Goal: Transaction & Acquisition: Purchase product/service

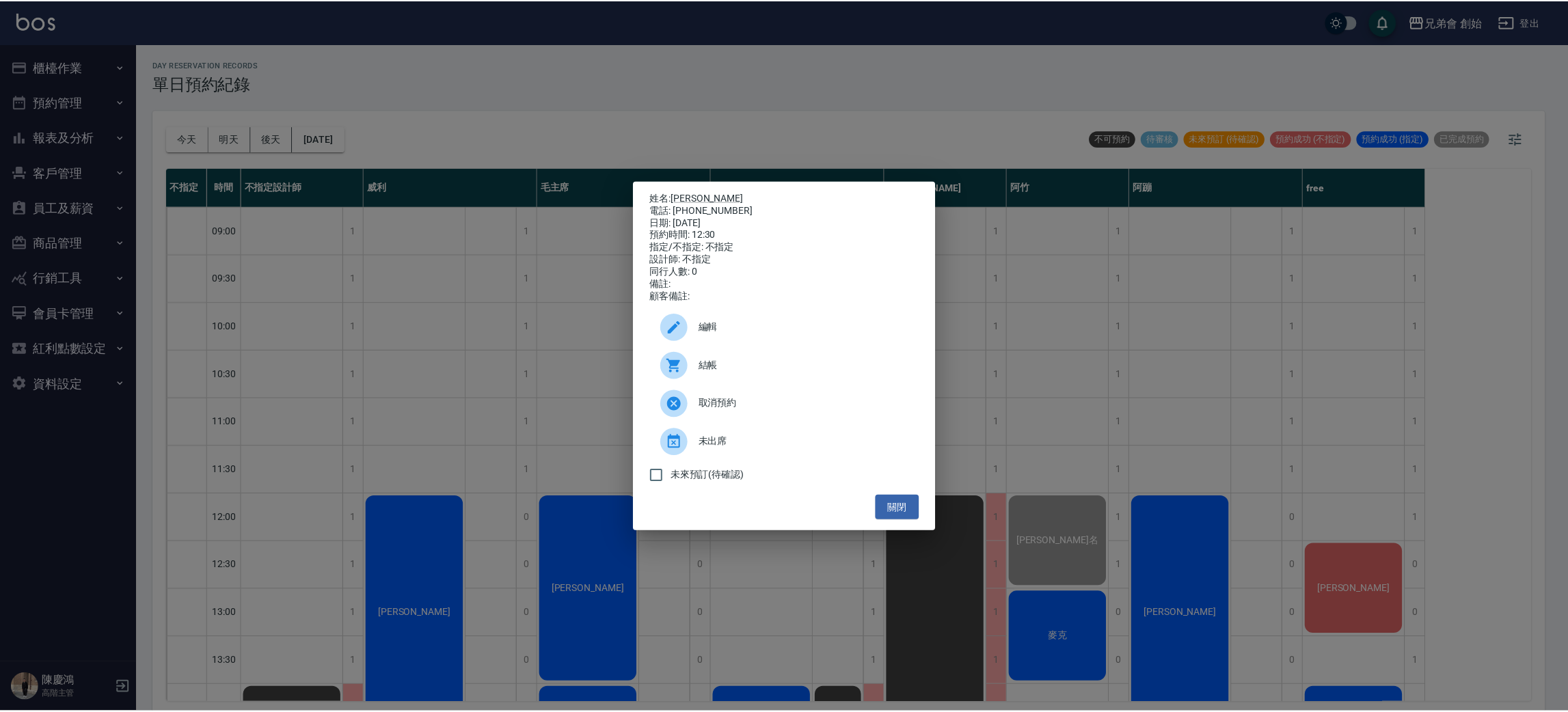
scroll to position [205, 0]
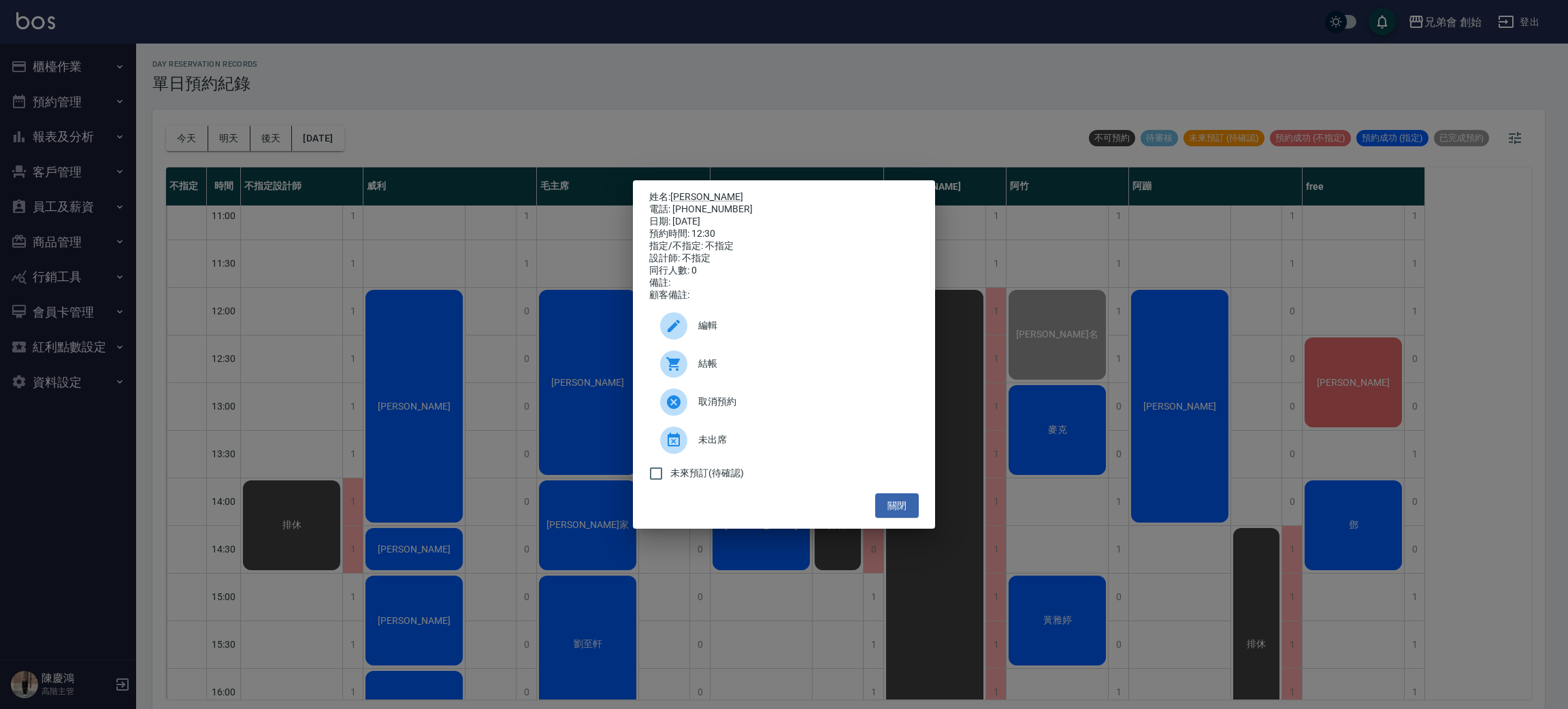
click at [723, 379] on div "結帳" at bounding box center [784, 364] width 270 height 39
click at [388, 285] on div "姓名: 詹 電話: 0932100272 日期: 2025/09/14 預約時間: 12:30 指定/不指定: 不指定 設計師: 不指定 同行人數: 0 備註…" at bounding box center [784, 354] width 1568 height 709
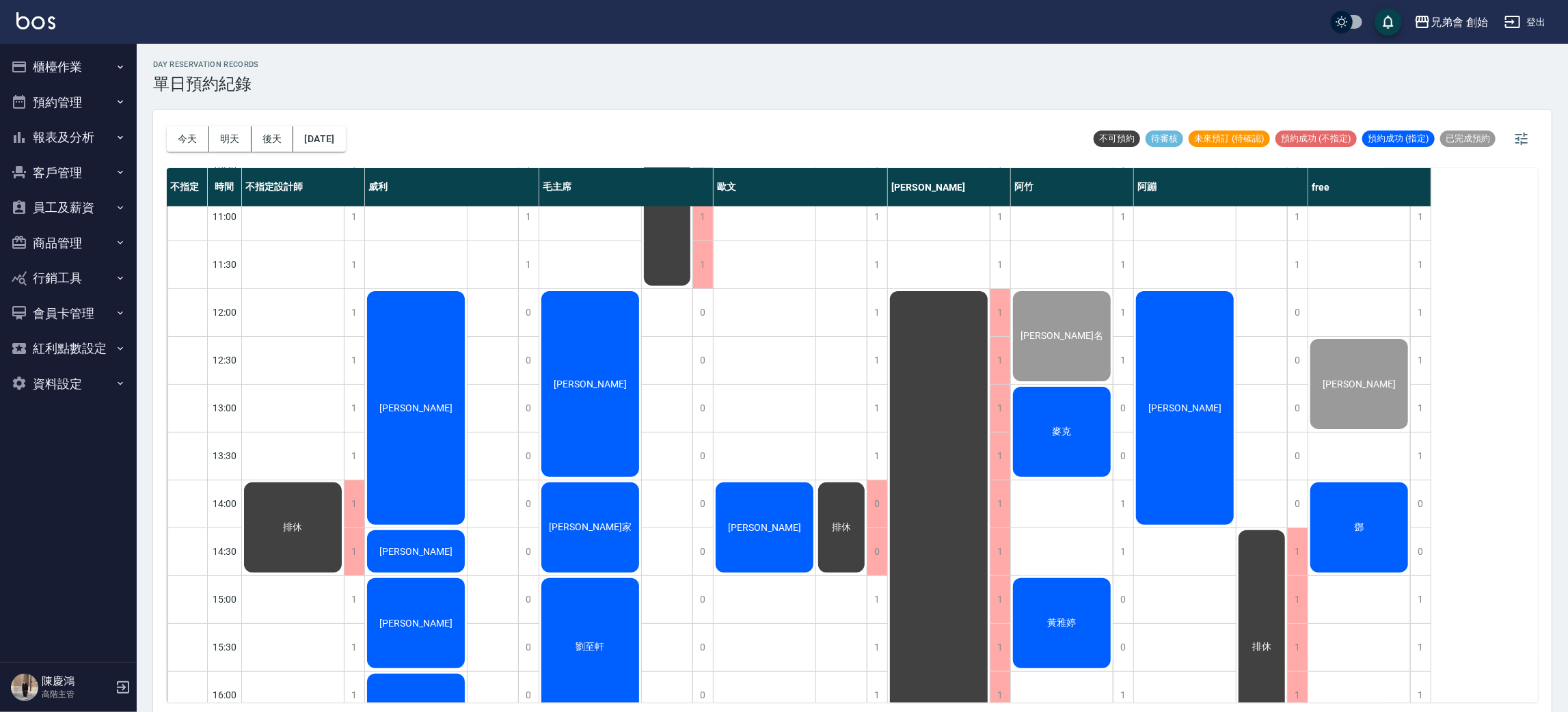
click at [1070, 419] on div "麥克" at bounding box center [1062, 432] width 102 height 94
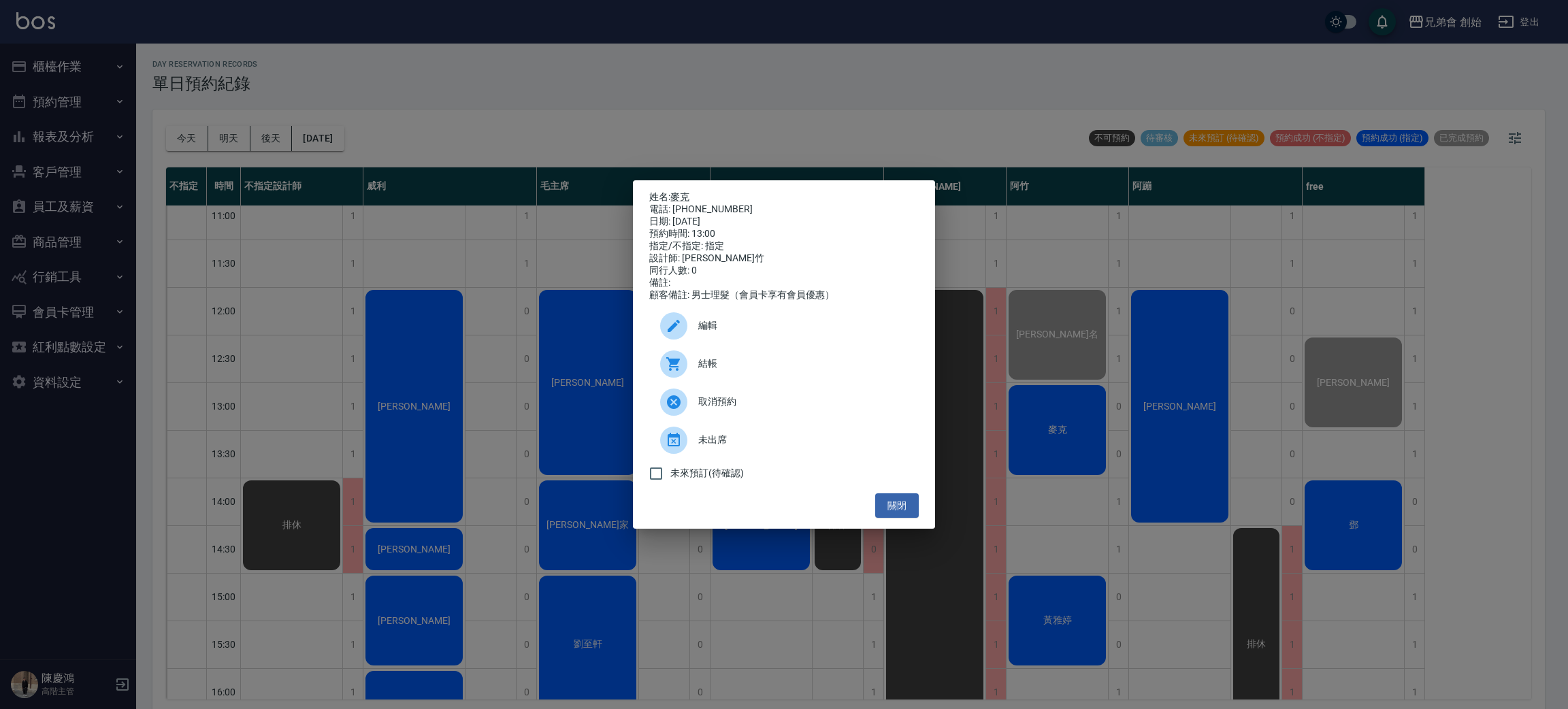
click at [721, 361] on div "結帳" at bounding box center [784, 364] width 270 height 39
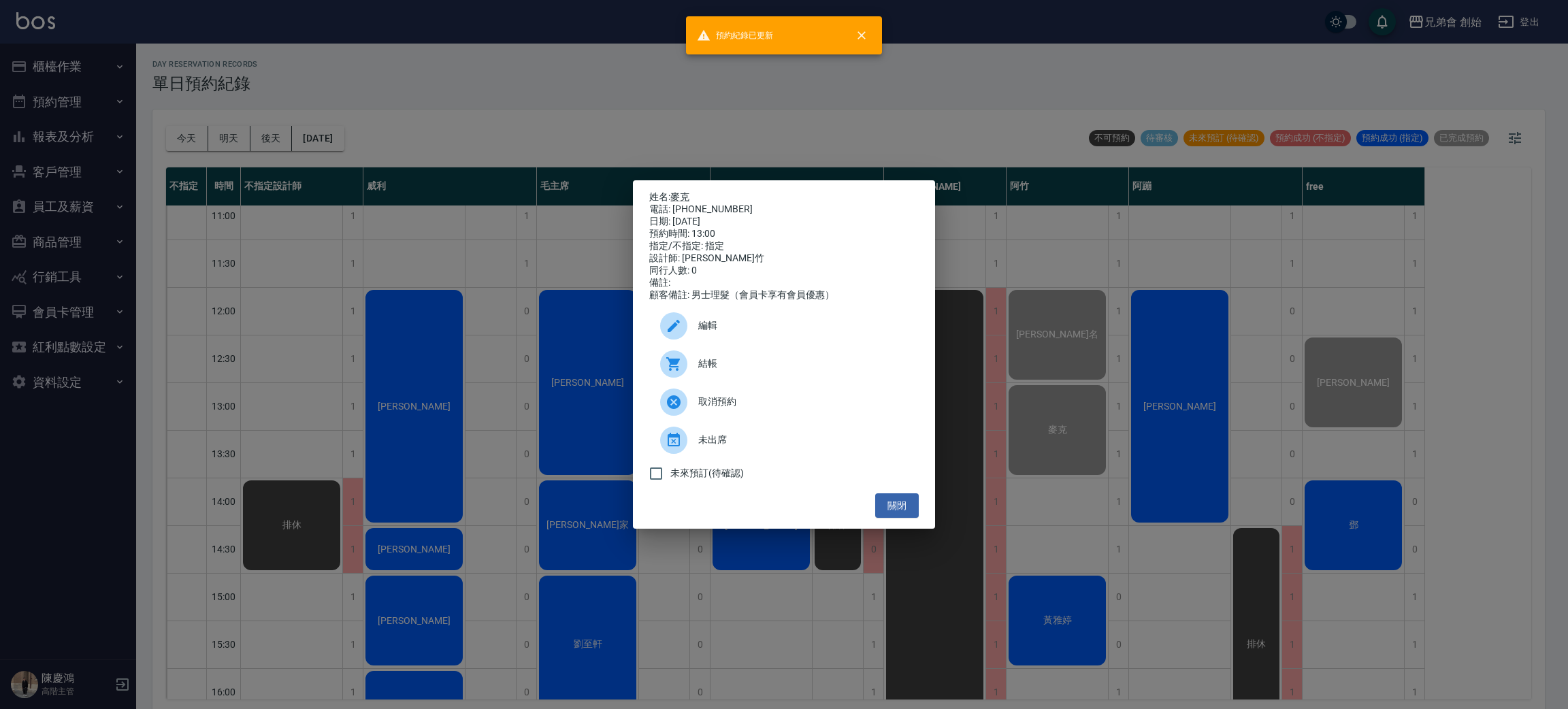
click at [499, 280] on div "姓名: 麥克 電話: 0970299396 日期: 2025/09/14 預約時間: 13:00 指定/不指定: 指定 設計師: 阿竹 同行人數: 0 備註:…" at bounding box center [784, 354] width 1568 height 709
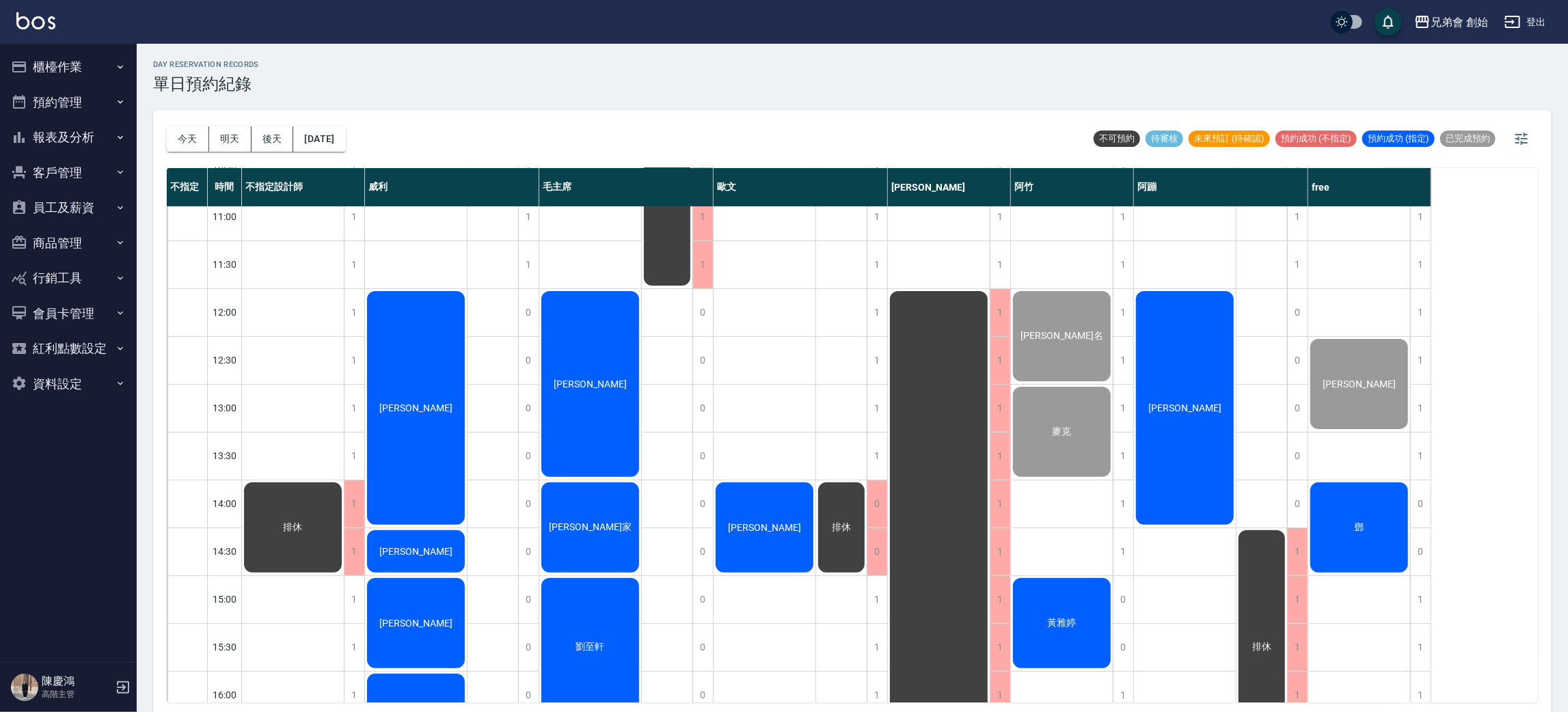
drag, startPoint x: 915, startPoint y: 409, endPoint x: 918, endPoint y: 399, distance: 10.4
click at [918, 399] on div "排休" at bounding box center [938, 719] width 102 height 860
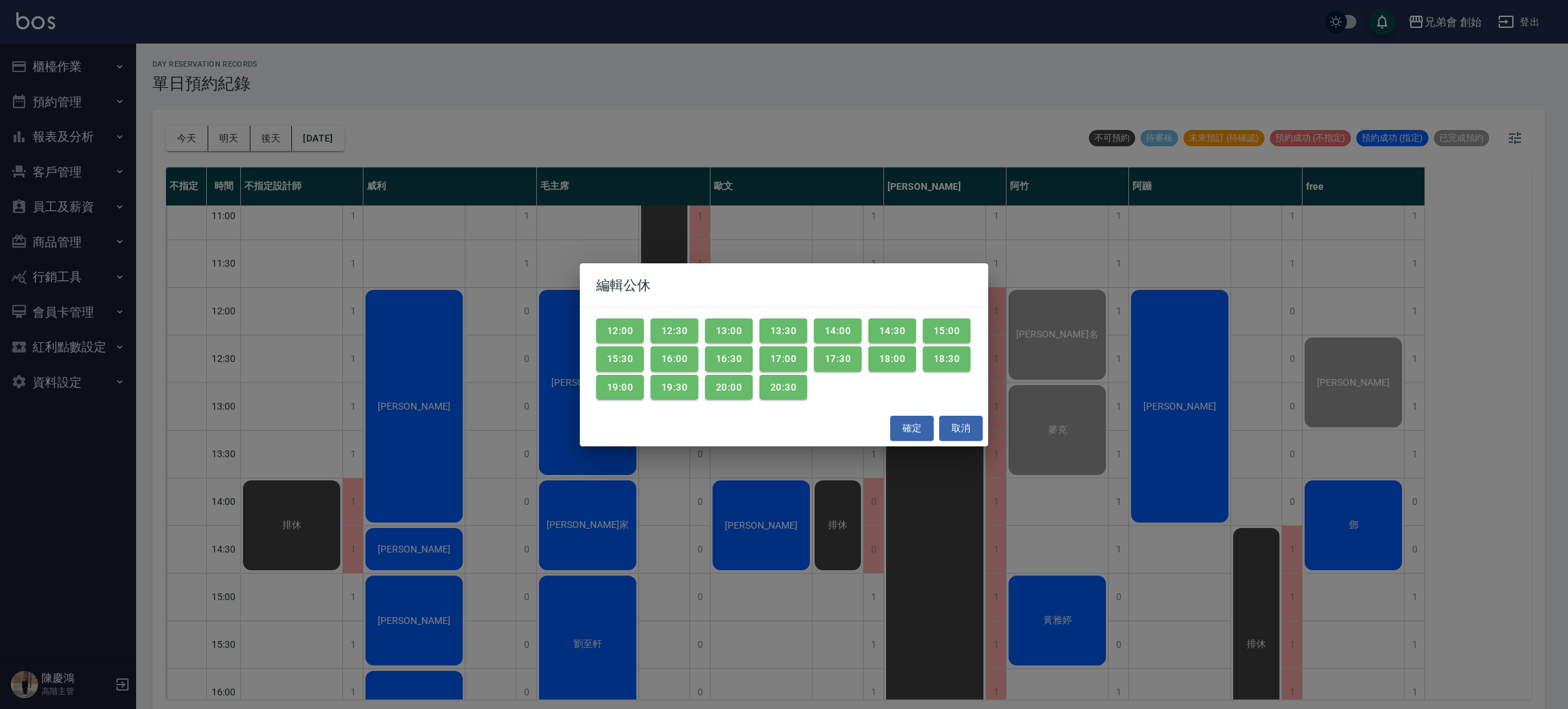
click at [1097, 195] on div "編輯公休 12:00 12:30 13:00 13:30 14:00 14:30 15:00 15:30 16:00 16:30 17:00 17:30 18…" at bounding box center [784, 354] width 1568 height 709
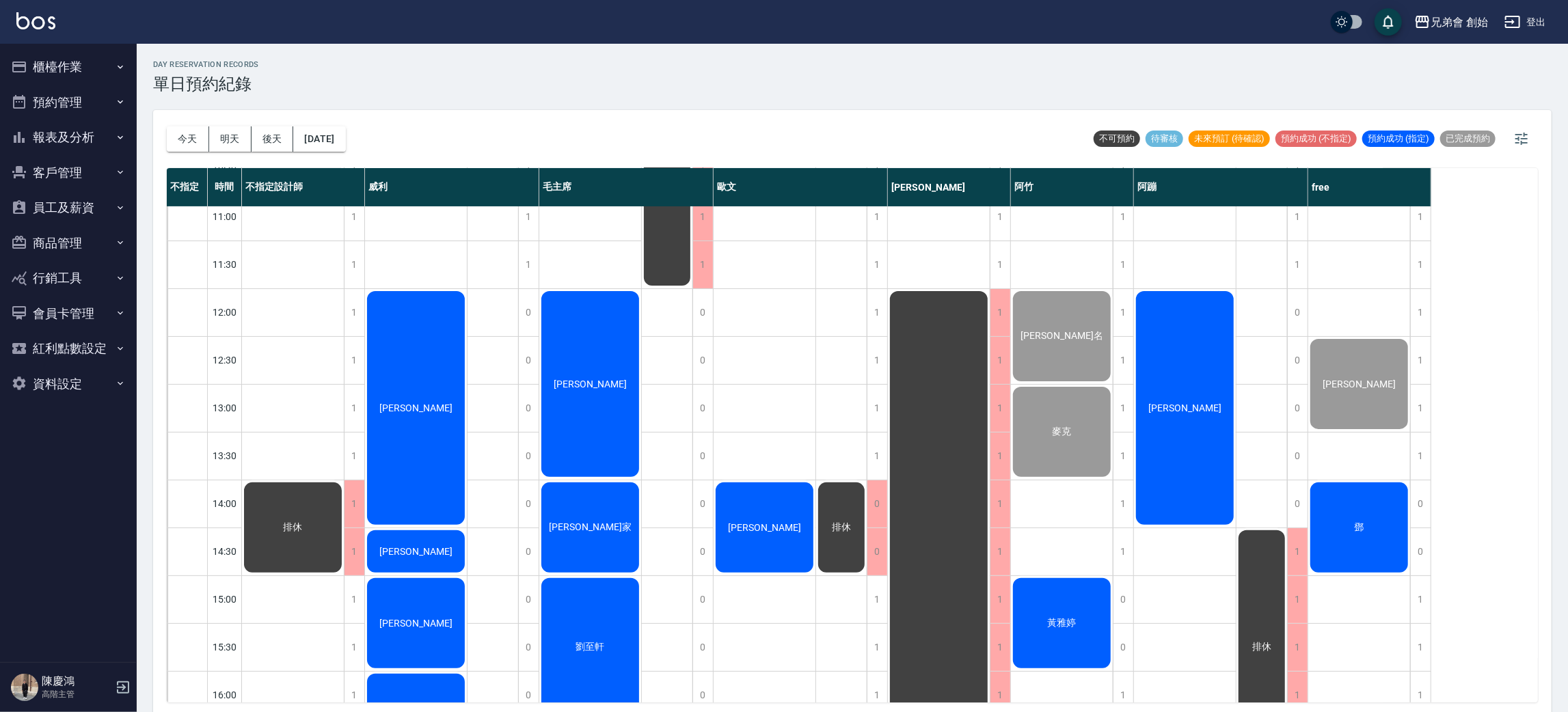
click at [177, 151] on div "今天 明天 後天 2025/09/14" at bounding box center [257, 140] width 179 height 59
click at [182, 145] on button "今天" at bounding box center [188, 139] width 42 height 25
click at [111, 118] on button "預約管理" at bounding box center [68, 103] width 126 height 36
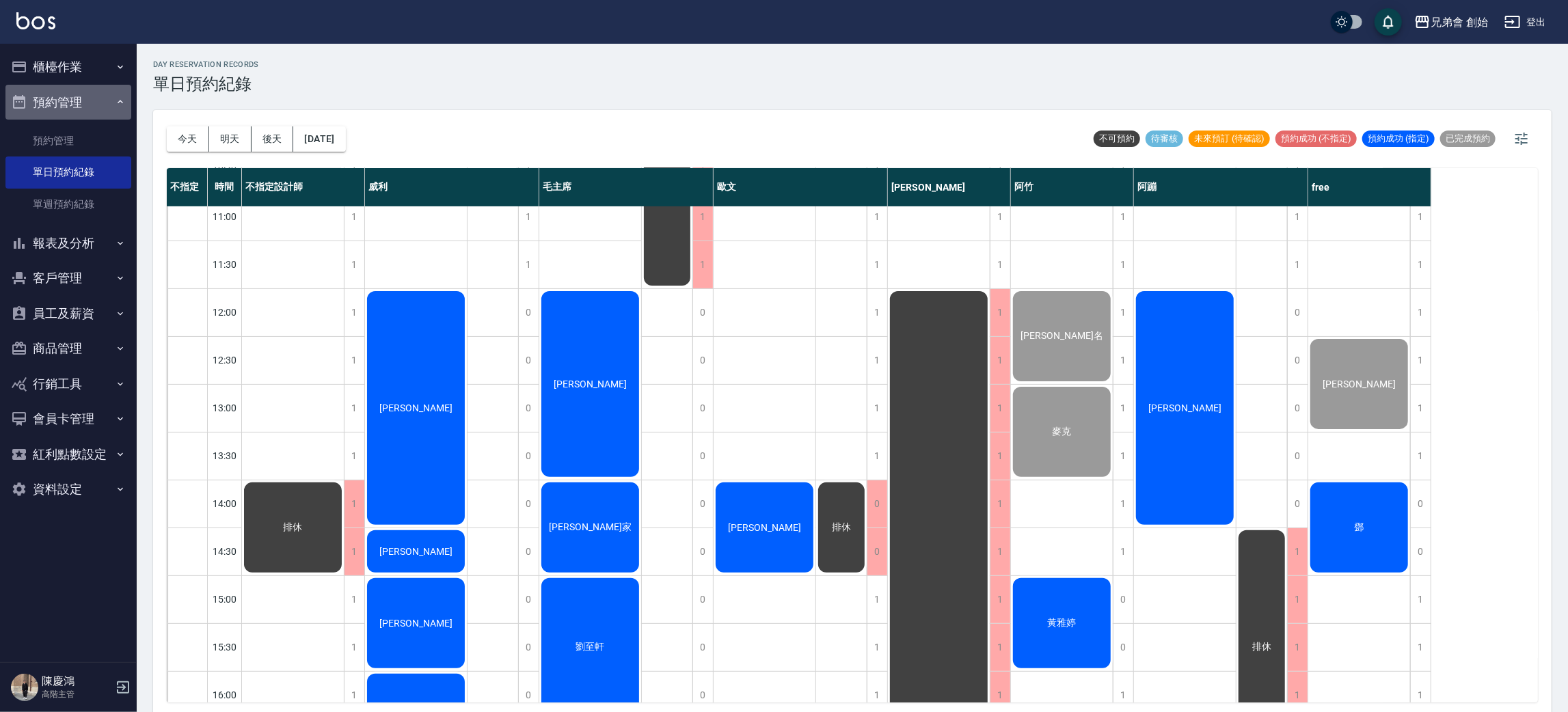
click at [111, 118] on button "預約管理" at bounding box center [68, 103] width 126 height 36
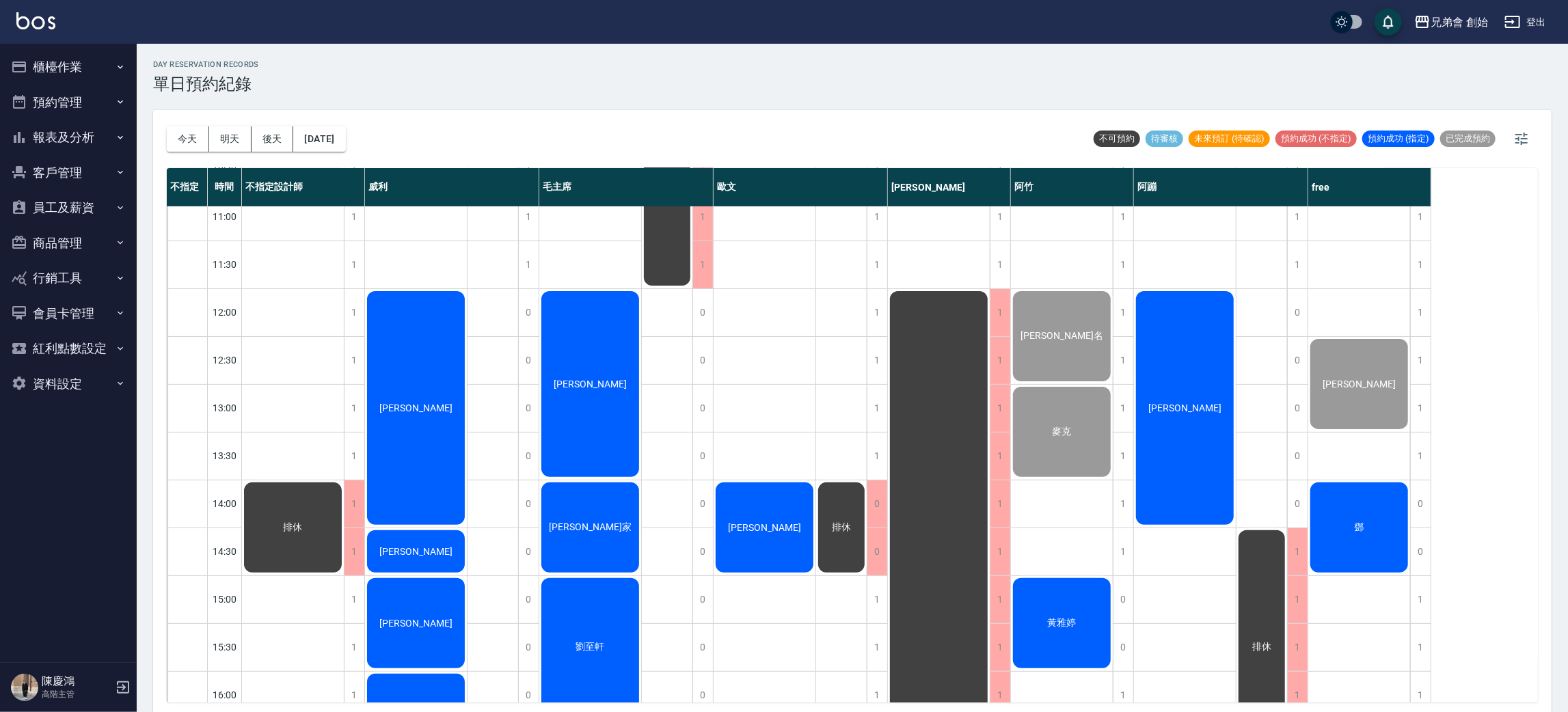
click at [103, 143] on button "報表及分析" at bounding box center [68, 138] width 126 height 36
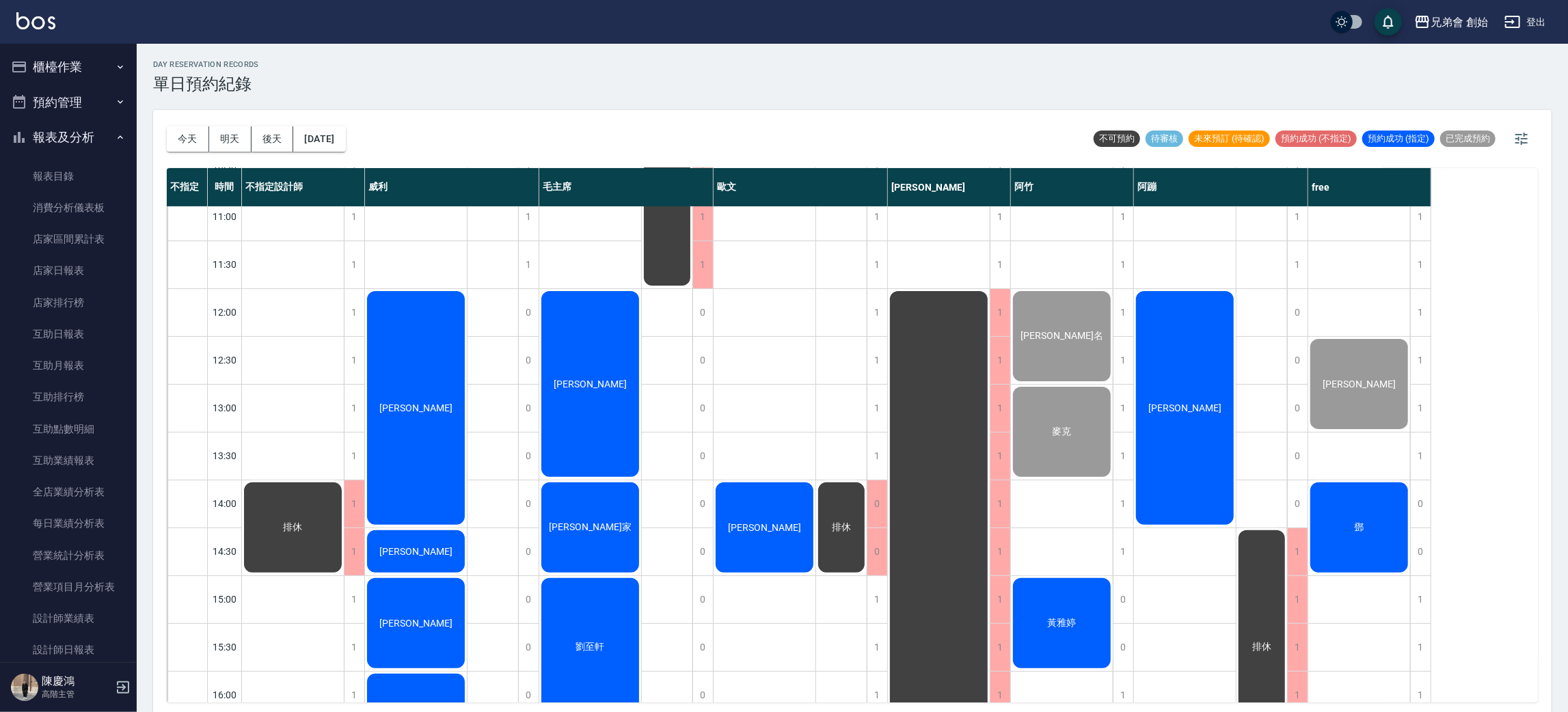
click at [108, 145] on button "報表及分析" at bounding box center [68, 138] width 126 height 36
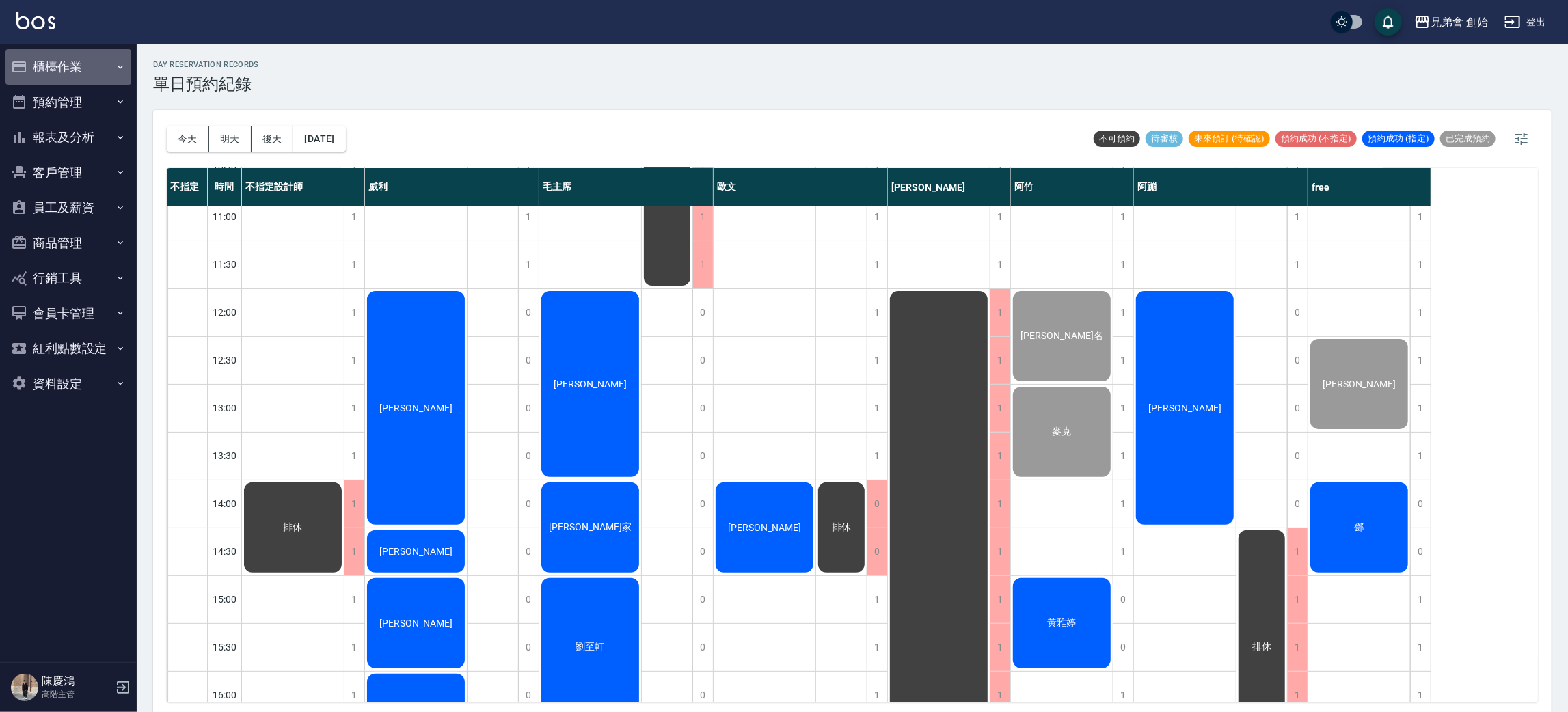
click at [121, 73] on button "櫃檯作業" at bounding box center [68, 67] width 126 height 36
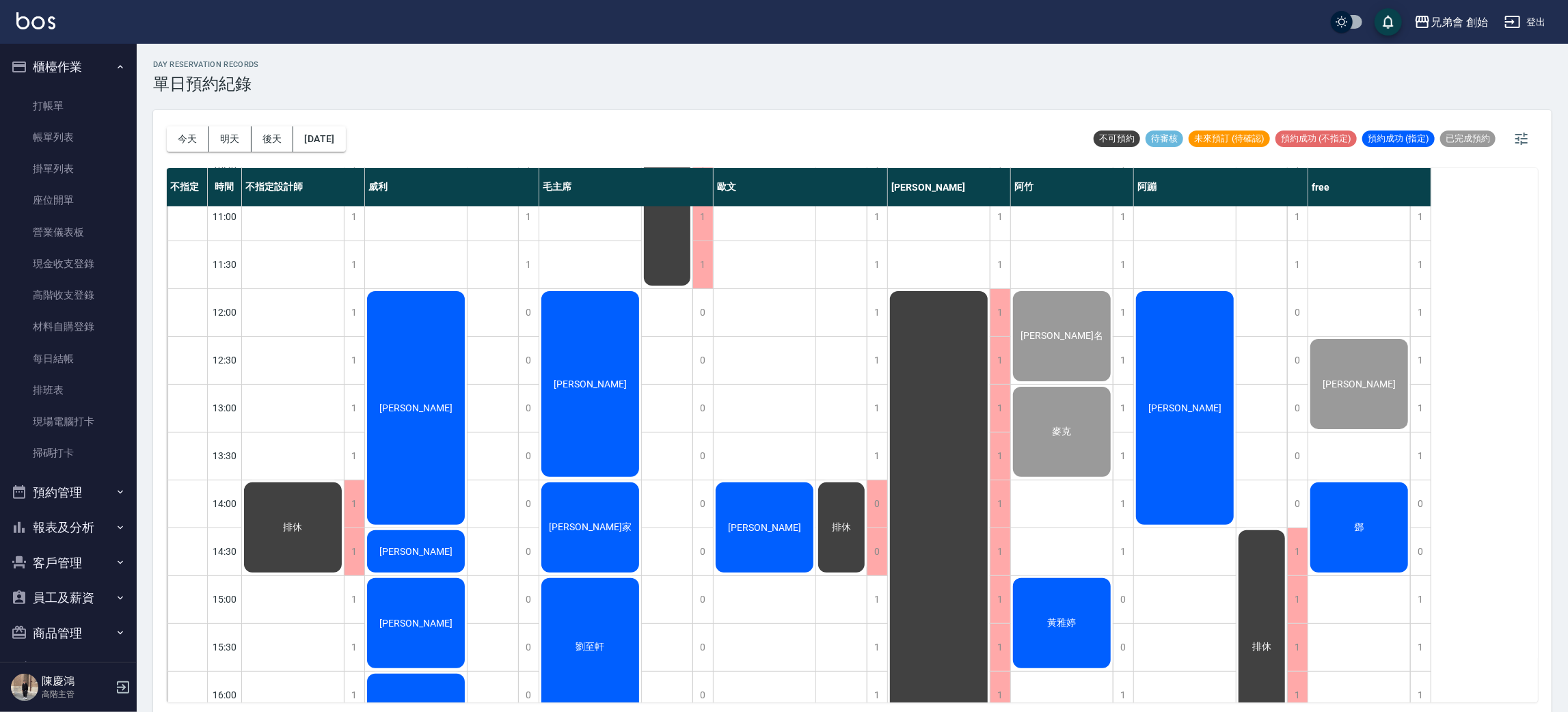
click at [92, 139] on link "帳單列表" at bounding box center [68, 137] width 126 height 31
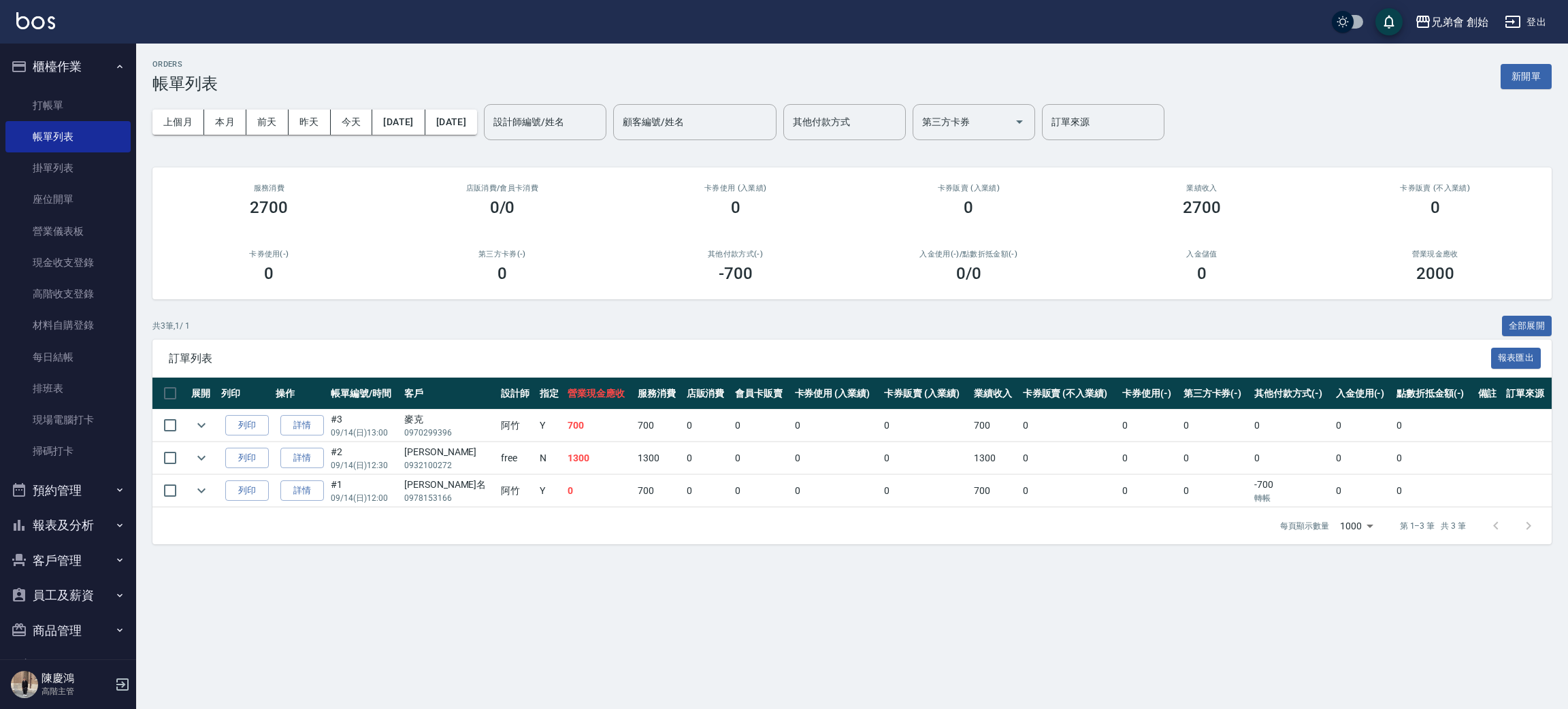
click at [59, 497] on button "預約管理" at bounding box center [68, 491] width 125 height 36
click at [96, 560] on link "單日預約紀錄" at bounding box center [68, 559] width 125 height 31
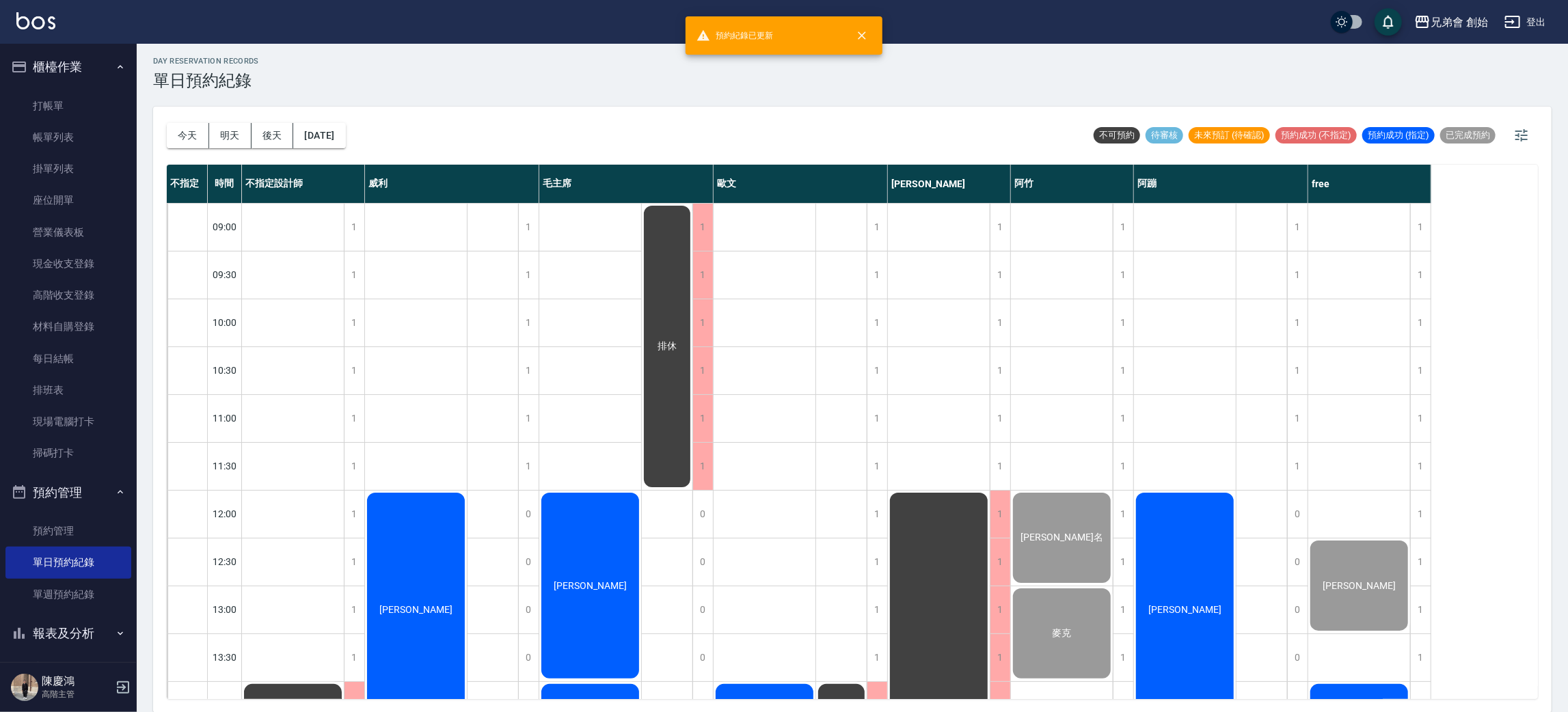
scroll to position [103, 0]
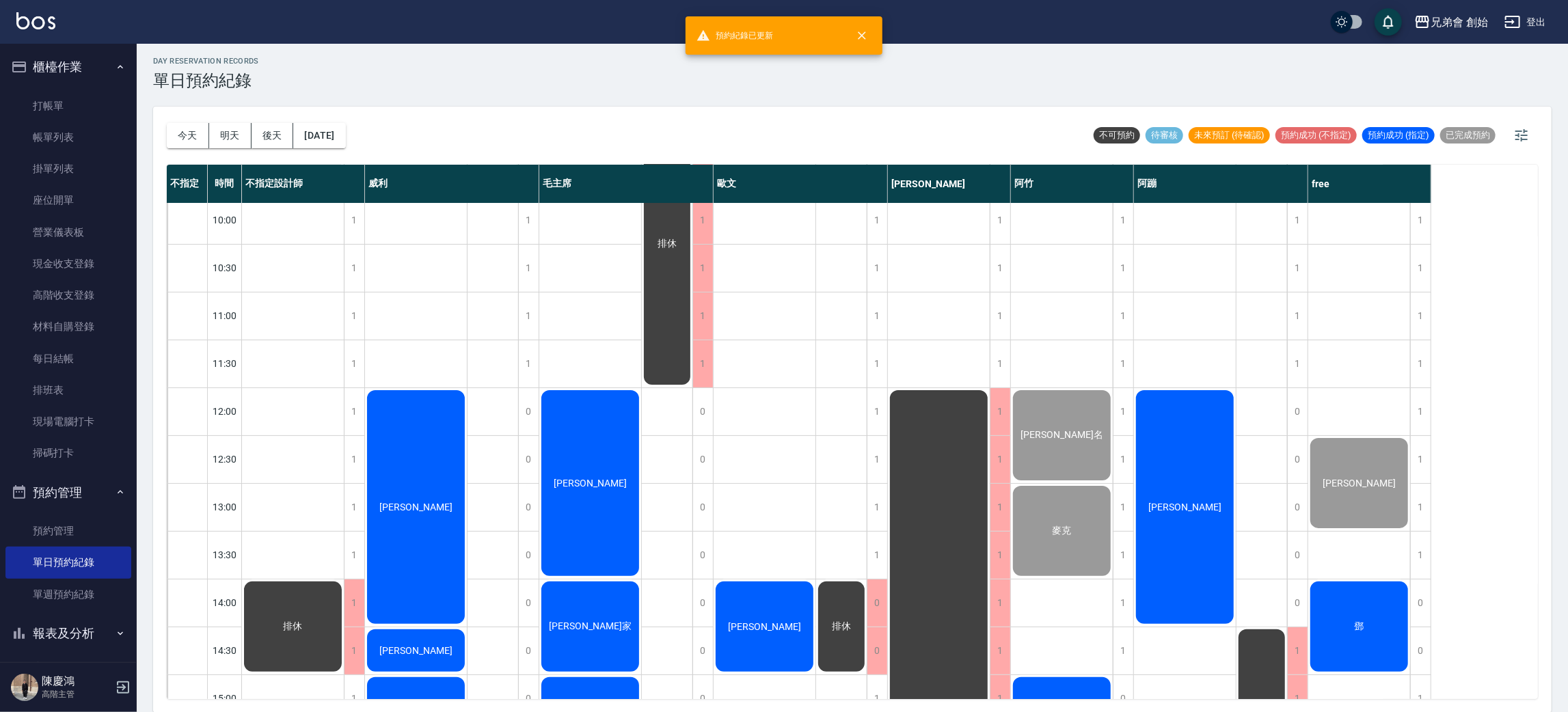
click at [594, 457] on div "楊辰光" at bounding box center [590, 483] width 102 height 190
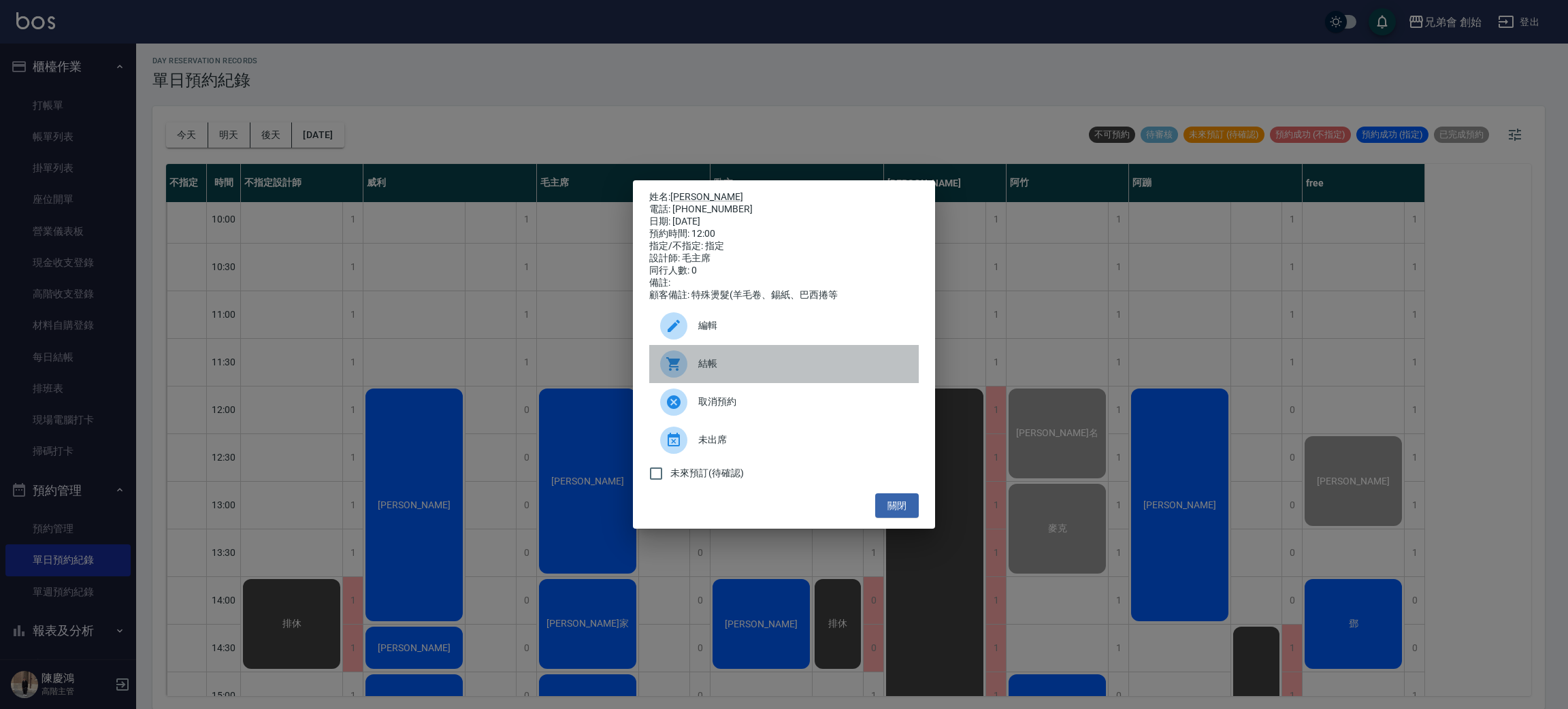
click at [708, 358] on div "結帳" at bounding box center [784, 364] width 270 height 39
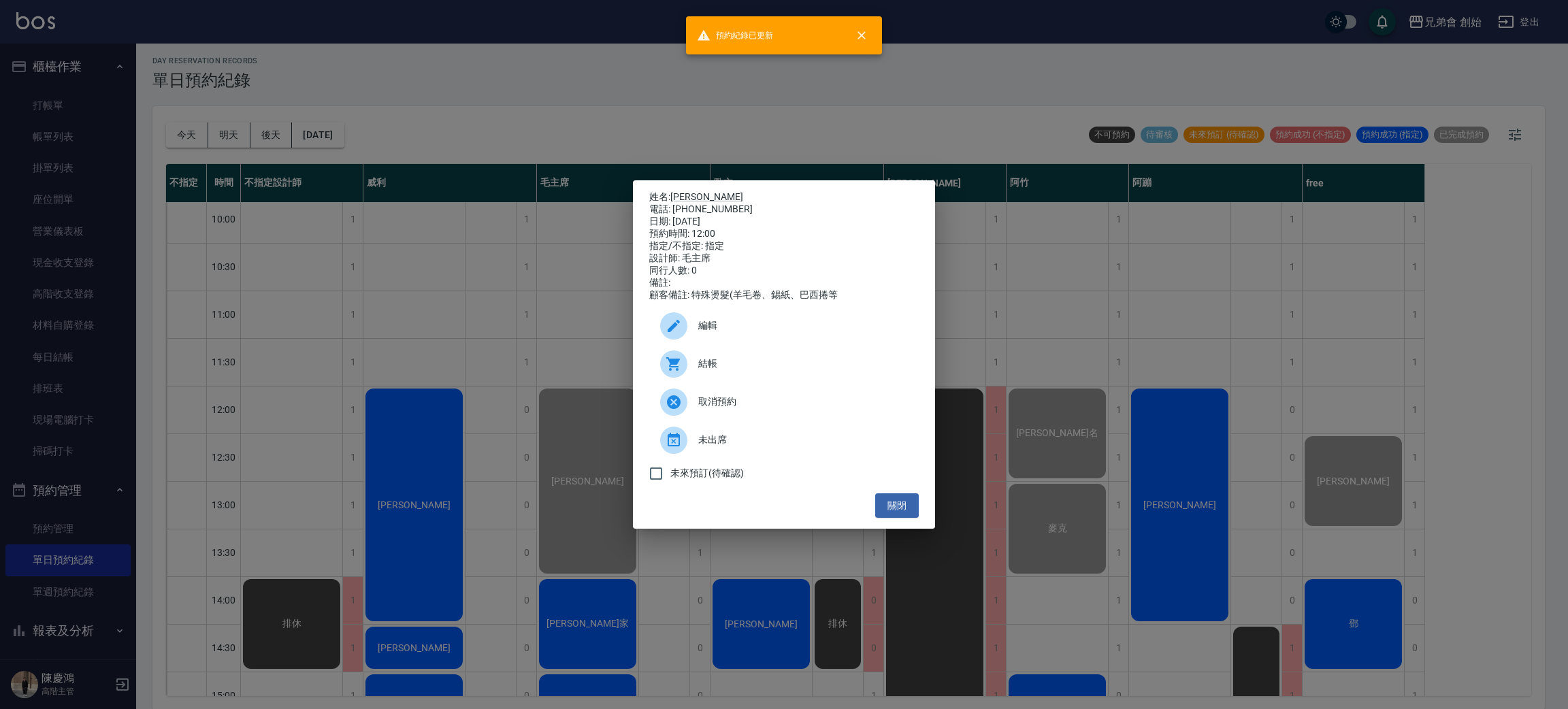
click at [417, 63] on div "姓名: 楊辰光 電話: 0901177602 日期: 2025/09/14 預約時間: 12:00 指定/不指定: 指定 設計師: 毛主席 同行人數: 0 備…" at bounding box center [784, 354] width 1568 height 709
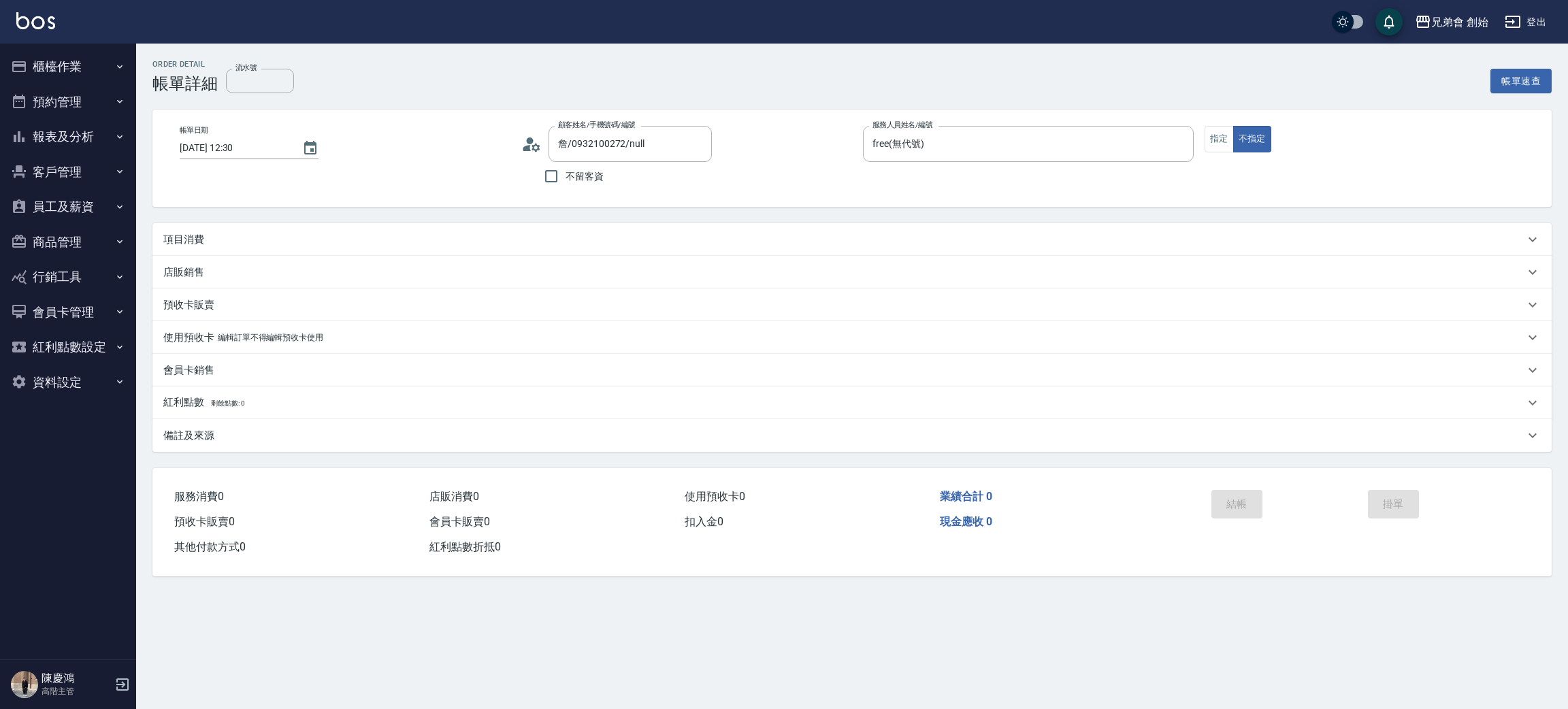
drag, startPoint x: 231, startPoint y: 235, endPoint x: 238, endPoint y: 228, distance: 9.9
click at [234, 233] on div "項目消費" at bounding box center [844, 240] width 1361 height 14
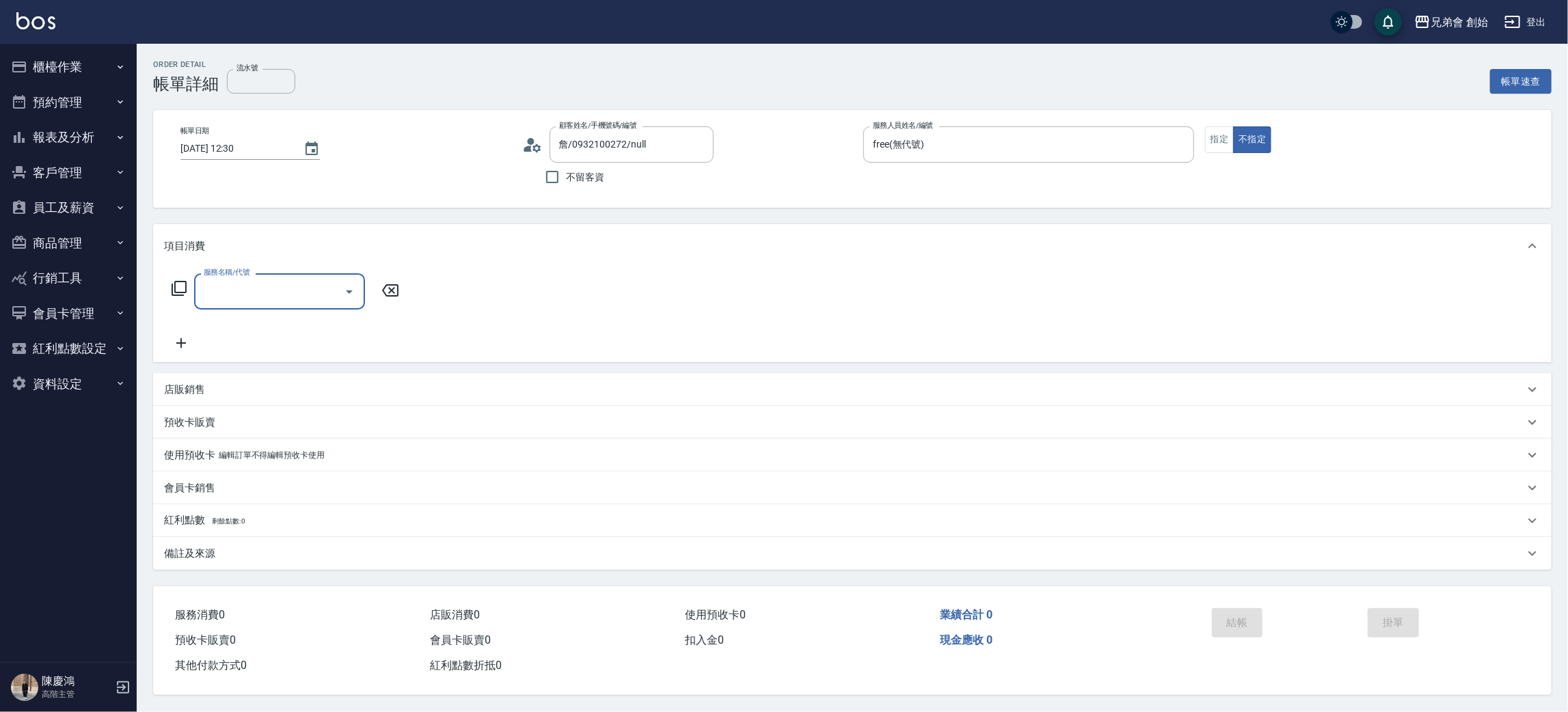
click at [252, 284] on input "服務名稱/代號" at bounding box center [269, 291] width 138 height 24
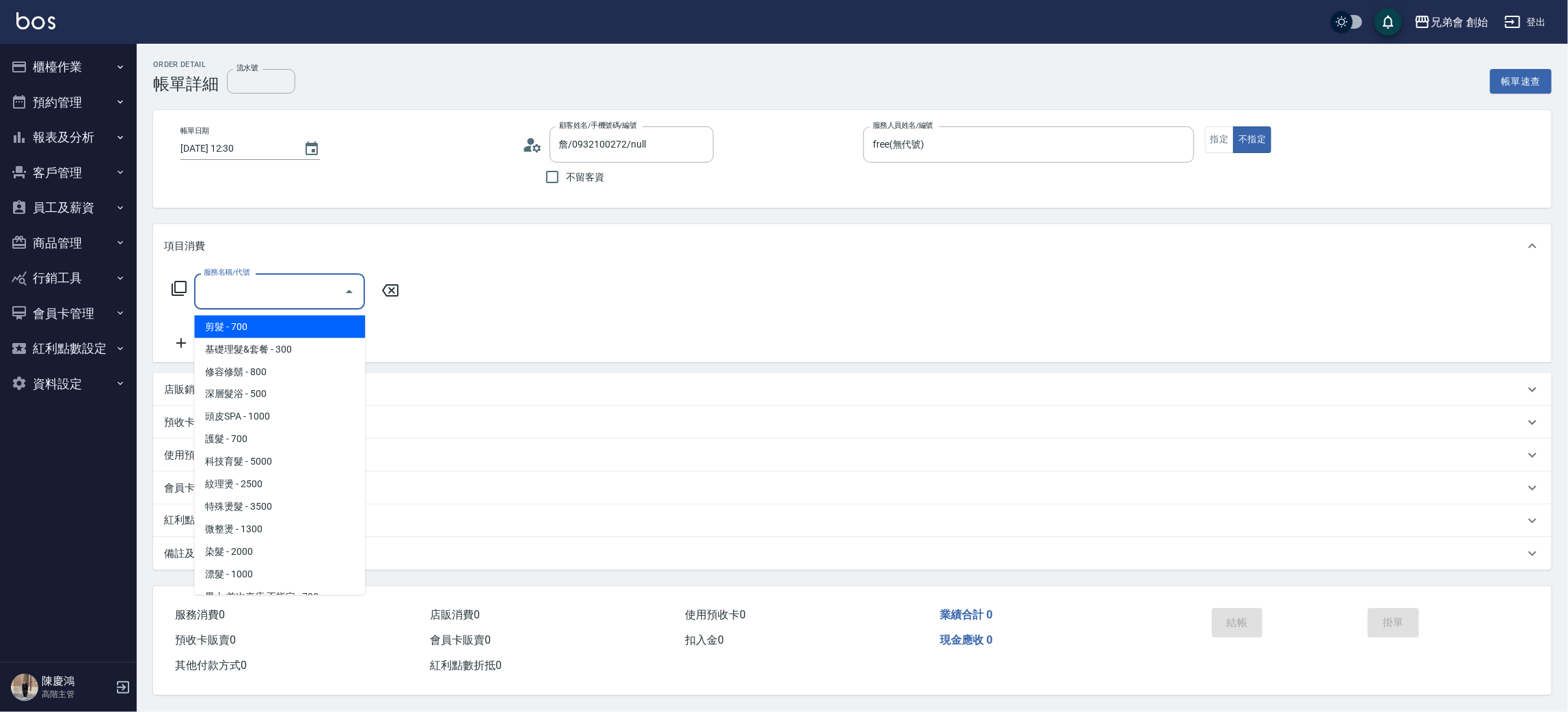
click at [261, 319] on span "剪髮 - 700" at bounding box center [279, 327] width 171 height 23
type input "剪髮(A01)"
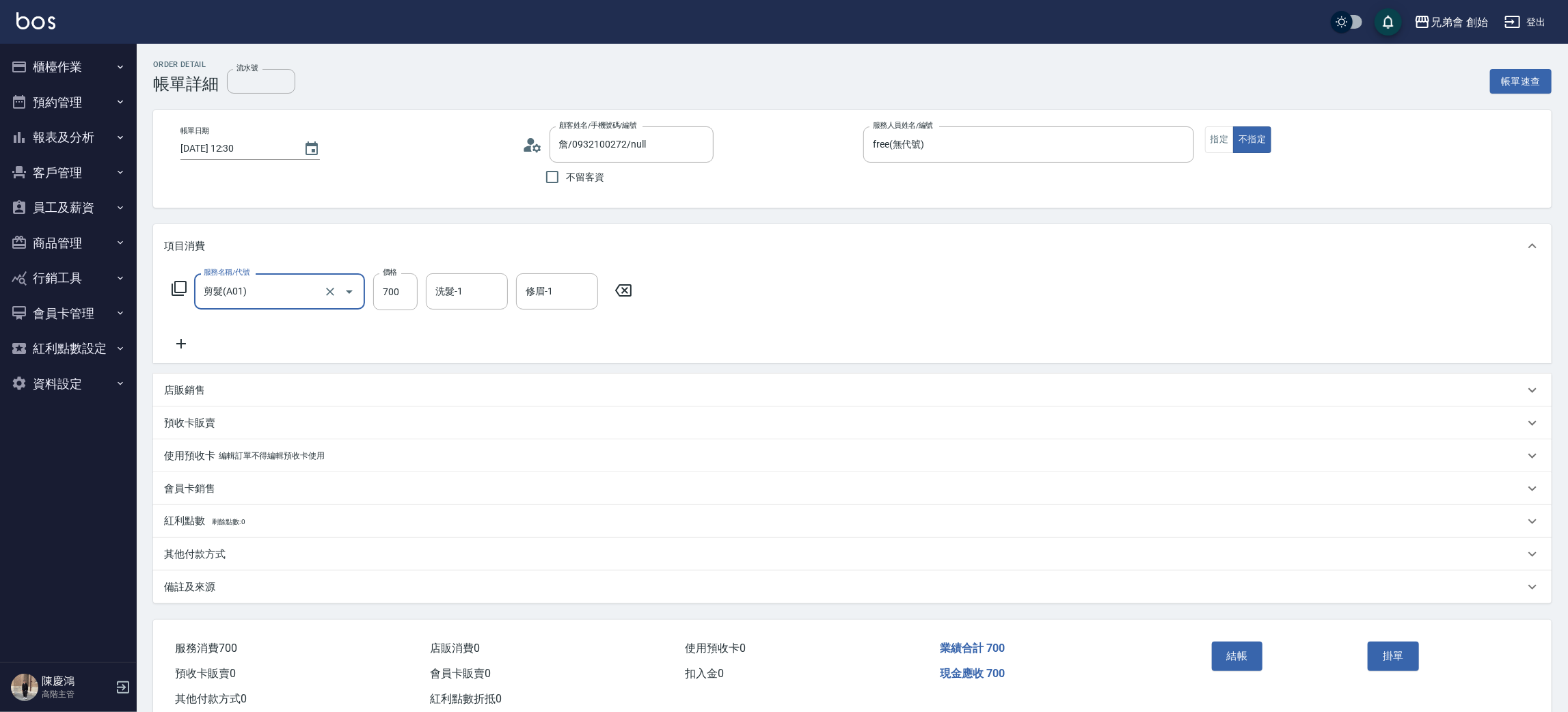
click at [176, 345] on icon at bounding box center [181, 343] width 34 height 16
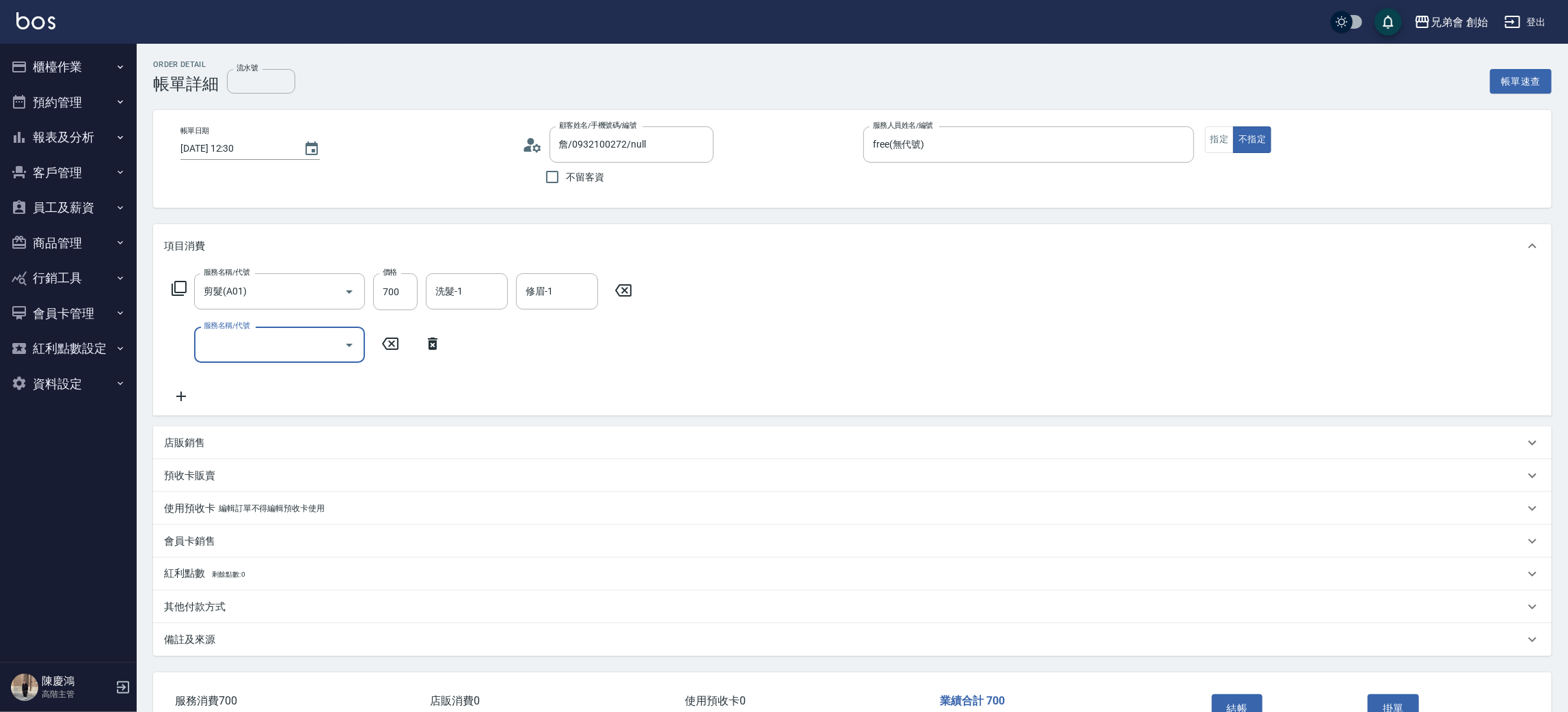
click at [288, 348] on input "服務名稱/代號" at bounding box center [269, 345] width 138 height 24
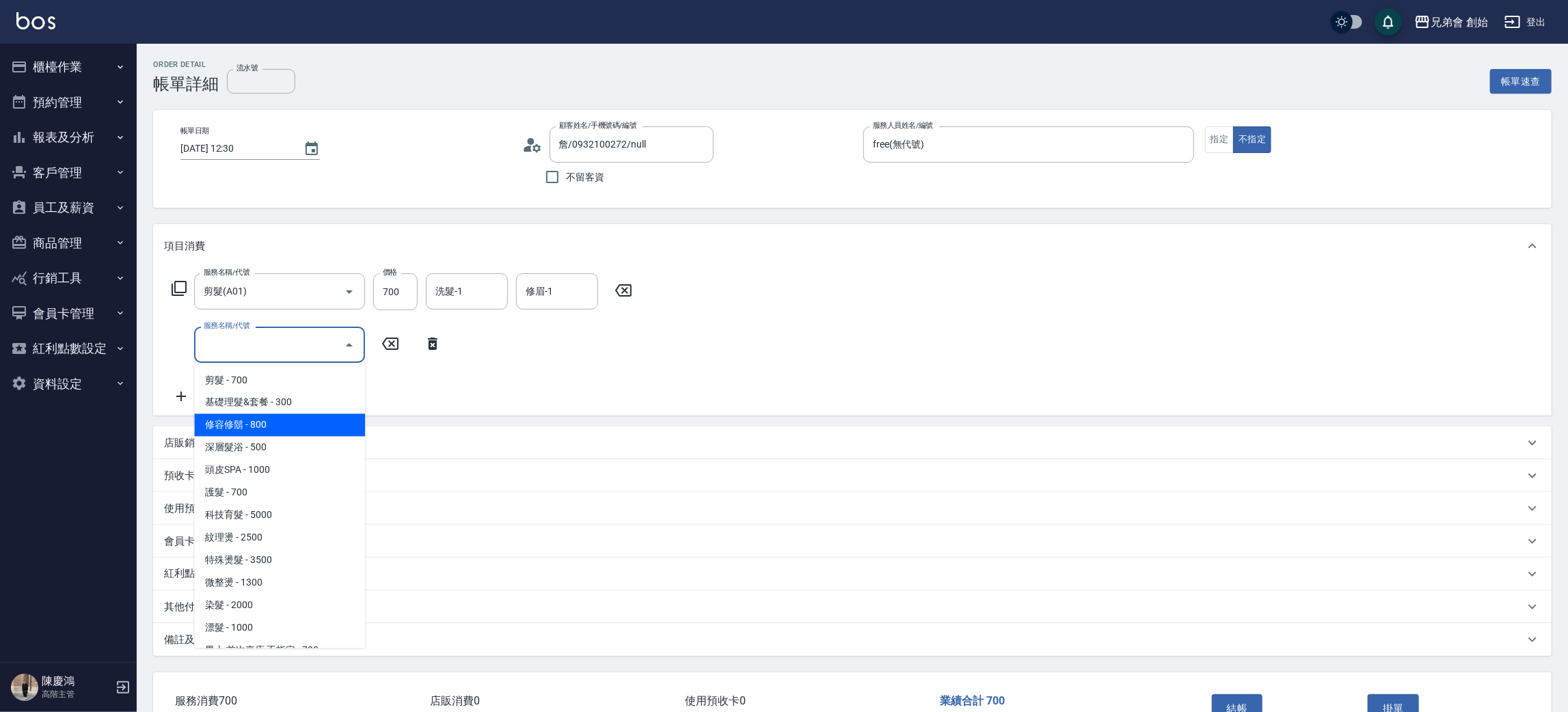
click at [291, 429] on span "修容修鬍 - 800" at bounding box center [279, 426] width 171 height 23
type input "修容修鬍(A04)"
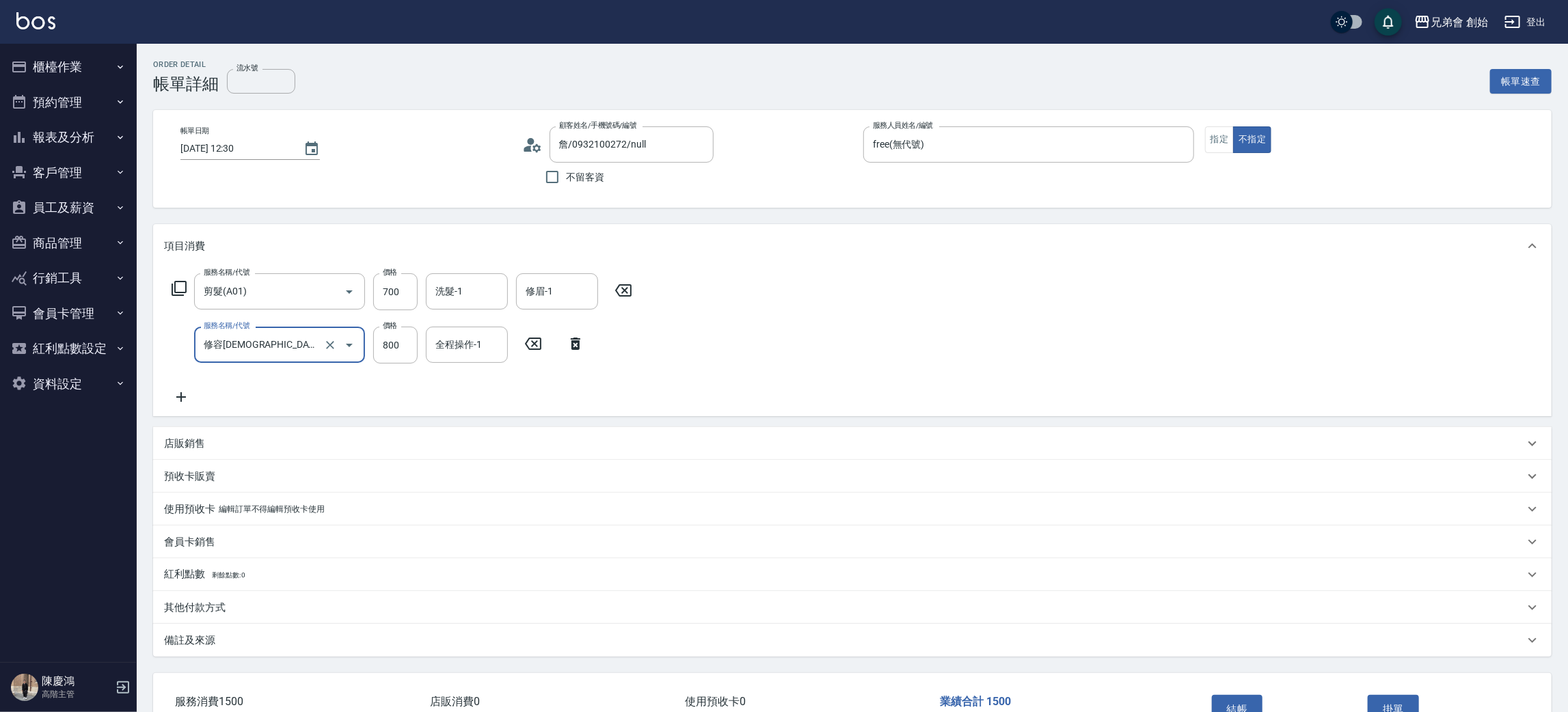
drag, startPoint x: 411, startPoint y: 297, endPoint x: 540, endPoint y: 270, distance: 131.8
click at [410, 297] on input "700" at bounding box center [395, 292] width 44 height 37
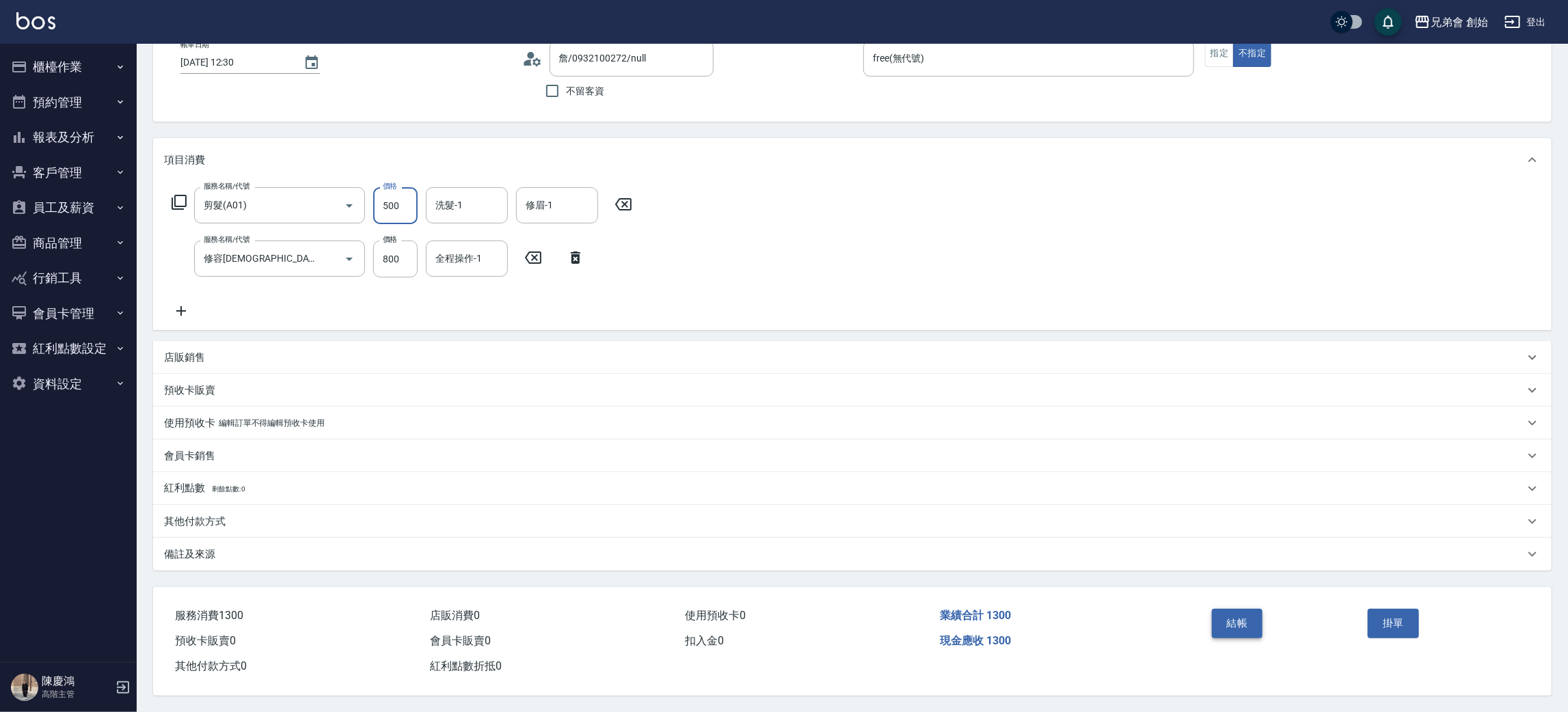
type input "500"
click at [1225, 632] on button "結帳" at bounding box center [1237, 623] width 51 height 28
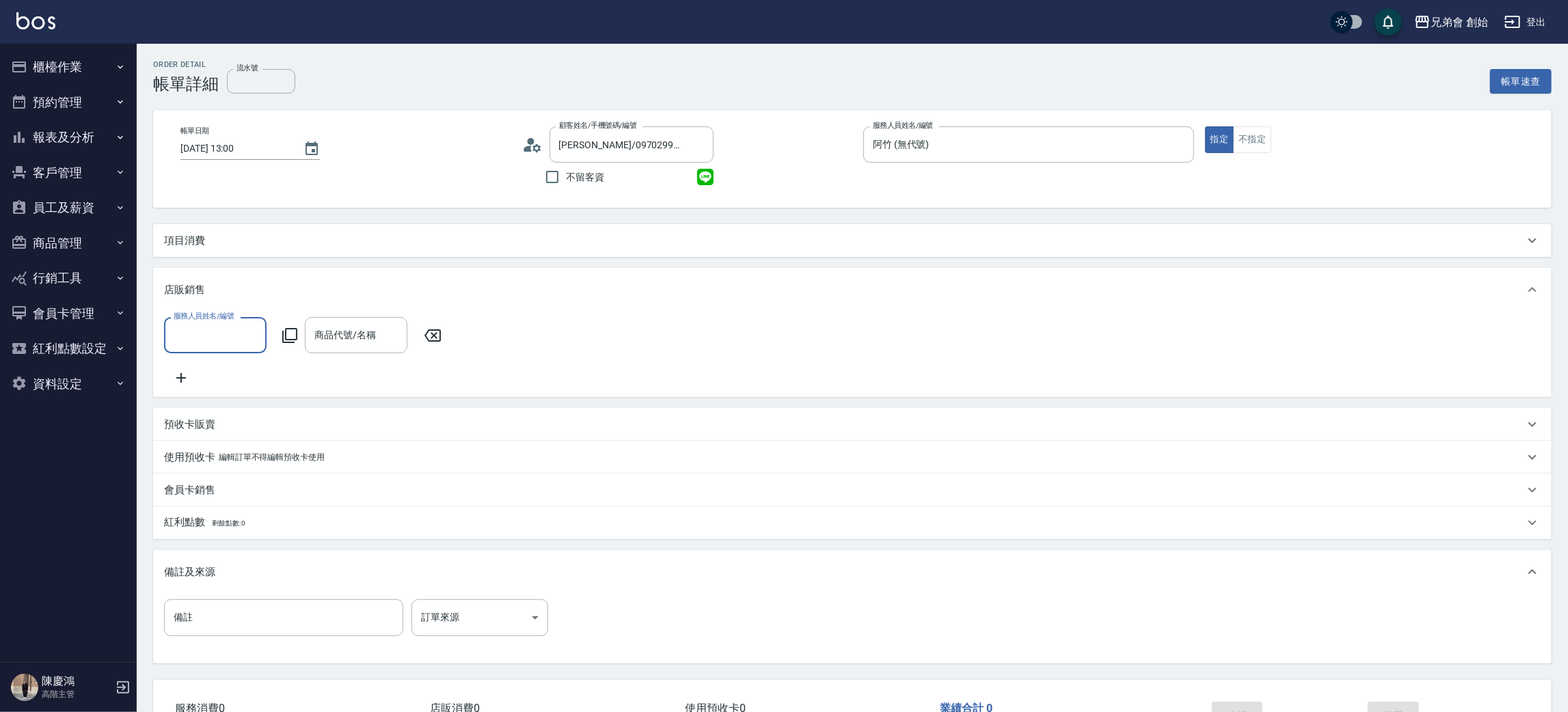
click at [234, 252] on div "項目消費" at bounding box center [851, 240] width 1398 height 33
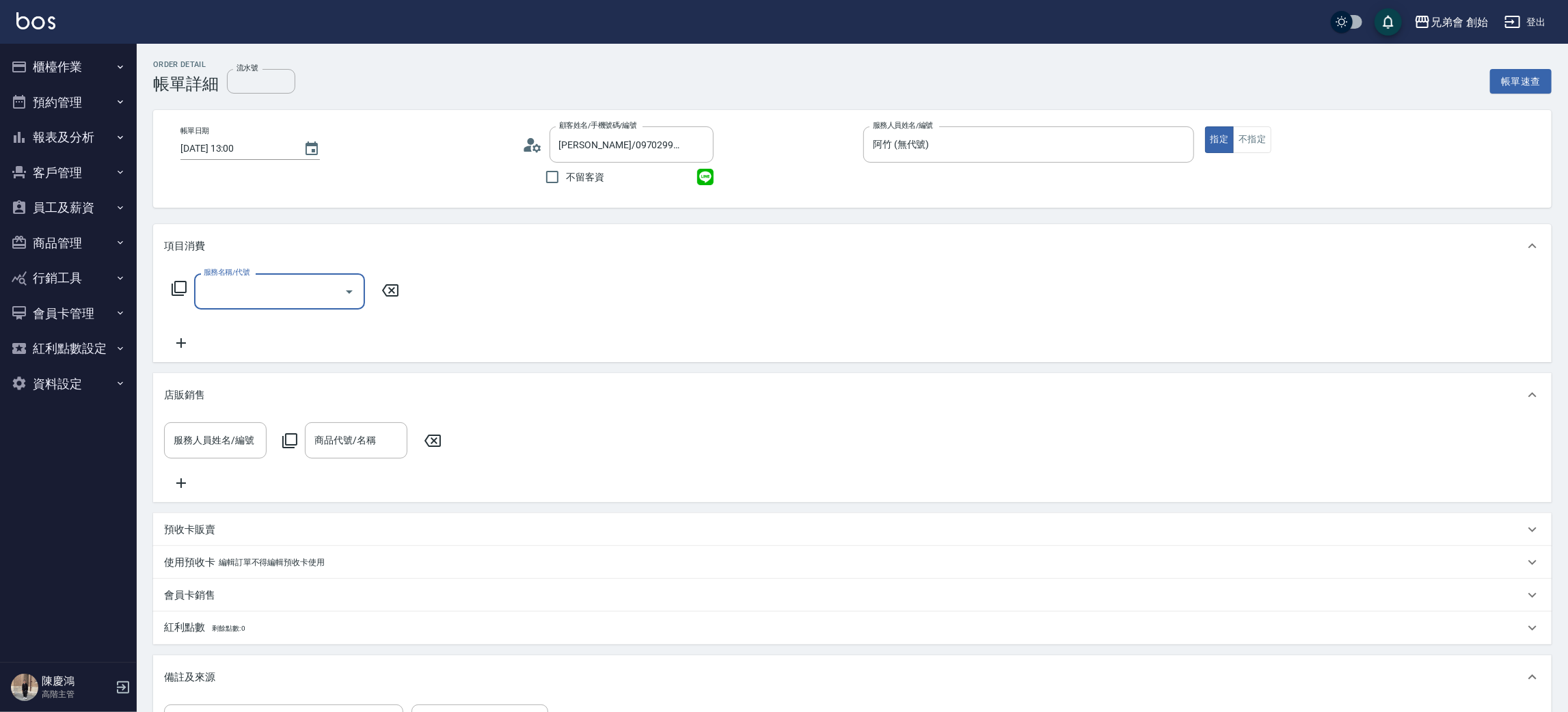
click at [231, 318] on div "服務名稱/代號 服務名稱/代號" at bounding box center [286, 313] width 244 height 78
click at [266, 285] on div "服務名稱/代號 服務名稱/代號" at bounding box center [279, 292] width 171 height 36
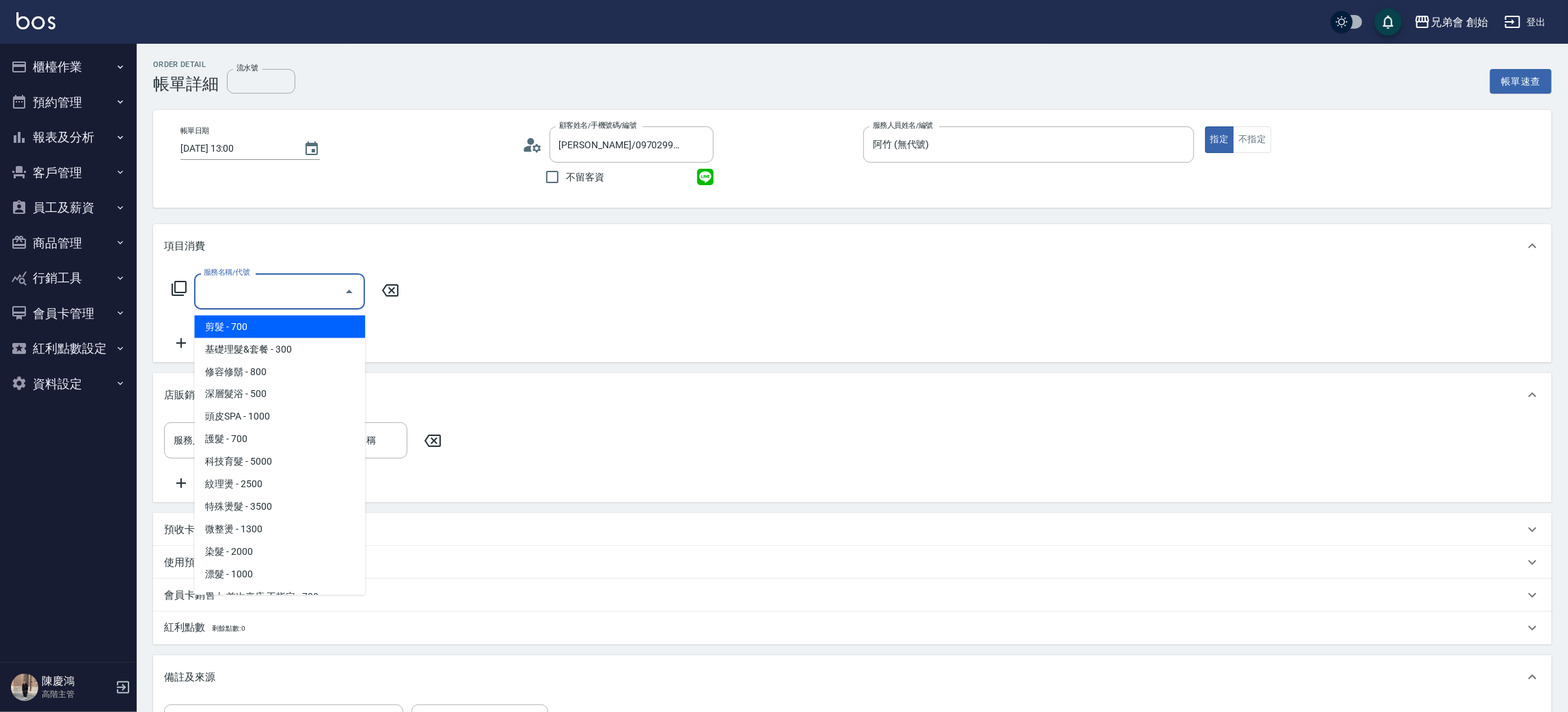
click at [277, 314] on ul "剪髮 - 700 基礎理髮&套餐 - 300 修容修鬍 - 800 深層髮浴 - 500 頭皮SPA - 1000 護髮 - 700 科技育髮 - 5000 …" at bounding box center [279, 453] width 171 height 285
click at [294, 328] on span "剪髮 - 700" at bounding box center [279, 327] width 171 height 23
type input "剪髮(A01)"
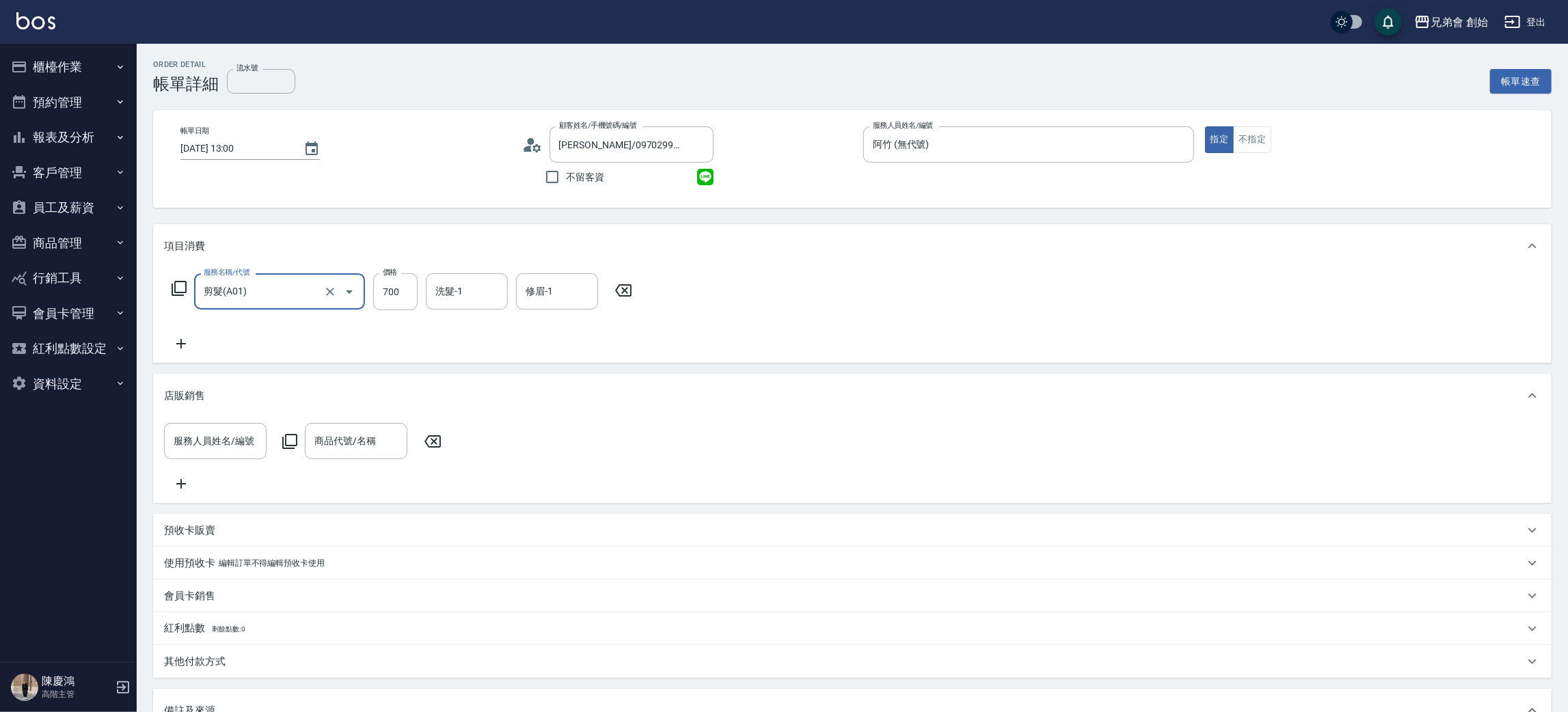
scroll to position [251, 0]
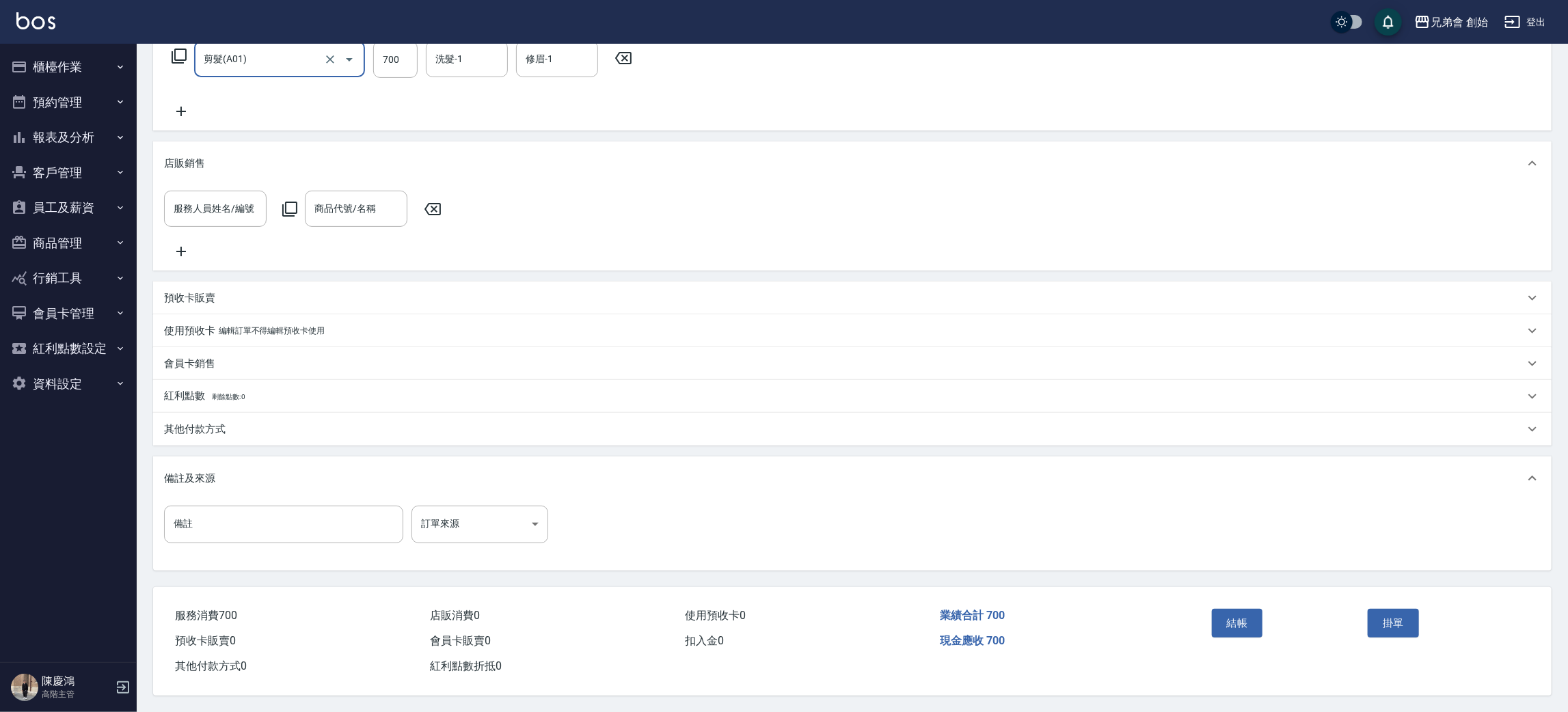
click at [1245, 603] on div "結帳" at bounding box center [1285, 633] width 157 height 59
click at [1247, 629] on button "結帳" at bounding box center [1237, 623] width 51 height 28
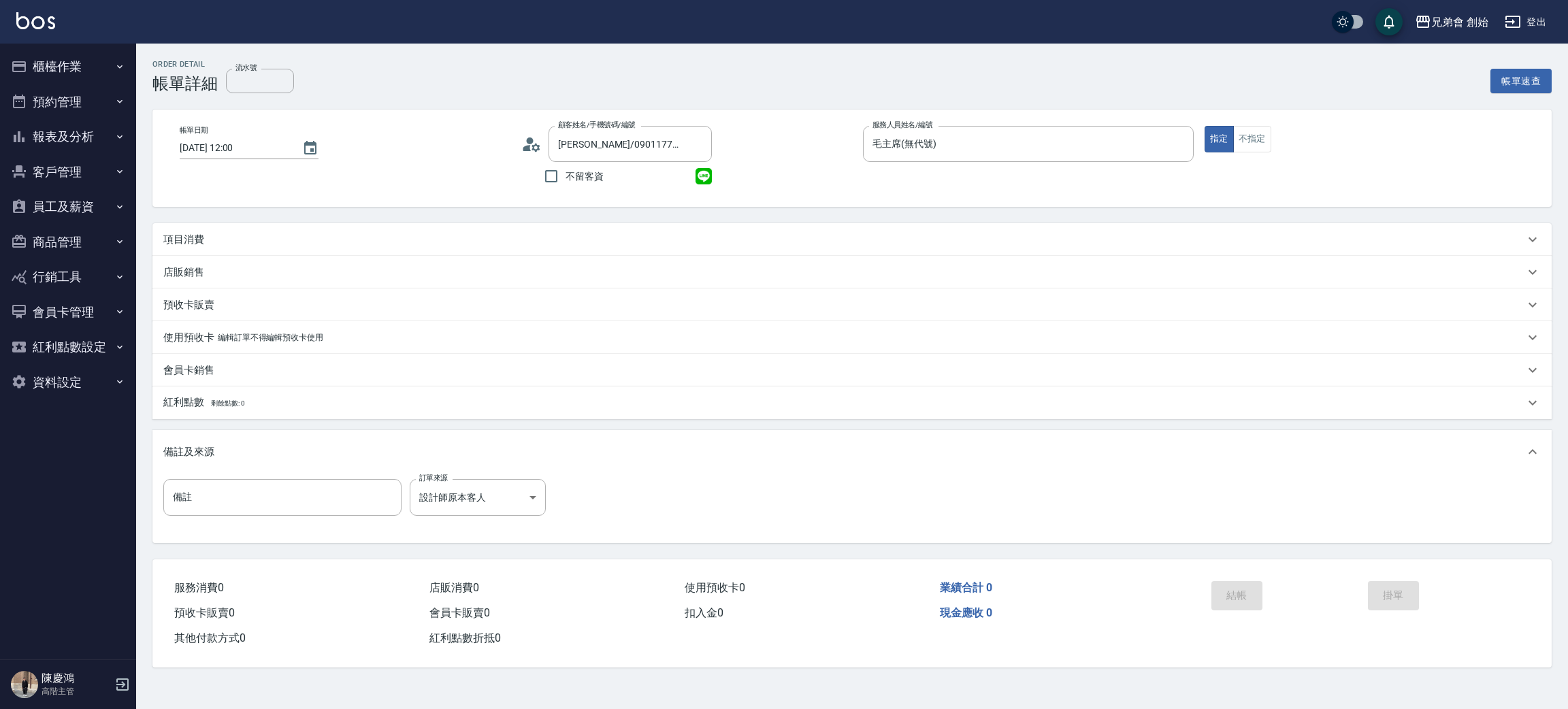
click at [165, 223] on div "項目消費" at bounding box center [852, 239] width 1399 height 33
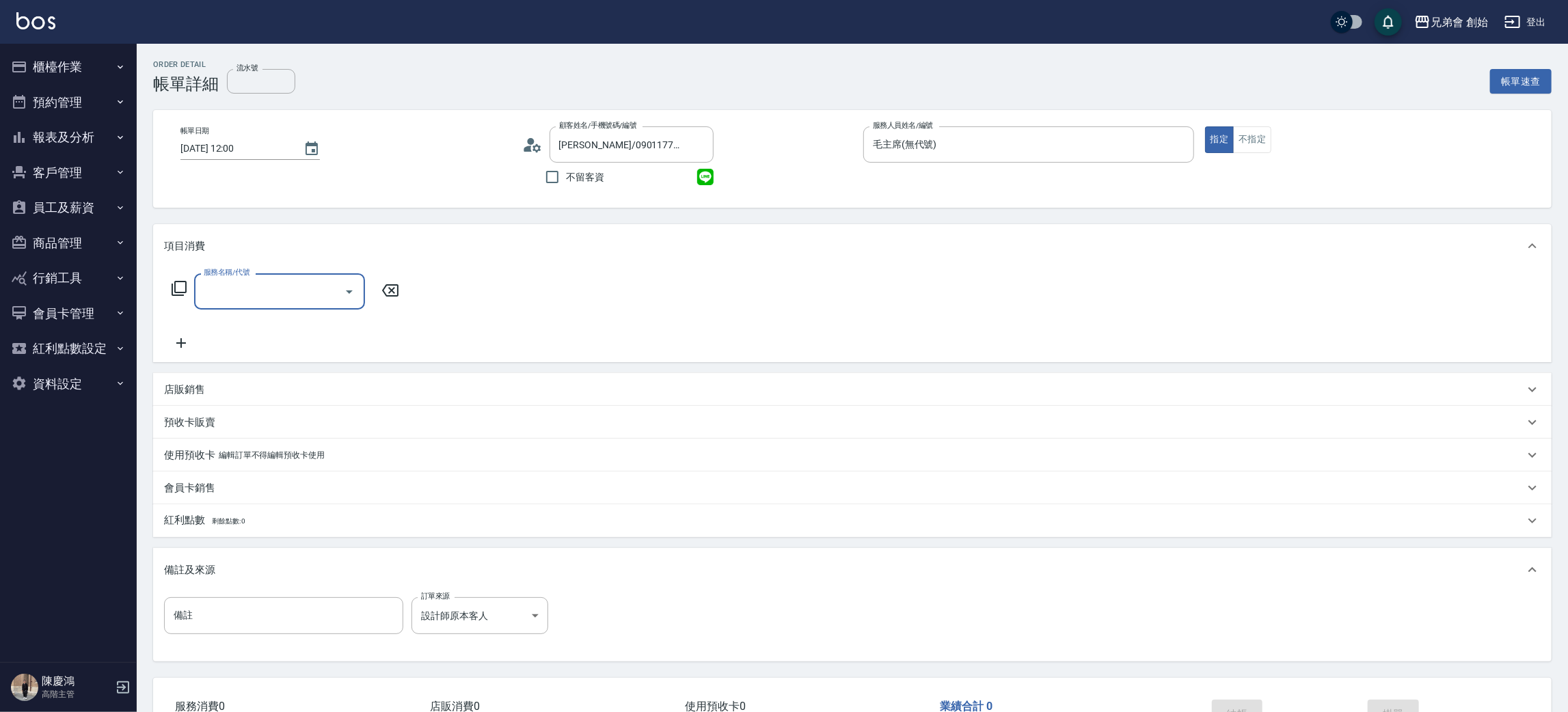
click at [227, 294] on input "服務名稱/代號" at bounding box center [269, 291] width 138 height 24
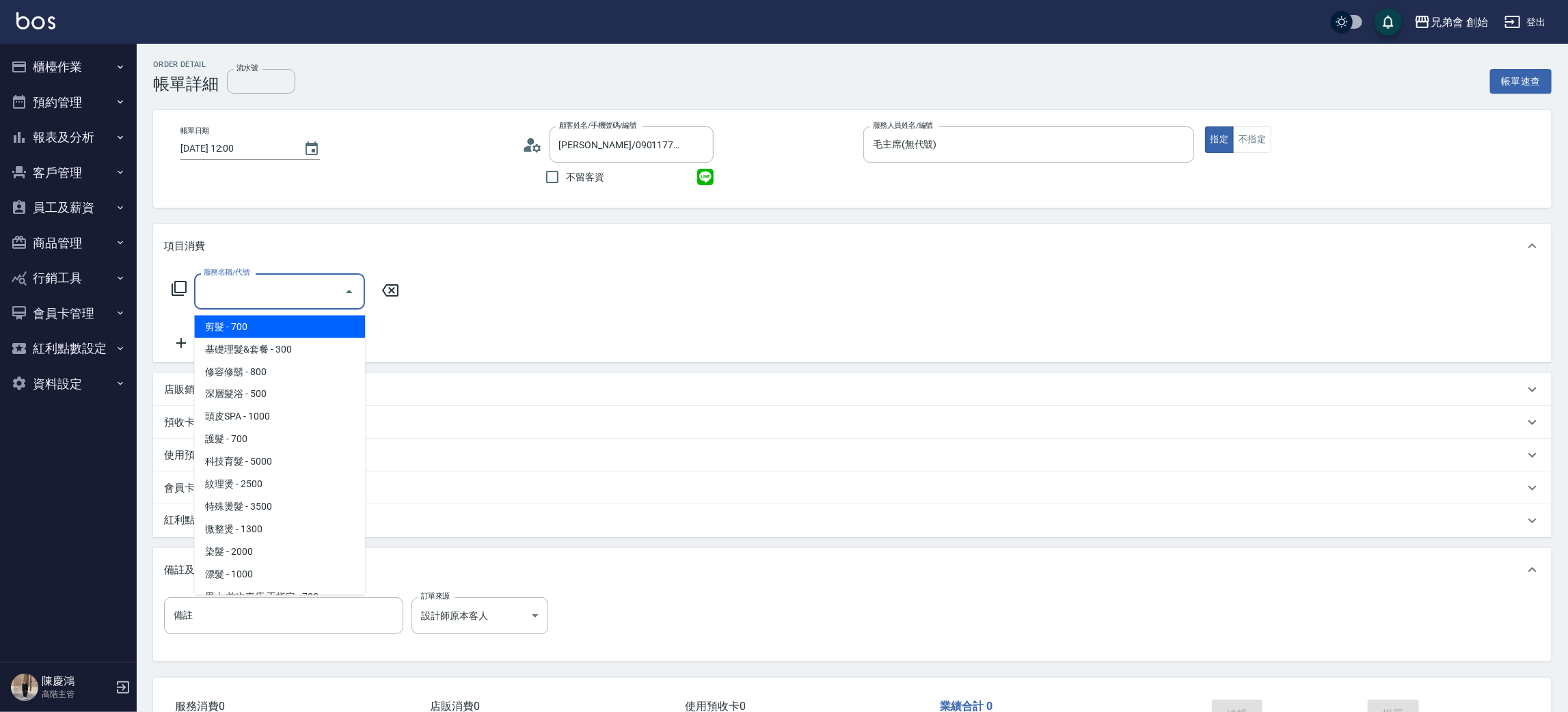
drag, startPoint x: 258, startPoint y: 321, endPoint x: 346, endPoint y: 327, distance: 88.2
click at [268, 323] on span "剪髮 - 700" at bounding box center [279, 327] width 171 height 23
type input "剪髮(A01)"
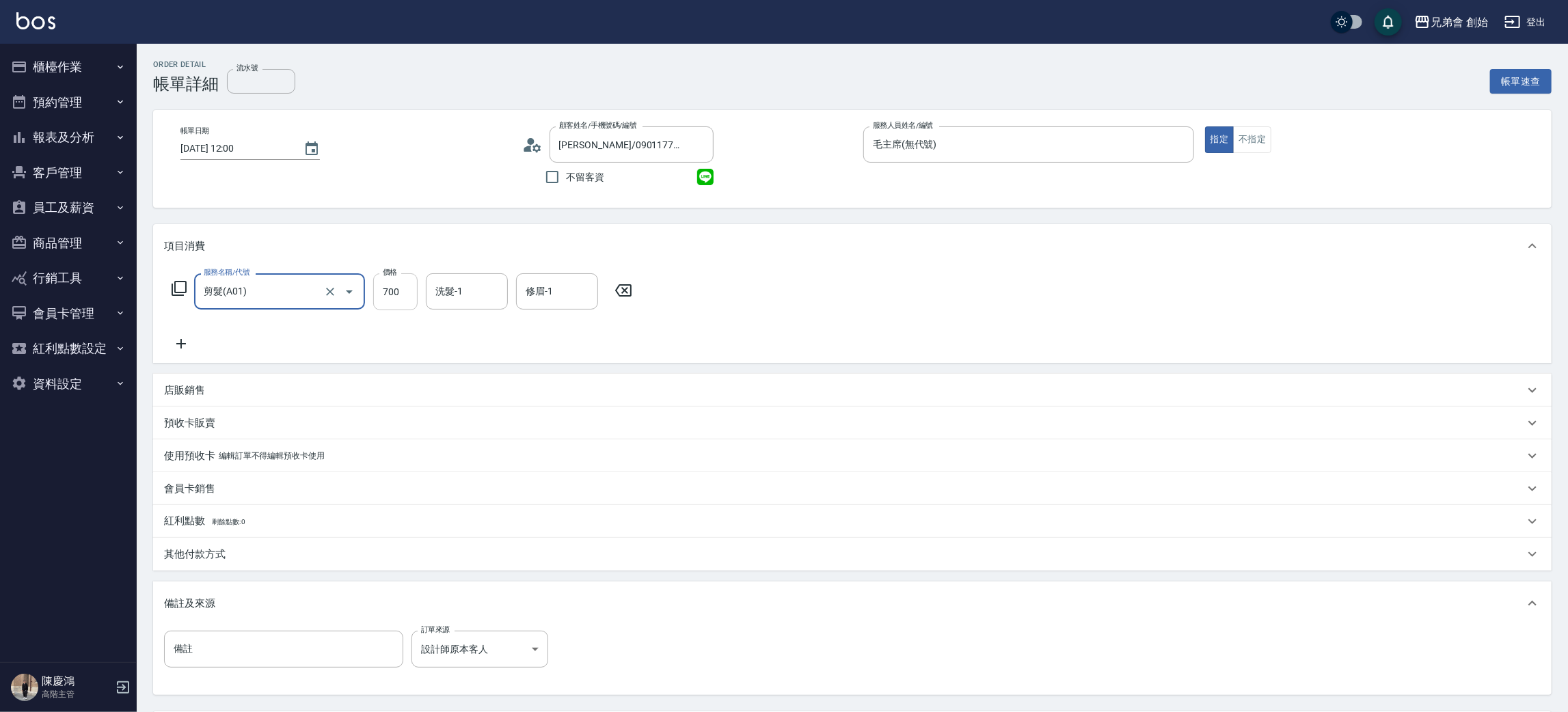
click at [393, 301] on input "700" at bounding box center [395, 292] width 44 height 37
type input "1000"
click at [177, 338] on icon at bounding box center [181, 343] width 34 height 16
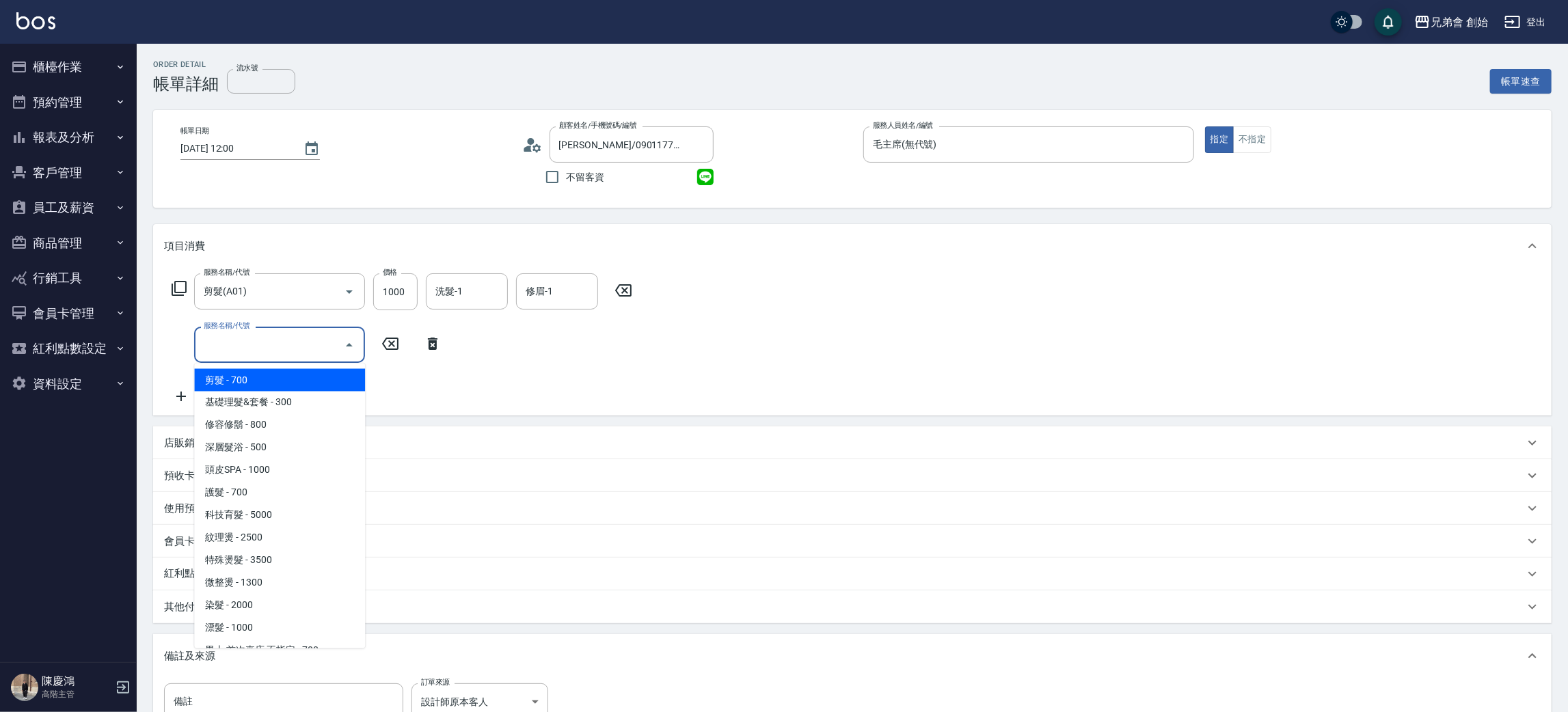
click at [255, 340] on input "服務名稱/代號" at bounding box center [269, 345] width 138 height 24
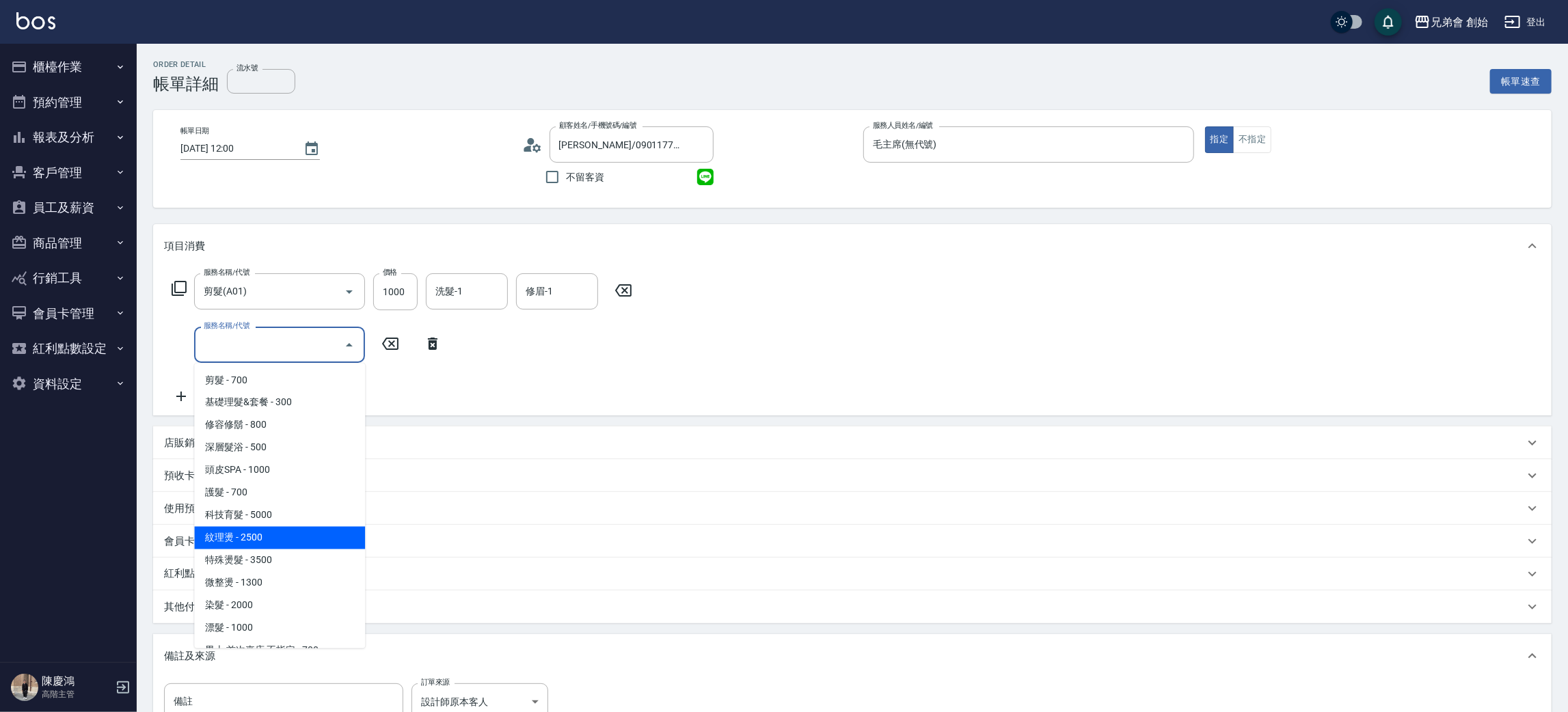
drag, startPoint x: 266, startPoint y: 533, endPoint x: 333, endPoint y: 483, distance: 83.6
click at [271, 531] on span "紋理燙 - 2500" at bounding box center [279, 538] width 171 height 23
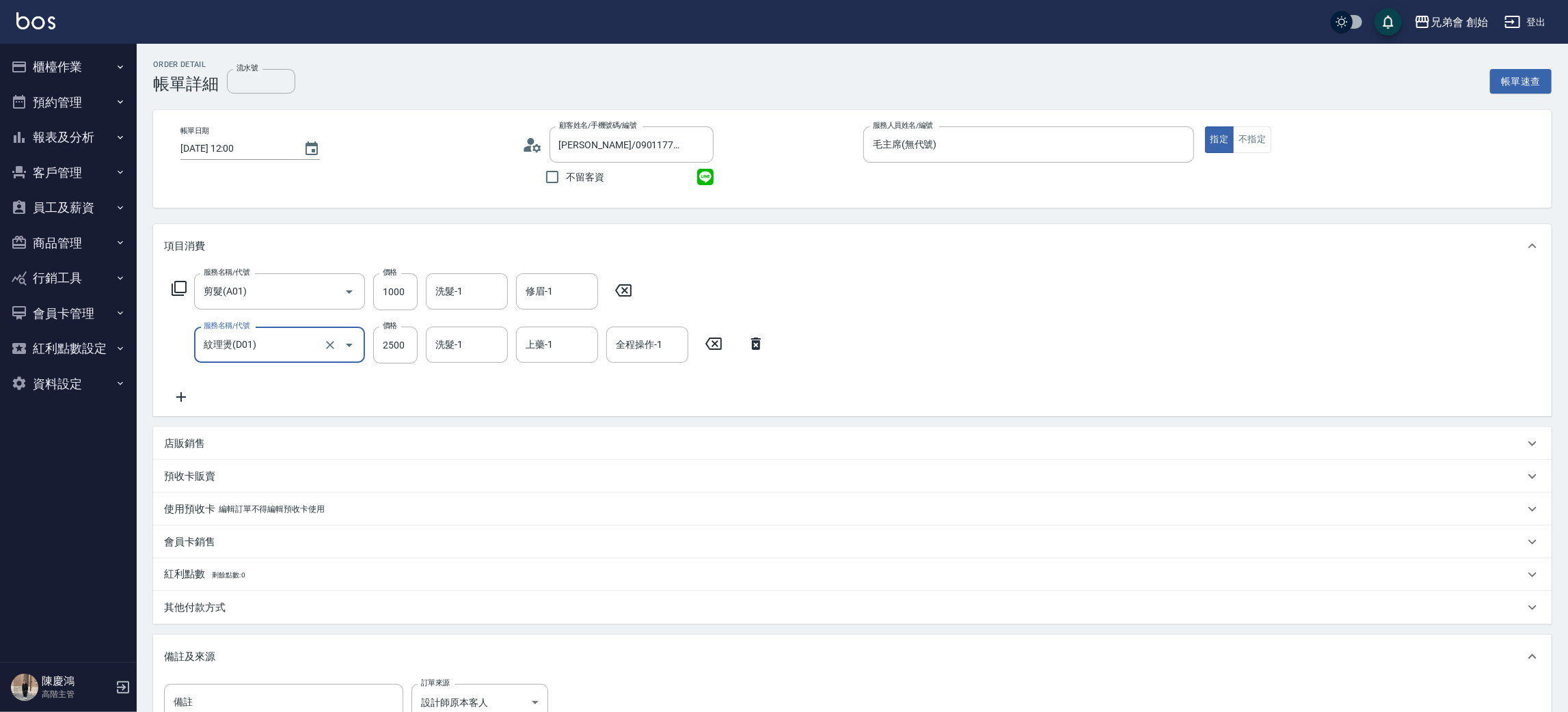
click at [280, 348] on input "紋理燙(D01)" at bounding box center [260, 345] width 120 height 24
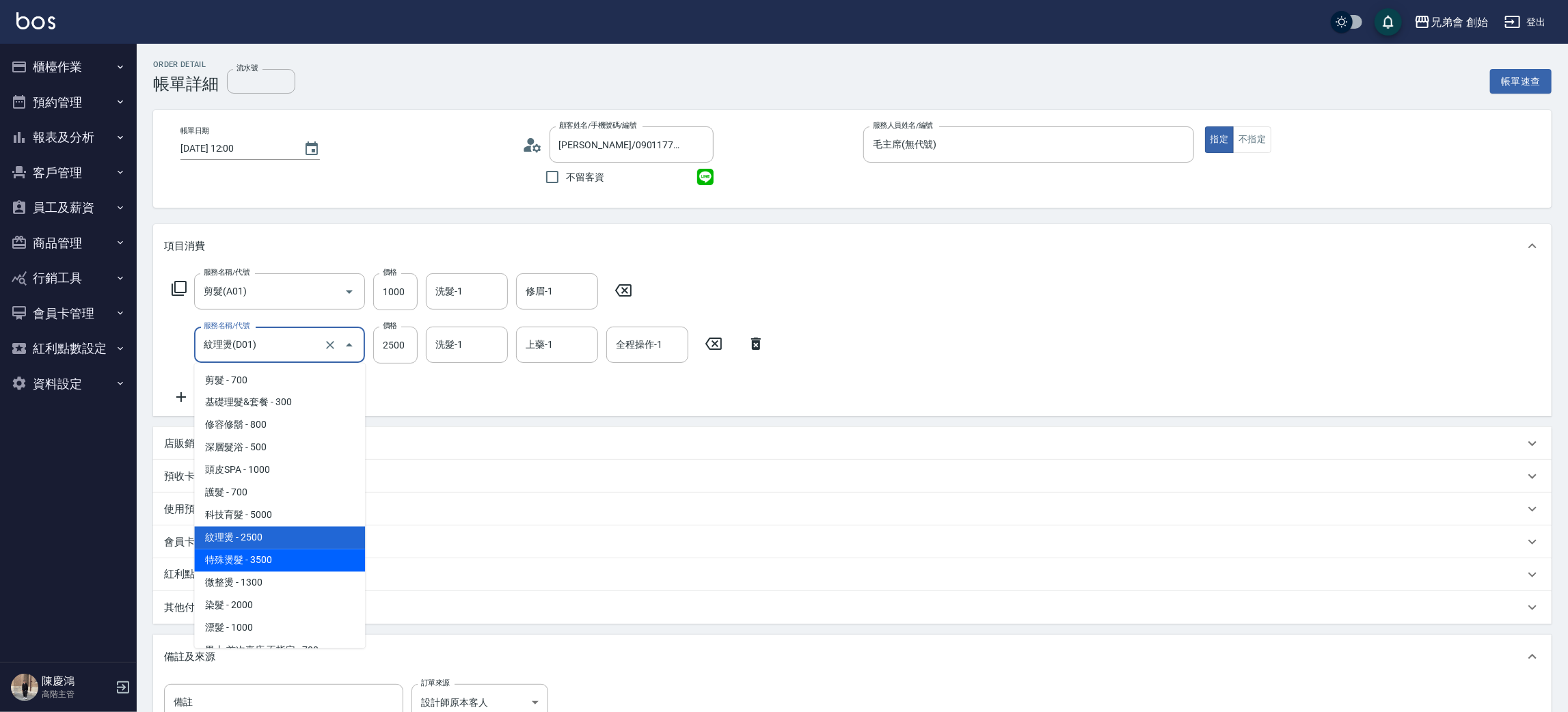
click at [277, 560] on span "特殊燙髮 - 3500" at bounding box center [279, 561] width 171 height 23
type input "特殊燙髮(D02)"
type input "3500"
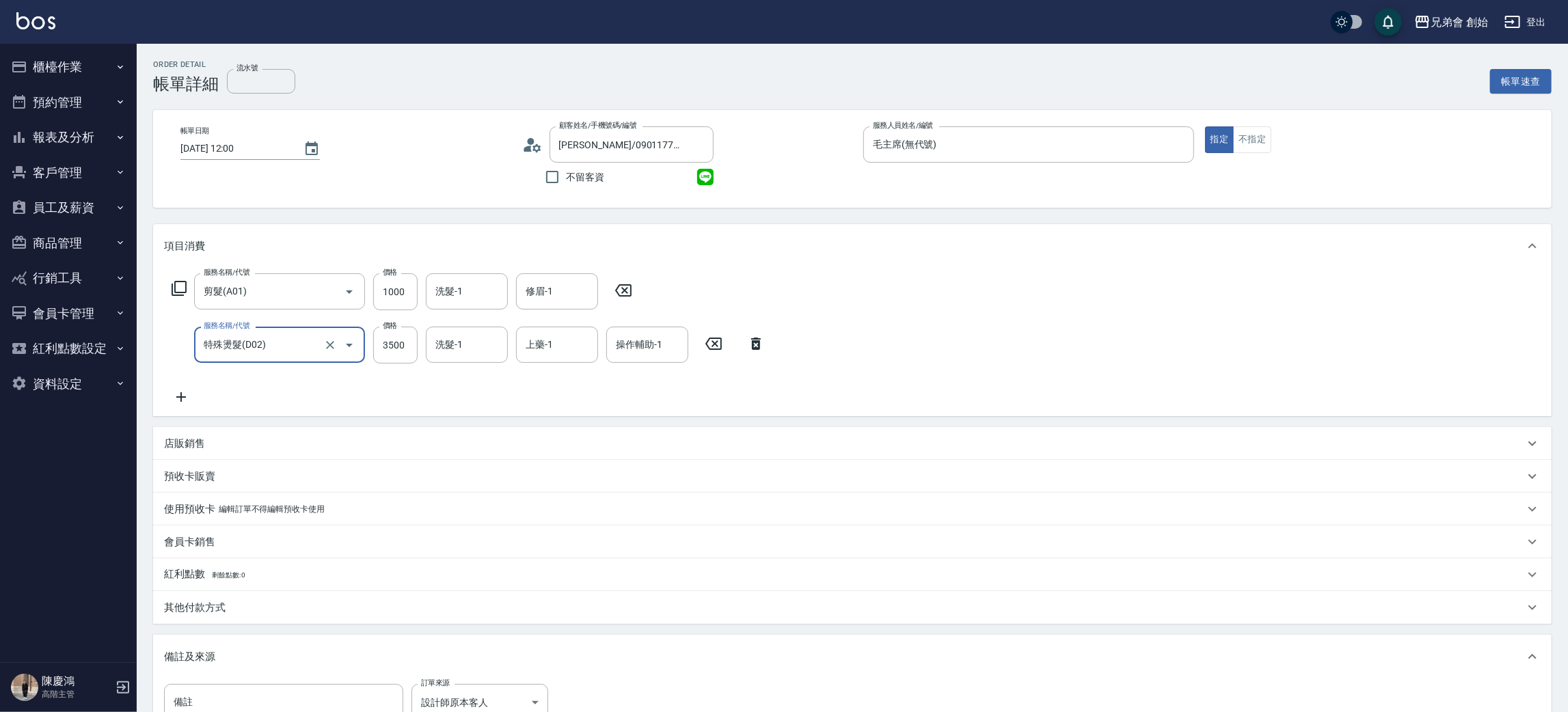
scroll to position [181, 0]
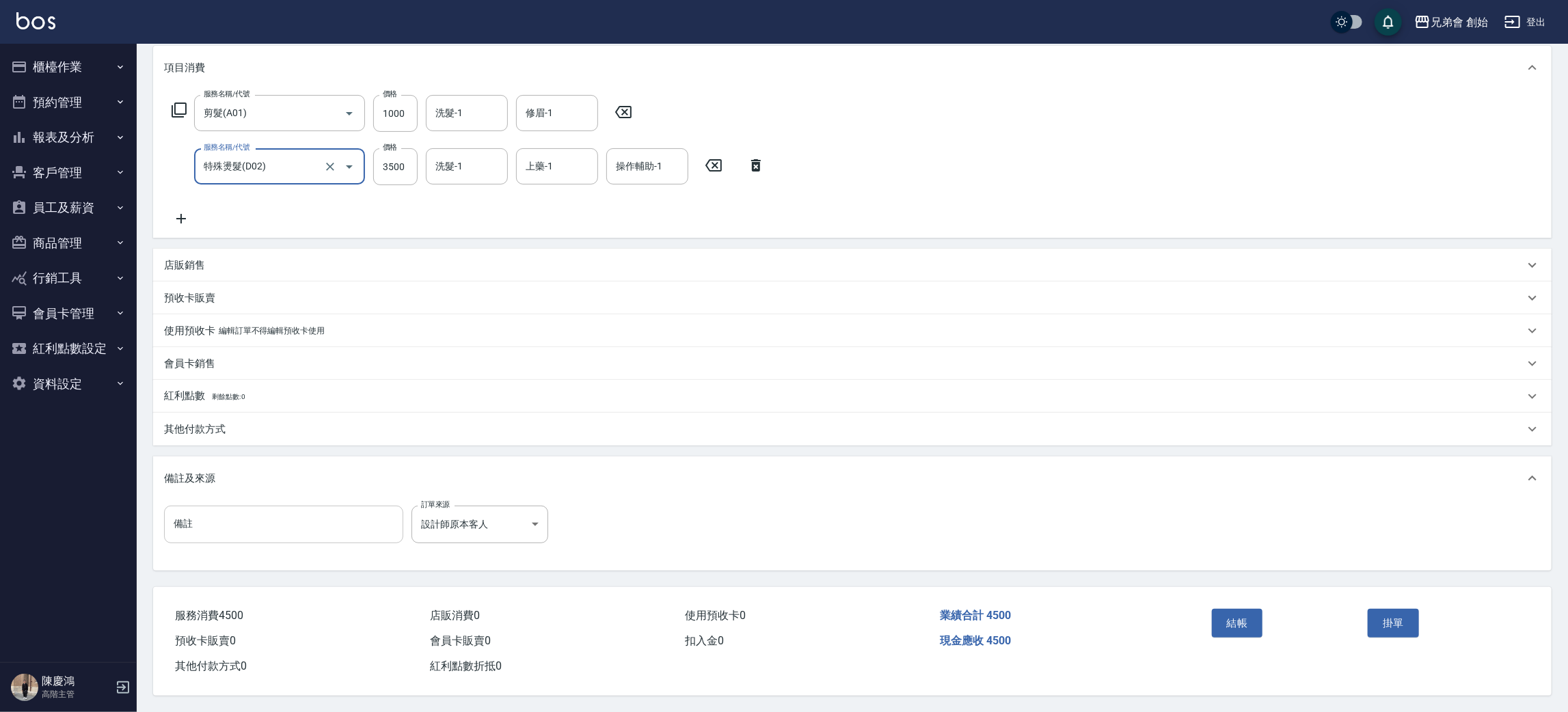
click at [215, 511] on input "備註" at bounding box center [283, 524] width 239 height 37
type input "Q0718"
drag, startPoint x: 237, startPoint y: 517, endPoint x: 147, endPoint y: 512, distance: 90.1
click at [147, 512] on div "Order detail 帳單詳細 流水號 流水號 帳單速查 帳單日期 2025/09/14 12:00 顧客姓名/手機號碼/編號 楊辰光/090117760…" at bounding box center [852, 288] width 1431 height 847
drag, startPoint x: 194, startPoint y: 347, endPoint x: 215, endPoint y: 367, distance: 29.0
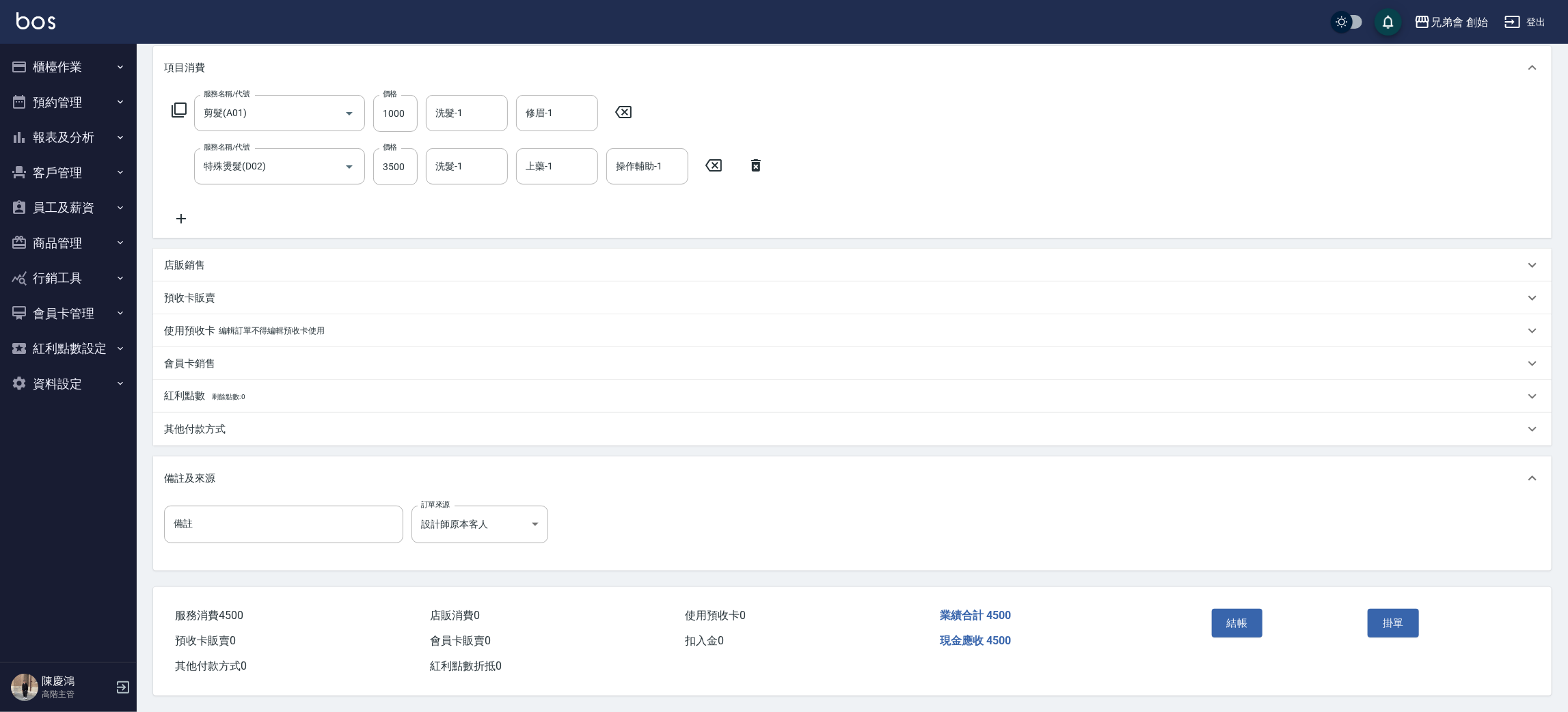
click at [196, 348] on div "會員卡銷售" at bounding box center [851, 364] width 1398 height 33
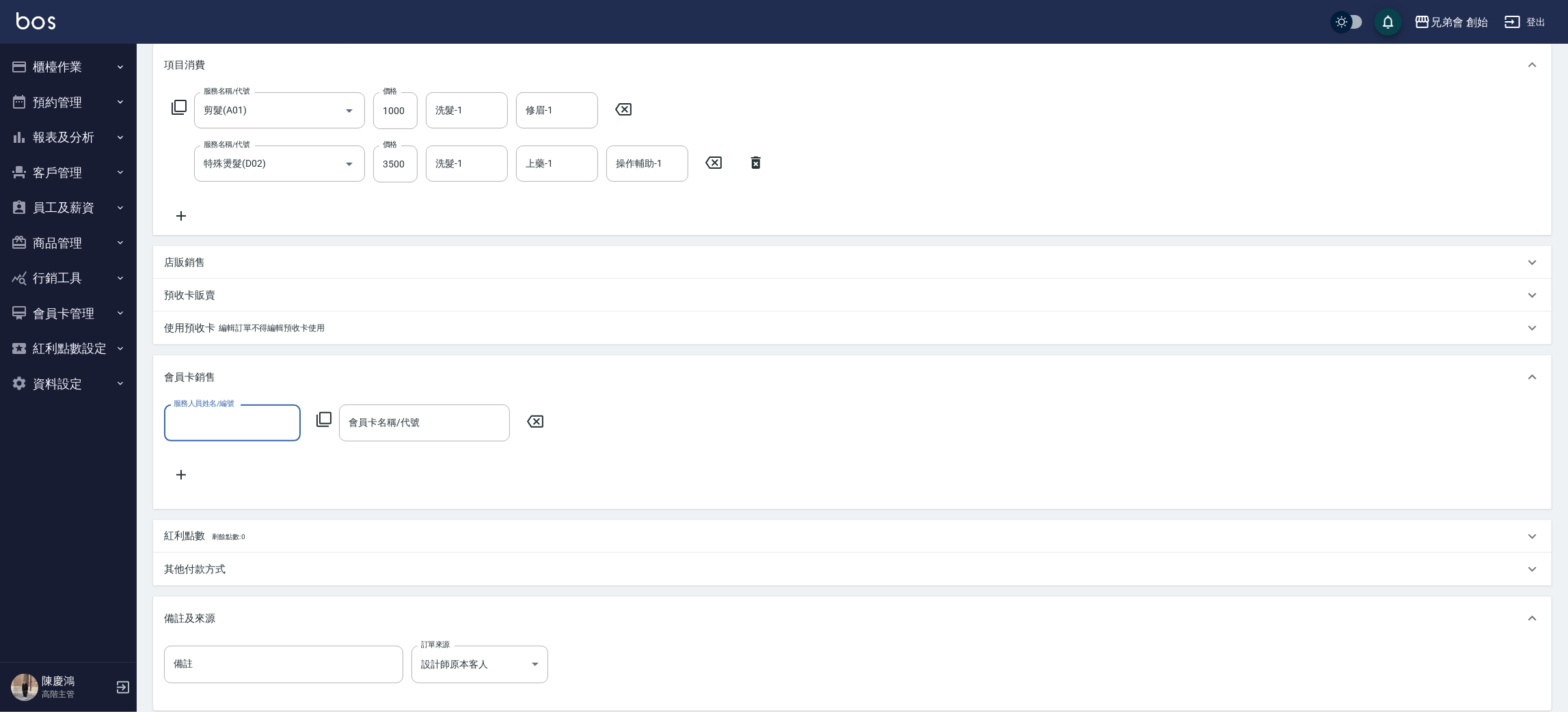
scroll to position [0, 0]
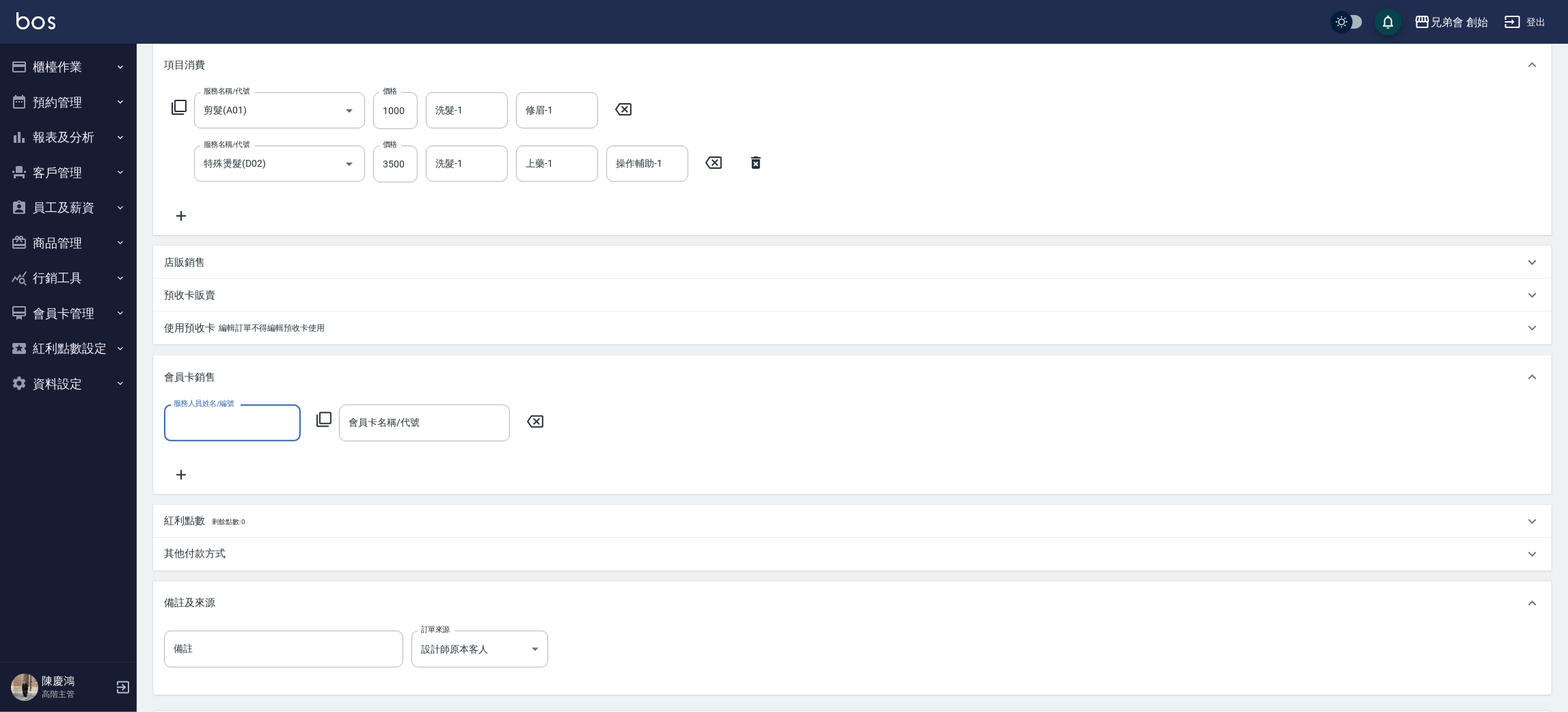
click at [236, 424] on input "服務人員姓名/編號" at bounding box center [232, 422] width 125 height 24
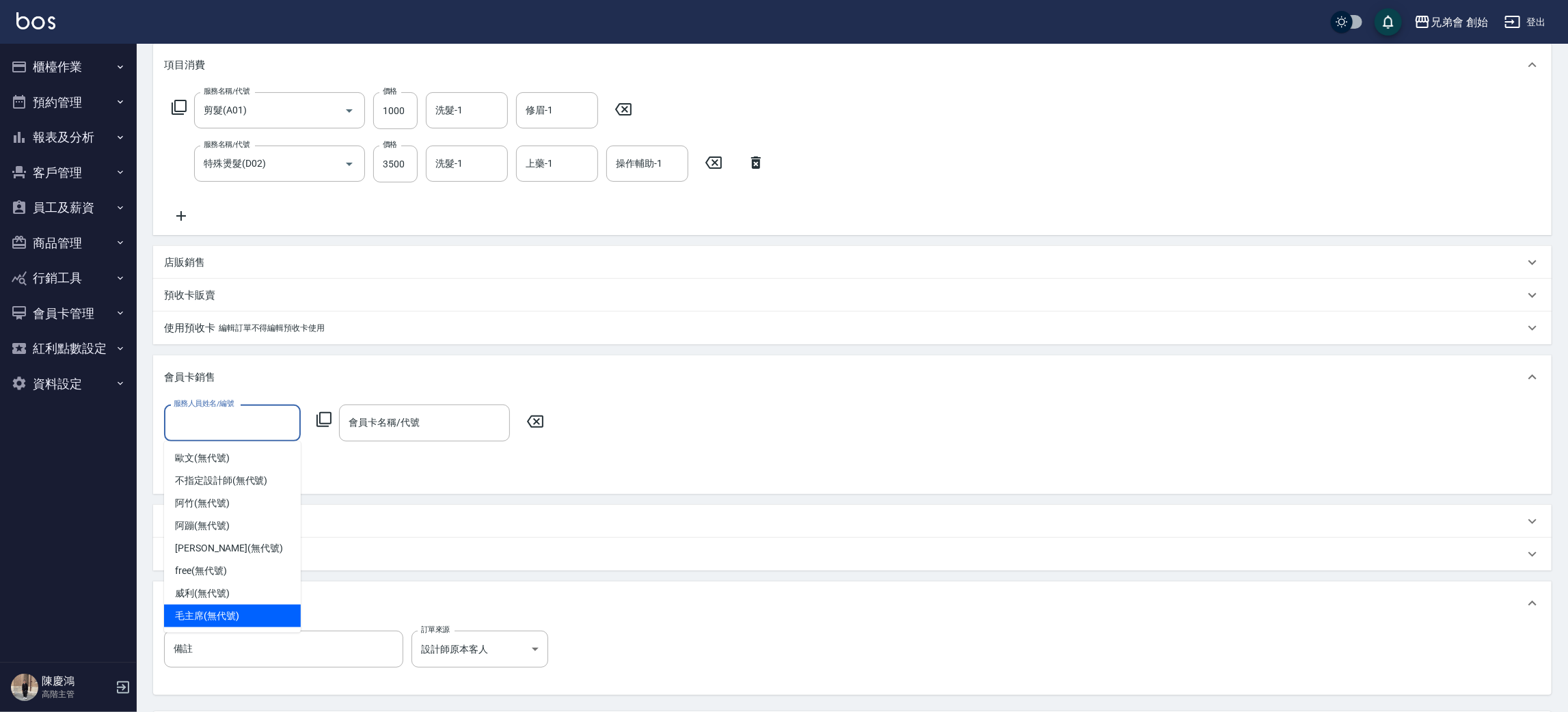
drag, startPoint x: 224, startPoint y: 610, endPoint x: 283, endPoint y: 580, distance: 66.2
click at [231, 610] on span "毛主席 (無代號)" at bounding box center [207, 616] width 64 height 14
type input "毛主席(無代號)"
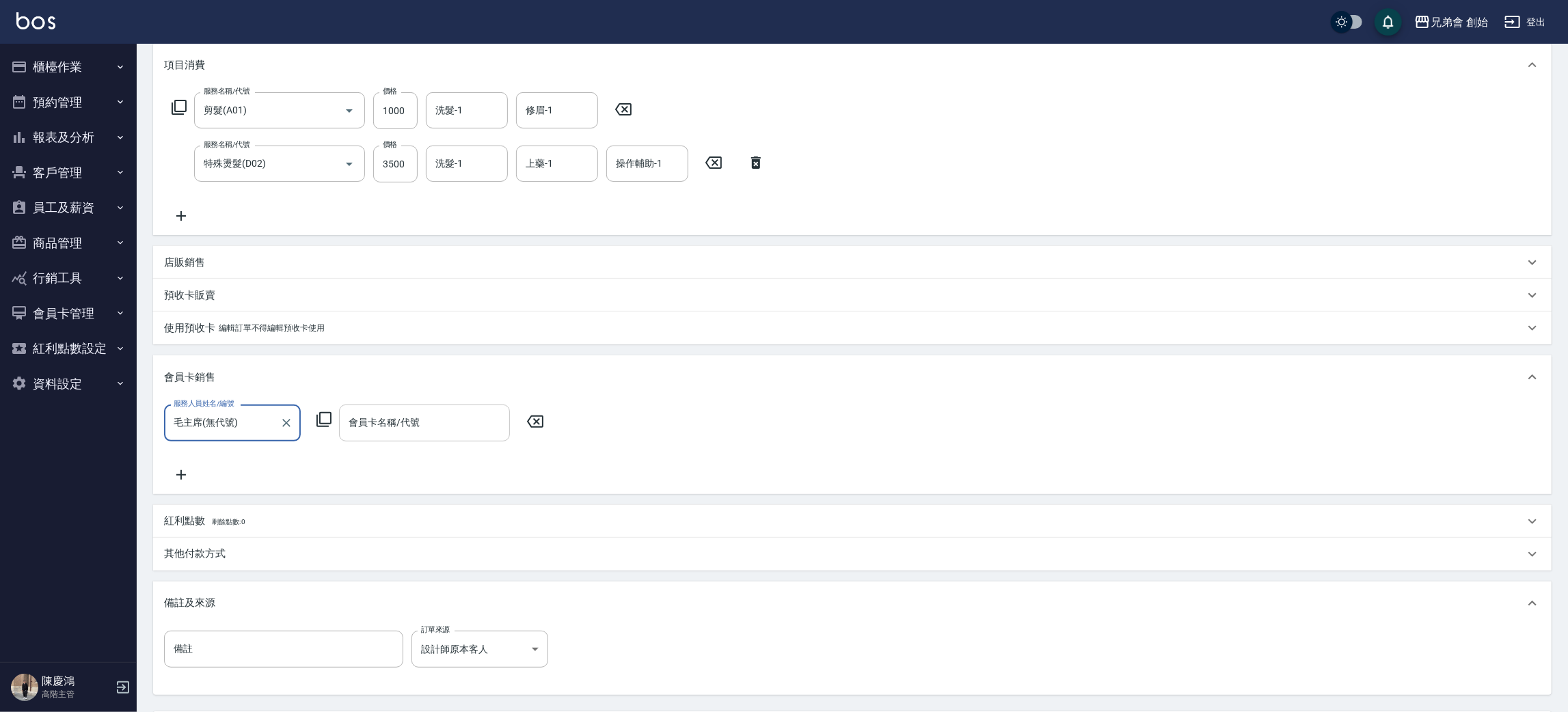
drag, startPoint x: 379, startPoint y: 418, endPoint x: 379, endPoint y: 436, distance: 18.0
click at [379, 418] on input "會員卡名稱/代號" at bounding box center [425, 422] width 159 height 24
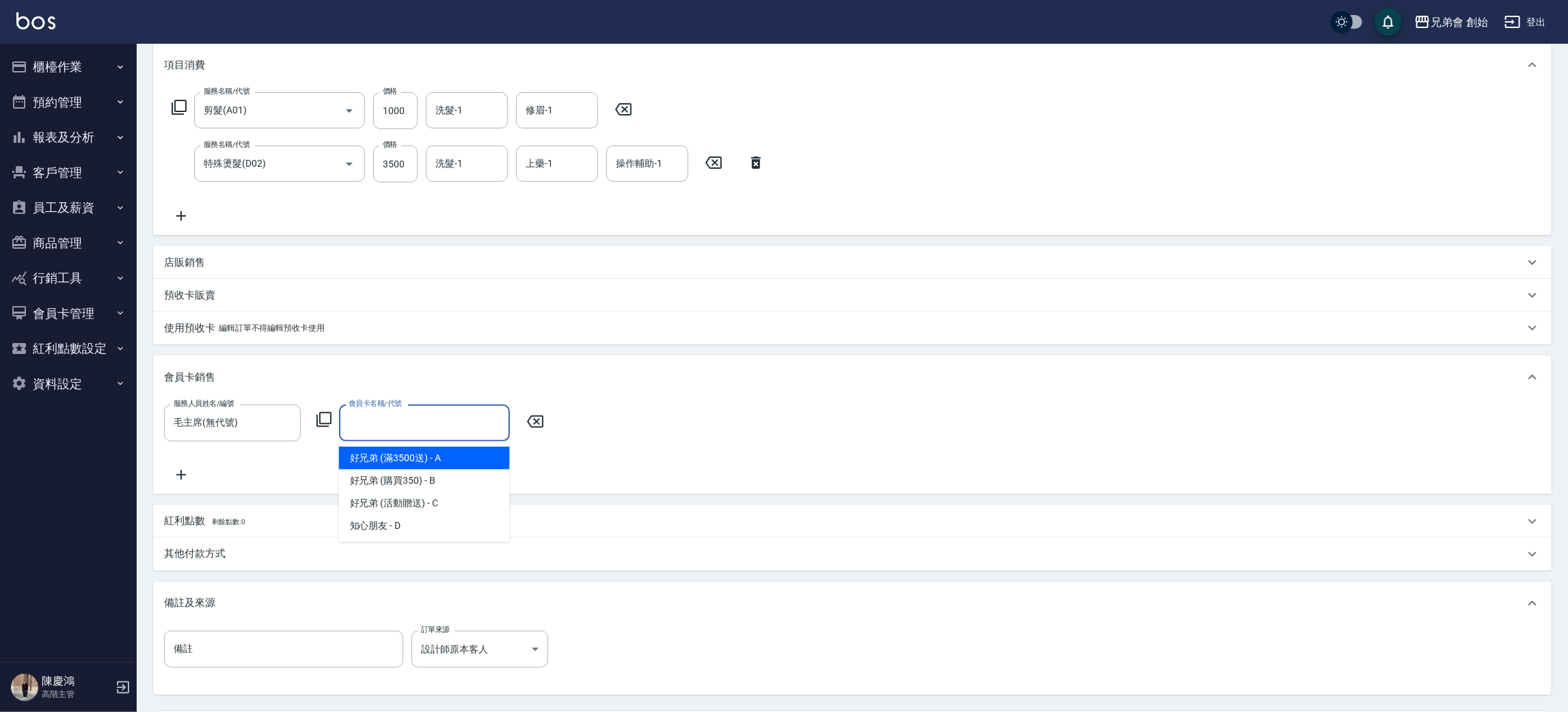
click at [387, 455] on span "好兄弟 (滿3500送) - A" at bounding box center [424, 458] width 171 height 23
type input "好兄弟 (滿3500送)-365天"
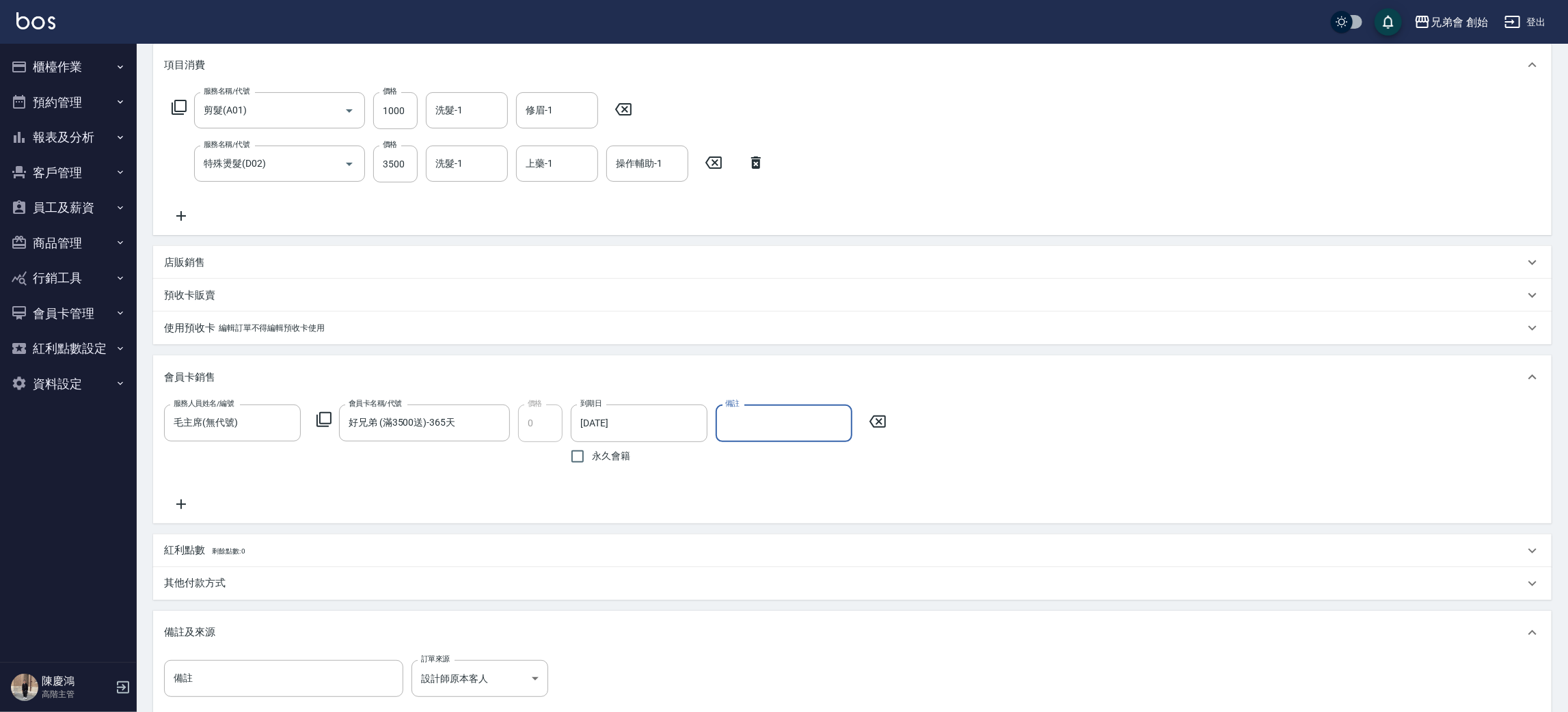
drag, startPoint x: 767, startPoint y: 414, endPoint x: 767, endPoint y: 421, distance: 7.0
click at [767, 414] on input "備註" at bounding box center [784, 423] width 137 height 37
paste input "Q0718"
type input "Q0718"
click at [847, 477] on div "服務人員姓名/編號 毛主席(無代號) 服務人員姓名/編號 會員卡名稱/代號 好兄弟 (滿3500送)-365天 會員卡名稱/代號 價格 0 價格 到期日 20…" at bounding box center [852, 459] width 1376 height 108
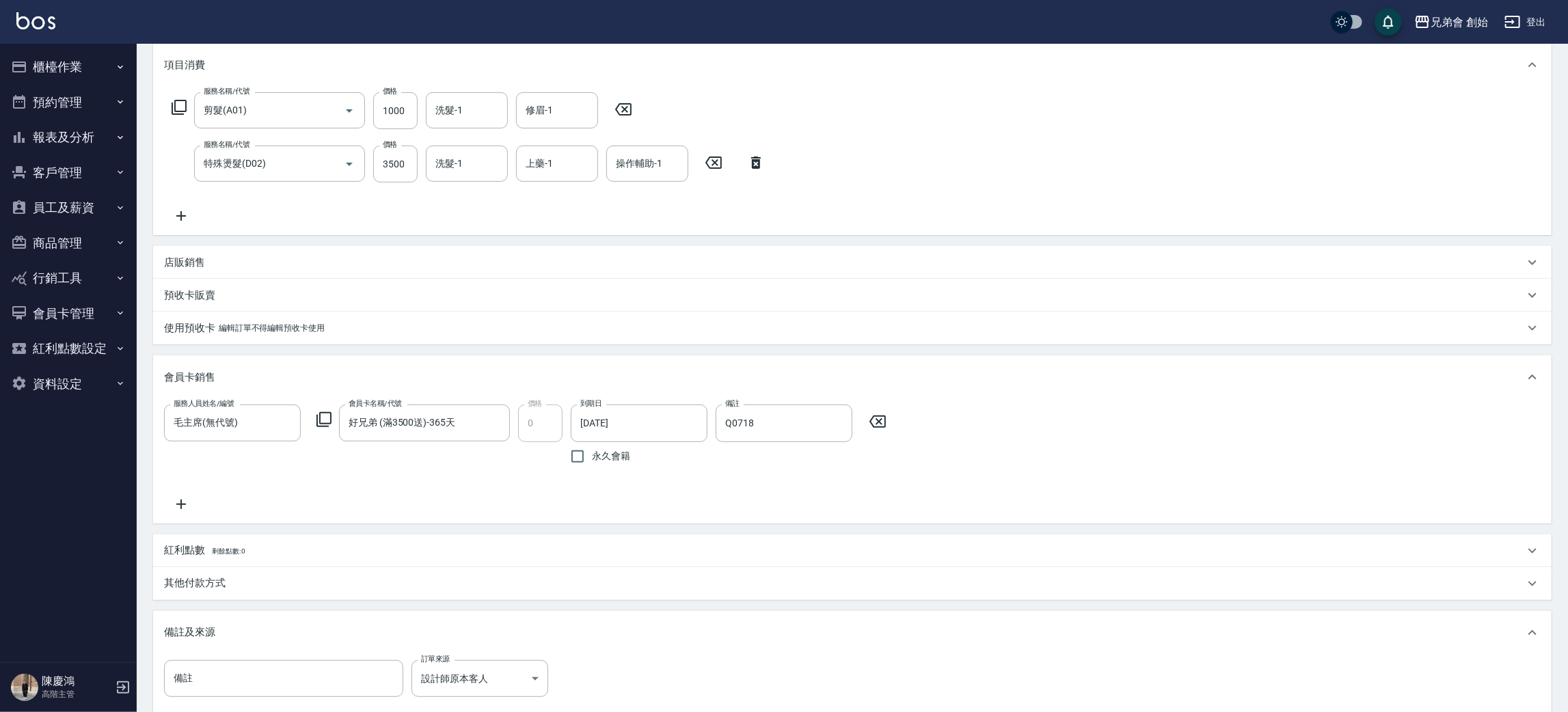
scroll to position [353, 0]
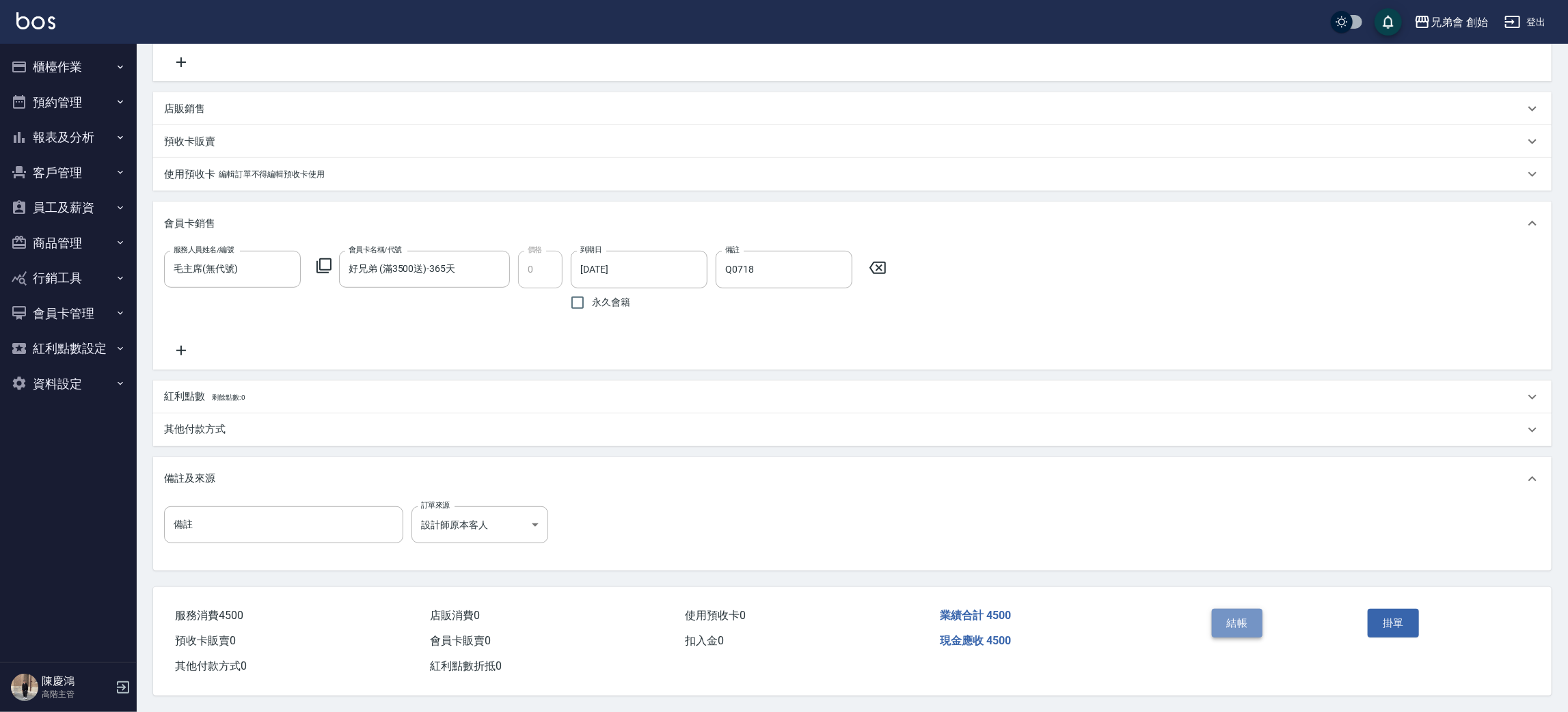
click at [1235, 613] on button "結帳" at bounding box center [1237, 623] width 51 height 28
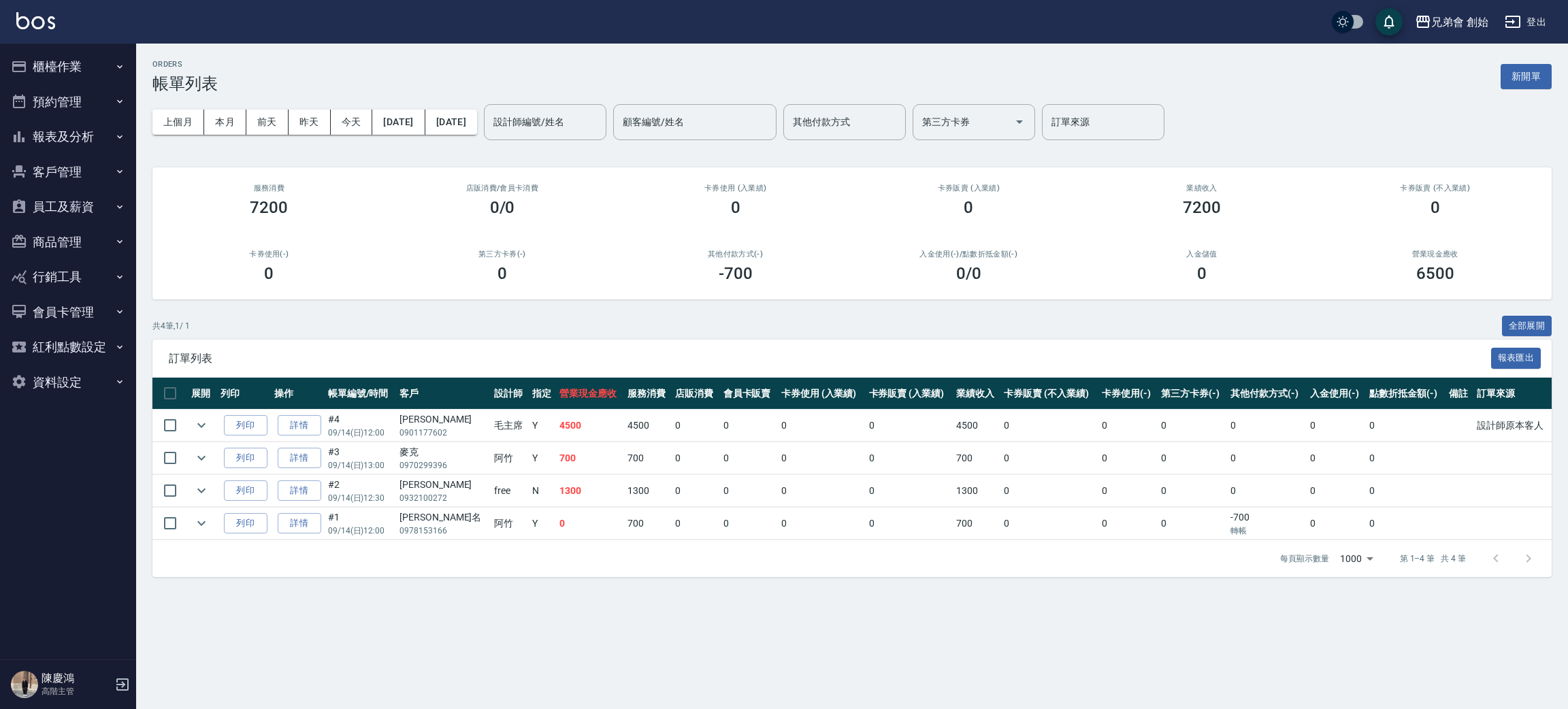
click at [651, 312] on div "ORDERS 帳單列表 新開單 上個月 本月 前天 昨天 今天 2025/09/14 2025/09/14 設計師編號/姓名 設計師編號/姓名 顧客編號/姓名…" at bounding box center [852, 318] width 1432 height 550
click at [348, 110] on button "今天" at bounding box center [352, 122] width 42 height 25
click at [448, 53] on div "ORDERS 帳單列表 新開單 上個月 本月 前天 昨天 今天 2025/09/14 2025/09/14 設計師編號/姓名 設計師編號/姓名 顧客編號/姓名…" at bounding box center [852, 318] width 1432 height 550
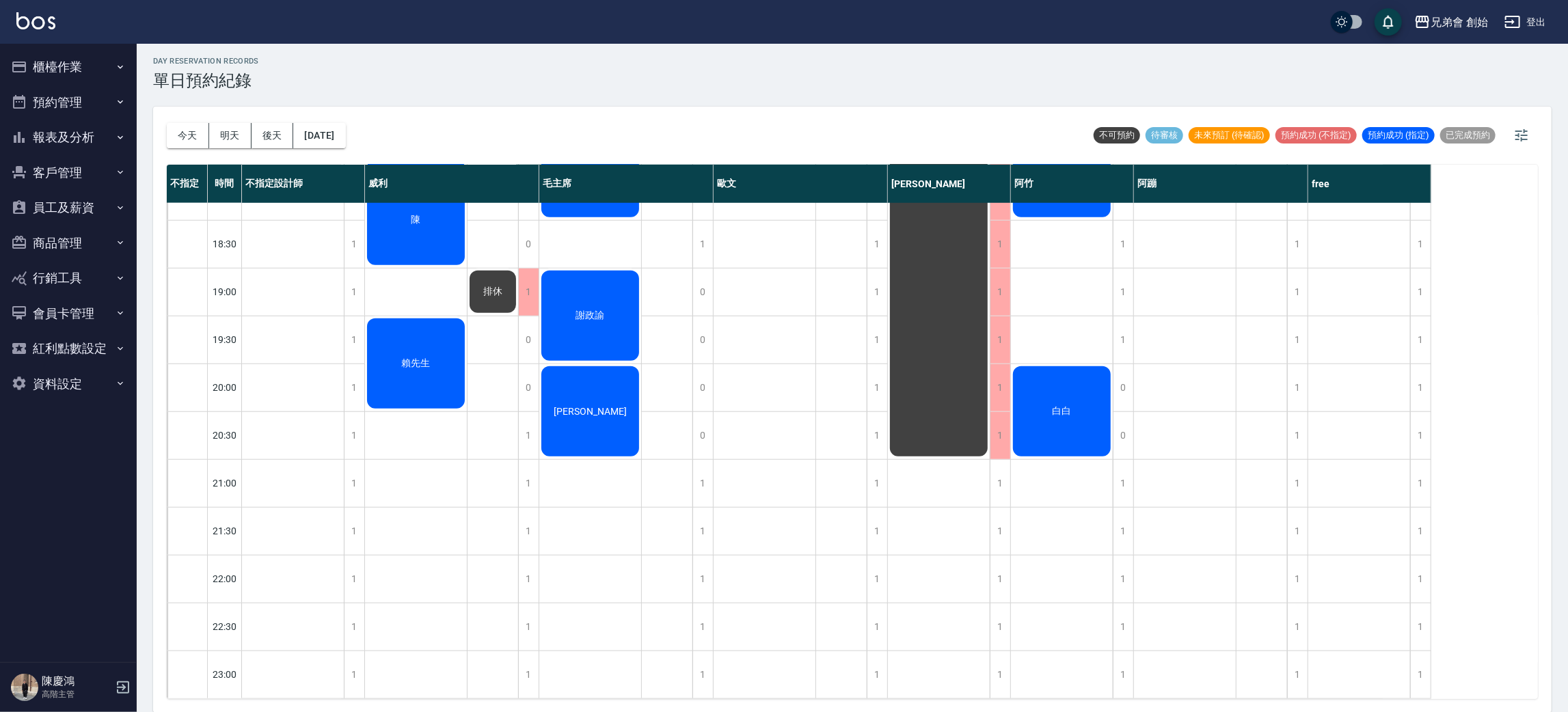
scroll to position [702, 0]
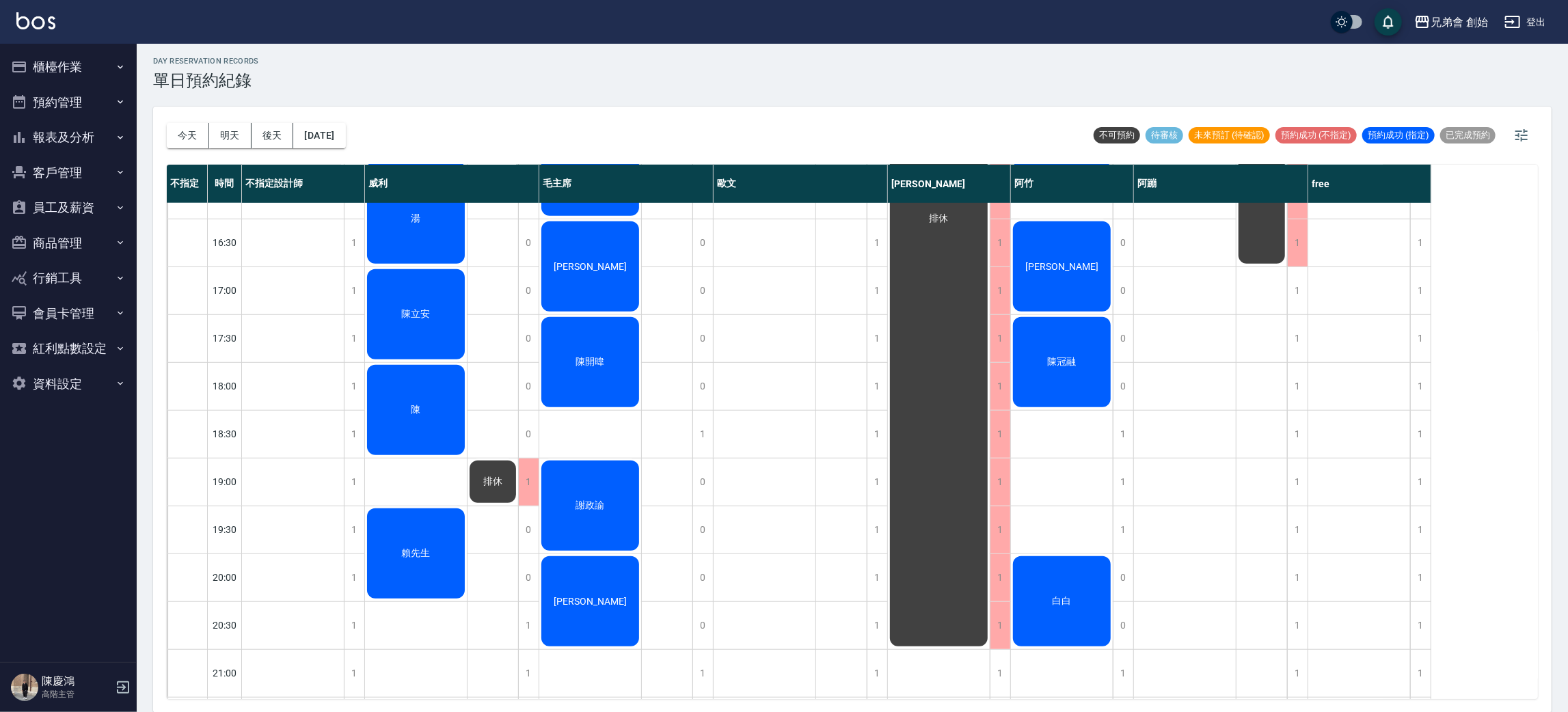
click at [494, 417] on div "排休" at bounding box center [493, 195] width 51 height 1387
click at [494, 381] on div "排休" at bounding box center [493, 195] width 51 height 1387
click at [387, 425] on div "陳" at bounding box center [416, 410] width 102 height 94
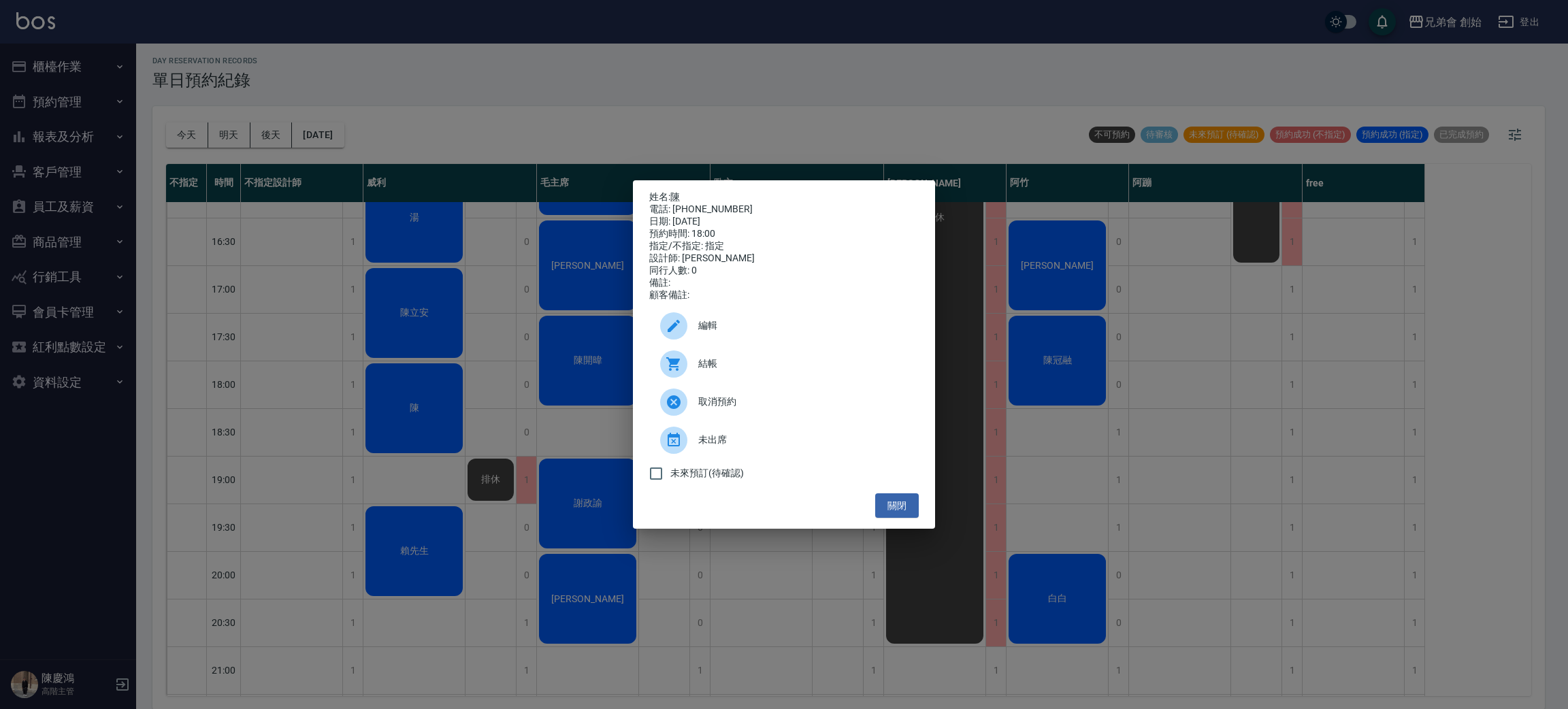
click at [684, 192] on p "姓名: 陳" at bounding box center [784, 197] width 270 height 12
click at [673, 194] on link "陳" at bounding box center [675, 197] width 9 height 11
click at [561, 88] on div "姓名: 陳 電話: [PHONE_NUMBER] 日期: [DATE] 預約時間: 18:00 指定/不指定: 指定 設計師: [PERSON_NAME] 同…" at bounding box center [784, 354] width 1568 height 709
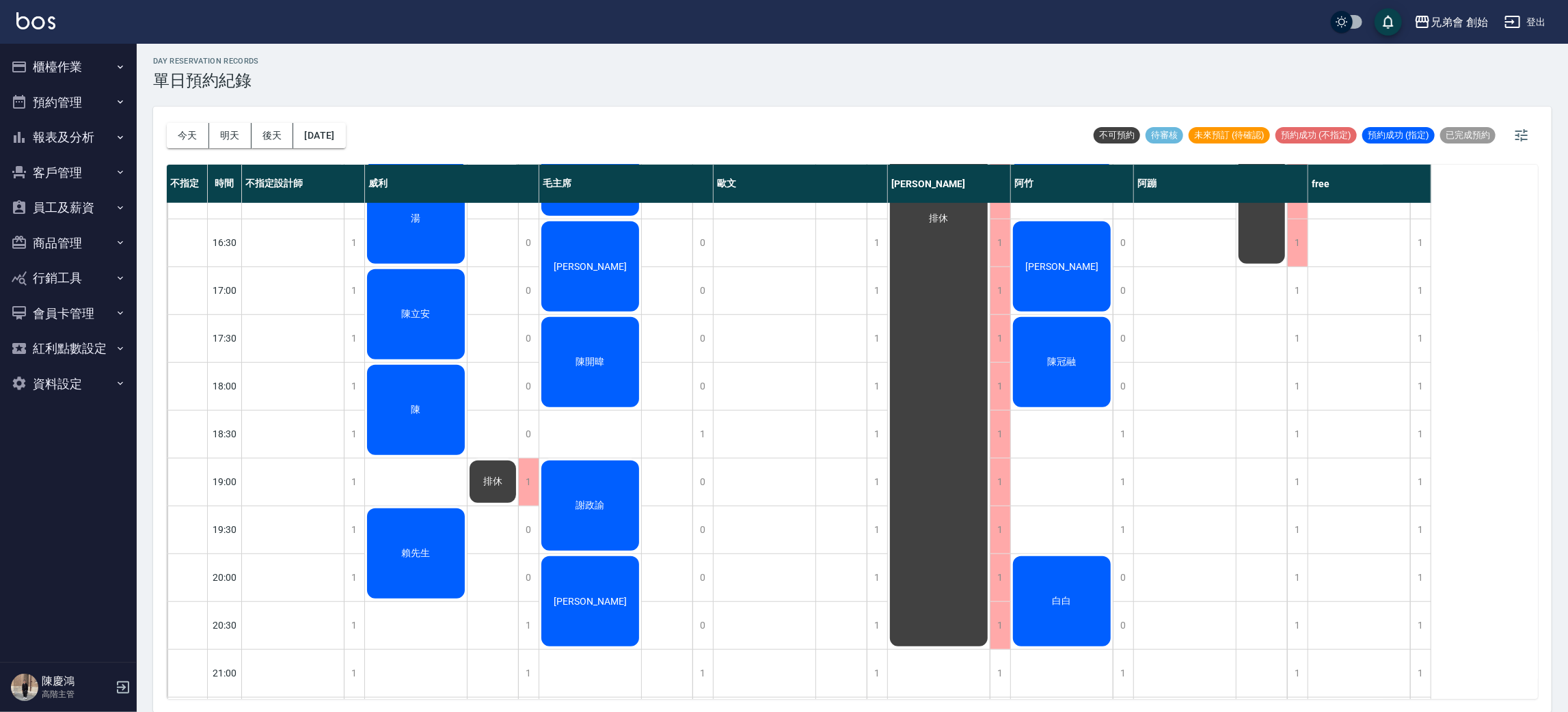
click at [404, 395] on div "陳" at bounding box center [416, 410] width 102 height 94
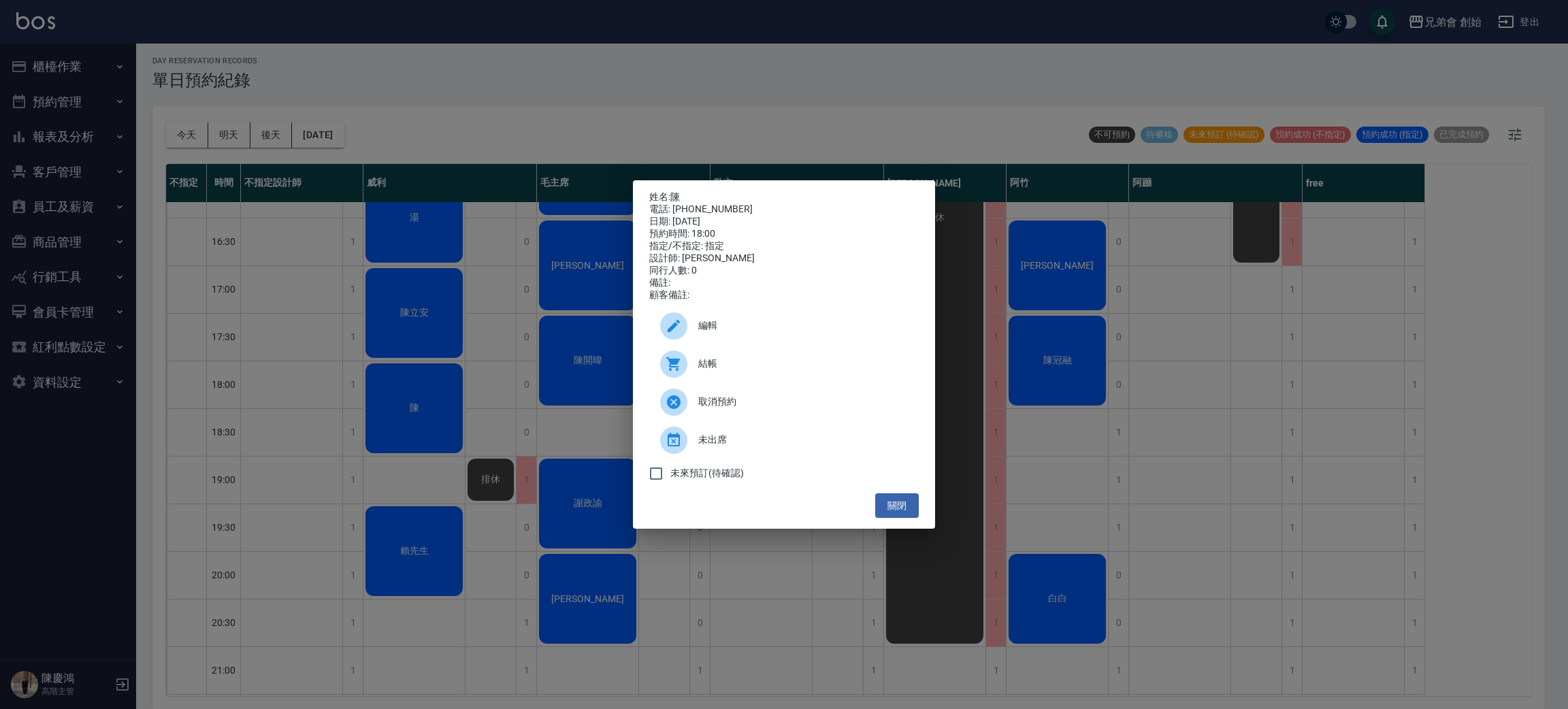
click at [452, 298] on div "姓名: 陳 電話: [PHONE_NUMBER] 日期: [DATE] 預約時間: 18:00 指定/不指定: 指定 設計師: [PERSON_NAME] 同…" at bounding box center [784, 354] width 1568 height 709
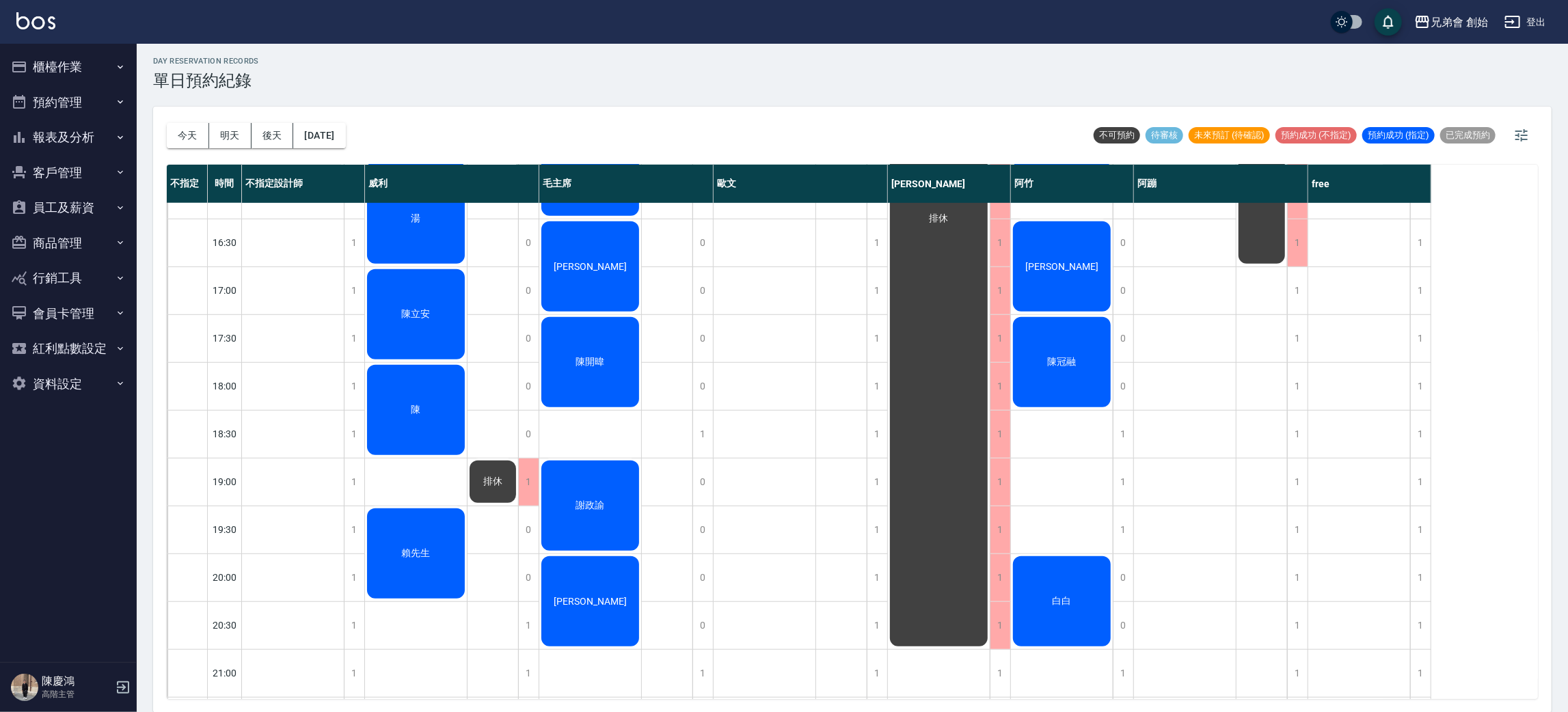
click at [413, 331] on div "陳立安" at bounding box center [416, 314] width 102 height 94
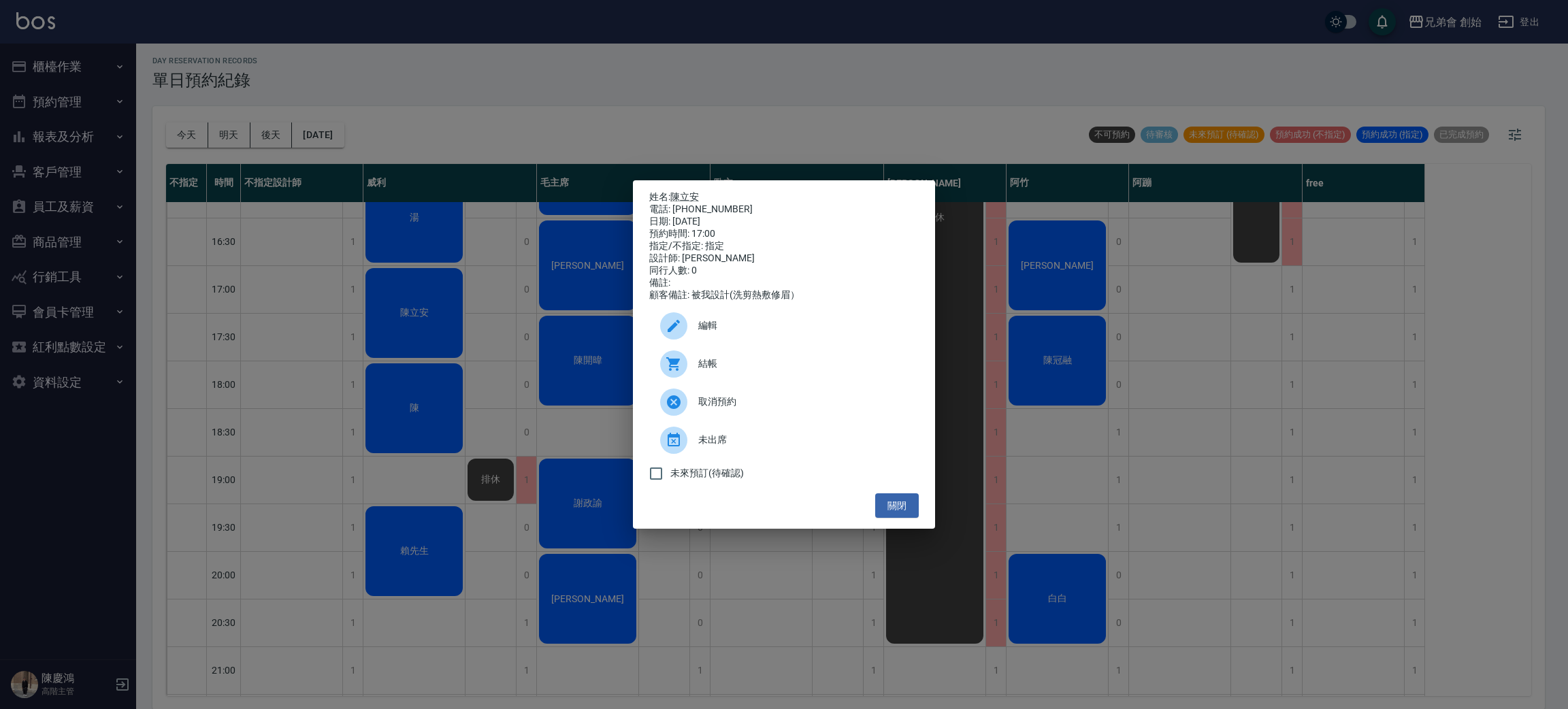
click at [636, 57] on div "姓名: [PERSON_NAME] 電話: [PHONE_NUMBER] 日期: [DATE] 預約時間: 17:00 指定/不指定: 指定 設計師: [PE…" at bounding box center [784, 354] width 1568 height 709
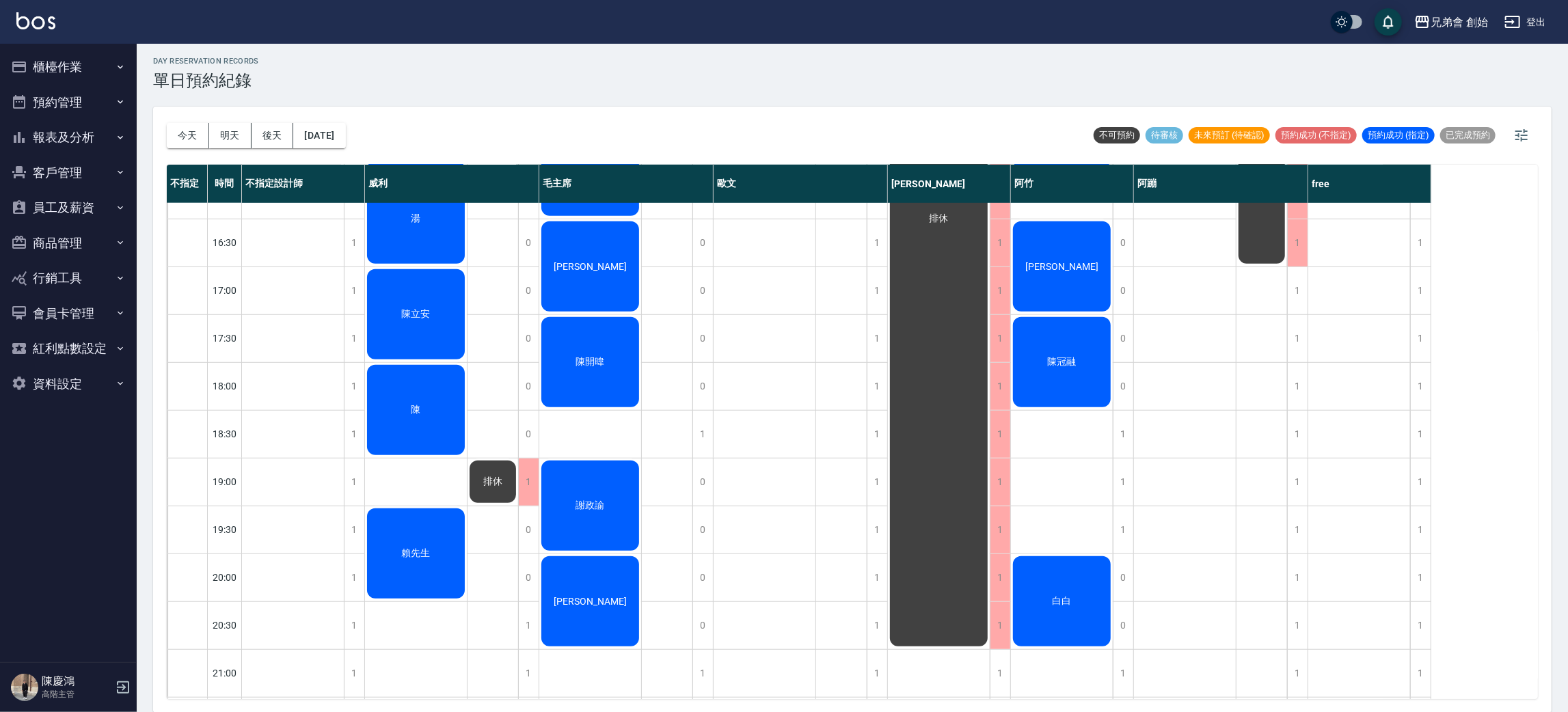
click at [404, 204] on div "湯" at bounding box center [416, 219] width 102 height 94
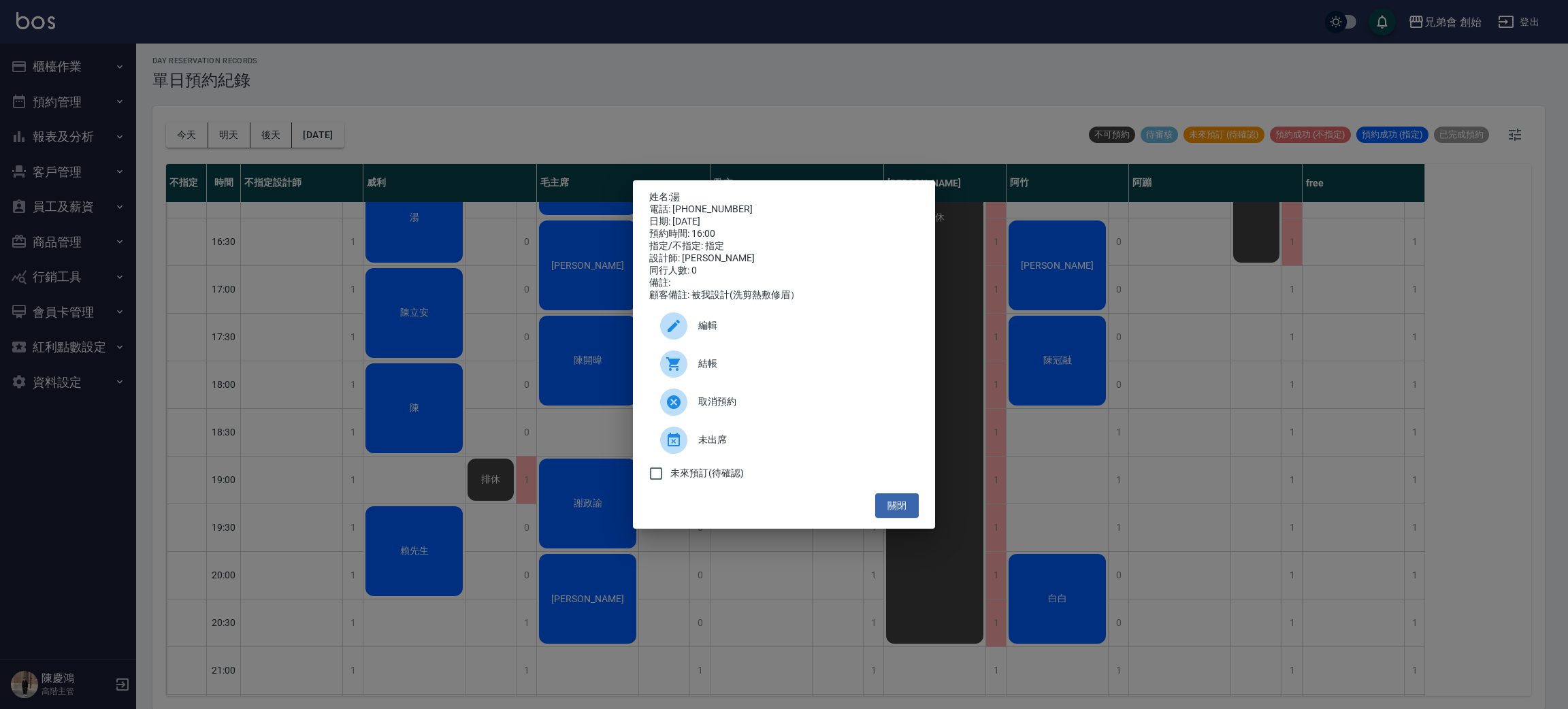
click at [477, 112] on div "姓名: 湯 電話: [PHONE_NUMBER] 日期: [DATE] 預約時間: 16:00 指定/不指定: 指定 設計師: [PERSON_NAME] 同…" at bounding box center [784, 354] width 1568 height 709
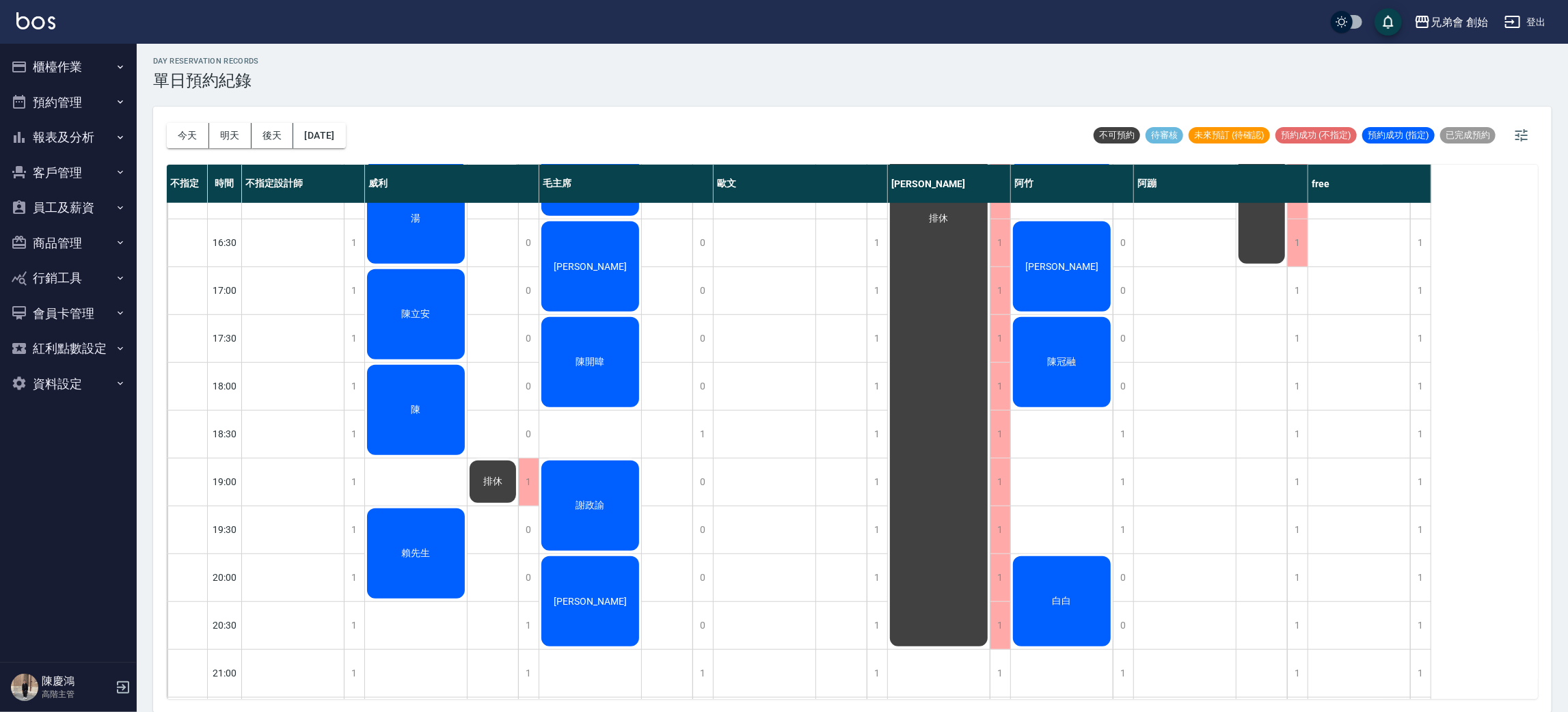
scroll to position [497, 0]
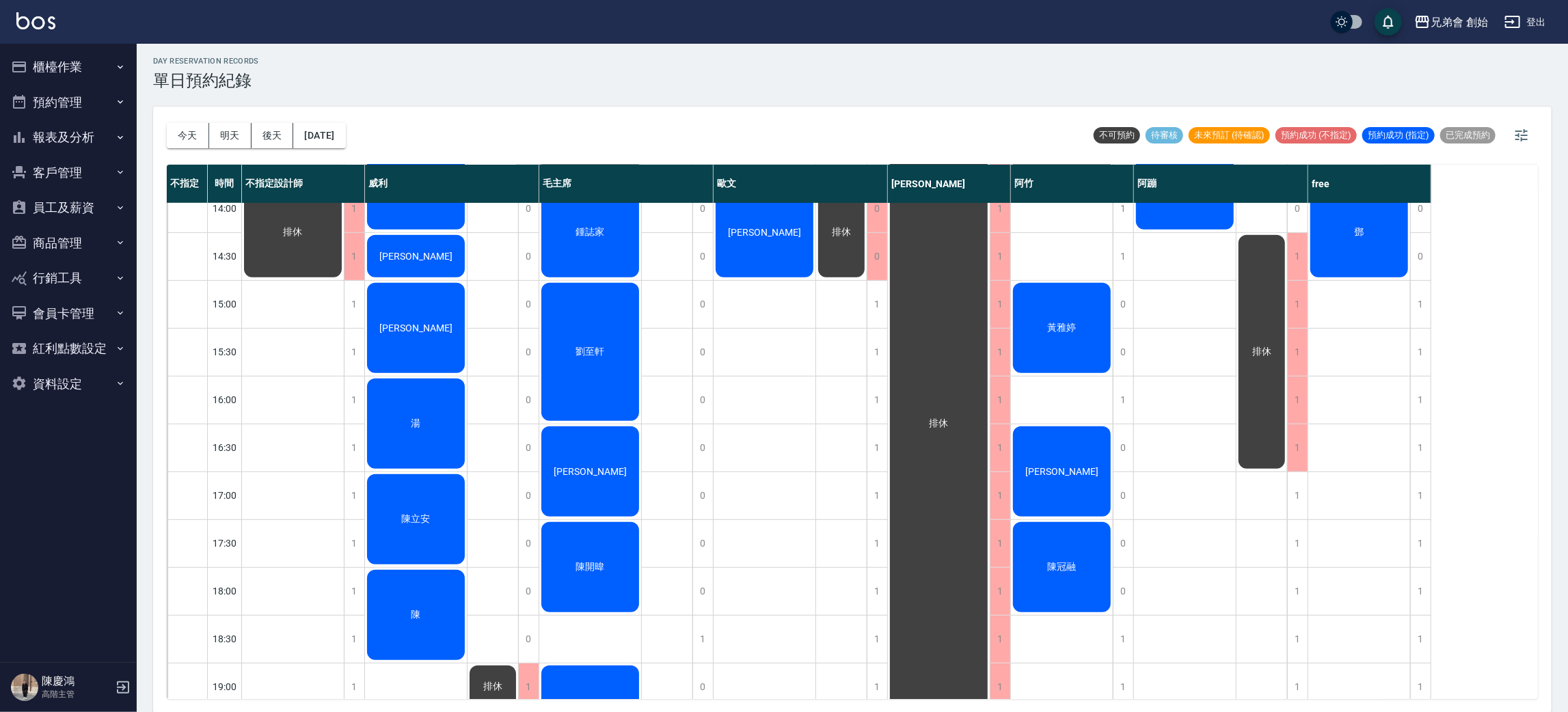
click at [434, 323] on div "[PERSON_NAME]" at bounding box center [416, 329] width 102 height 94
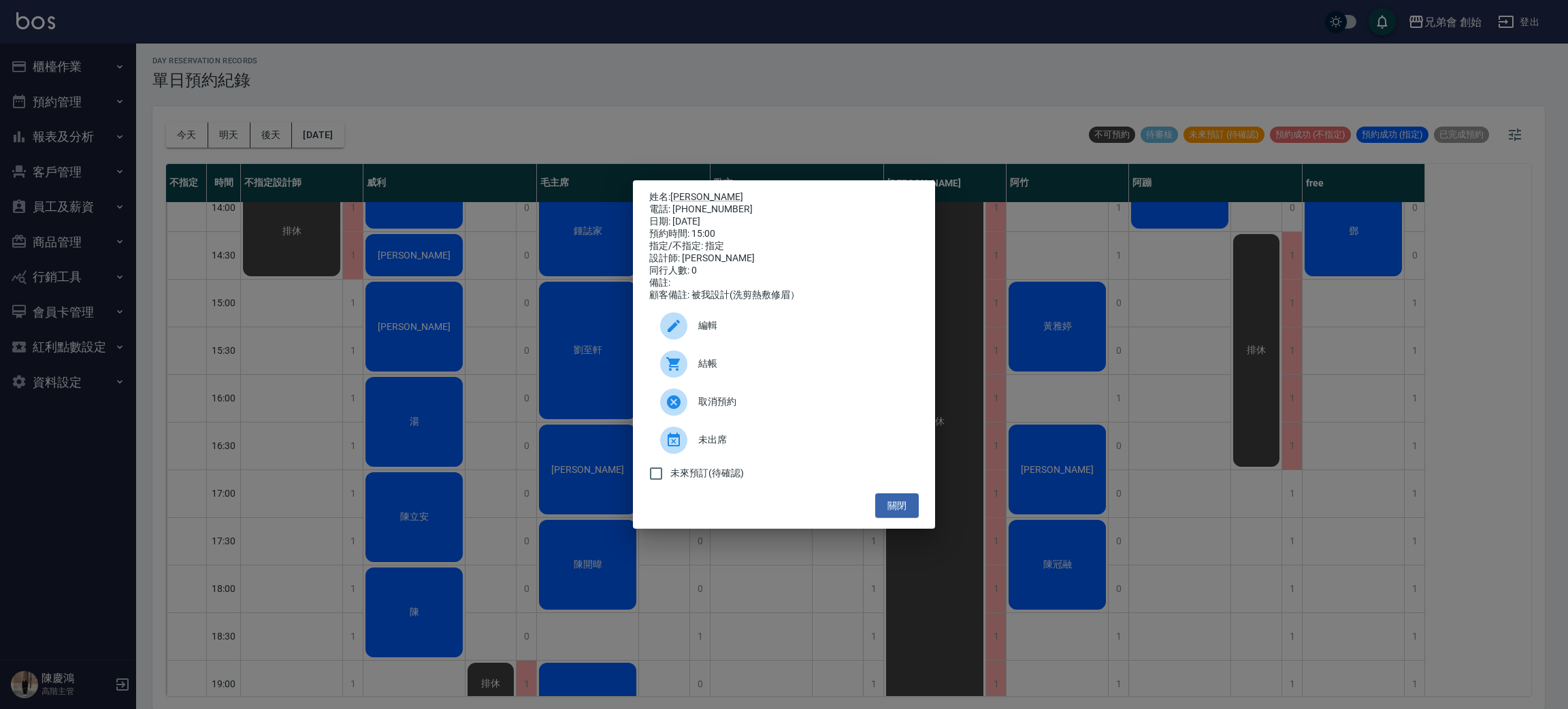
click at [467, 80] on div "姓名: [PERSON_NAME] 電話: [PHONE_NUMBER] 日期: [DATE] 預約時間: 15:00 指定/不指定: 指定 設計師: [PE…" at bounding box center [784, 354] width 1568 height 709
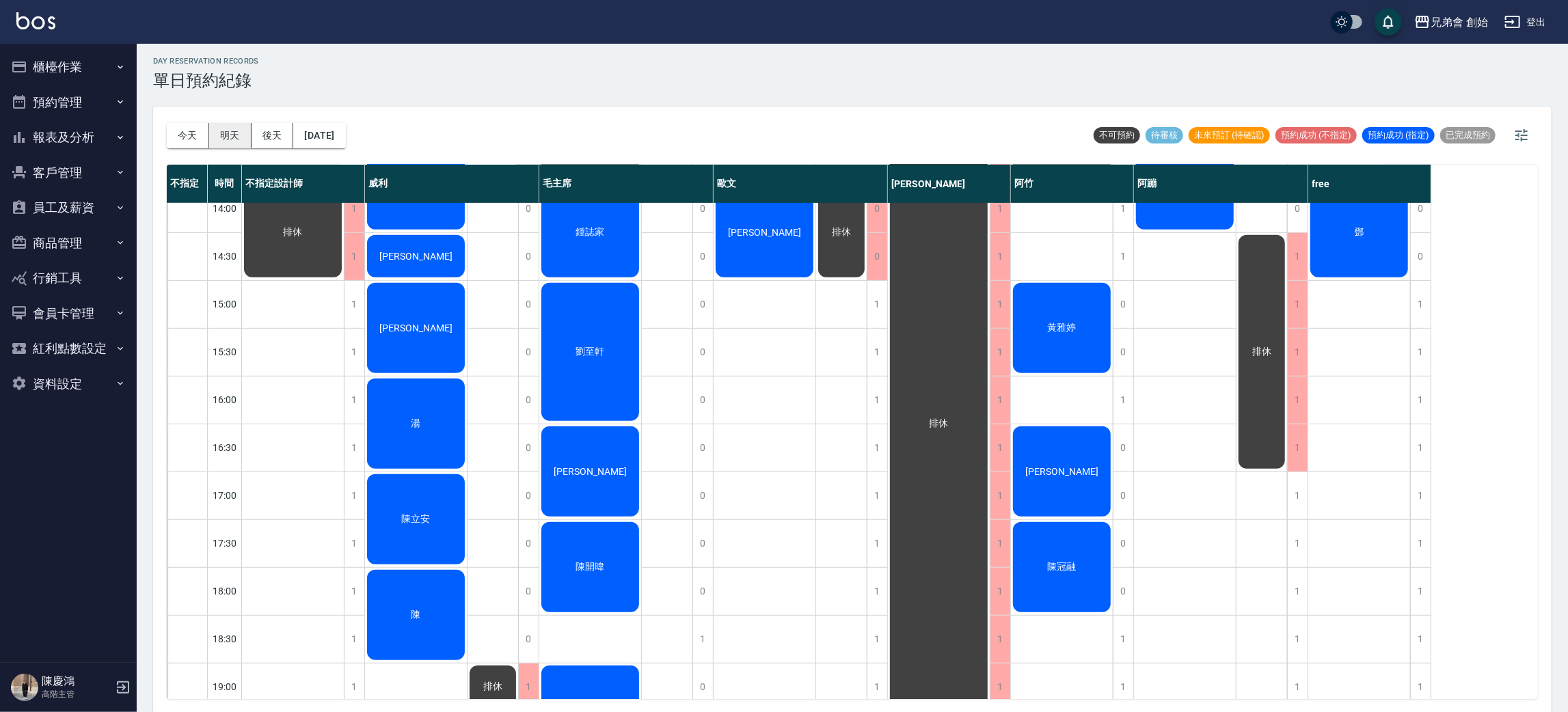
click at [224, 126] on button "明天" at bounding box center [230, 135] width 42 height 25
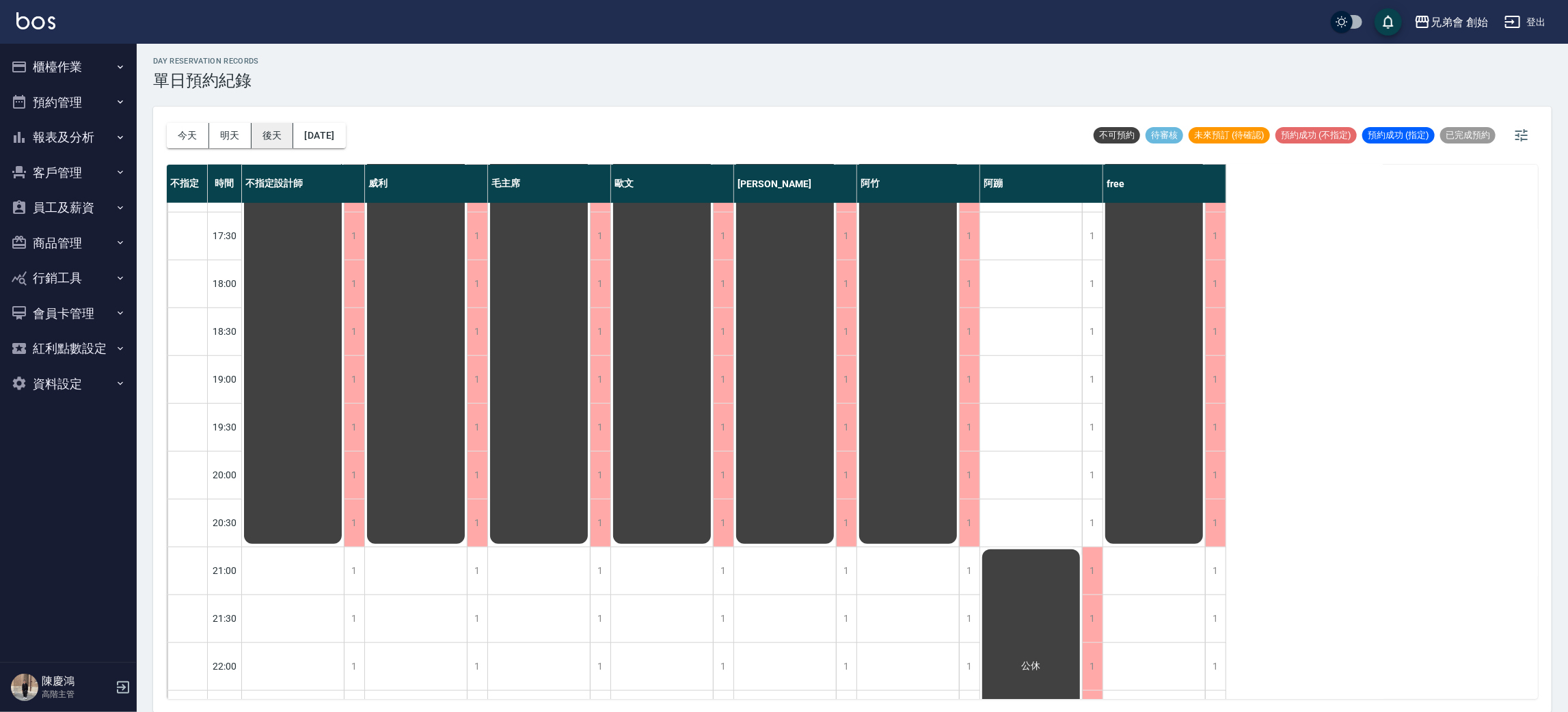
scroll to position [907, 0]
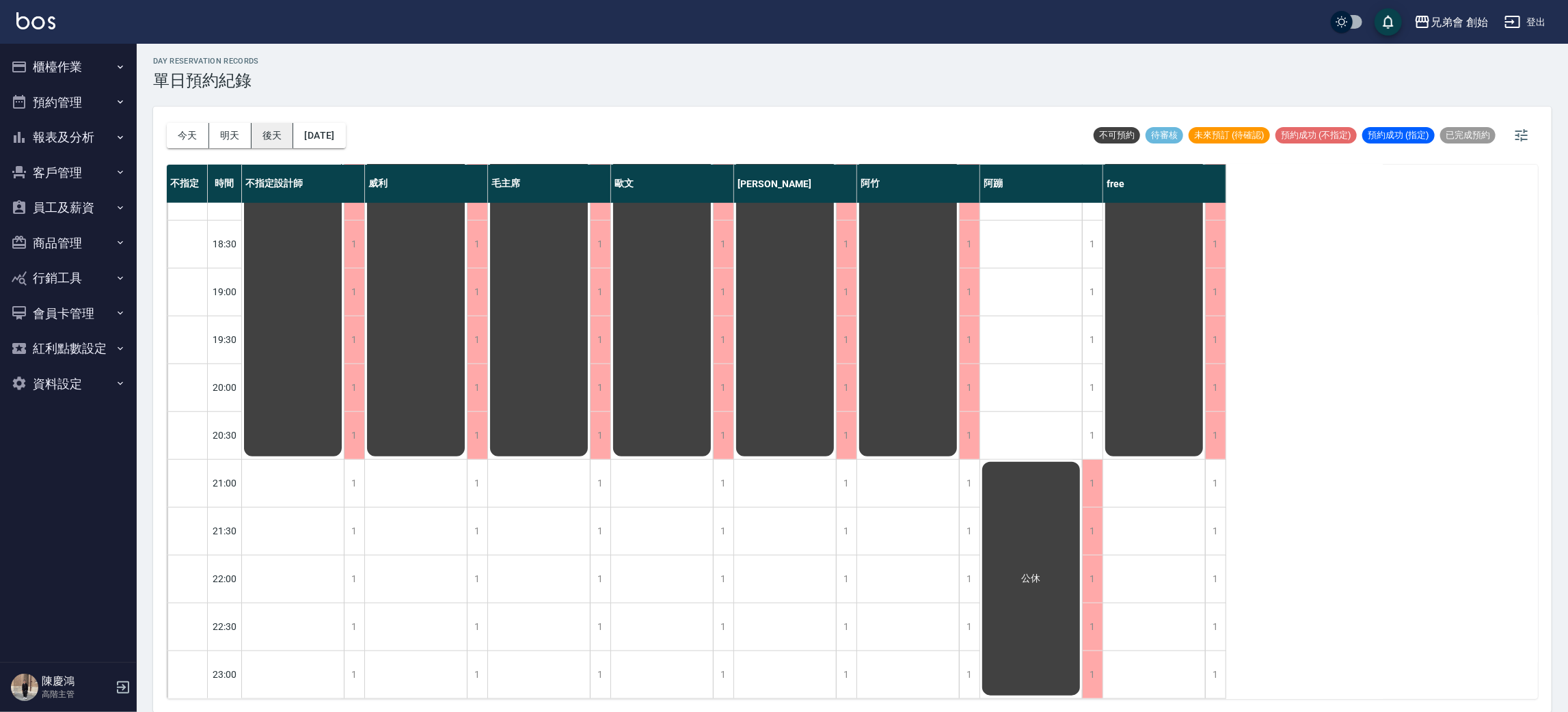
click at [269, 127] on button "後天" at bounding box center [272, 135] width 42 height 25
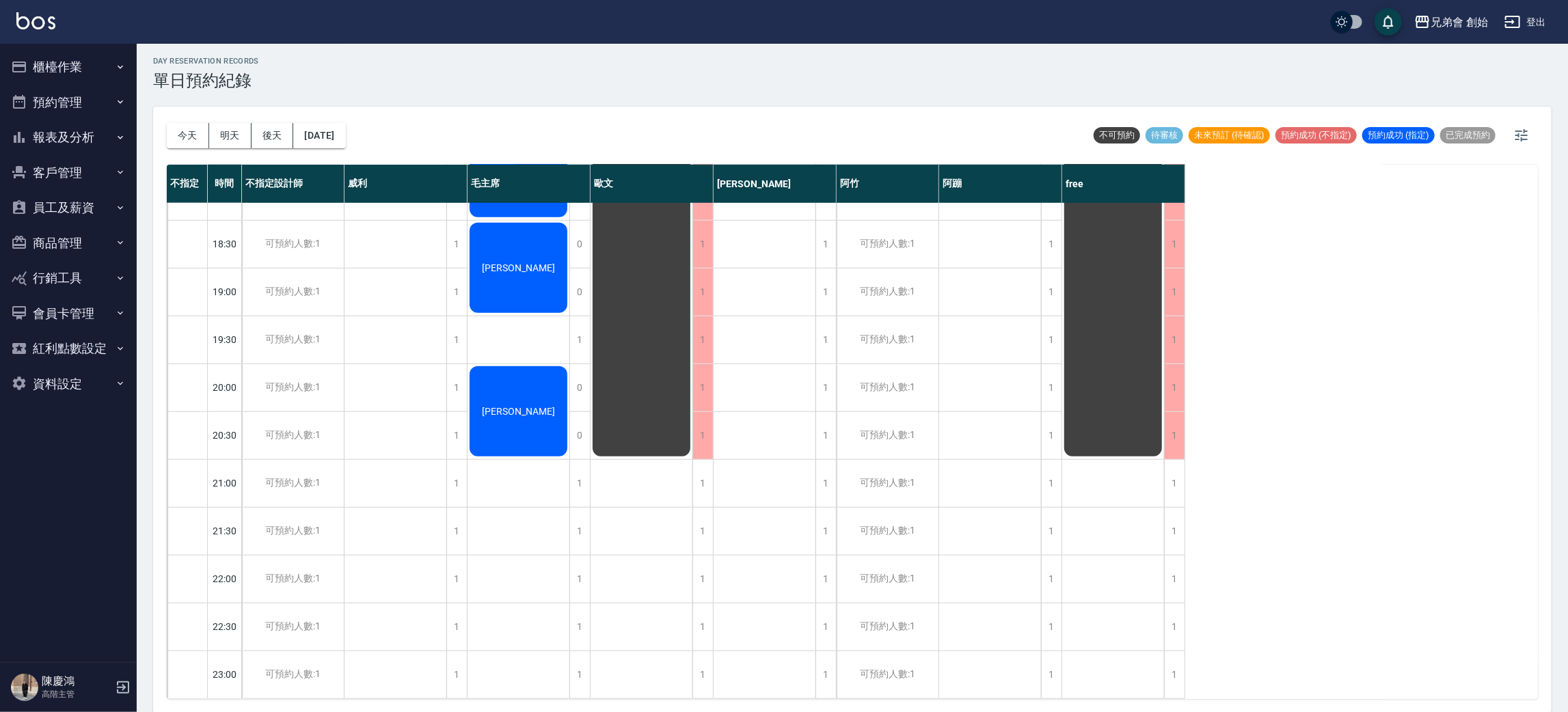
click at [541, 102] on div "day Reservation records 單日預約紀錄 今天 明天 後天 2025/09/16 不可預約 待審核 未來預訂 (待確認) 預約成功 (不指…" at bounding box center [852, 377] width 1431 height 672
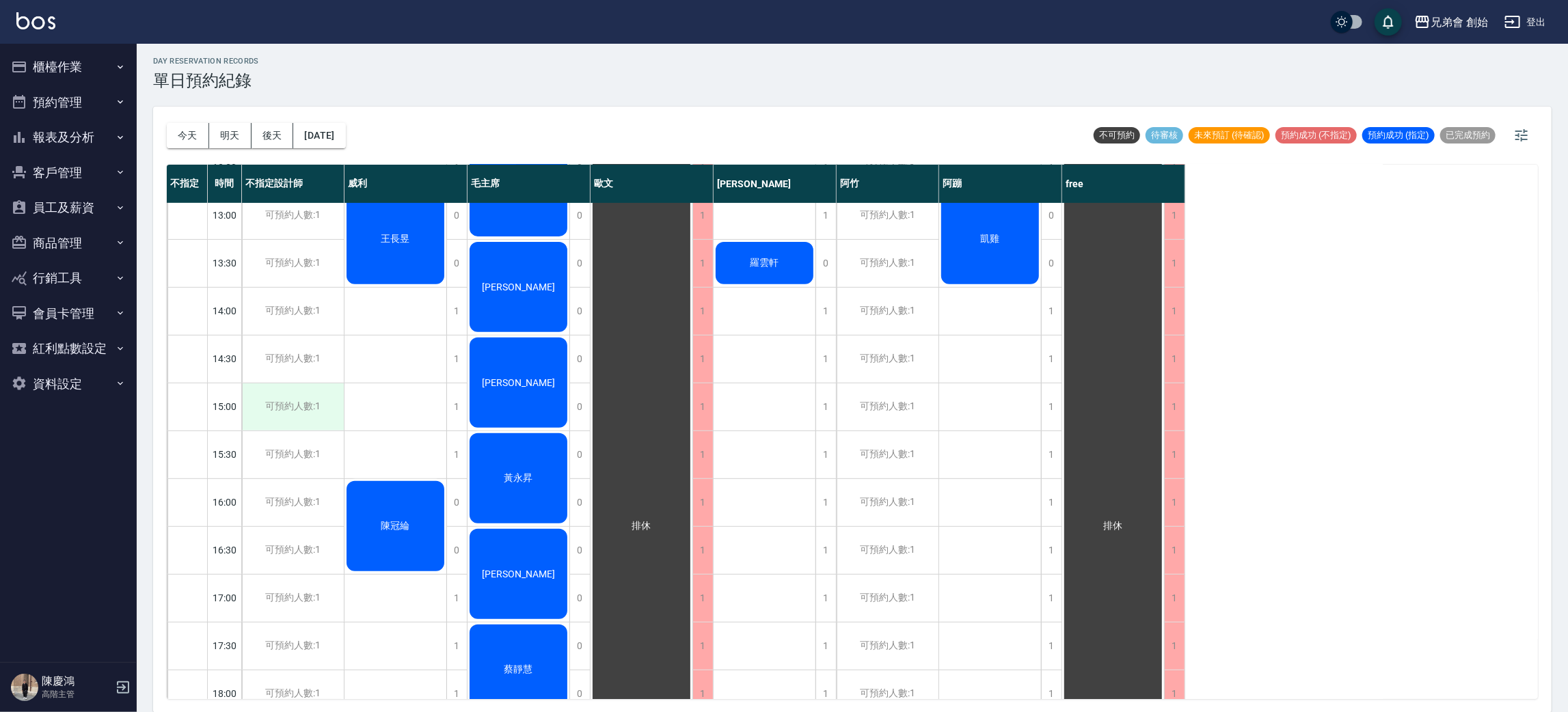
scroll to position [190, 0]
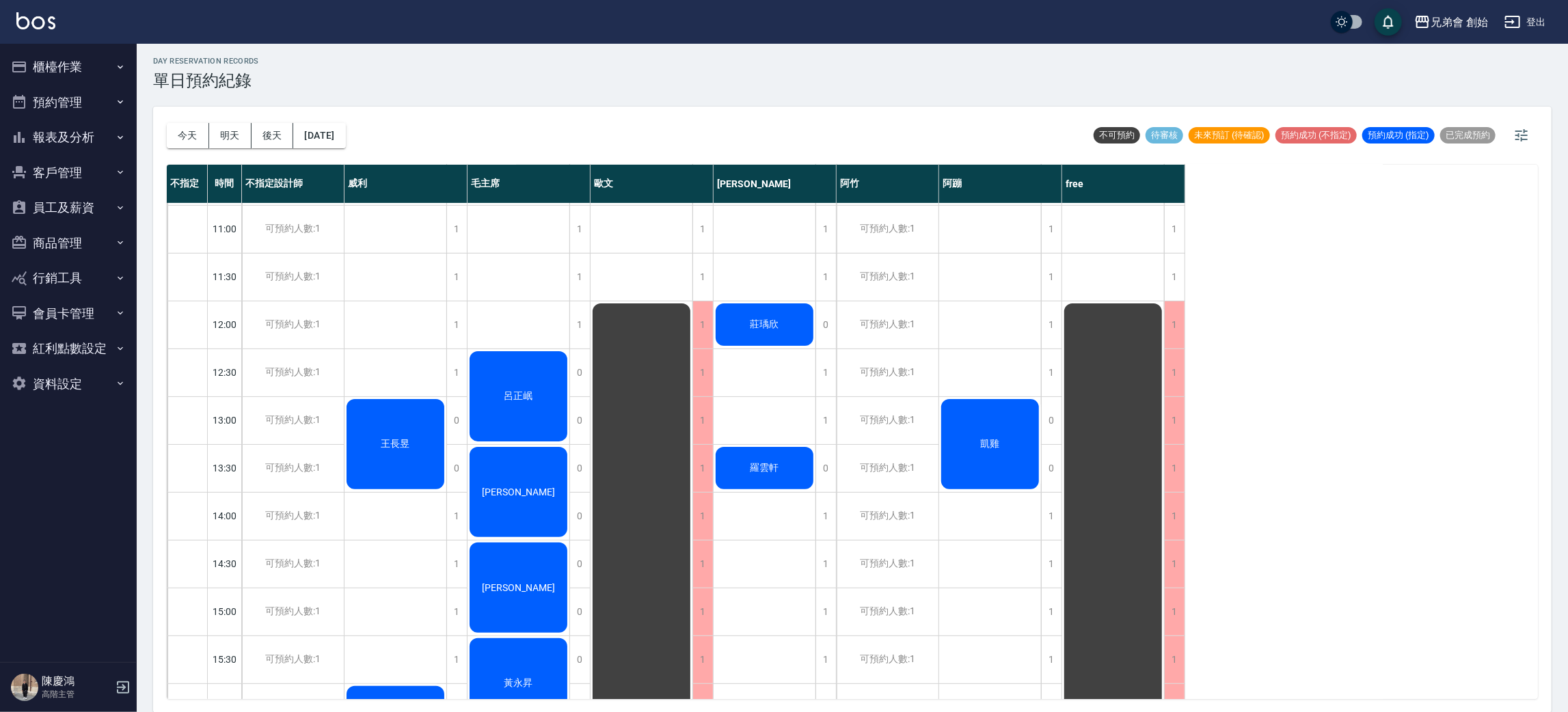
click at [383, 449] on div "王長昱" at bounding box center [396, 445] width 102 height 94
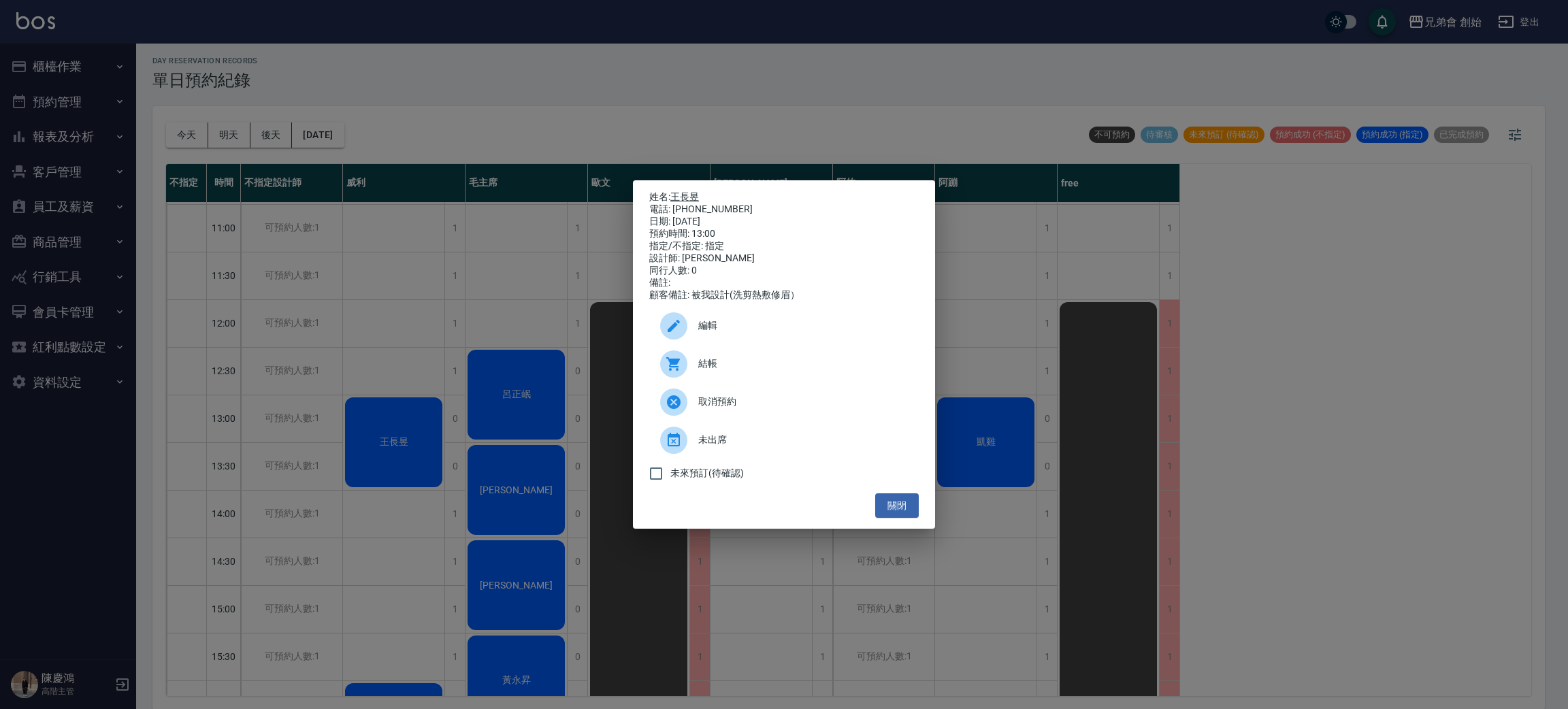
click at [698, 191] on link "王長昱" at bounding box center [684, 197] width 28 height 11
click at [460, 65] on div "姓名: 王長昱 電話: 0908032873 日期: 2025/09/16 預約時間: 13:00 指定/不指定: 指定 設計師: 威利 同行人數: 0 備註…" at bounding box center [784, 354] width 1568 height 709
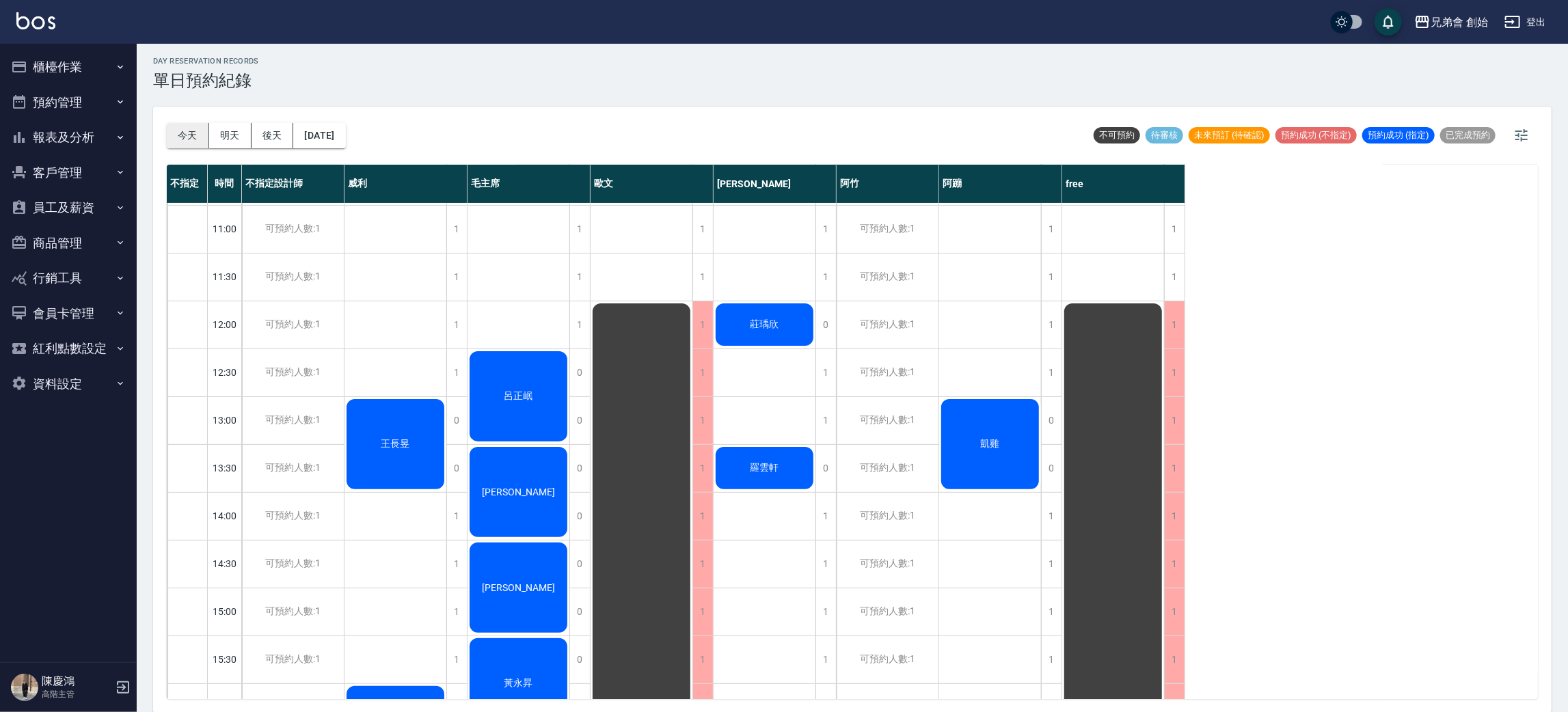
click at [184, 126] on button "今天" at bounding box center [188, 135] width 42 height 25
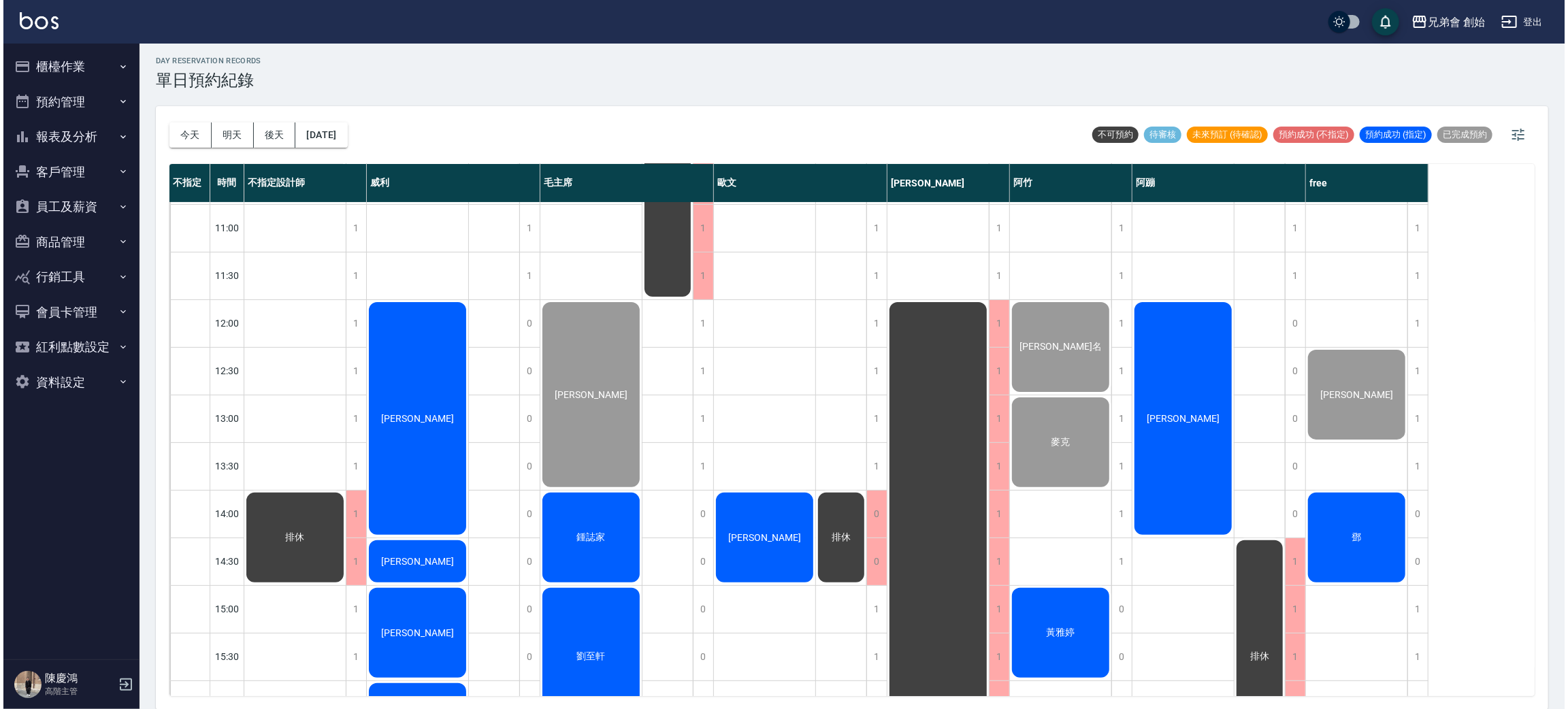
scroll to position [801, 0]
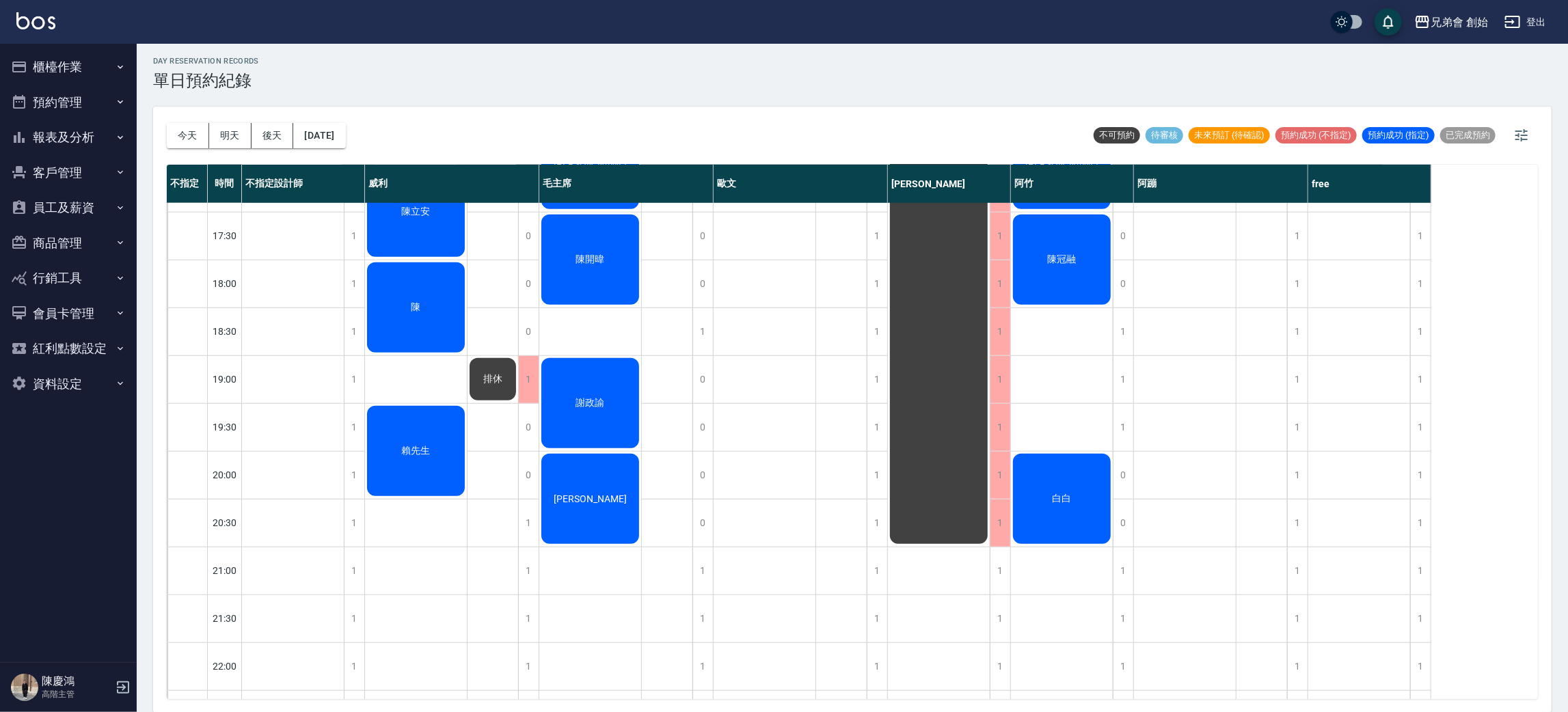
click at [414, 283] on div "陳" at bounding box center [416, 308] width 102 height 94
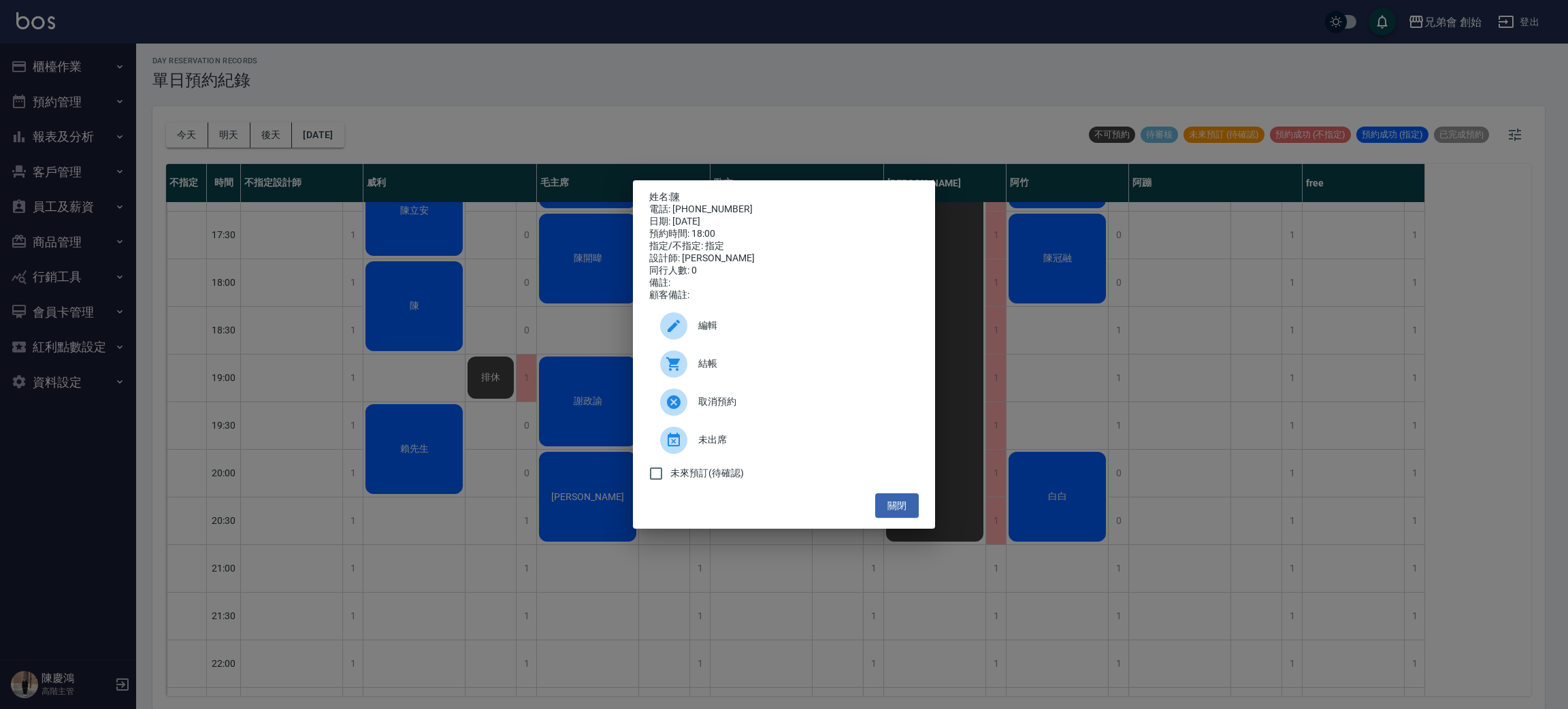
click at [473, 274] on div "姓名: 陳 電話: 0935718656 日期: 2025/09/14 預約時間: 18:00 指定/不指定: 指定 設計師: 威利 同行人數: 0 備註: …" at bounding box center [784, 354] width 1568 height 709
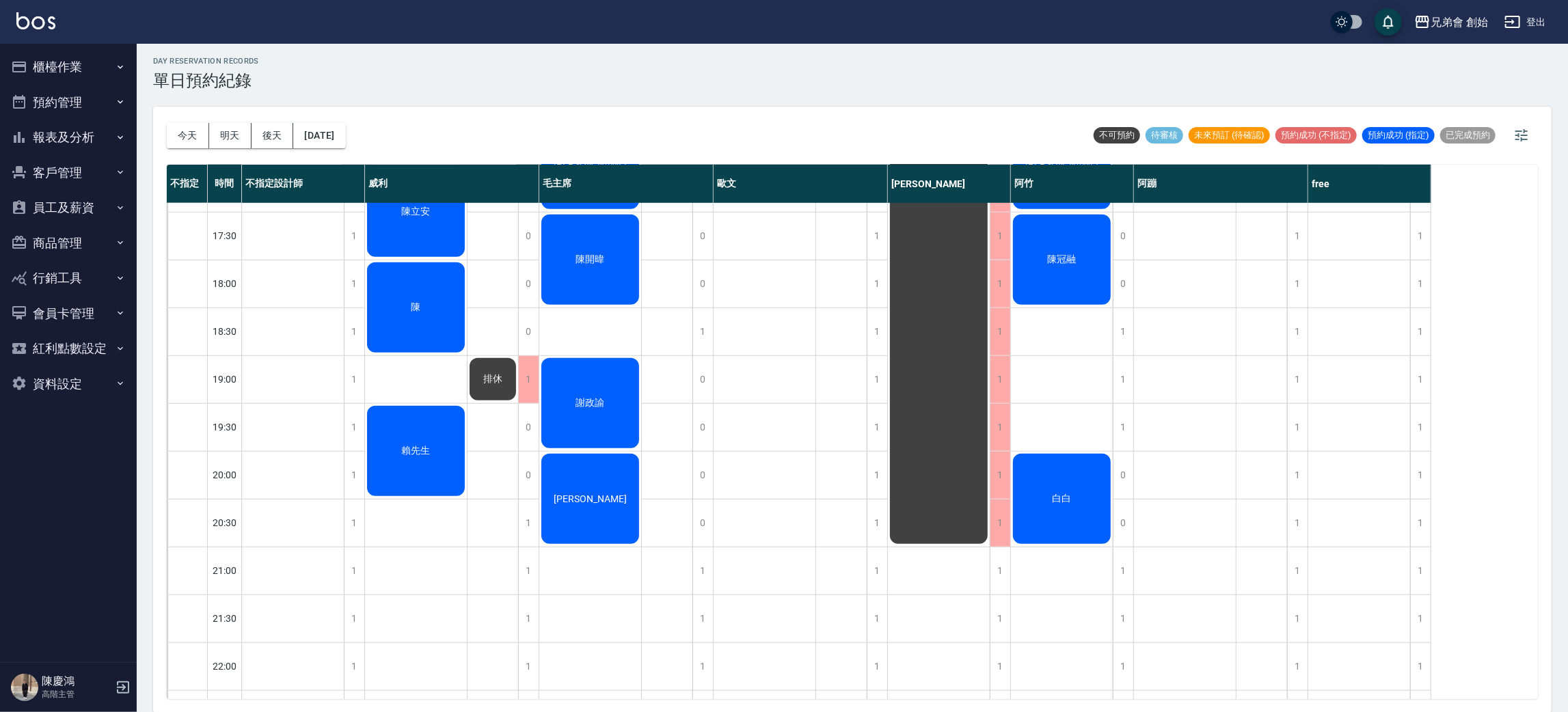
click at [582, 421] on div "謝政諭" at bounding box center [590, 403] width 102 height 94
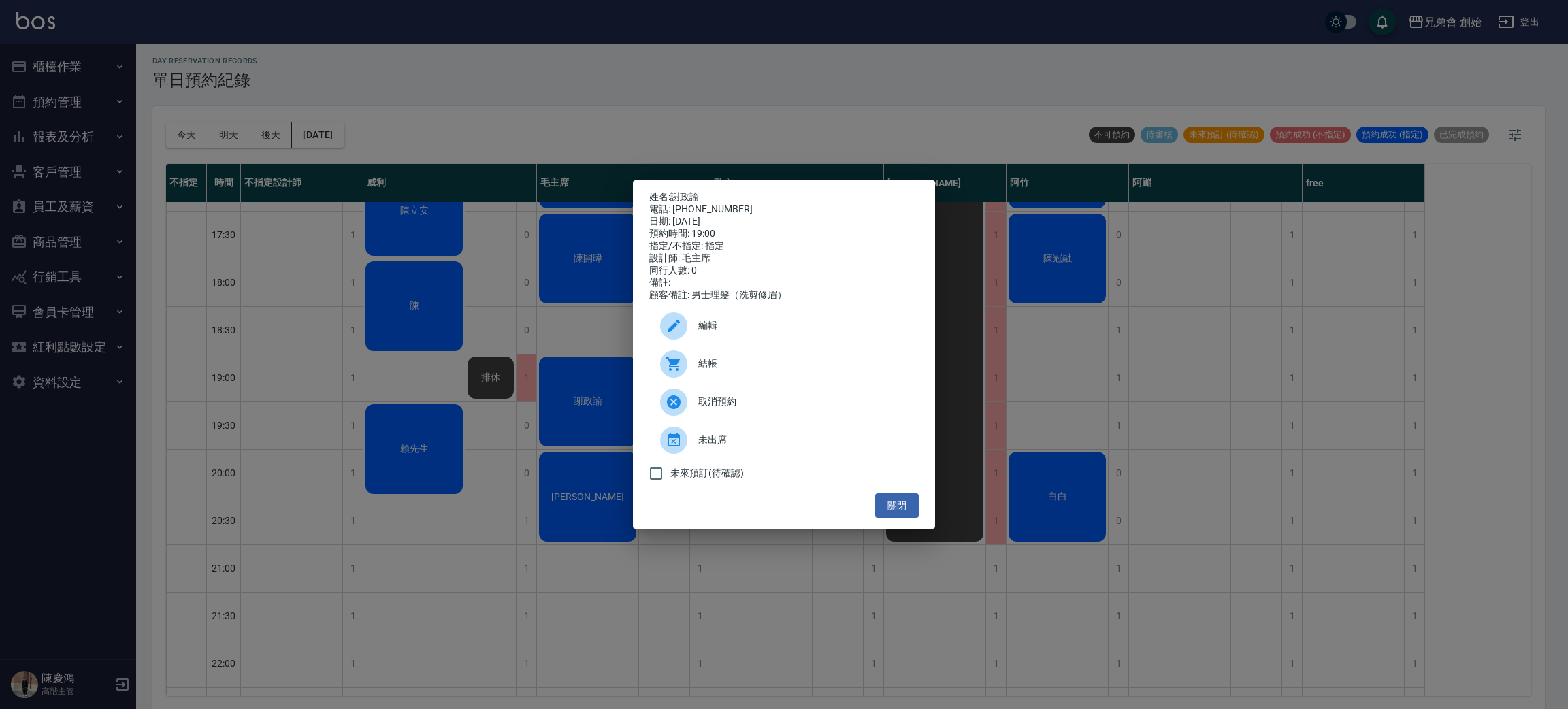
click at [491, 290] on div "姓名: 謝政諭 電話: 0926026090 日期: 2025/09/14 預約時間: 19:00 指定/不指定: 指定 設計師: 毛主席 同行人數: 0 備…" at bounding box center [784, 354] width 1568 height 709
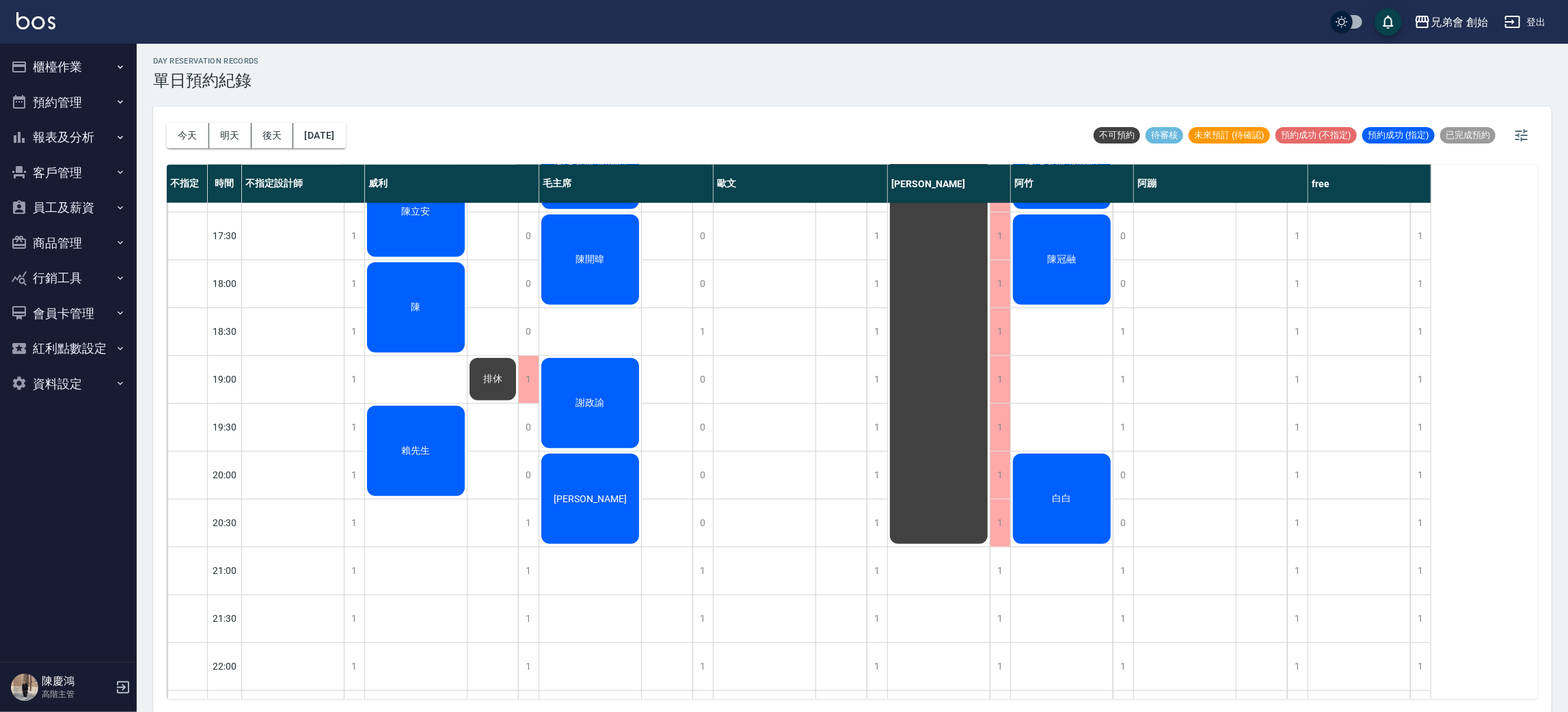
click at [404, 482] on div "賴先生" at bounding box center [416, 451] width 102 height 94
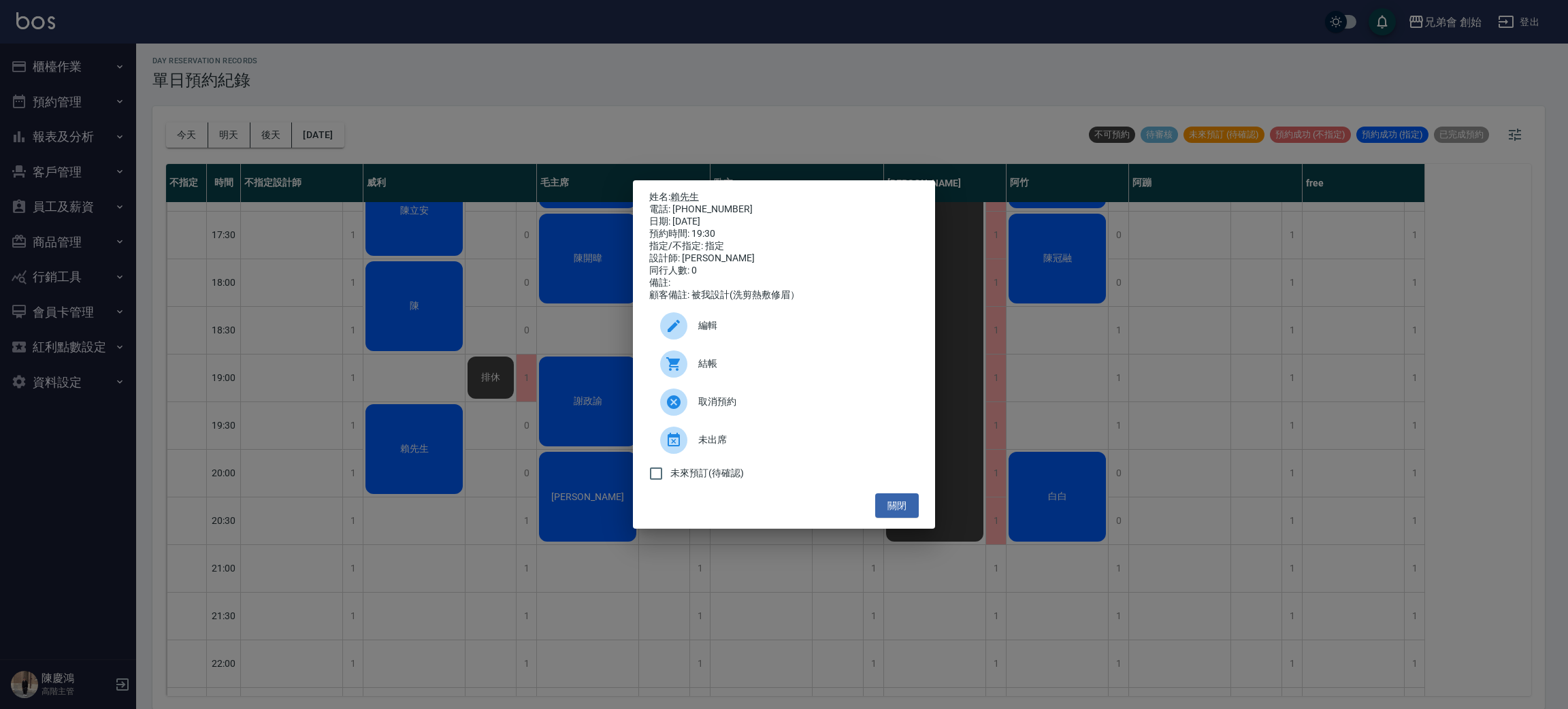
click at [540, 324] on div "姓名: 賴先生 電話: 0966398452 日期: 2025/09/14 預約時間: 19:30 指定/不指定: 指定 設計師: 威利 同行人數: 0 備註…" at bounding box center [784, 354] width 1568 height 709
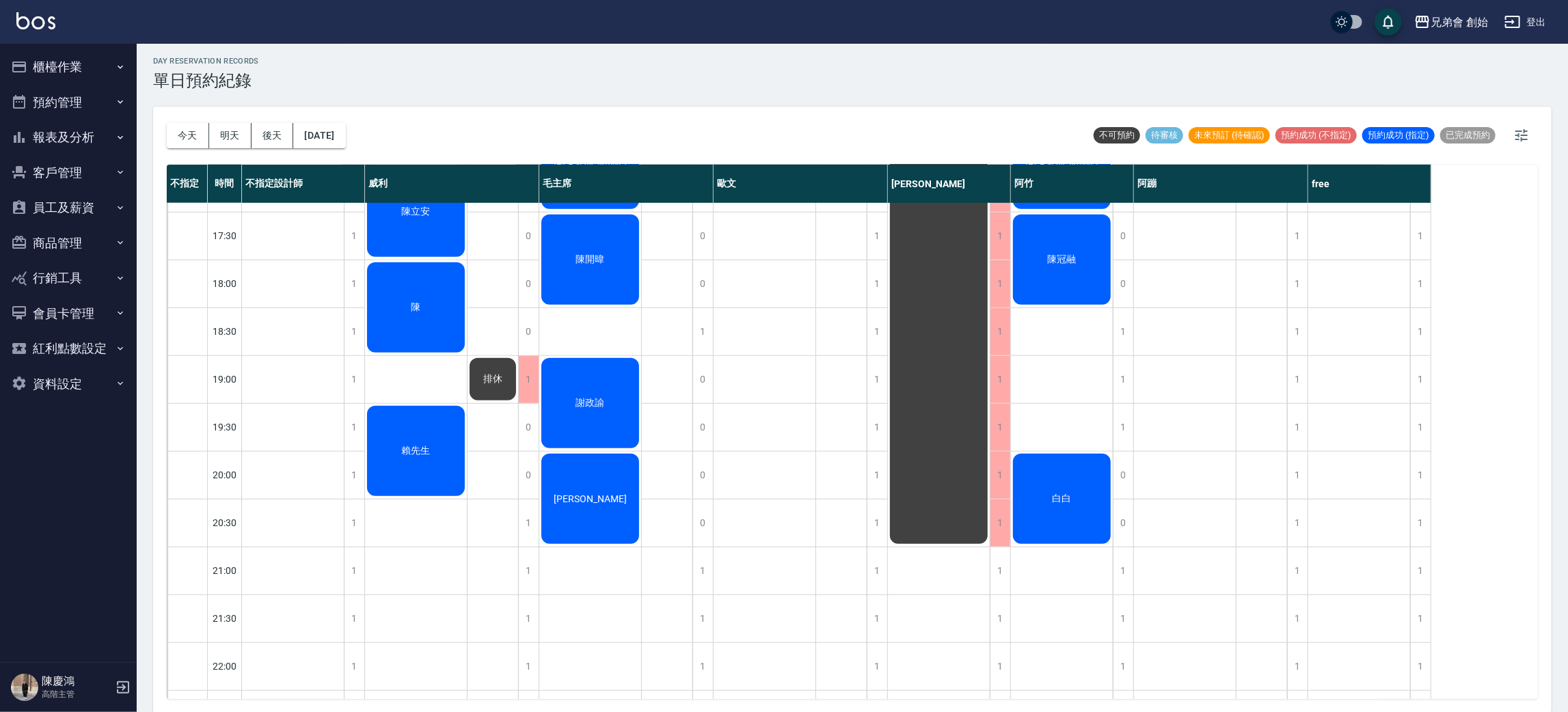
click at [1071, 239] on div "陳冠融" at bounding box center [1062, 260] width 102 height 94
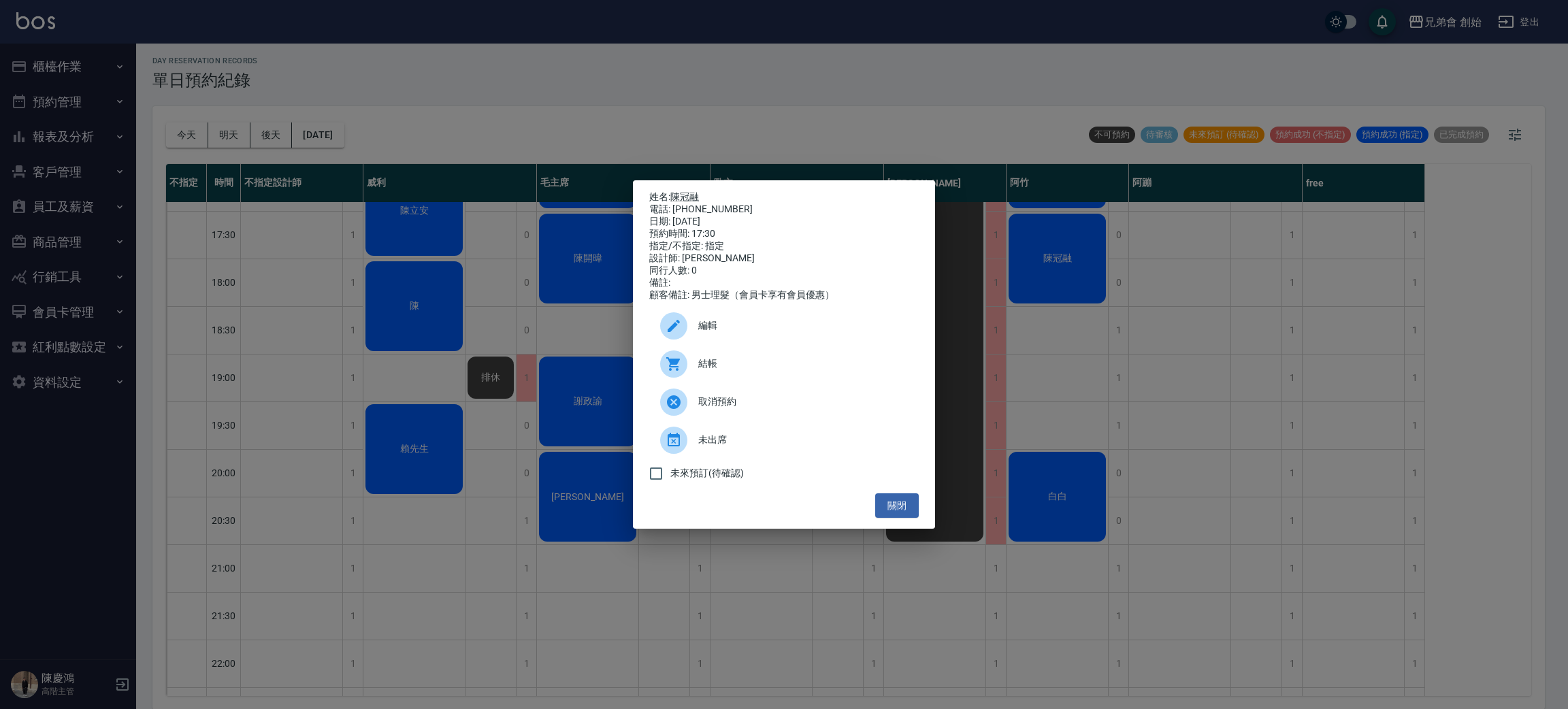
drag, startPoint x: 1157, startPoint y: 396, endPoint x: 1144, endPoint y: 414, distance: 22.2
click at [1157, 396] on div "姓名: 陳冠融 電話: 0976161025 日期: 2025/09/14 預約時間: 17:30 指定/不指定: 指定 設計師: 阿竹 同行人數: 0 備註…" at bounding box center [784, 354] width 1568 height 709
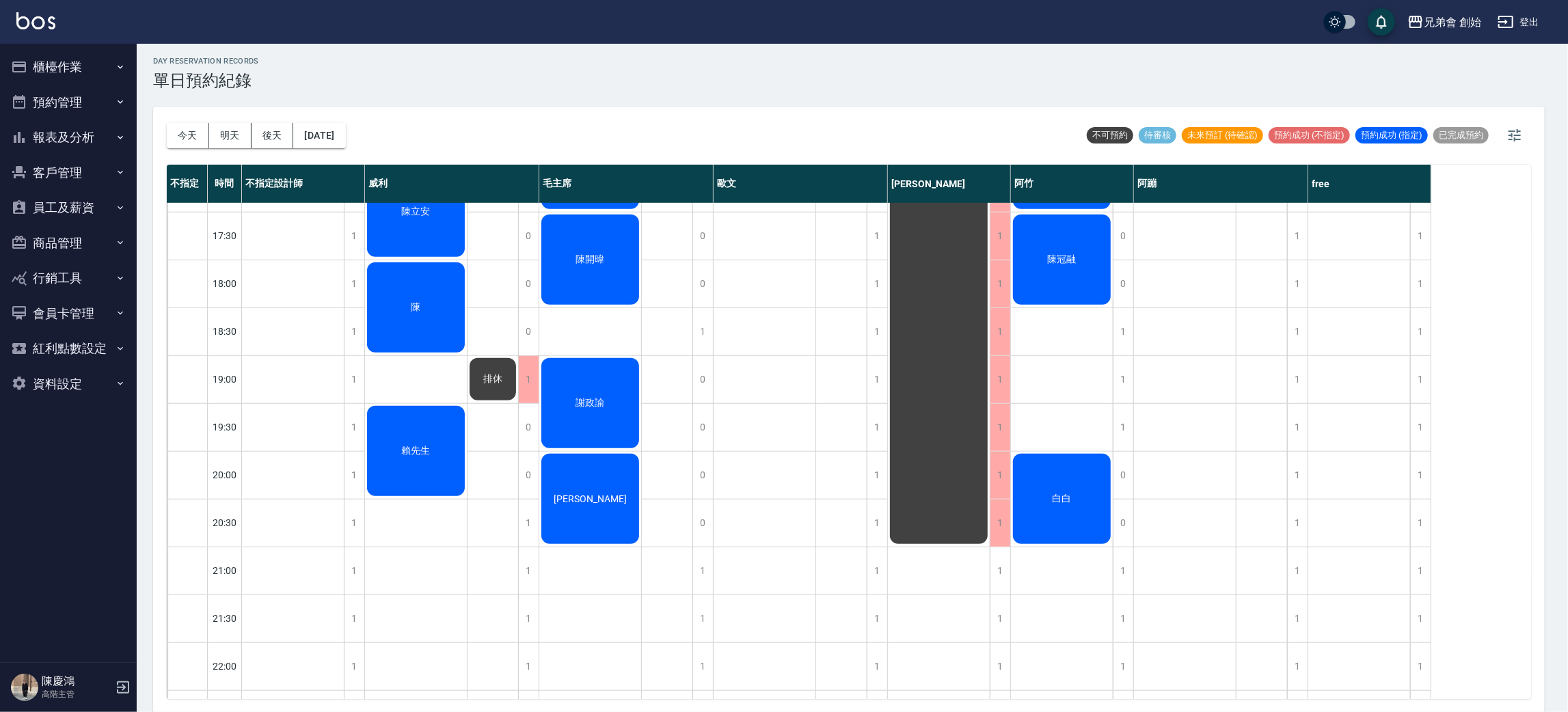
click at [1048, 514] on div "白白" at bounding box center [1062, 499] width 102 height 94
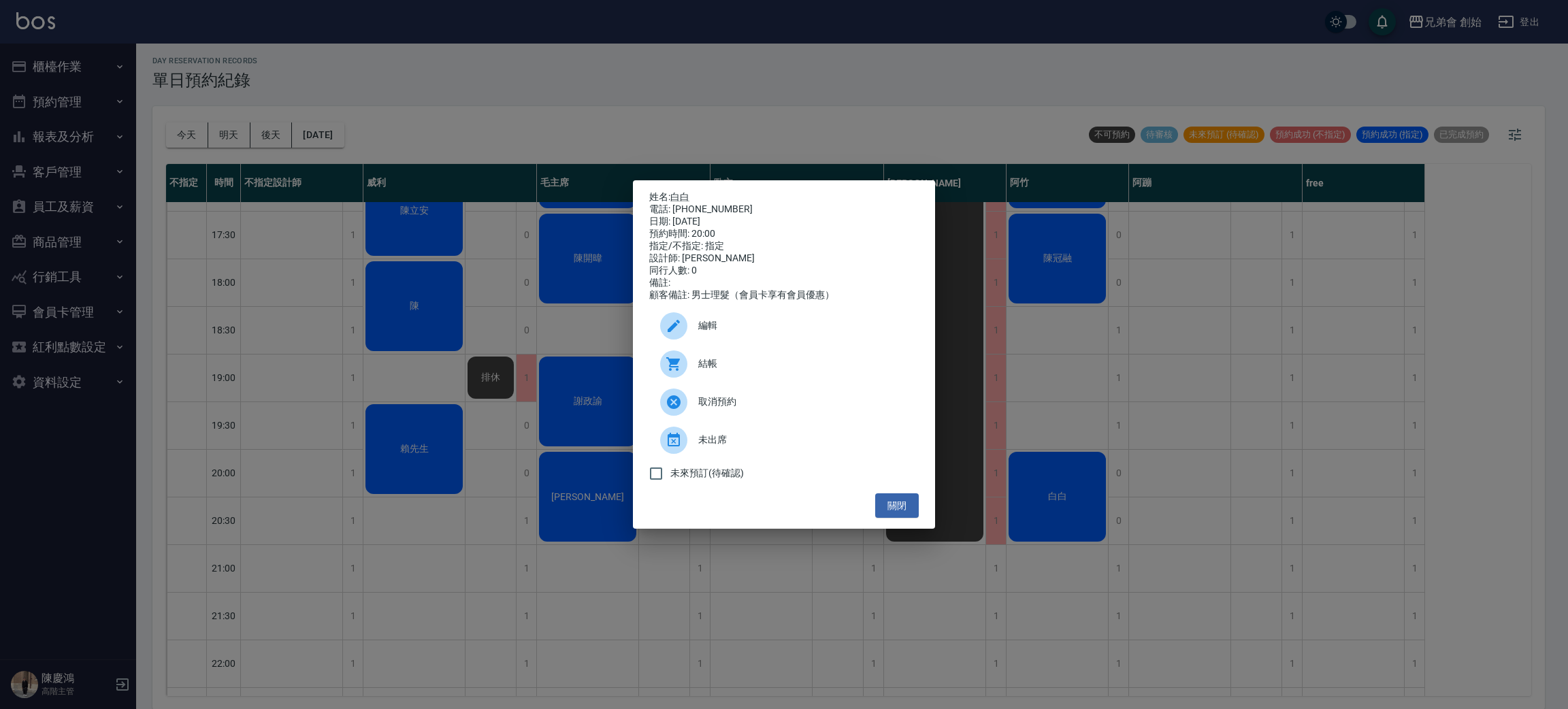
click at [1190, 403] on div "姓名: 白白 電話: 0910301057 日期: 2025/09/14 預約時間: 20:00 指定/不指定: 指定 設計師: 阿竹 同行人數: 0 備註:…" at bounding box center [784, 354] width 1568 height 709
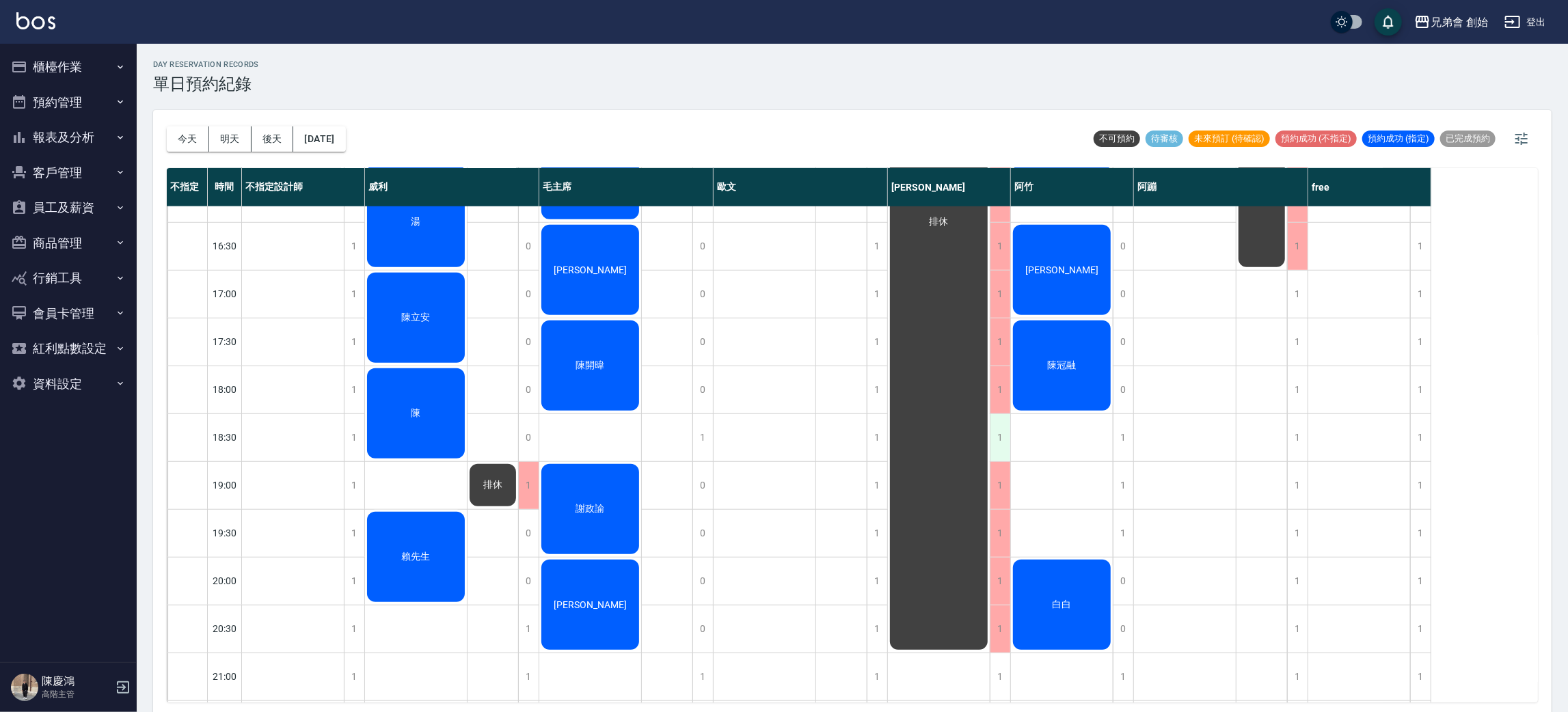
scroll to position [292, 0]
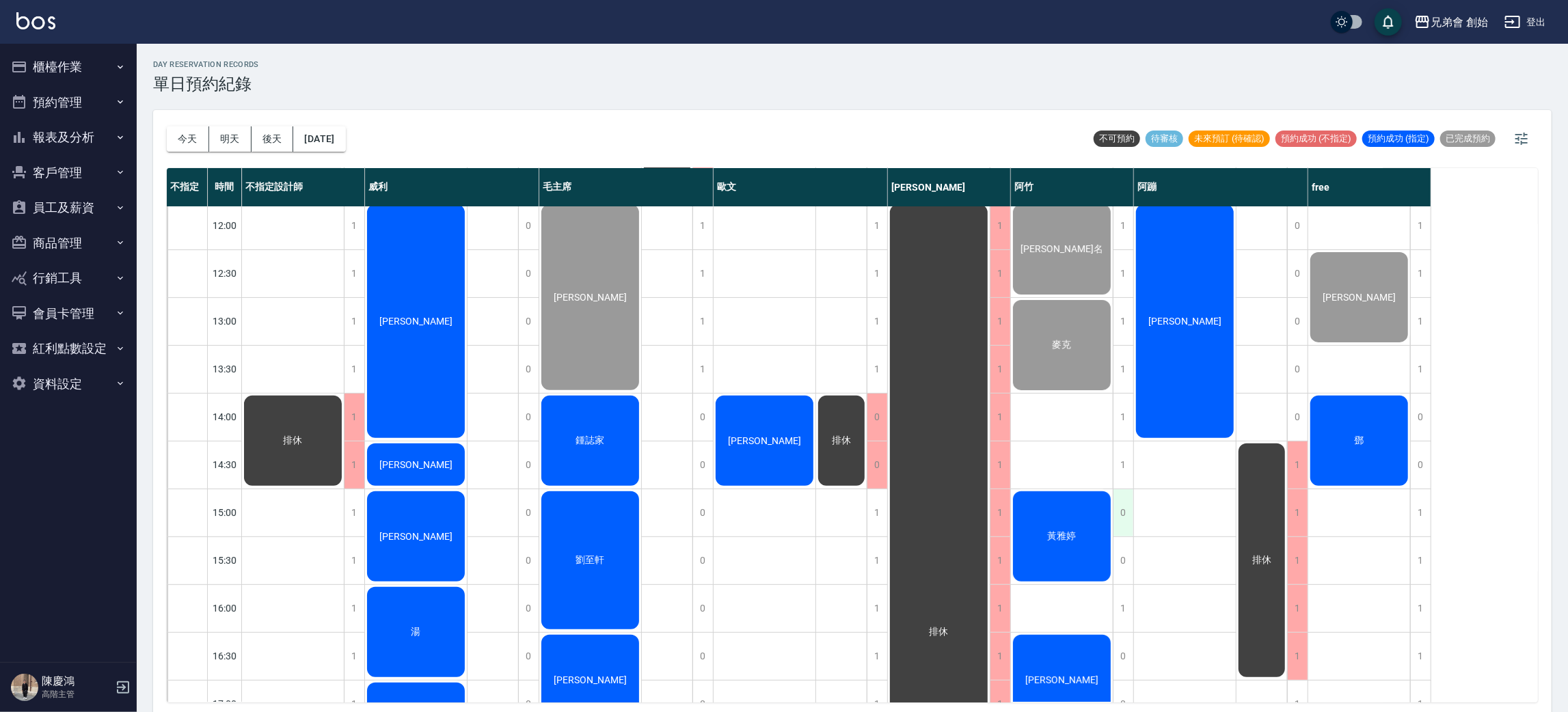
click at [1122, 501] on div "0" at bounding box center [1122, 513] width 21 height 47
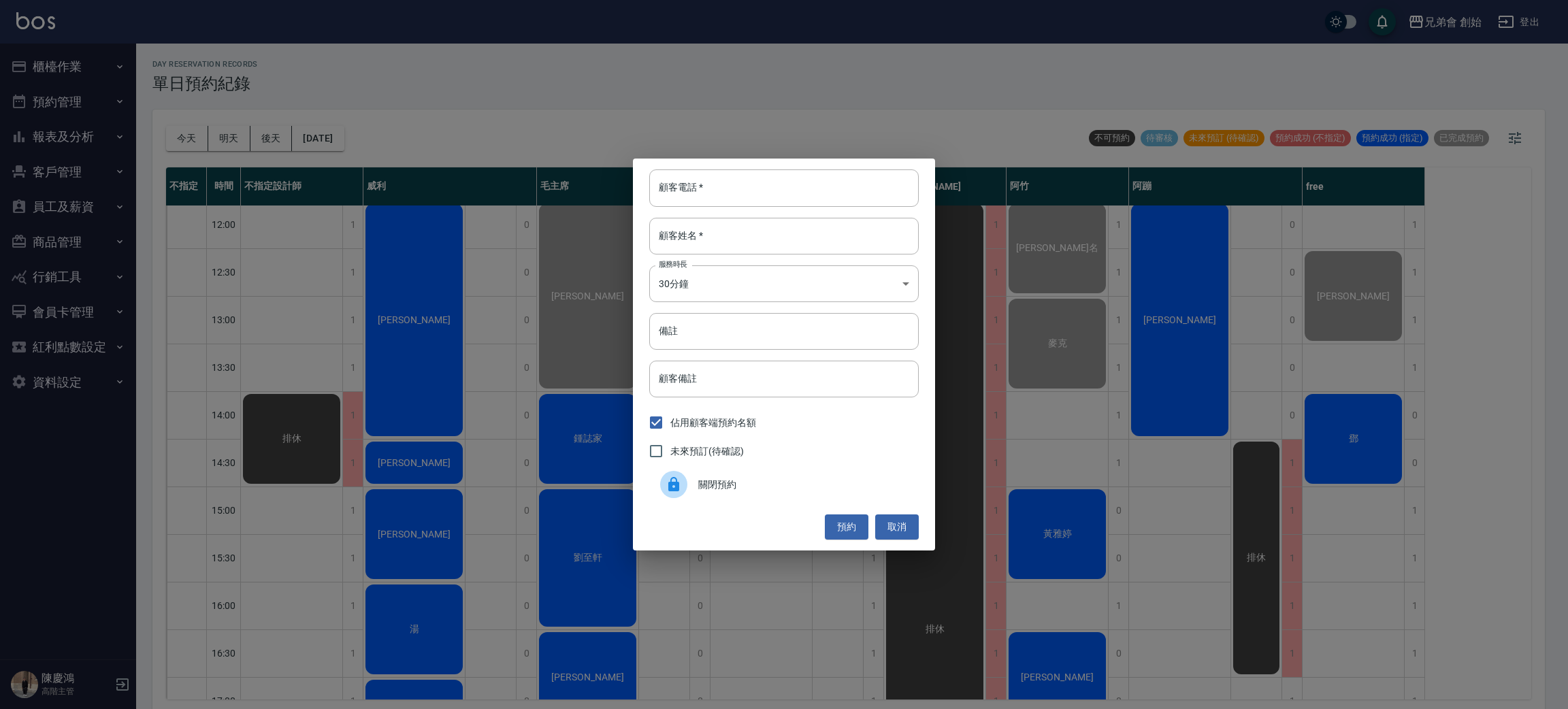
click at [1084, 489] on div "顧客電話   * 顧客電話   * 顧客姓名   * 顧客姓名   * 服務時長 30分鐘 1 服務時長 備註 備註 顧客備註 顧客備註 佔用顧客端預約名額 …" at bounding box center [784, 354] width 1568 height 709
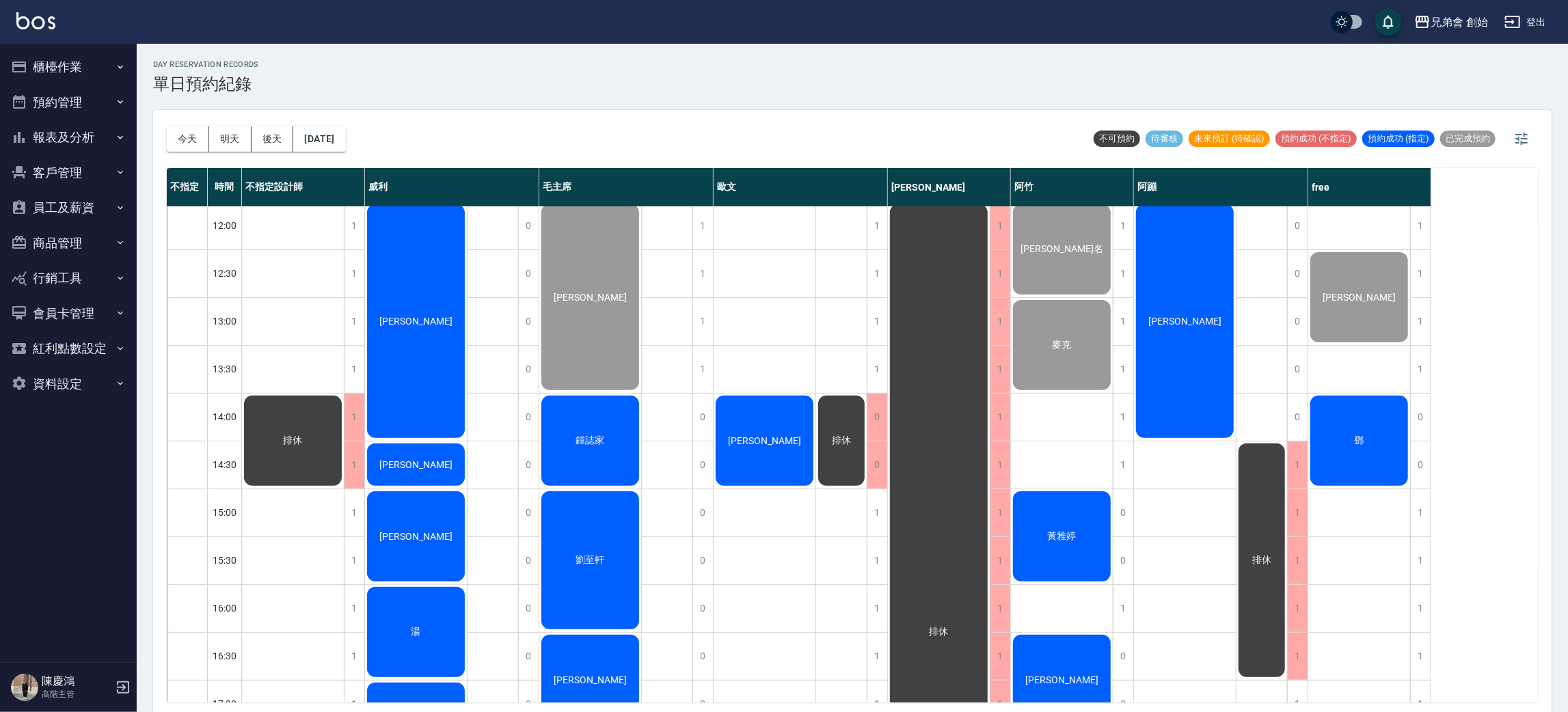
click at [1073, 568] on div "黃雅婷" at bounding box center [1062, 536] width 102 height 94
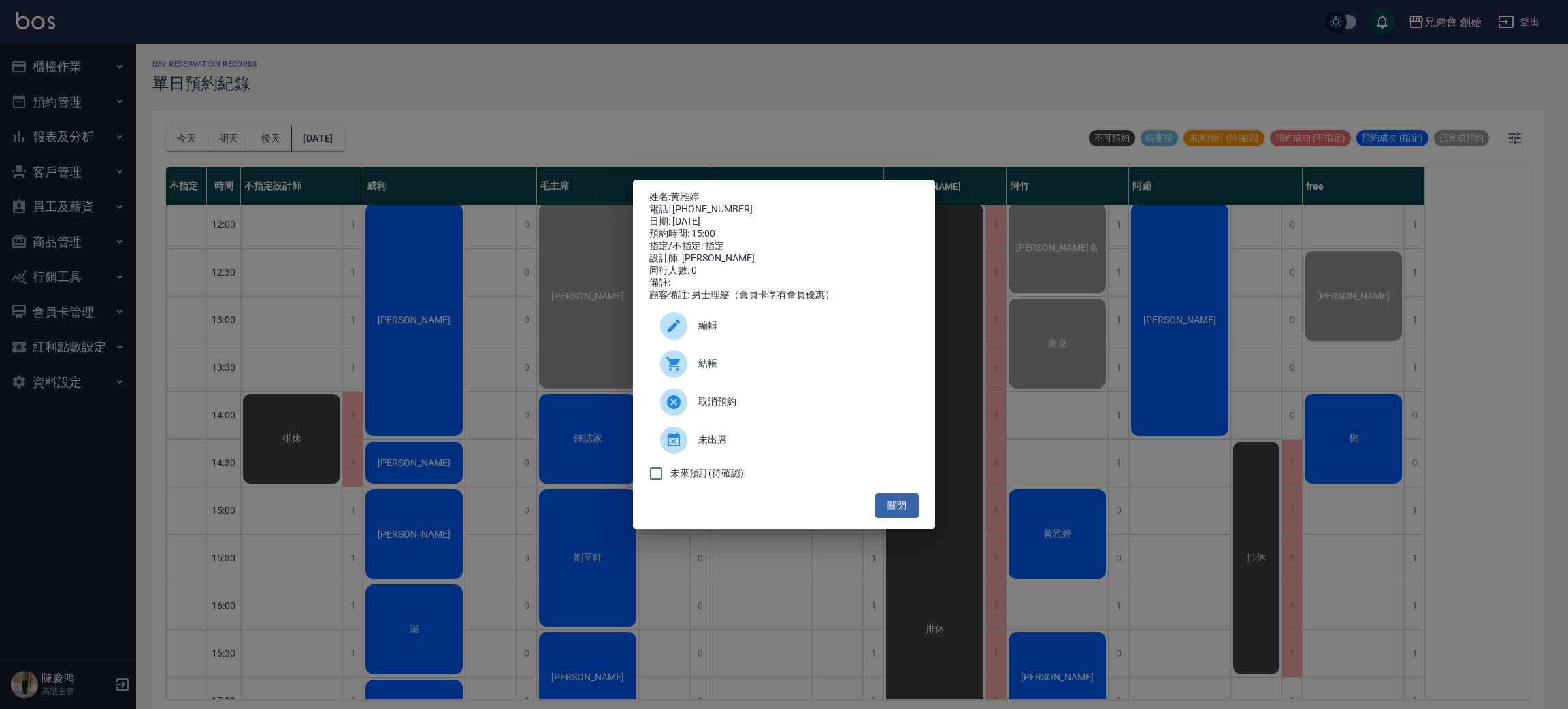
click at [1162, 464] on div "姓名: 黃雅婷 電話: 0903567651 日期: 2025/09/14 預約時間: 15:00 指定/不指定: 指定 設計師: 阿竹 同行人數: 0 備註…" at bounding box center [784, 354] width 1568 height 709
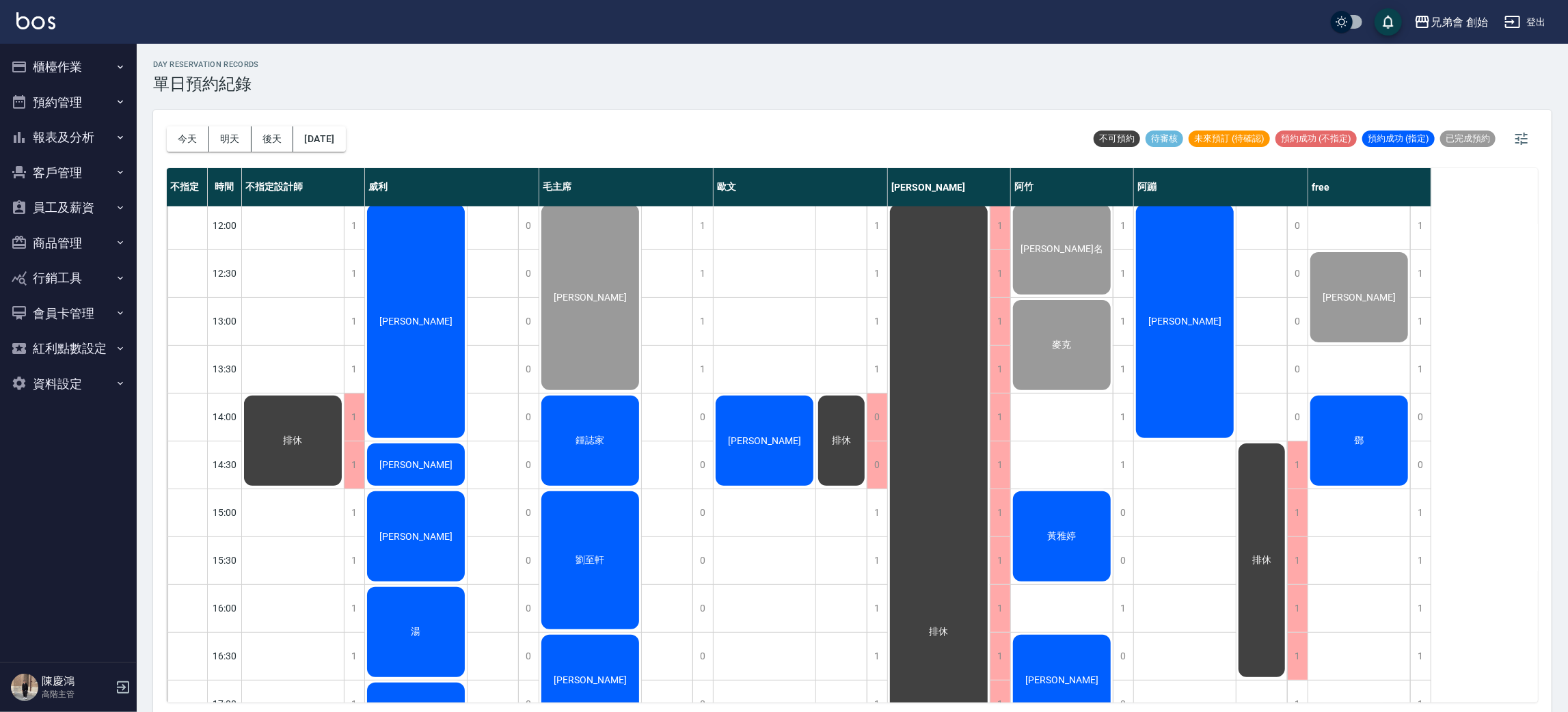
click at [746, 438] on div "劉人豪" at bounding box center [765, 441] width 102 height 94
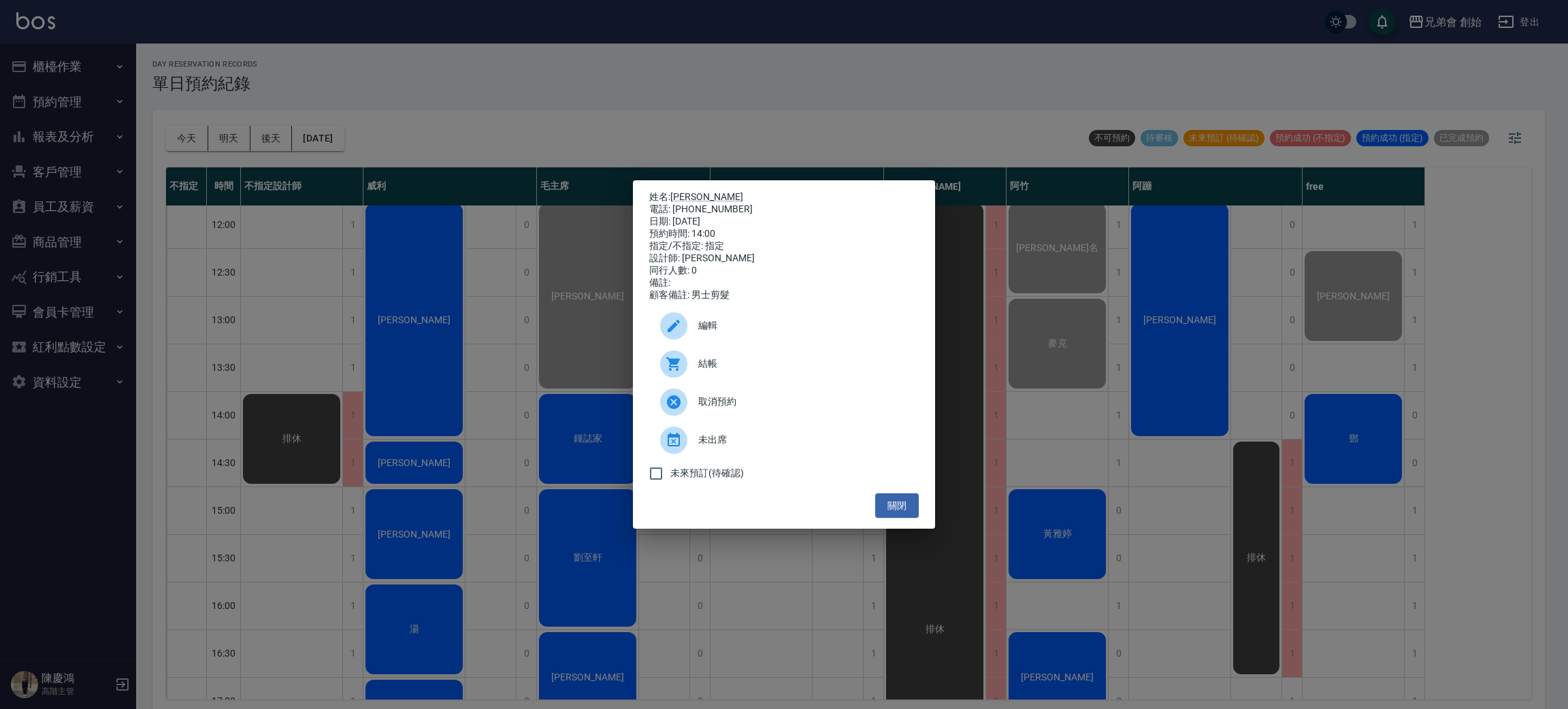
click at [1395, 376] on div "姓名: 劉人豪 電話: 0932659680 日期: 2025/09/14 預約時間: 14:00 指定/不指定: 指定 設計師: 歐文 同行人數: 0 備註…" at bounding box center [784, 354] width 1568 height 709
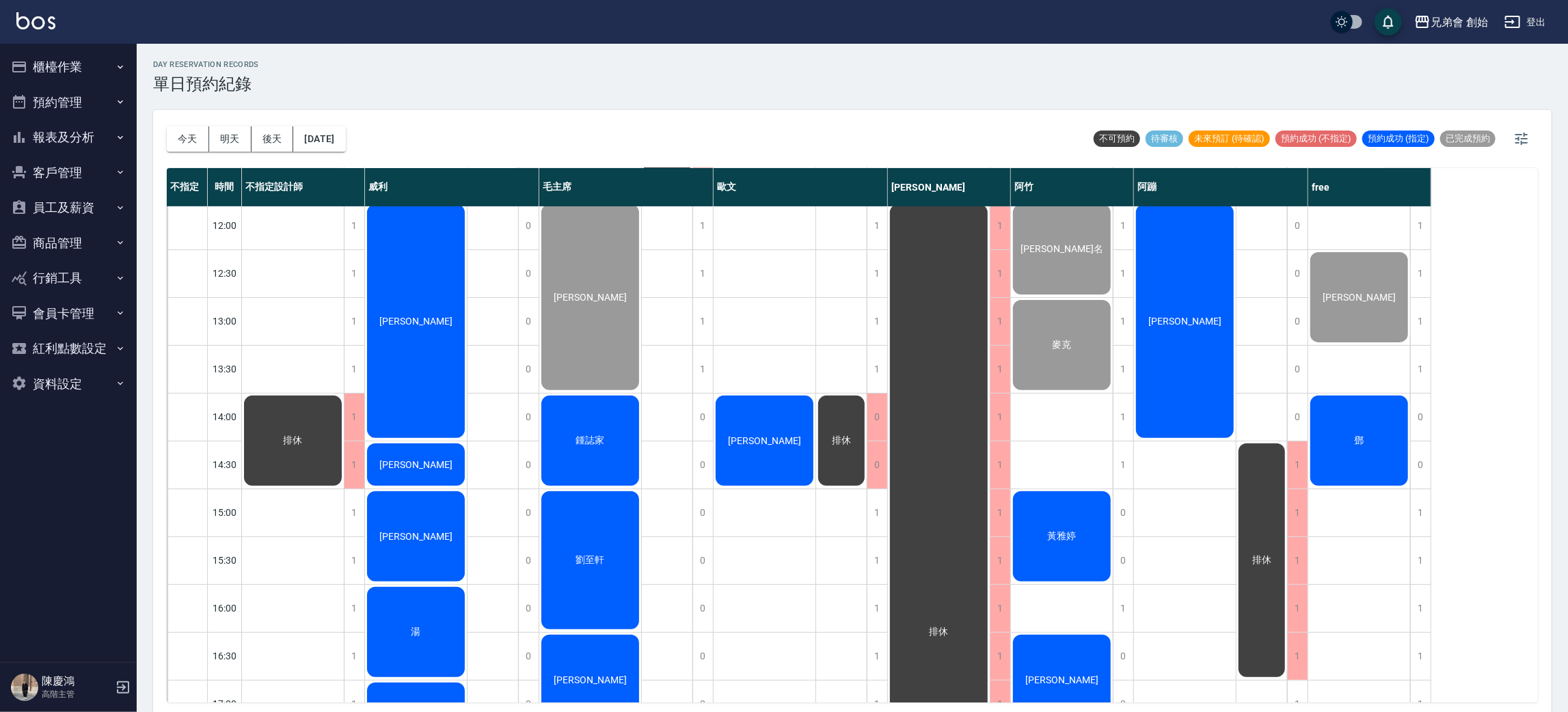
click at [1353, 445] on span "鄧" at bounding box center [1359, 440] width 15 height 12
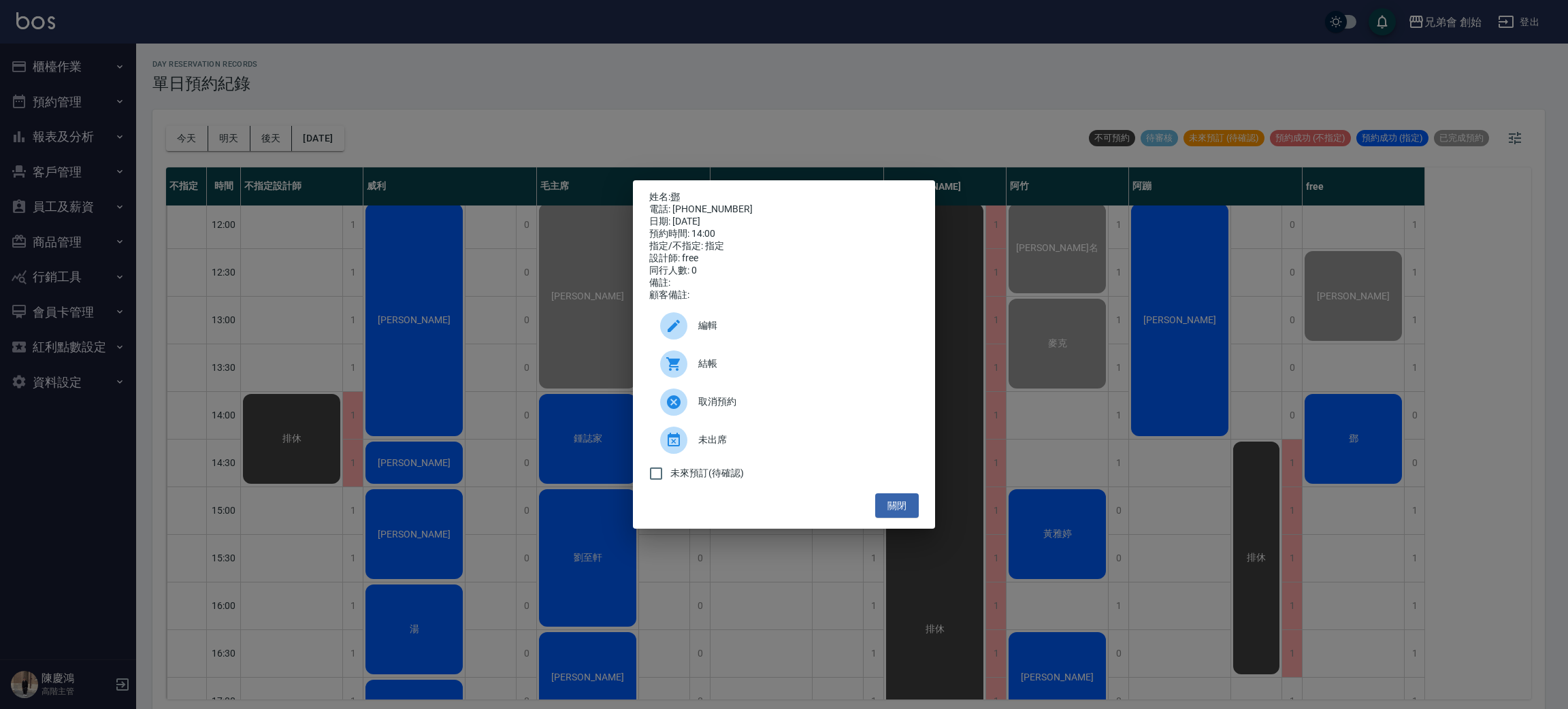
click at [504, 436] on div "姓名: 鄧 電話: 0983210870 日期: 2025/09/14 預約時間: 14:00 指定/不指定: 指定 設計師: free 同行人數: 0 備註…" at bounding box center [784, 354] width 1568 height 709
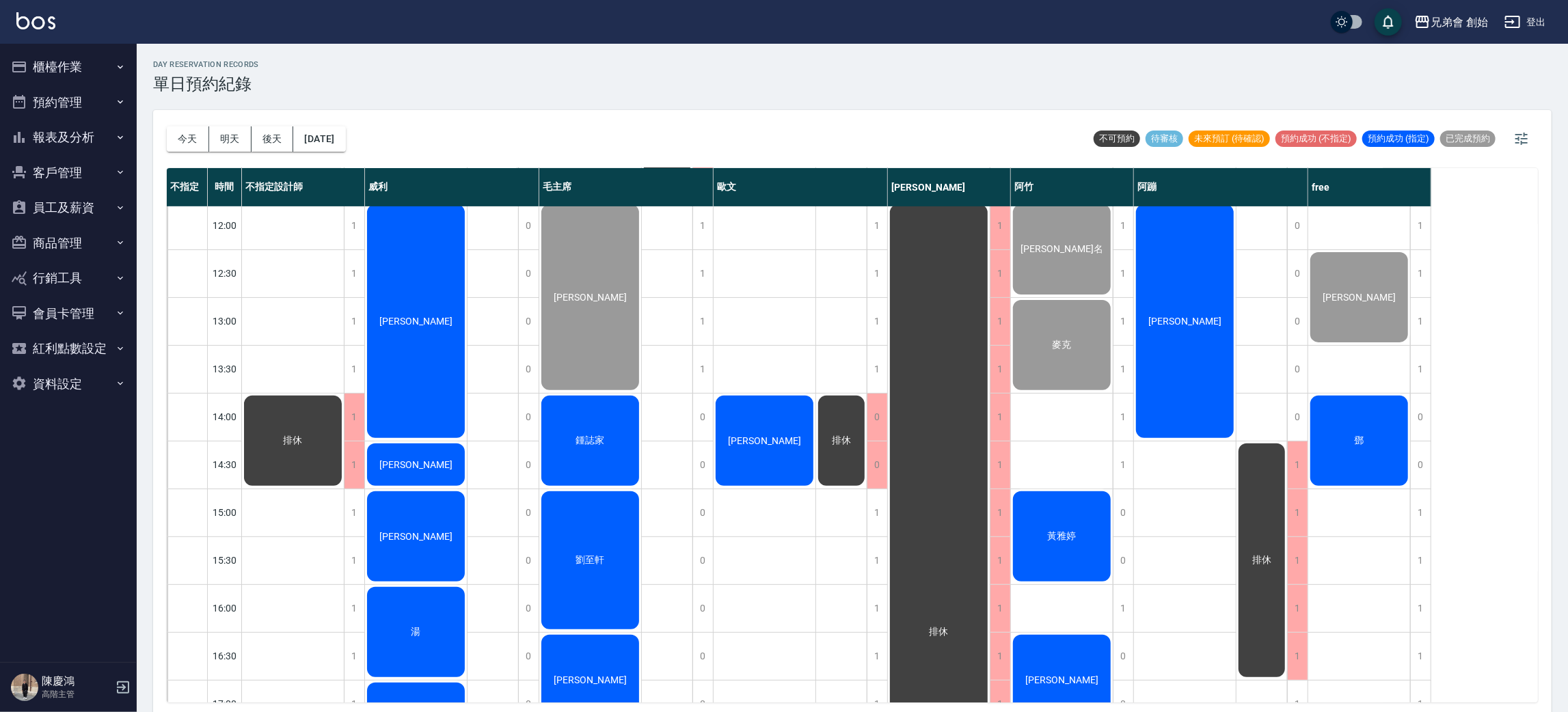
scroll to position [600, 0]
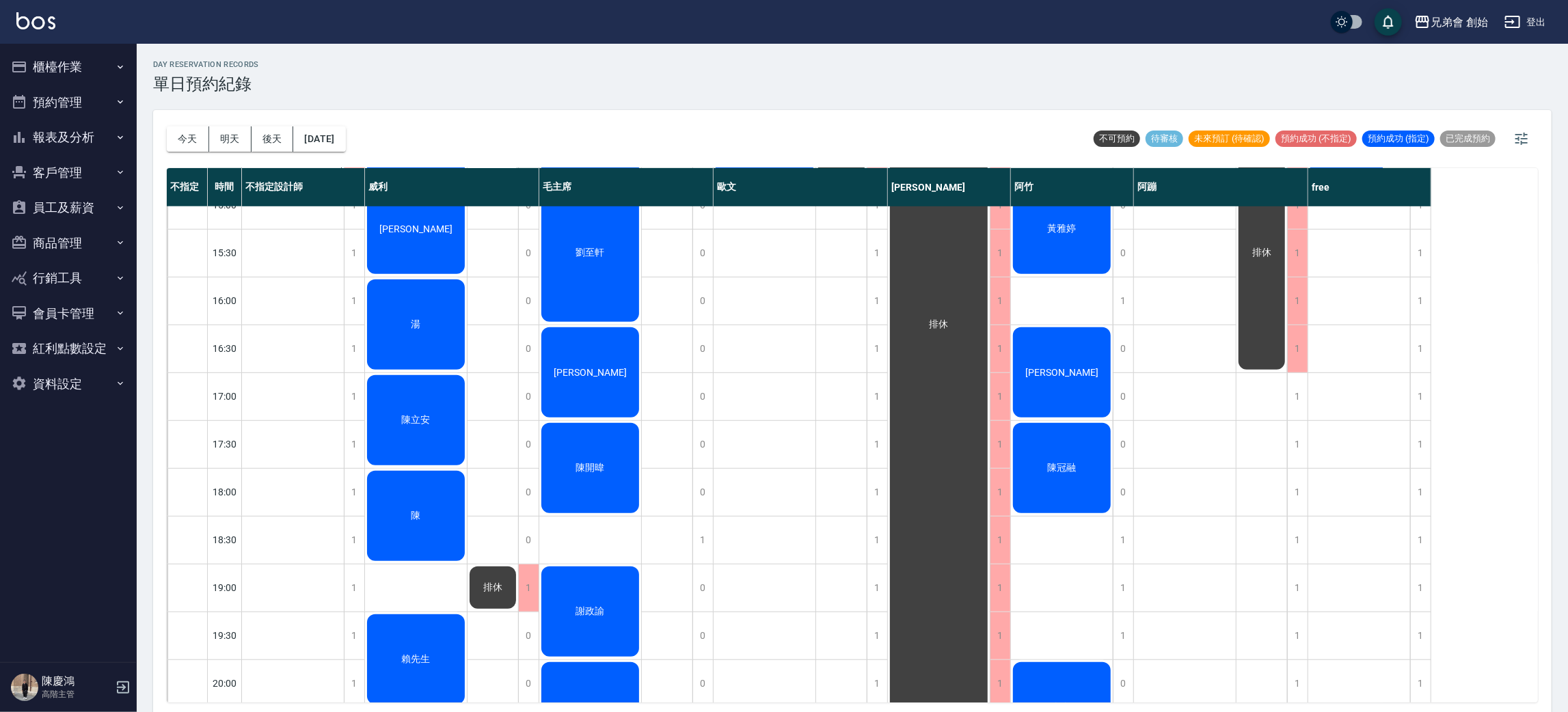
click at [424, 520] on div "陳" at bounding box center [416, 517] width 102 height 94
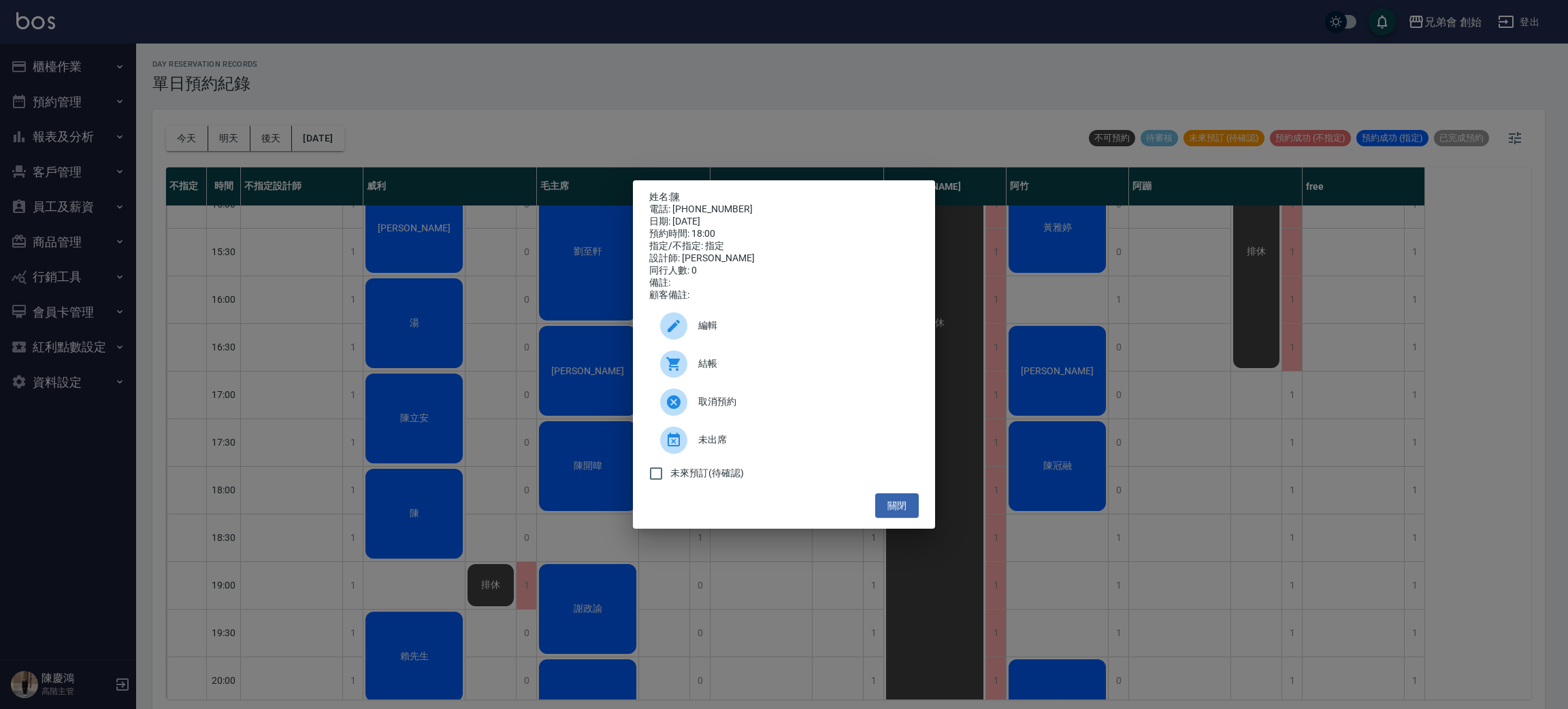
click at [521, 448] on div "姓名: 陳 電話: 0935718656 日期: 2025/09/14 預約時間: 18:00 指定/不指定: 指定 設計師: 威利 同行人數: 0 備註: …" at bounding box center [784, 354] width 1568 height 709
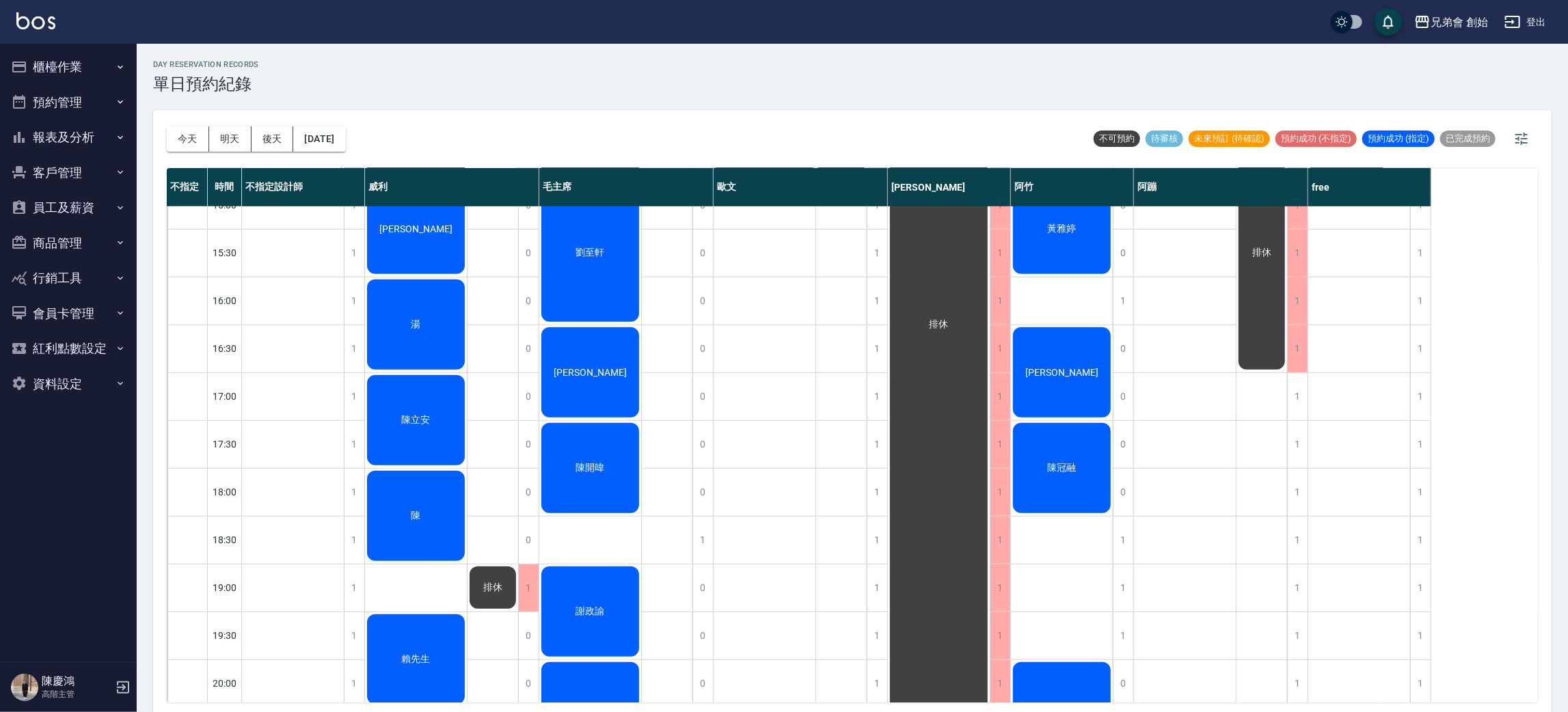
scroll to position [190, 0]
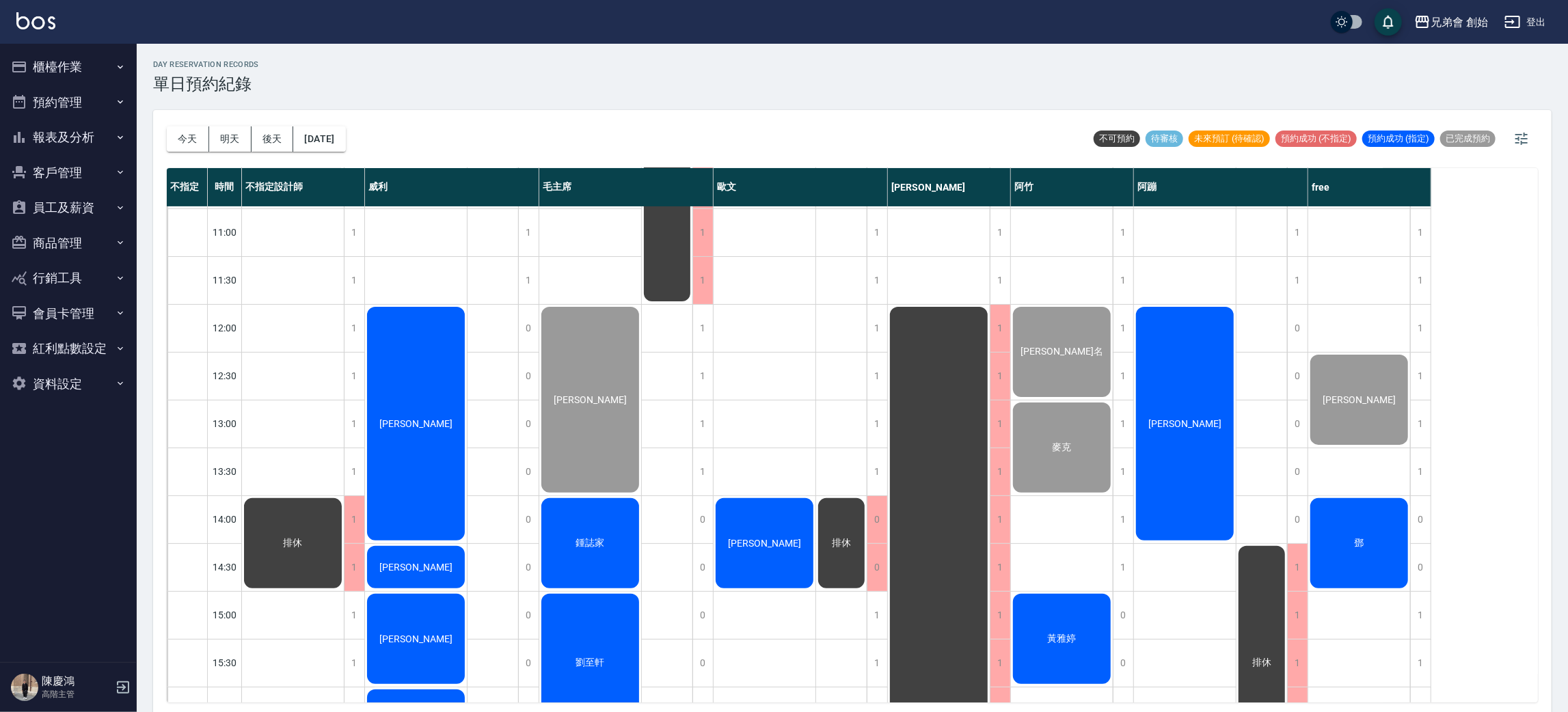
click at [1373, 538] on div "鄧" at bounding box center [1359, 544] width 102 height 94
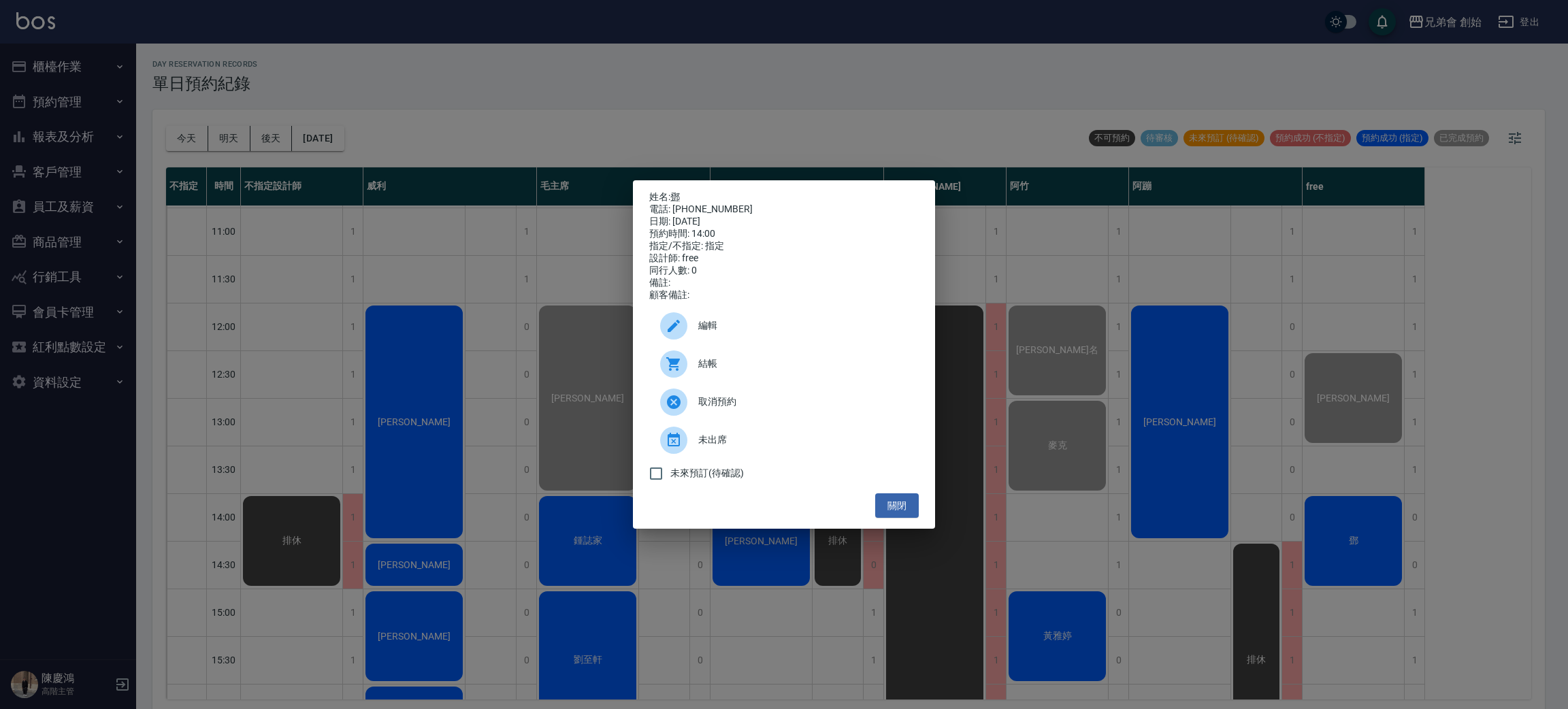
click at [1433, 480] on div "姓名: 鄧 電話: 0983210870 日期: 2025/09/14 預約時間: 14:00 指定/不指定: 指定 設計師: free 同行人數: 0 備註…" at bounding box center [784, 354] width 1568 height 709
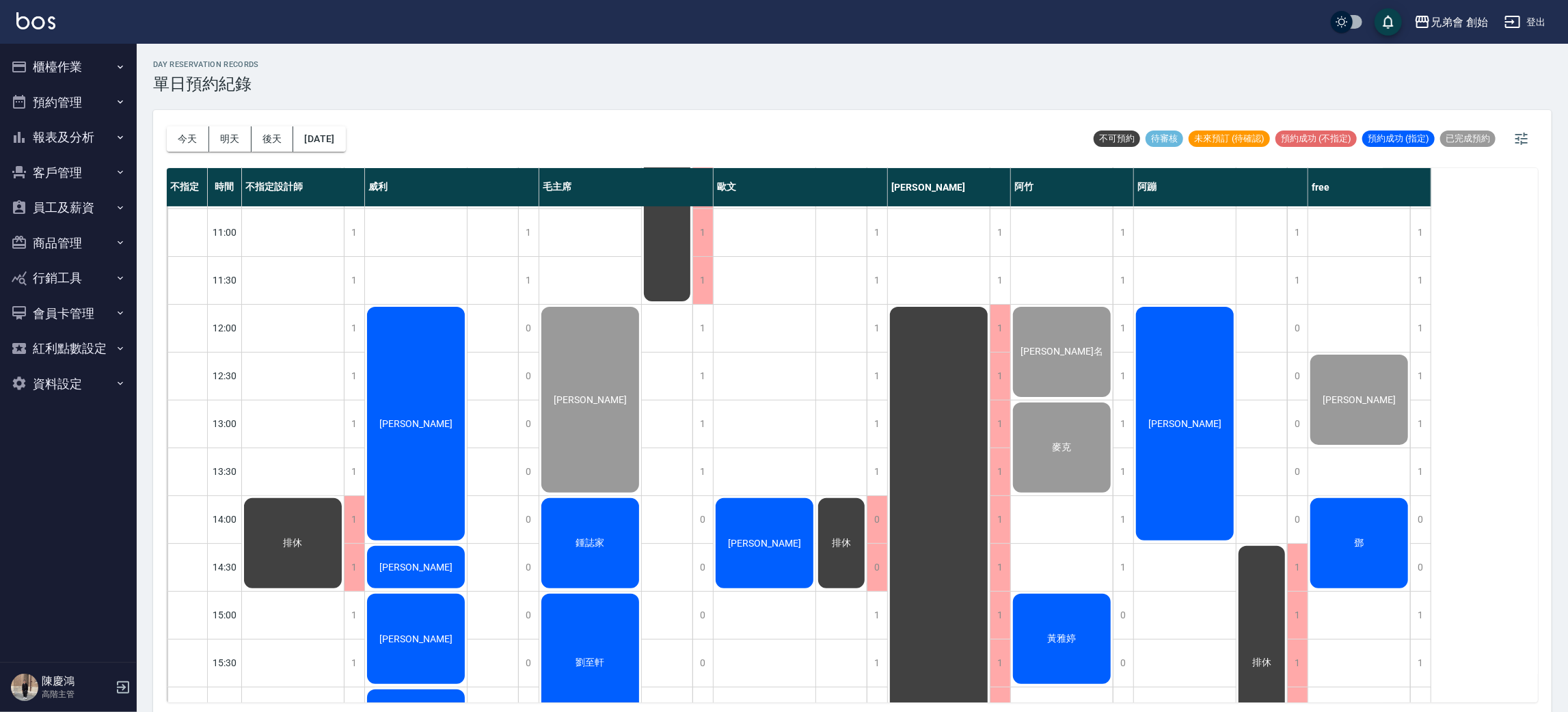
scroll to position [497, 0]
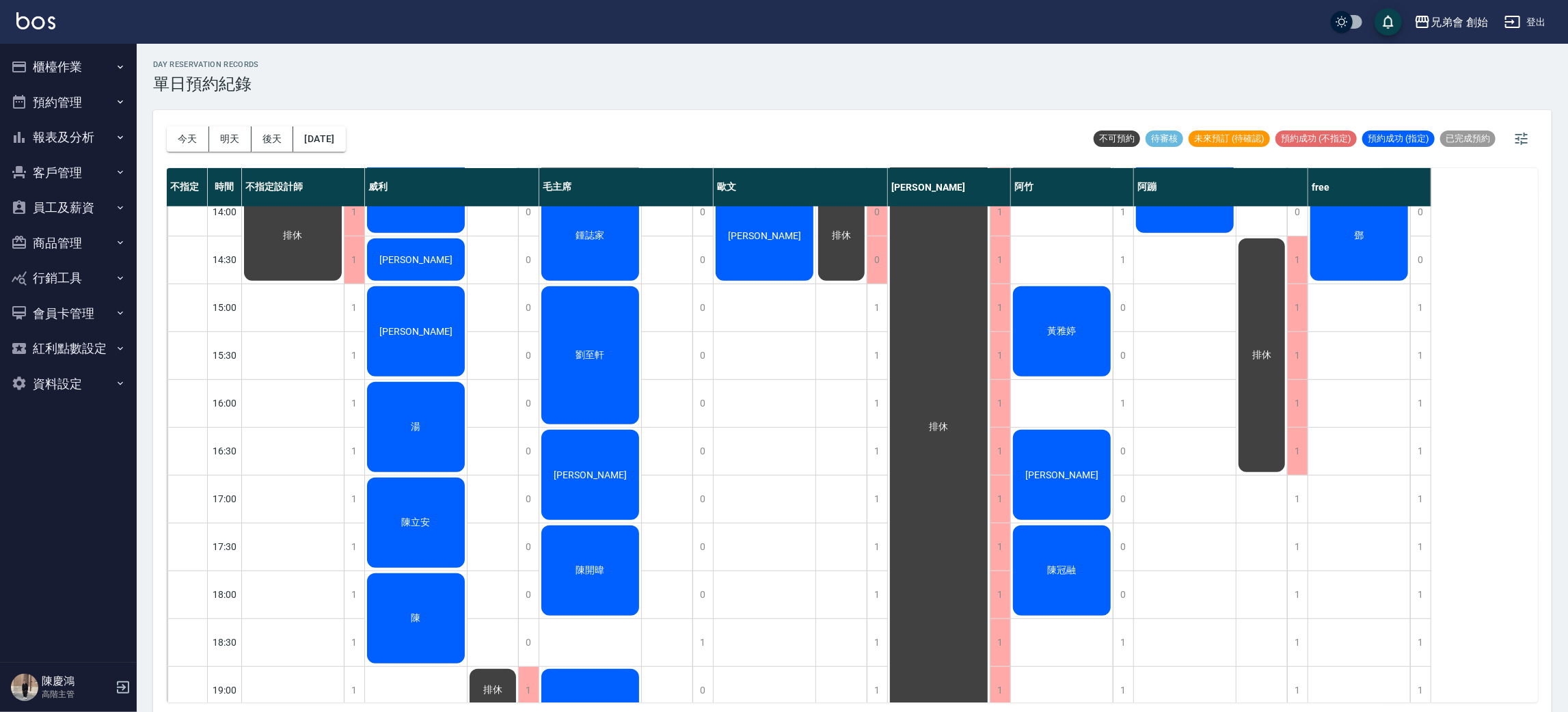
click at [392, 495] on div "陳立安" at bounding box center [416, 523] width 102 height 94
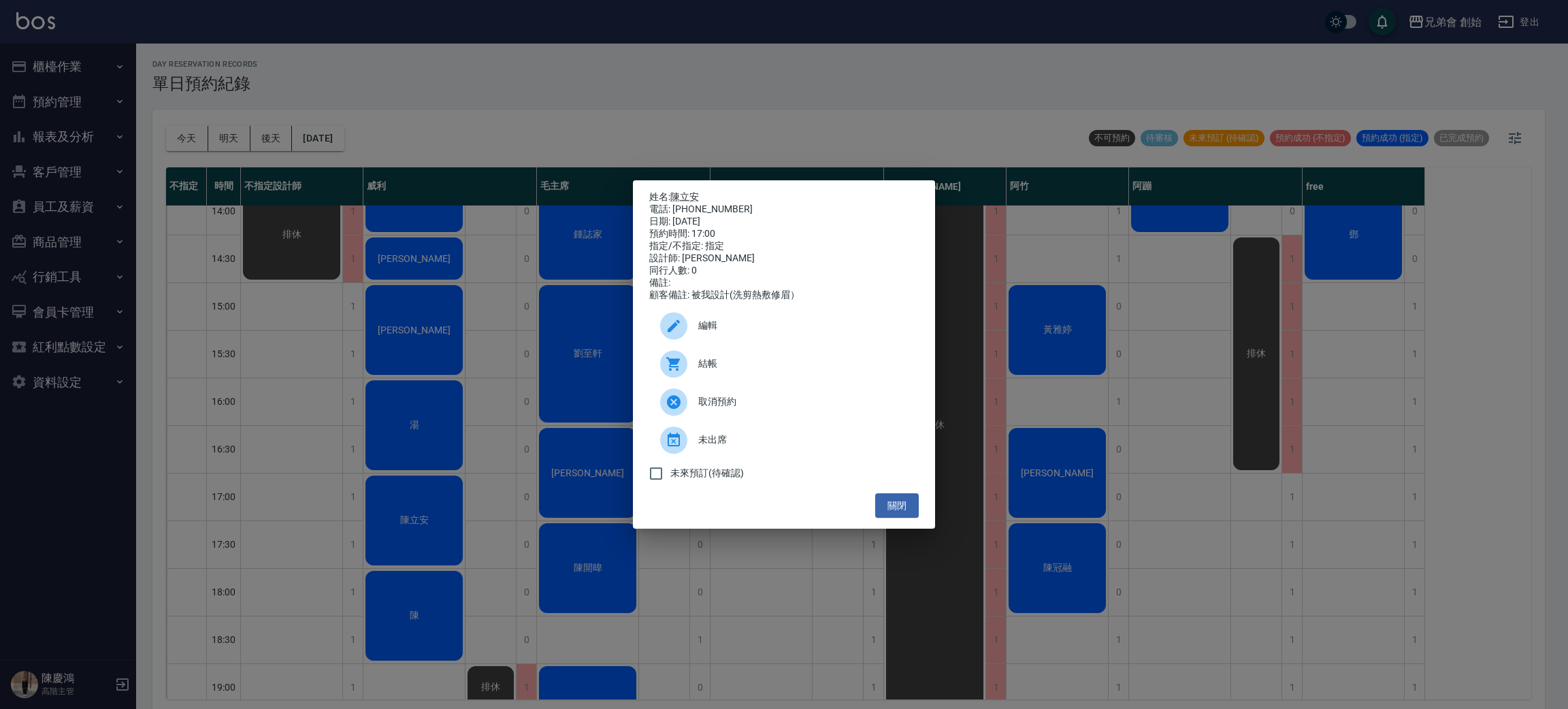
click at [1335, 559] on div "姓名: 陳立安 電話: 0983380309 日期: 2025/09/14 預約時間: 17:00 指定/不指定: 指定 設計師: 威利 同行人數: 0 備註…" at bounding box center [784, 354] width 1568 height 709
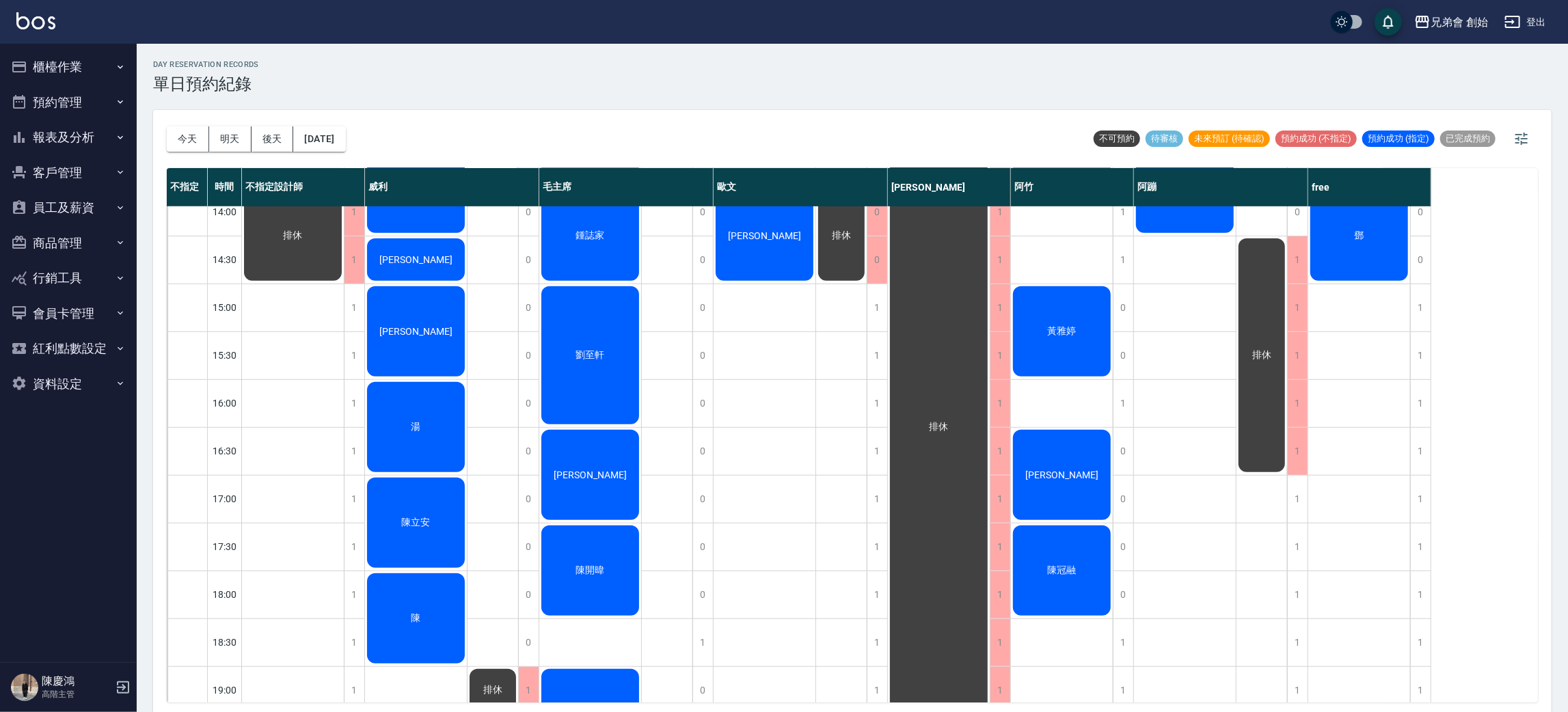
click at [417, 424] on span "湯" at bounding box center [416, 427] width 15 height 12
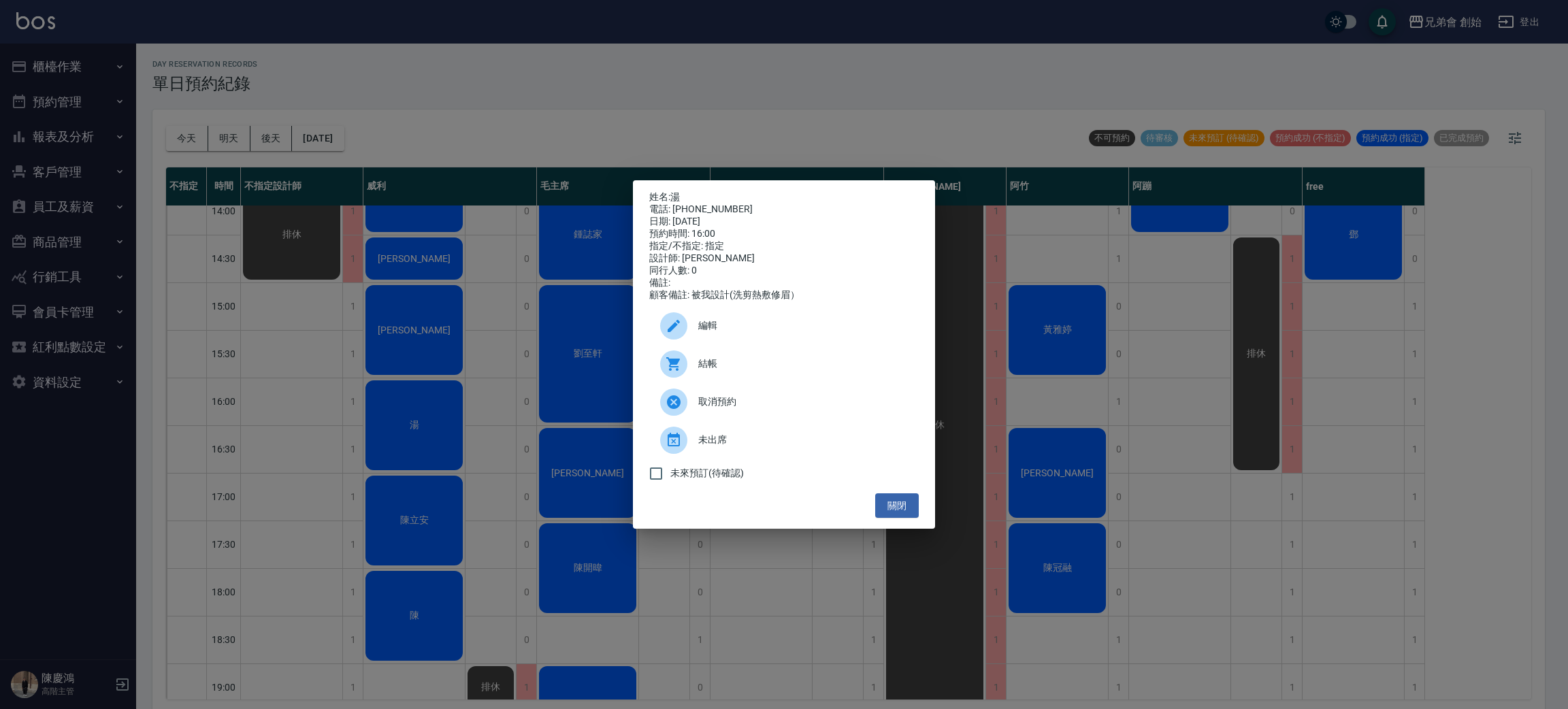
click at [500, 378] on div "姓名: 湯 電話: 0979885878 日期: 2025/09/14 預約時間: 16:00 指定/不指定: 指定 設計師: 威利 同行人數: 0 備註: …" at bounding box center [784, 354] width 1568 height 709
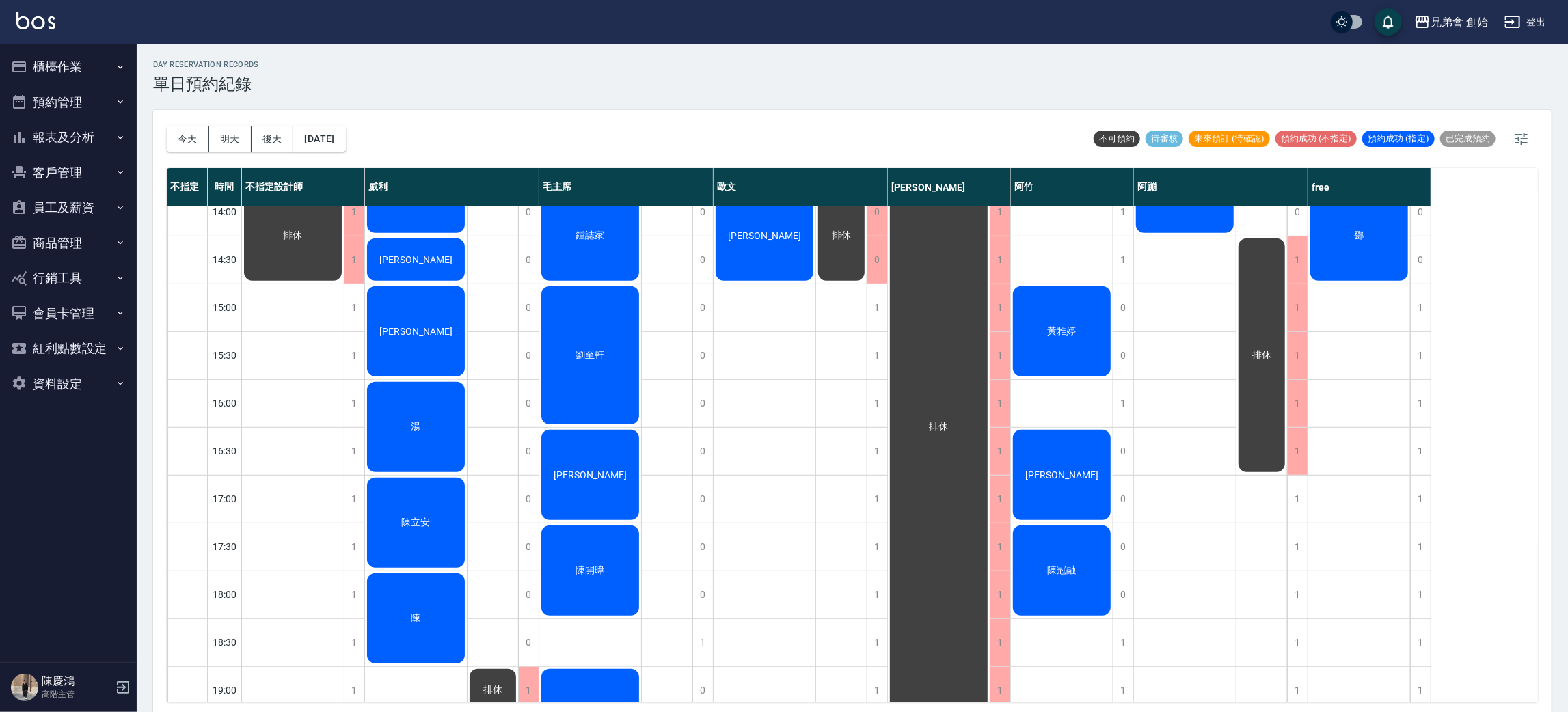
click at [425, 339] on div "江皓" at bounding box center [416, 331] width 102 height 94
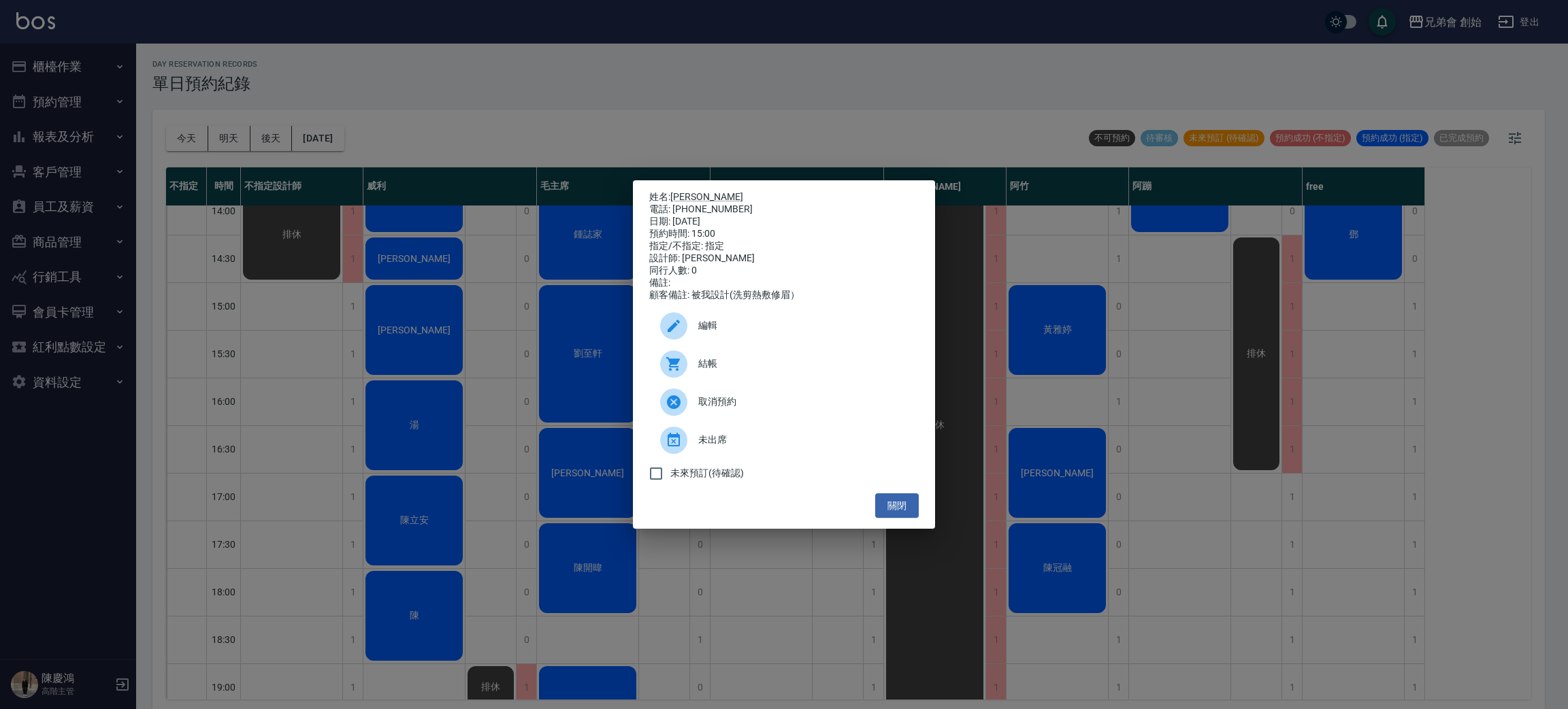
click at [554, 334] on div "姓名: 江皓 電話: 0905848197 日期: 2025/09/14 預約時間: 15:00 指定/不指定: 指定 設計師: 威利 同行人數: 0 備註:…" at bounding box center [784, 354] width 1568 height 709
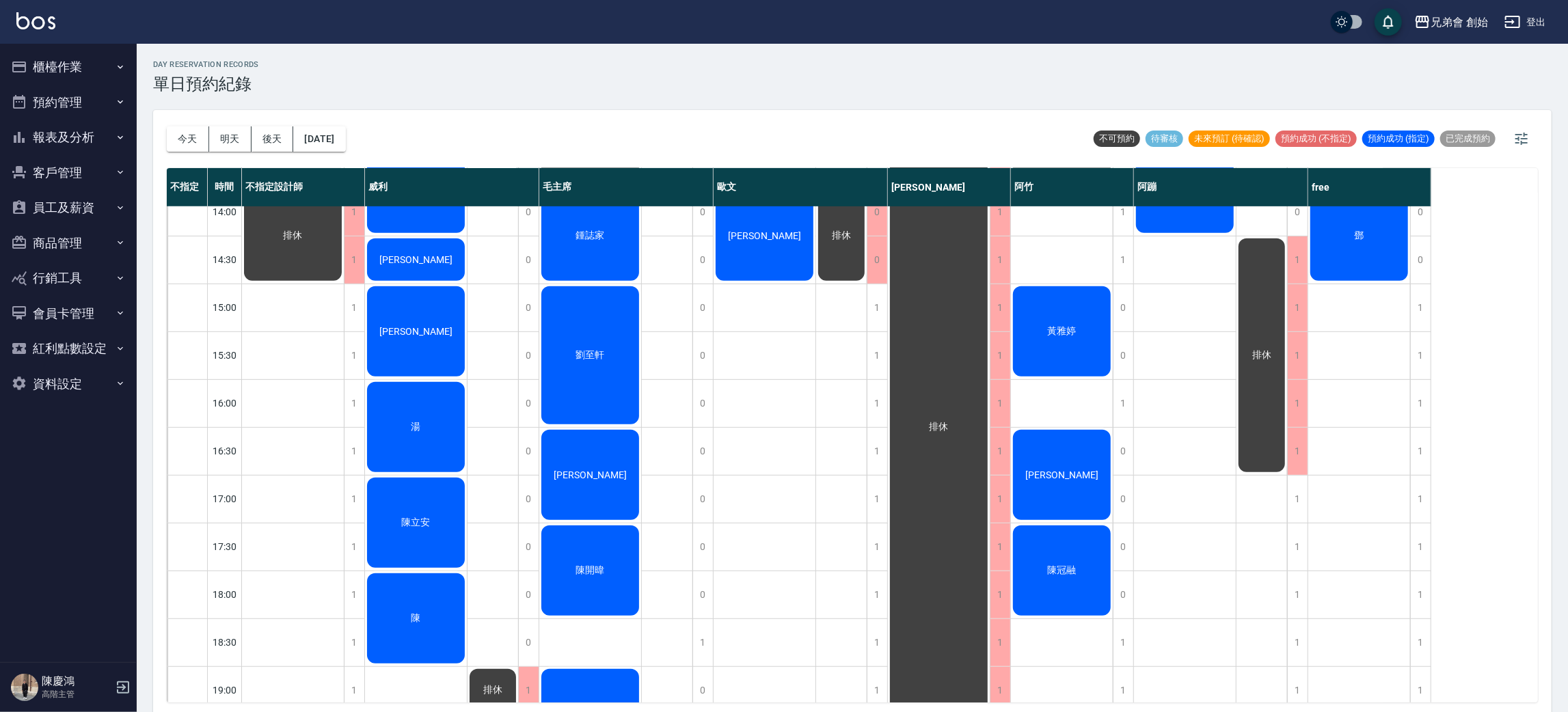
click at [436, 266] on div "劉邦榆" at bounding box center [416, 259] width 102 height 46
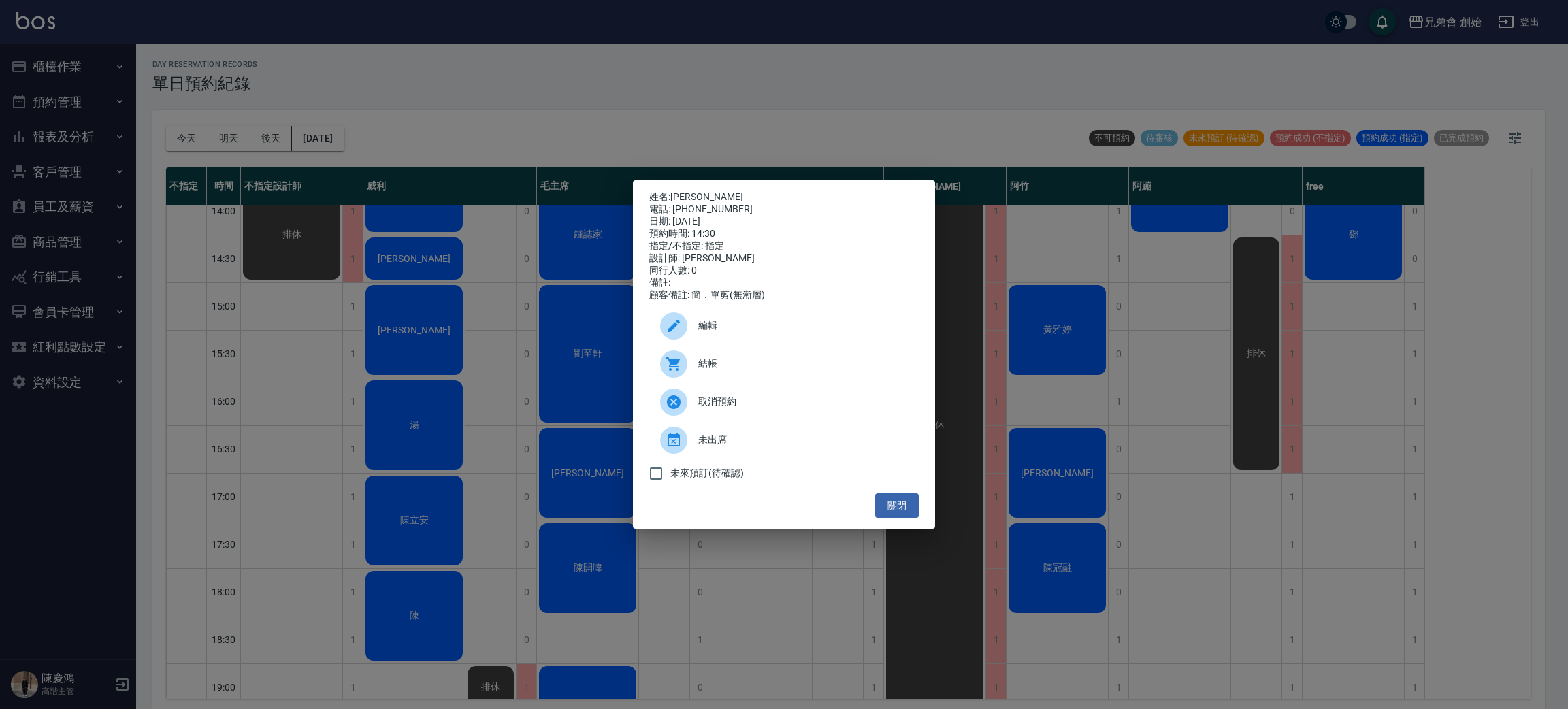
drag, startPoint x: 699, startPoint y: 194, endPoint x: 691, endPoint y: 198, distance: 8.9
click at [698, 195] on p "姓名: 劉邦榆" at bounding box center [784, 197] width 270 height 12
click at [691, 203] on div "電話: 0928752649" at bounding box center [784, 209] width 270 height 12
click at [689, 191] on link "劉邦榆" at bounding box center [706, 197] width 72 height 11
click at [595, 166] on div "姓名: 劉邦榆 電話: 0928752649 日期: 2025/09/14 預約時間: 14:30 指定/不指定: 指定 設計師: 威利 同行人數: 0 備註…" at bounding box center [784, 354] width 1568 height 709
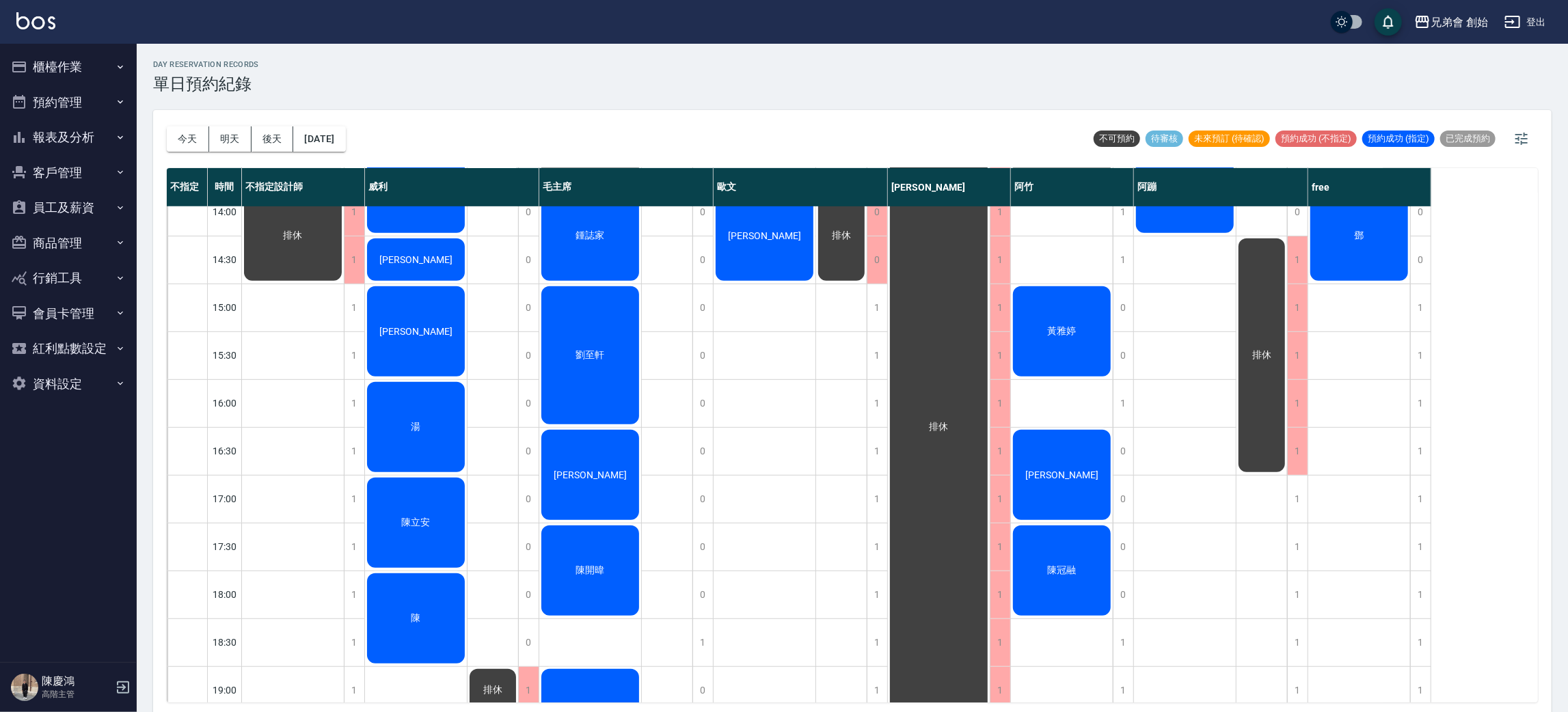
click at [596, 106] on div "day Reservation records 單日預約紀錄 今天 明天 後天 2025/09/14 不可預約 待審核 未來預訂 (待確認) 預約成功 (不指…" at bounding box center [852, 380] width 1431 height 672
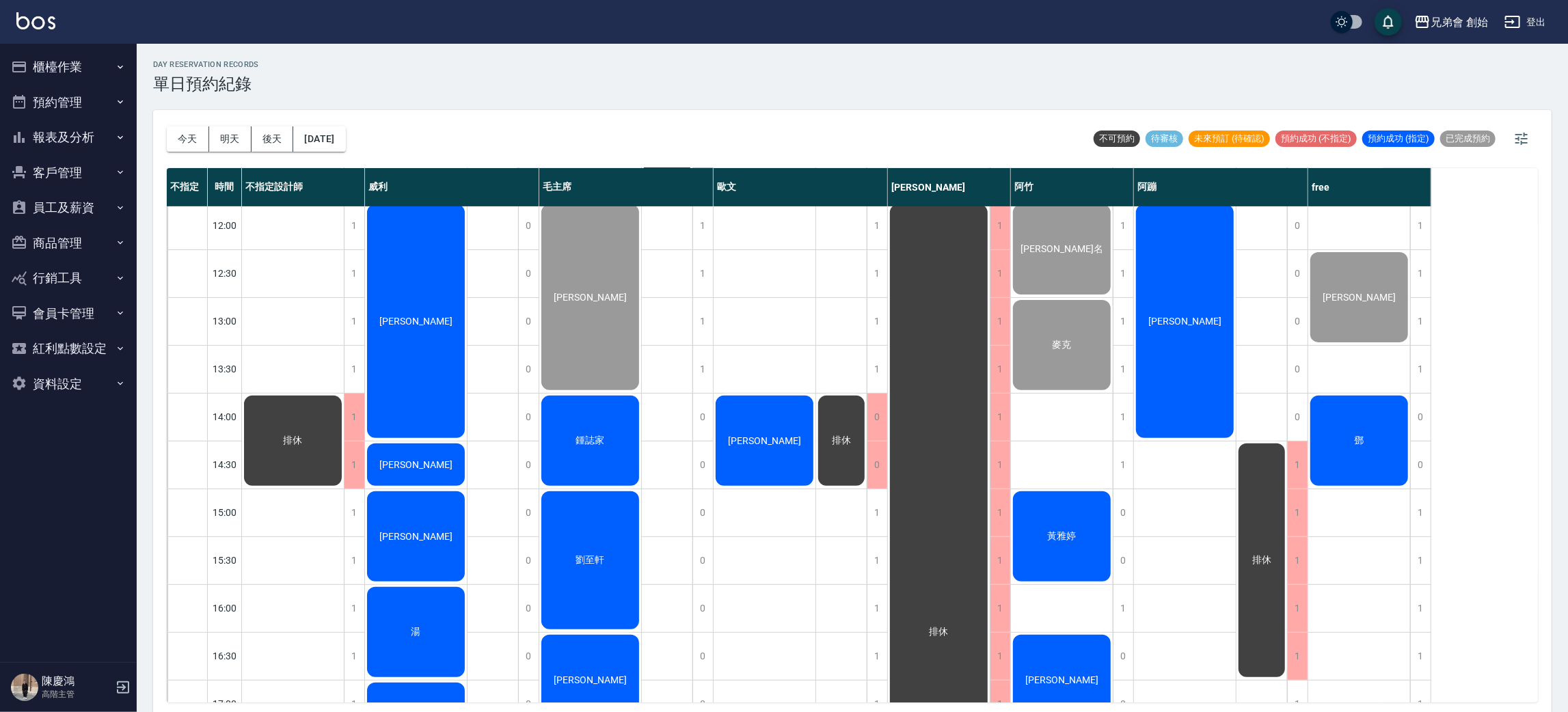
scroll to position [395, 0]
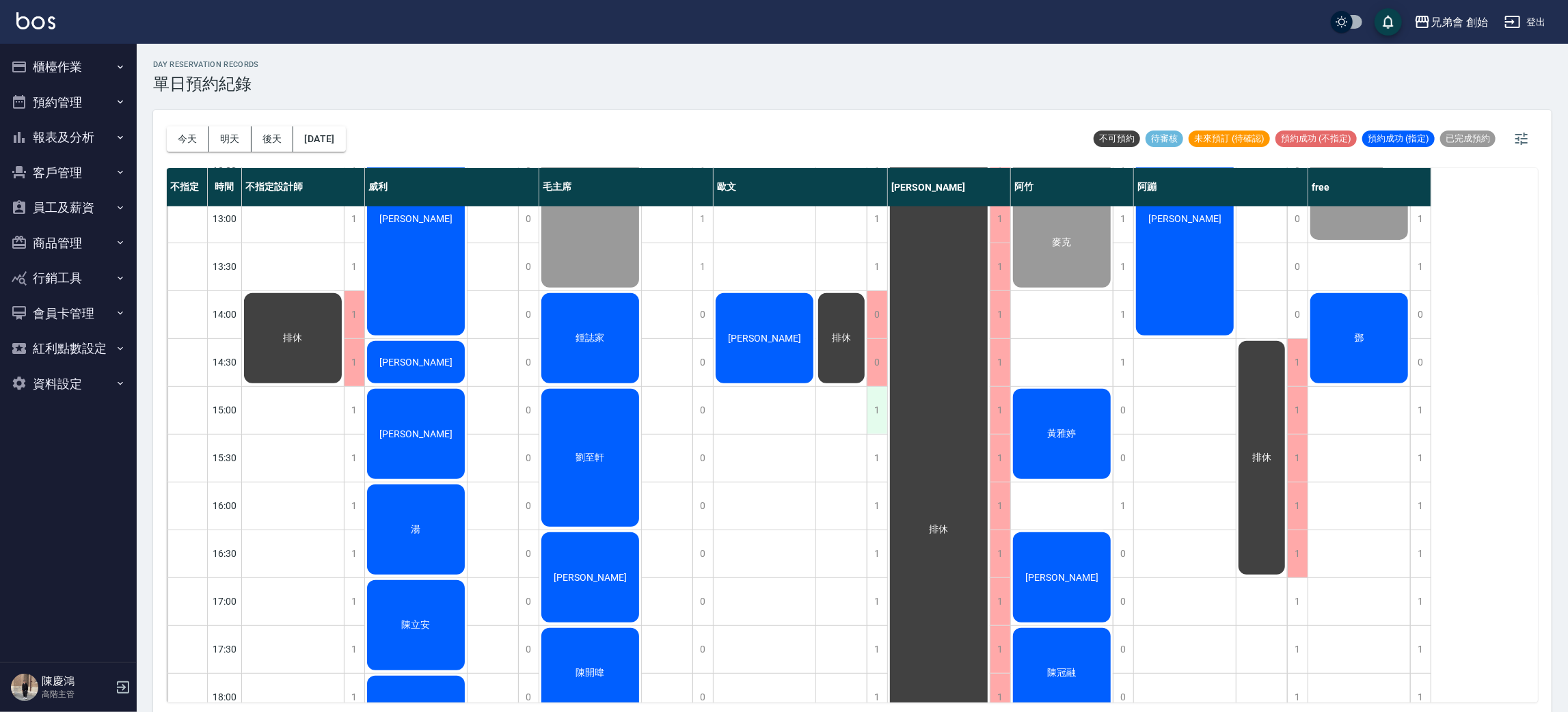
click at [872, 406] on div "1" at bounding box center [877, 411] width 21 height 47
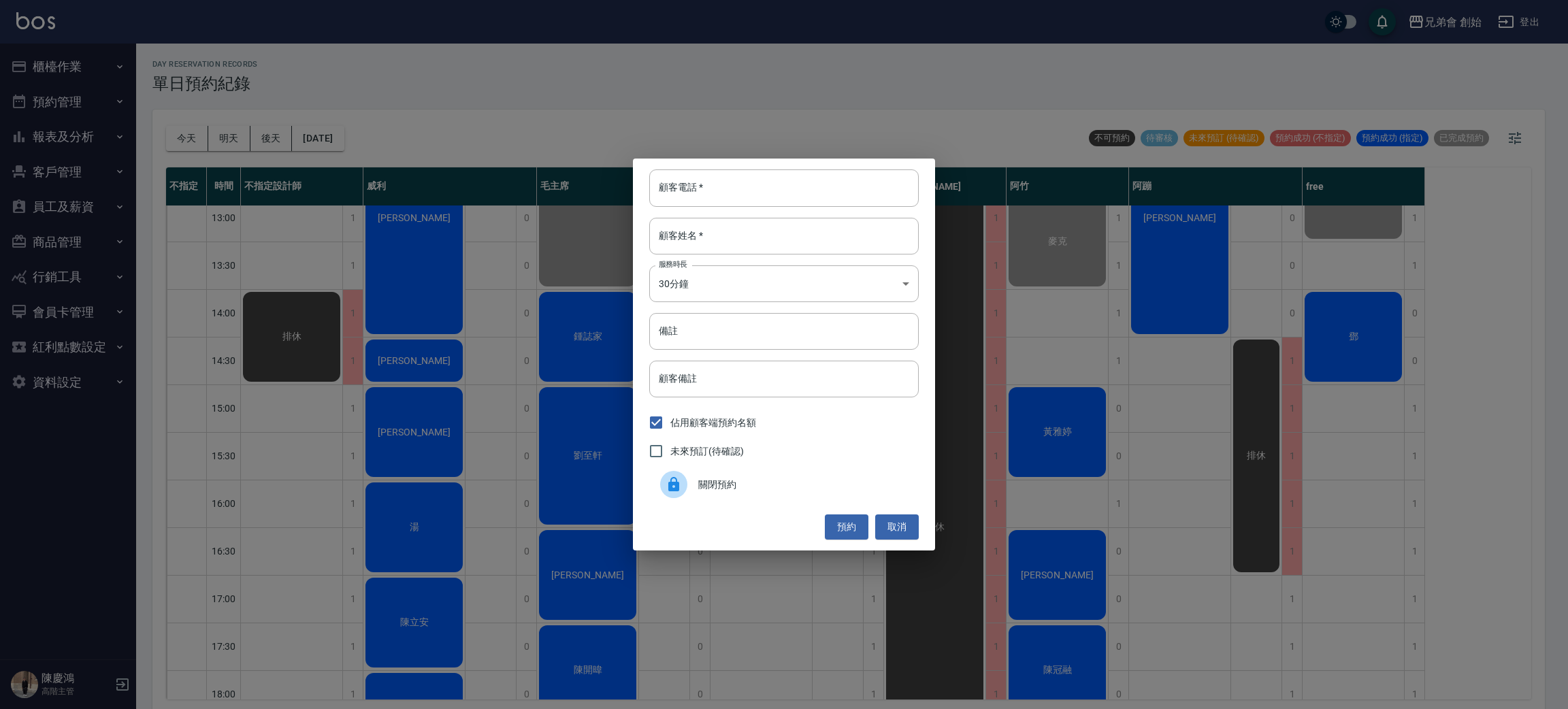
click at [785, 488] on span "關閉預約" at bounding box center [803, 484] width 210 height 14
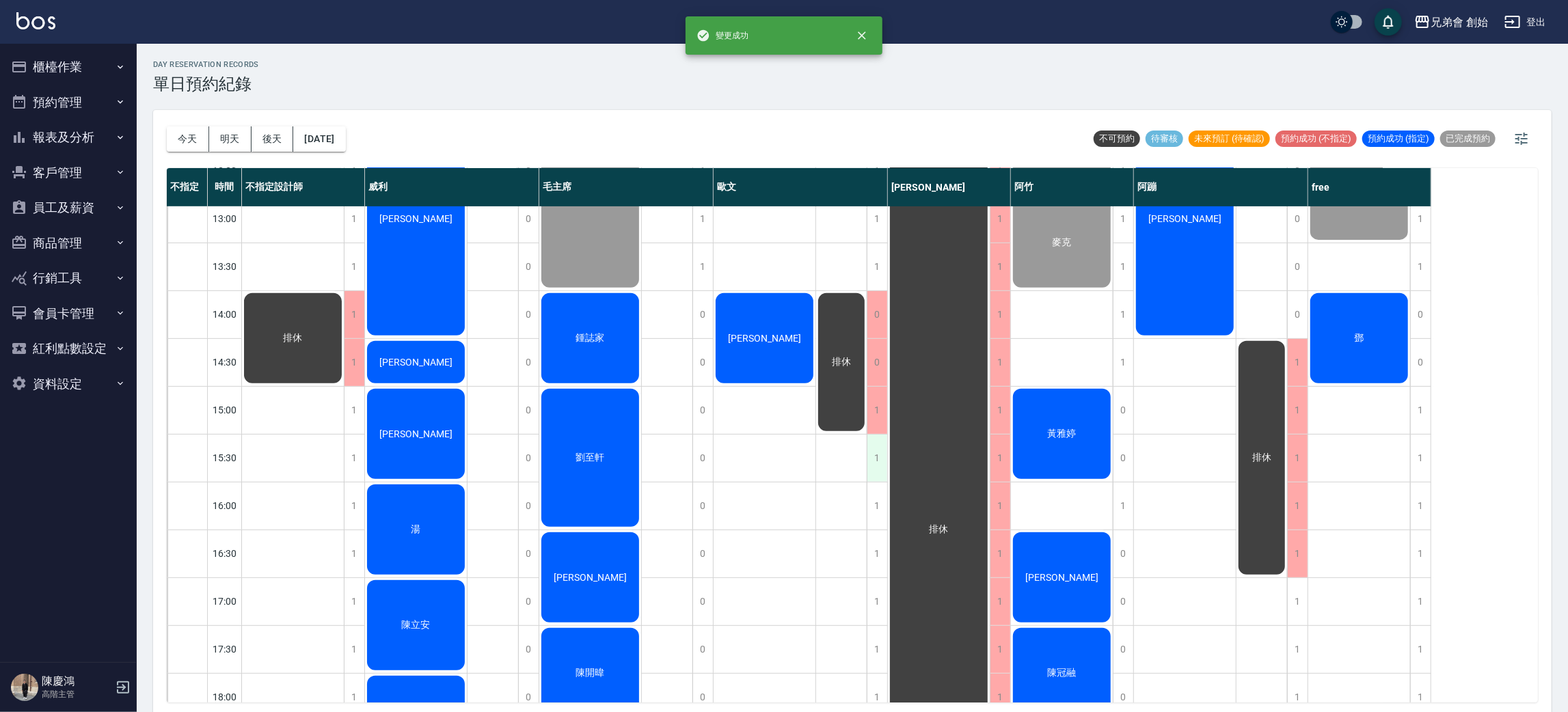
click at [870, 437] on div "1" at bounding box center [877, 458] width 21 height 47
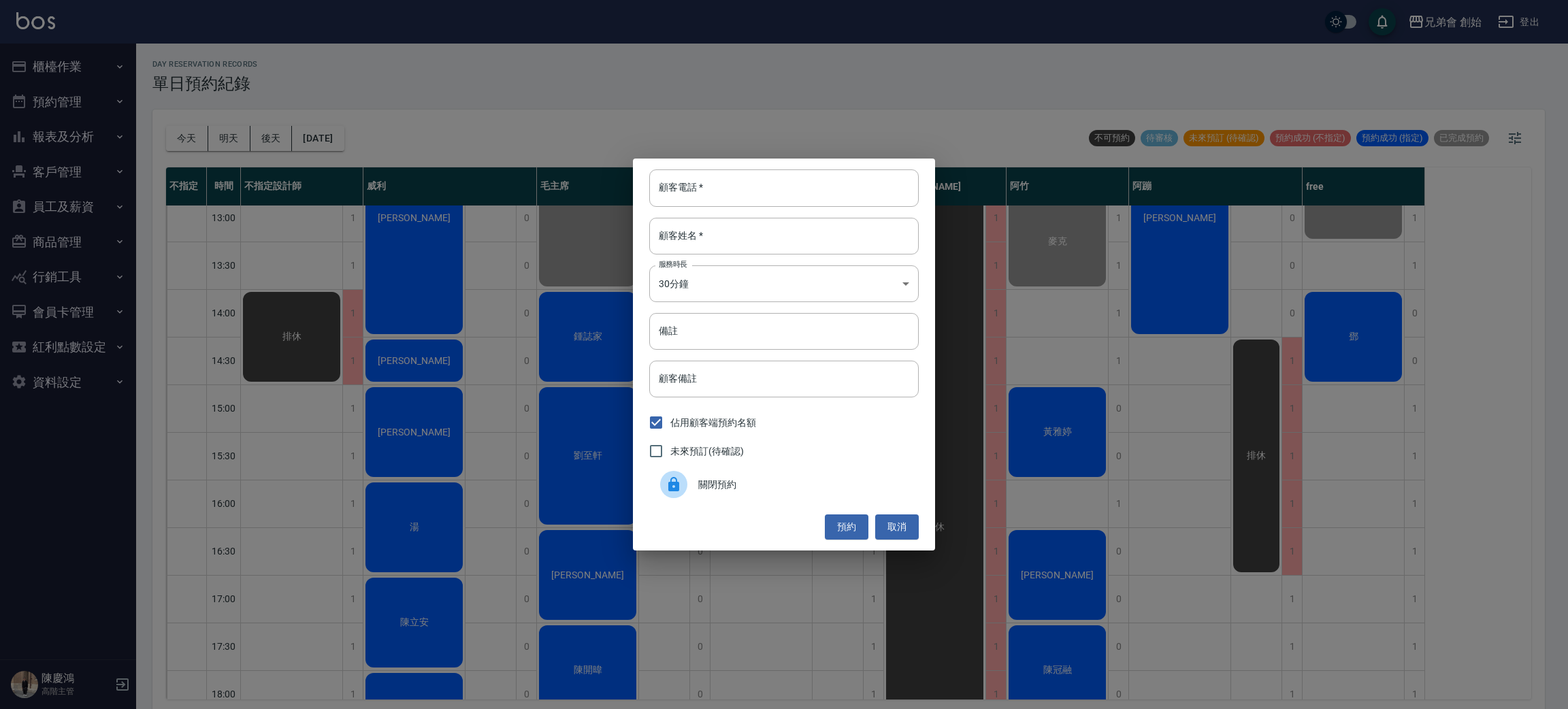
click at [792, 490] on span "關閉預約" at bounding box center [803, 484] width 210 height 14
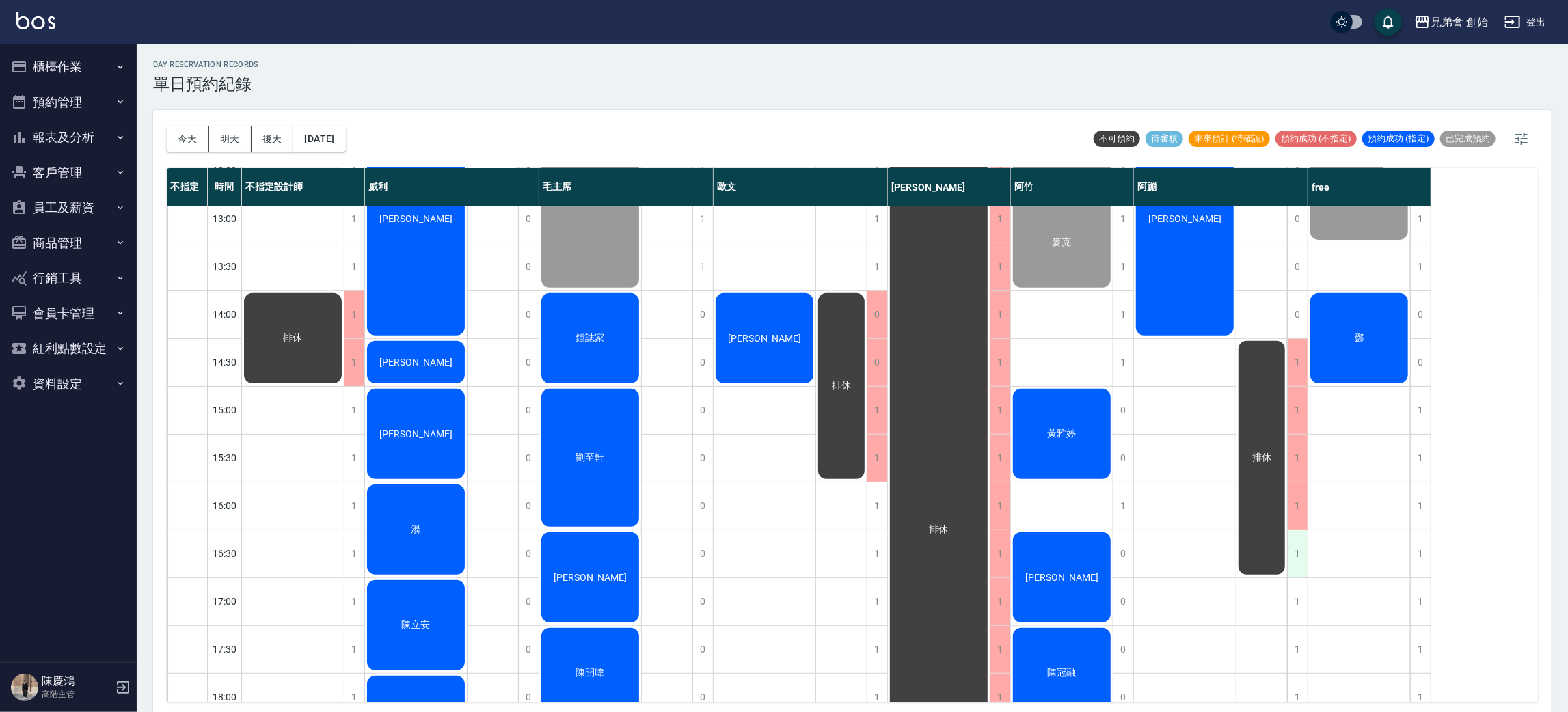
click at [1299, 553] on div "1" at bounding box center [1297, 554] width 21 height 47
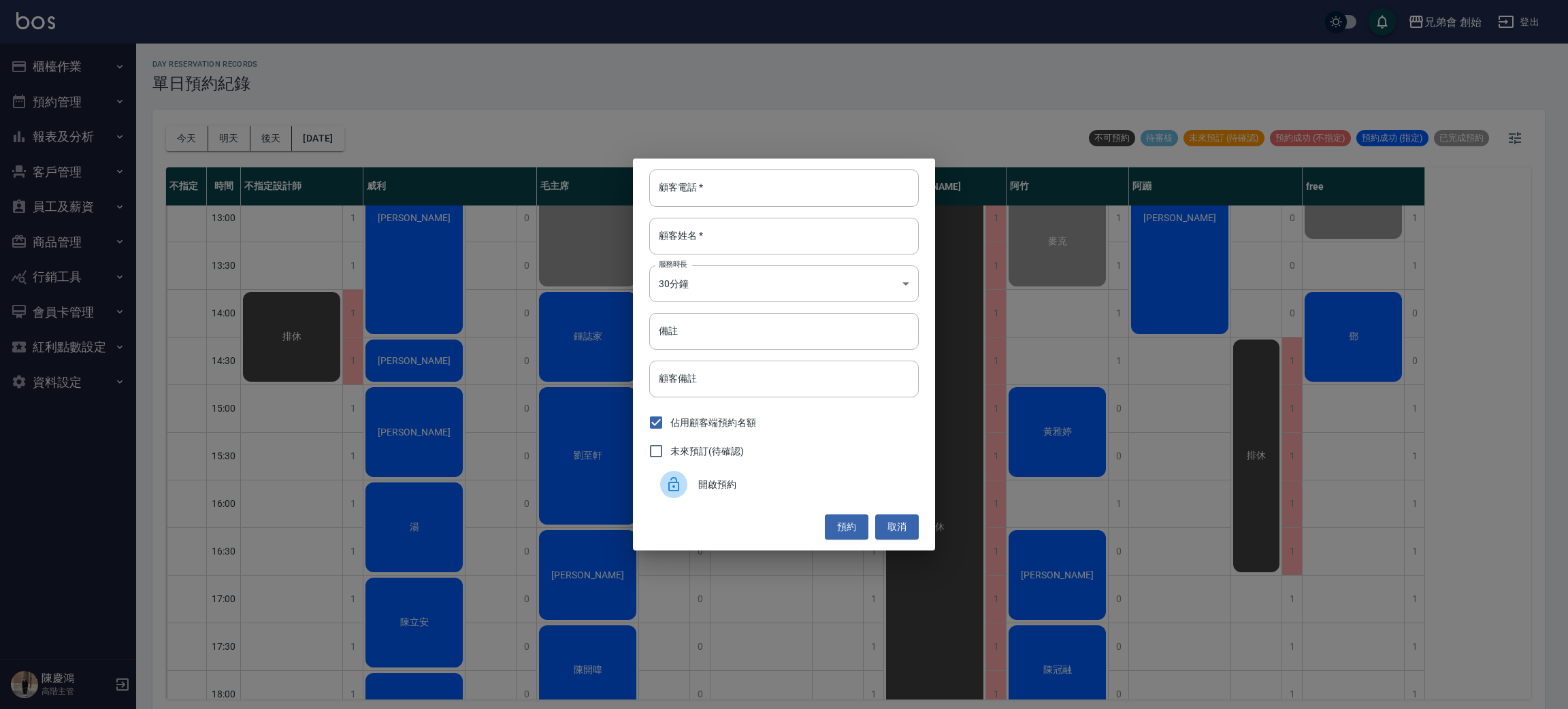
click at [776, 476] on div "開啟預約" at bounding box center [784, 484] width 270 height 39
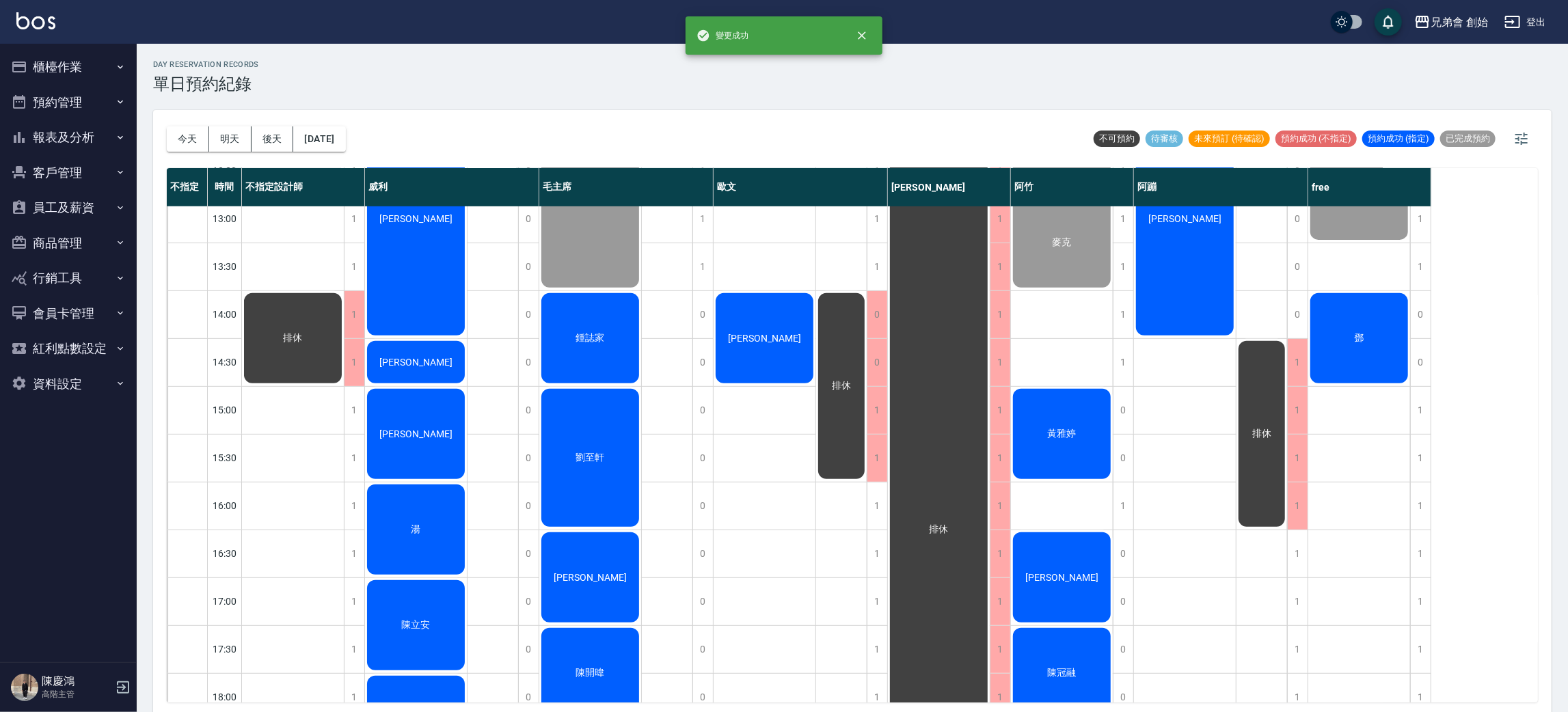
click at [1292, 504] on div "1" at bounding box center [1297, 506] width 21 height 47
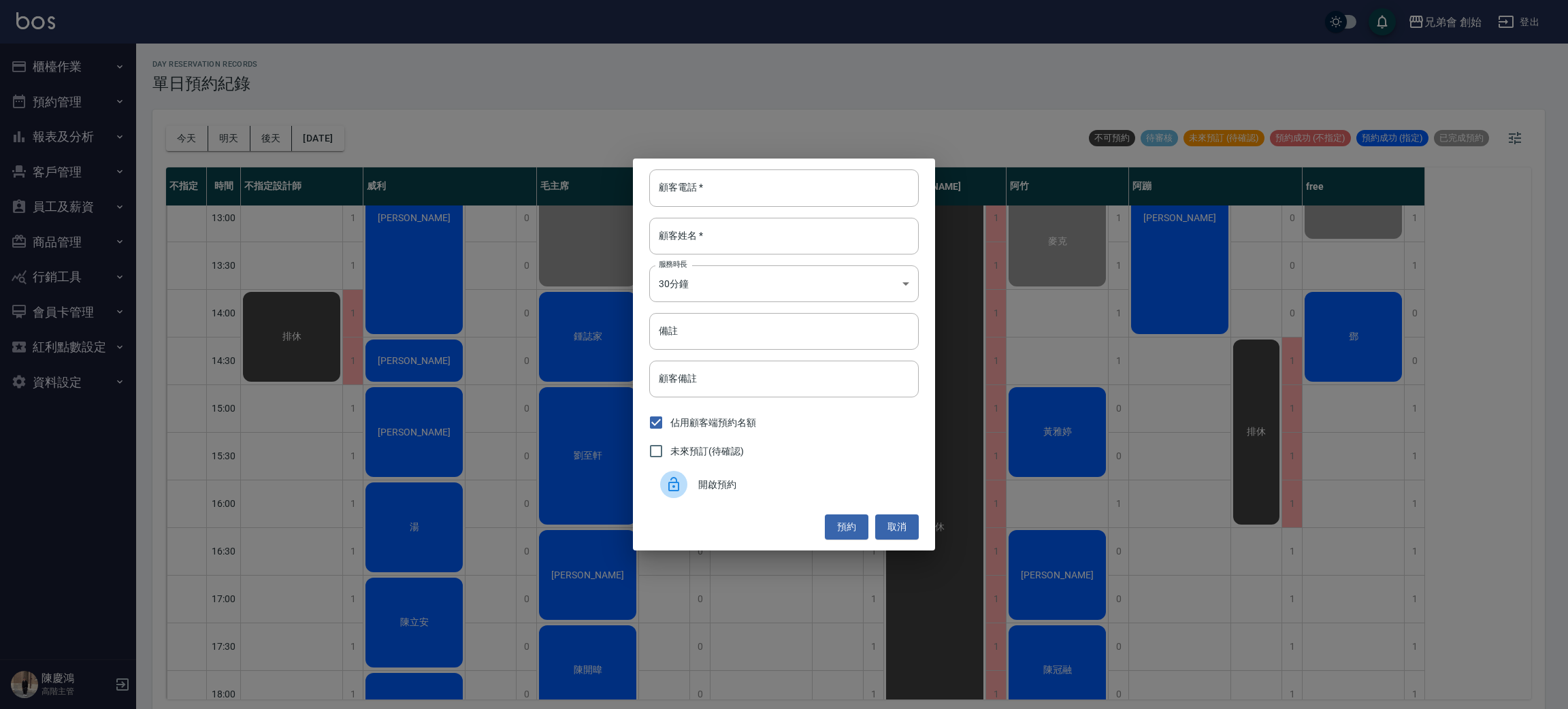
click at [865, 472] on div "開啟預約" at bounding box center [784, 484] width 270 height 39
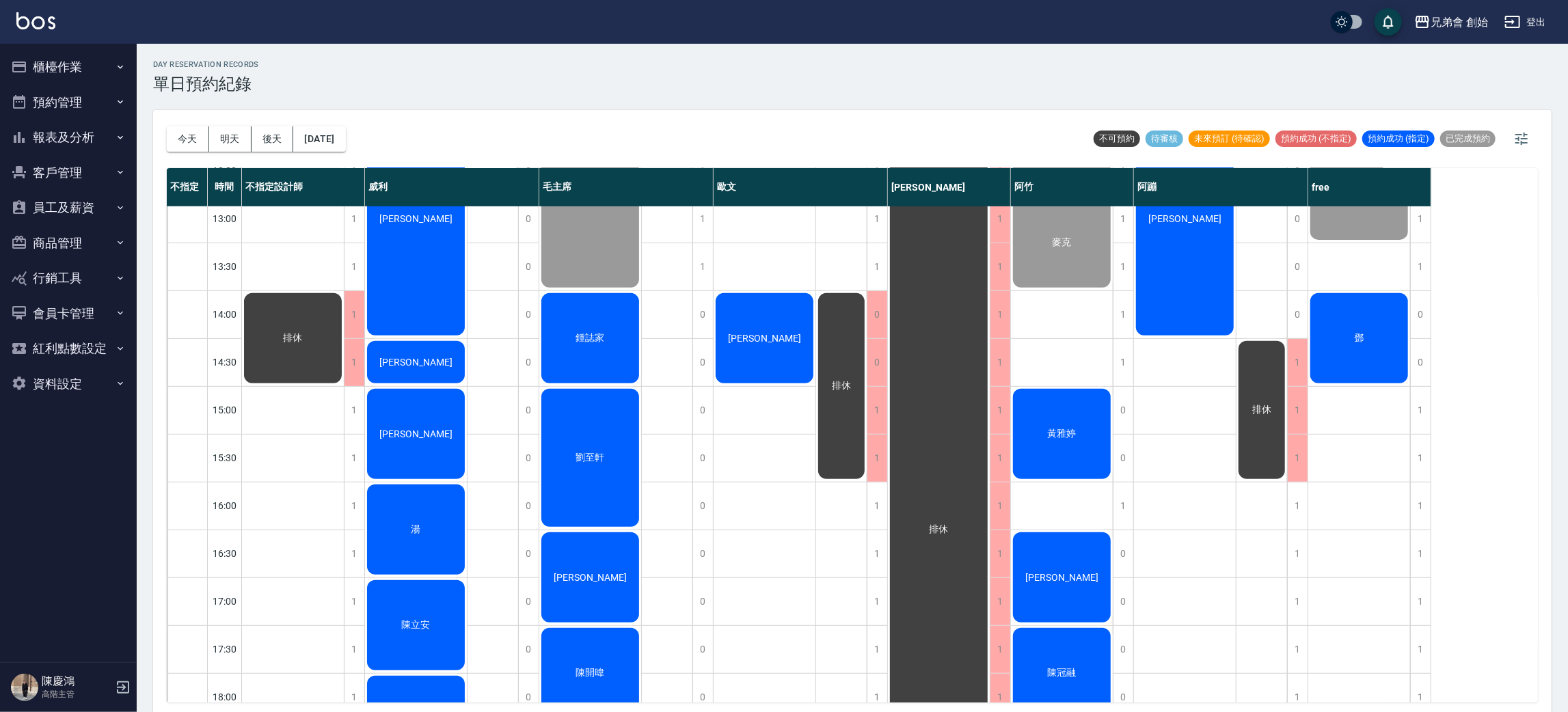
drag, startPoint x: 1307, startPoint y: 457, endPoint x: 1311, endPoint y: 471, distance: 14.6
click at [1311, 471] on div "詹 鄧" at bounding box center [1359, 505] width 103 height 1387
click at [1295, 450] on div "1" at bounding box center [1297, 458] width 21 height 47
click at [1303, 469] on div "1" at bounding box center [1297, 458] width 21 height 47
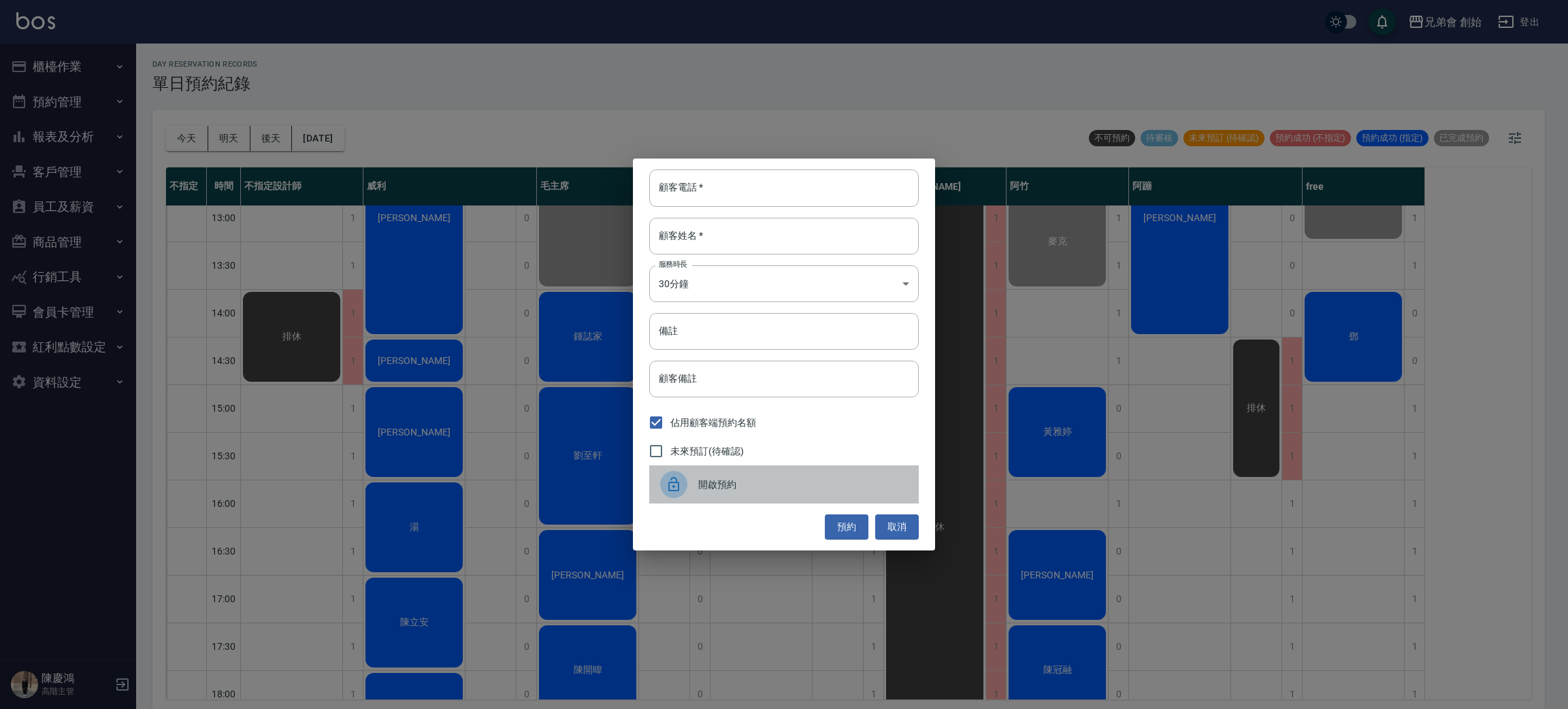
drag, startPoint x: 864, startPoint y: 488, endPoint x: 864, endPoint y: 496, distance: 8.0
click at [864, 496] on div "開啟預約" at bounding box center [784, 484] width 270 height 39
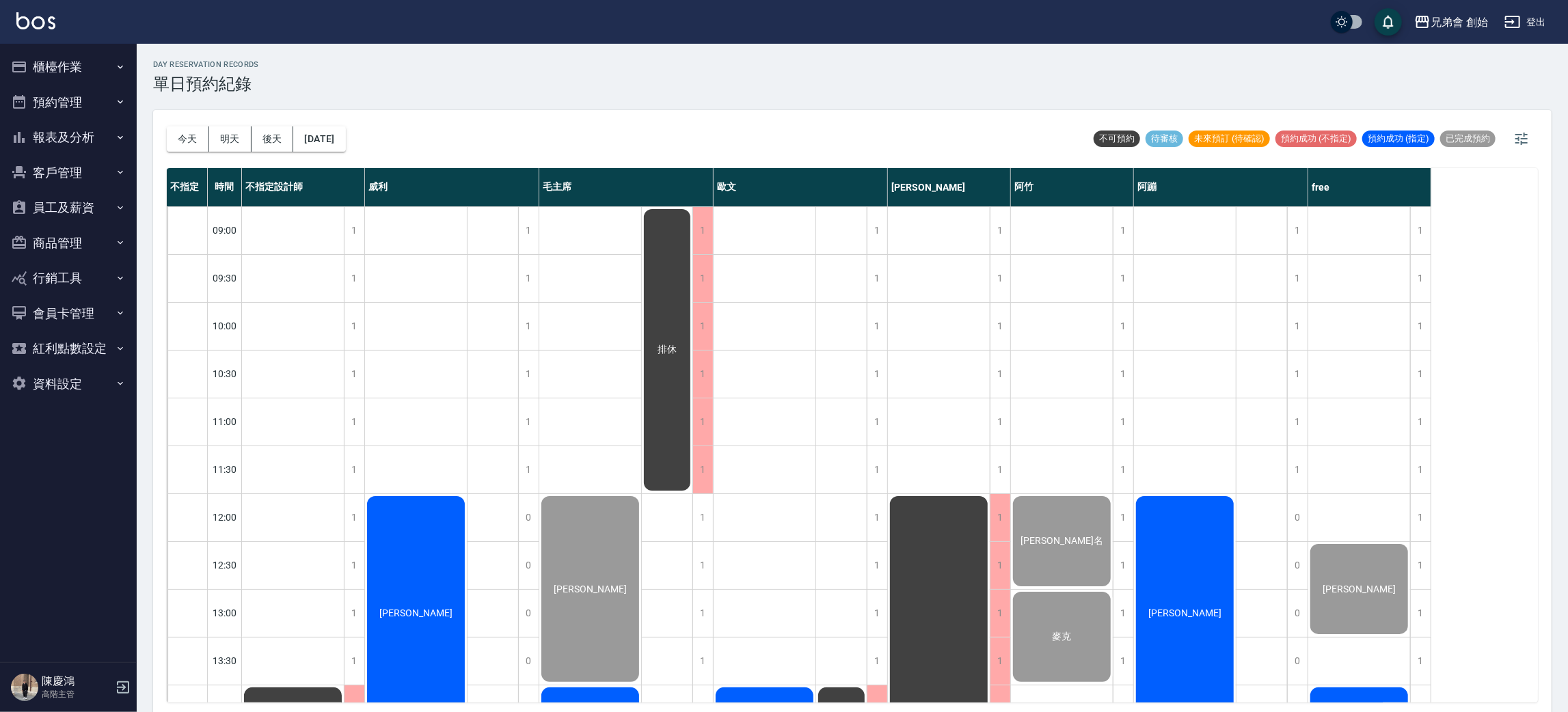
scroll to position [718, 0]
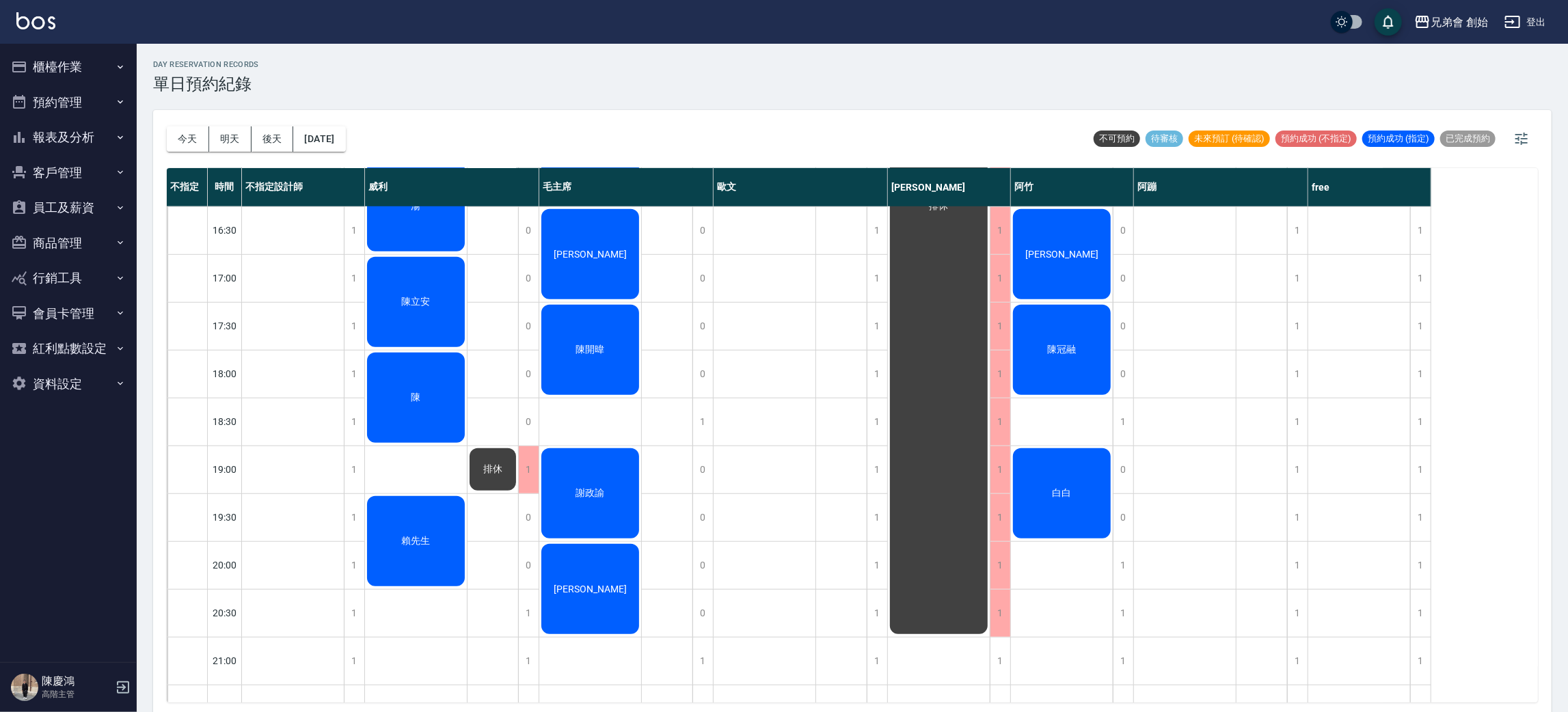
click at [288, 479] on div "排休" at bounding box center [293, 182] width 103 height 1387
click at [307, 380] on div "排休" at bounding box center [293, 182] width 103 height 1387
click at [301, 445] on div "排休" at bounding box center [293, 182] width 103 height 1387
click at [308, 348] on div "排休" at bounding box center [293, 182] width 103 height 1387
click at [300, 420] on div "排休" at bounding box center [293, 182] width 103 height 1387
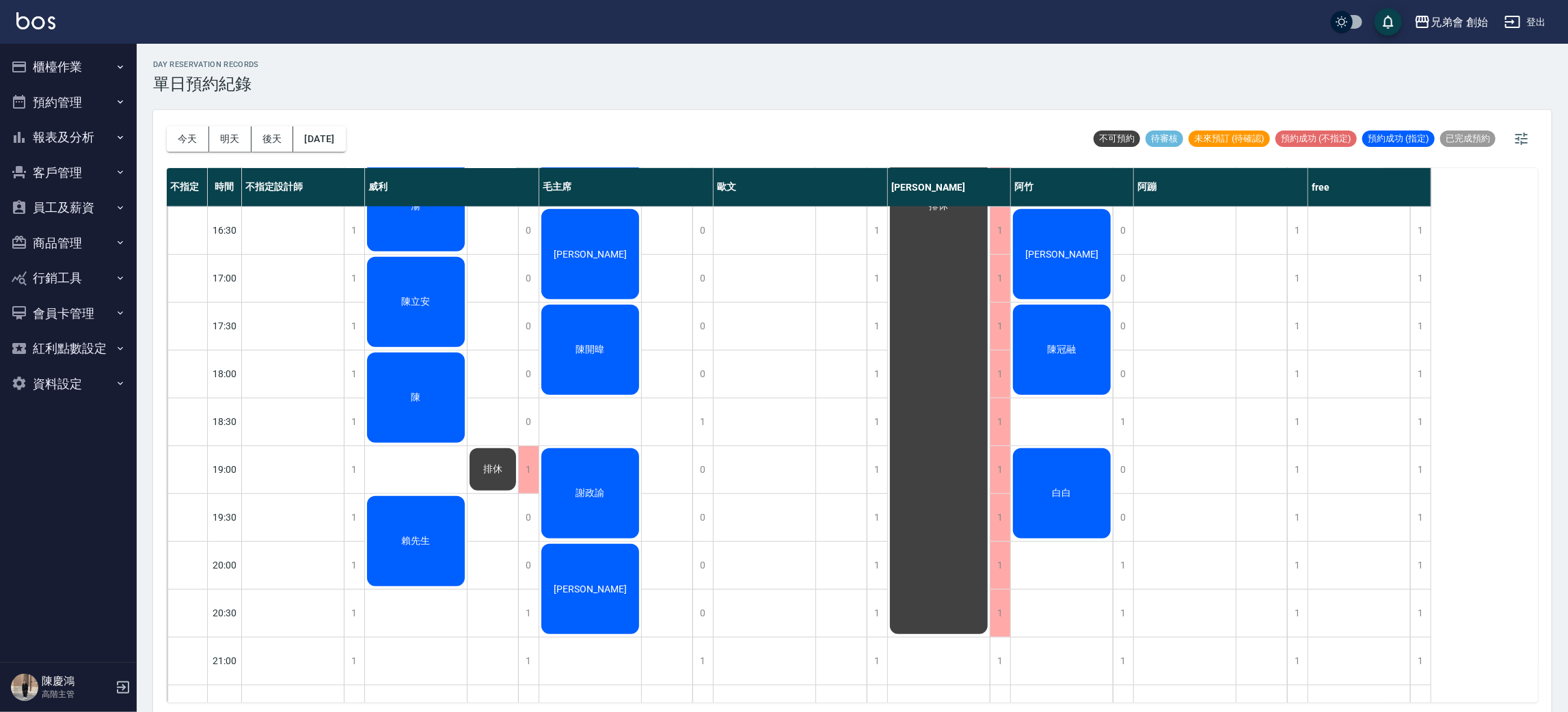
click at [295, 515] on div "排休" at bounding box center [293, 182] width 103 height 1387
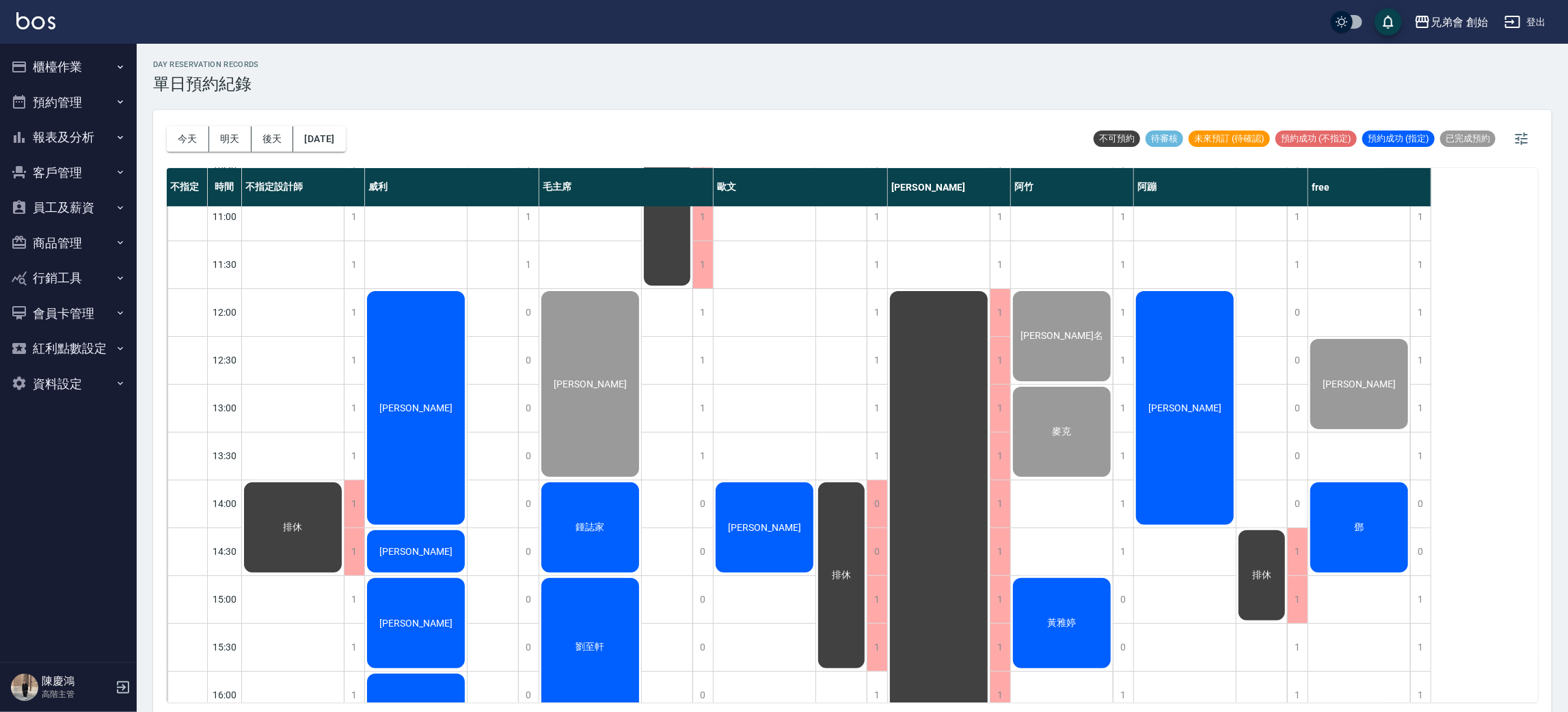
click at [405, 388] on div "[PERSON_NAME]" at bounding box center [416, 408] width 102 height 238
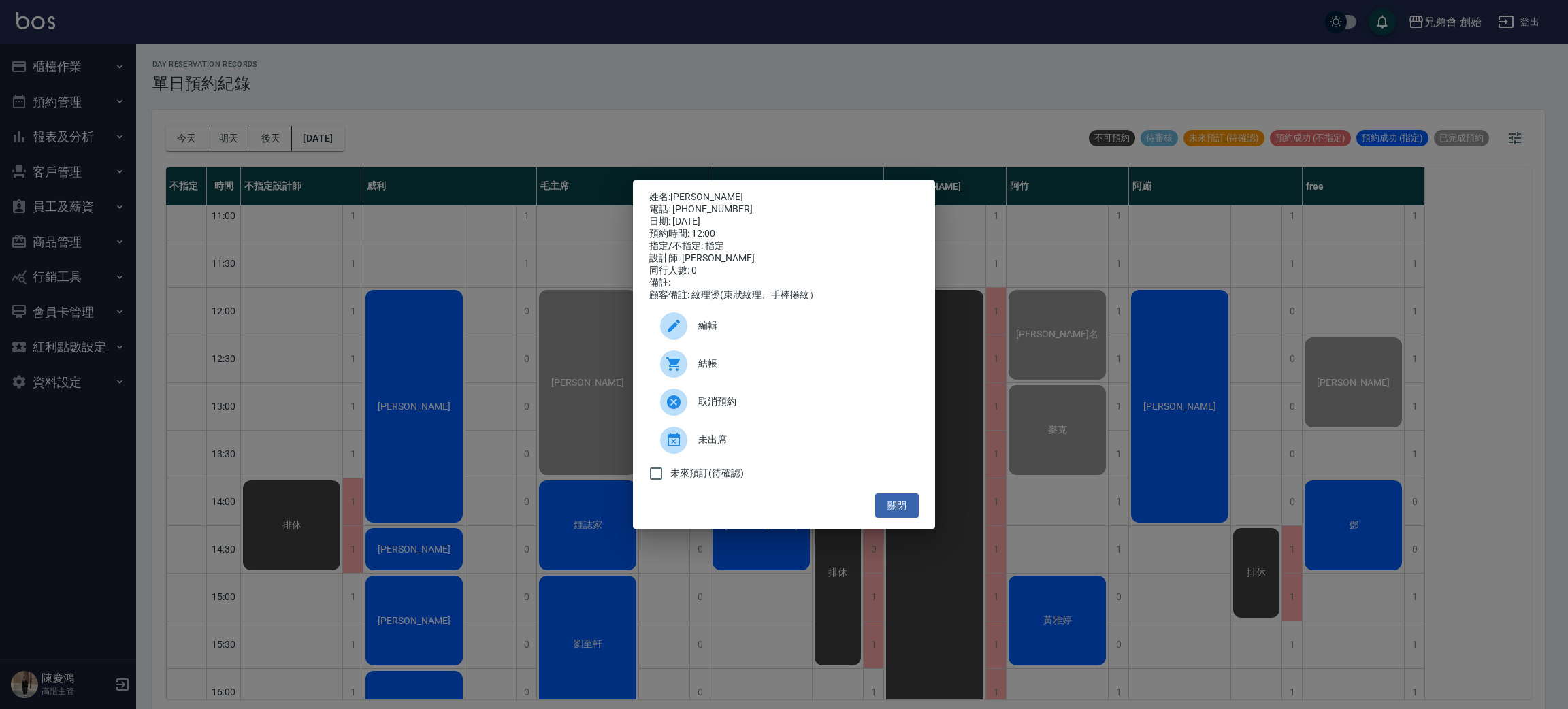
click at [731, 365] on span "結帳" at bounding box center [803, 363] width 210 height 14
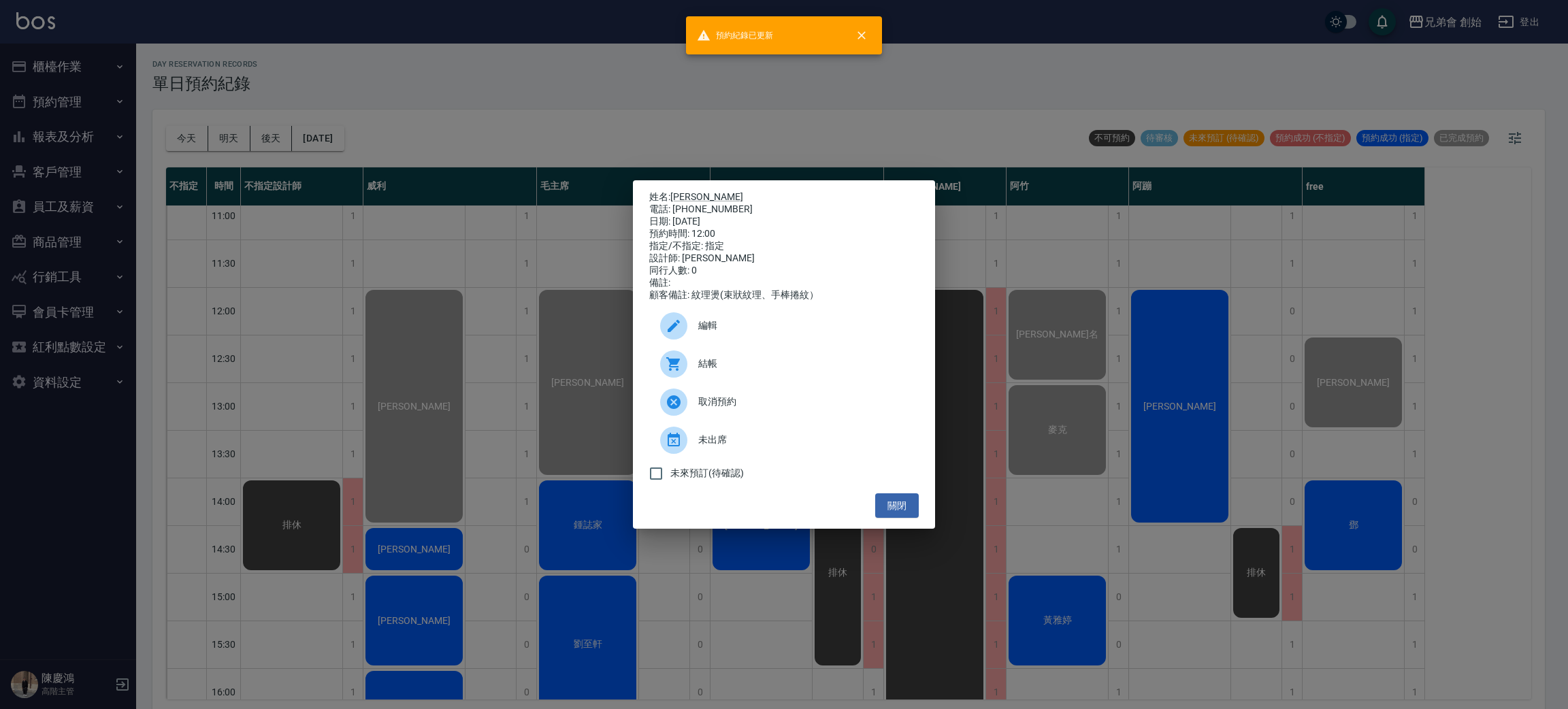
click at [632, 131] on div "姓名: 何柏憲 電話: 0905618511 日期: 2025/09/14 預約時間: 12:00 指定/不指定: 指定 設計師: 威利 同行人數: 0 備註…" at bounding box center [784, 354] width 1568 height 709
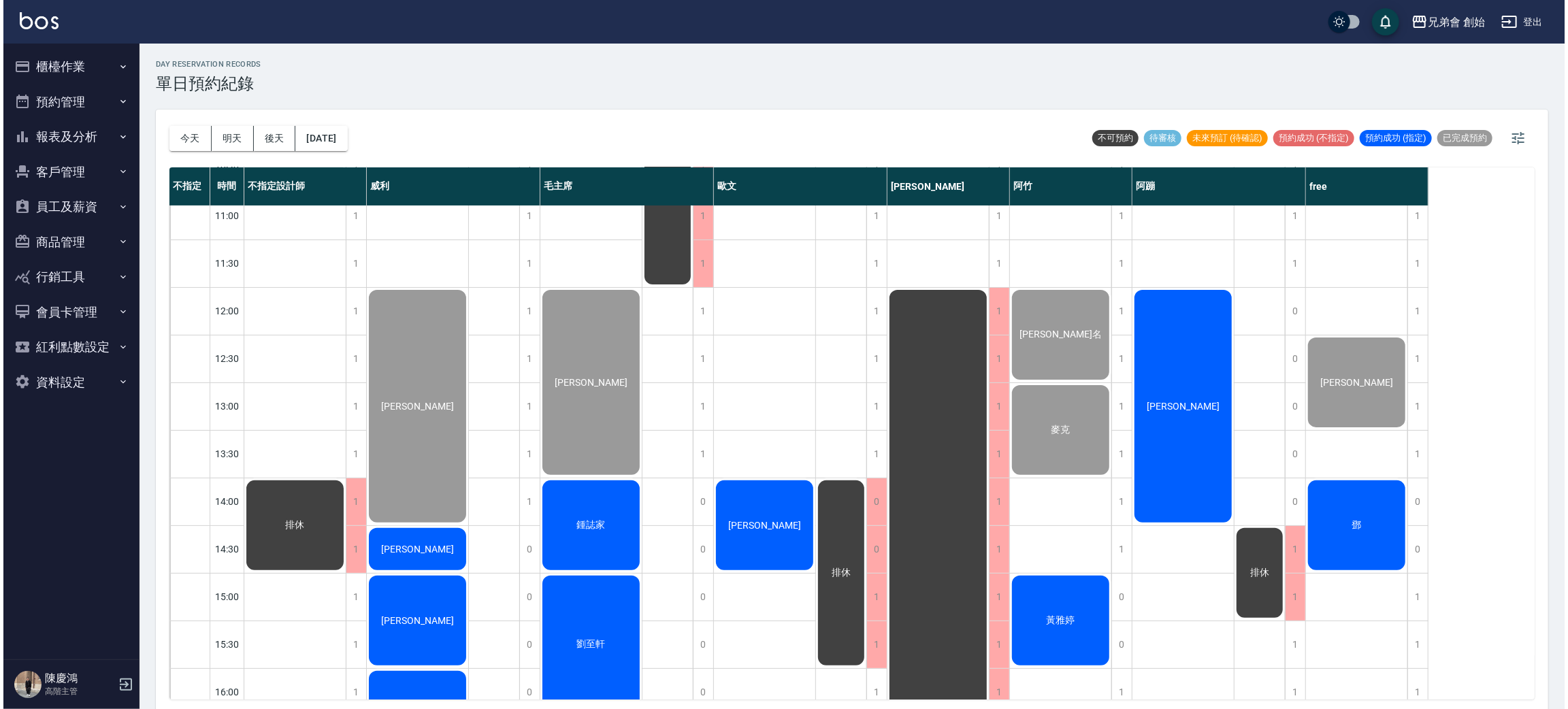
scroll to position [408, 0]
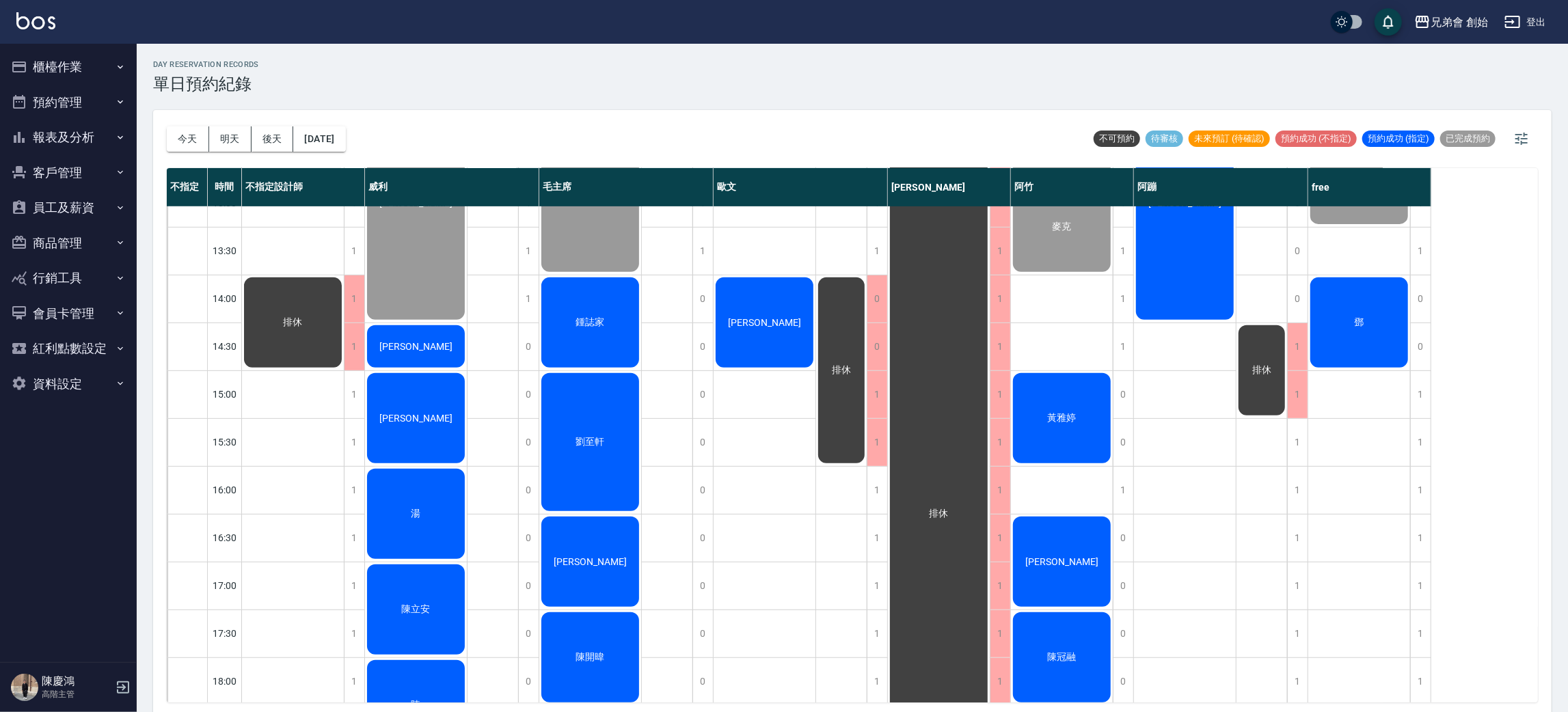
click at [593, 299] on div "鍾誌家" at bounding box center [590, 323] width 102 height 94
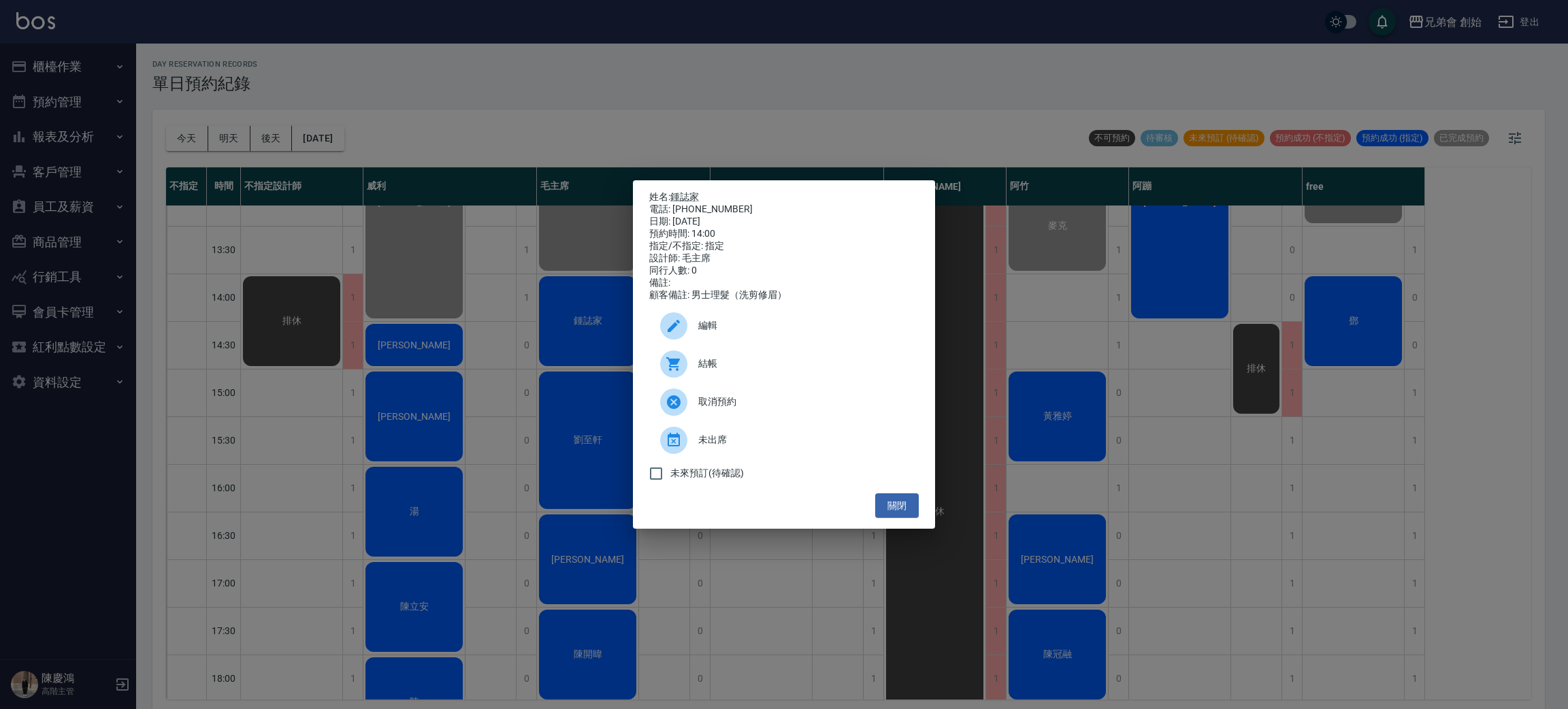
click at [679, 371] on icon at bounding box center [673, 364] width 16 height 16
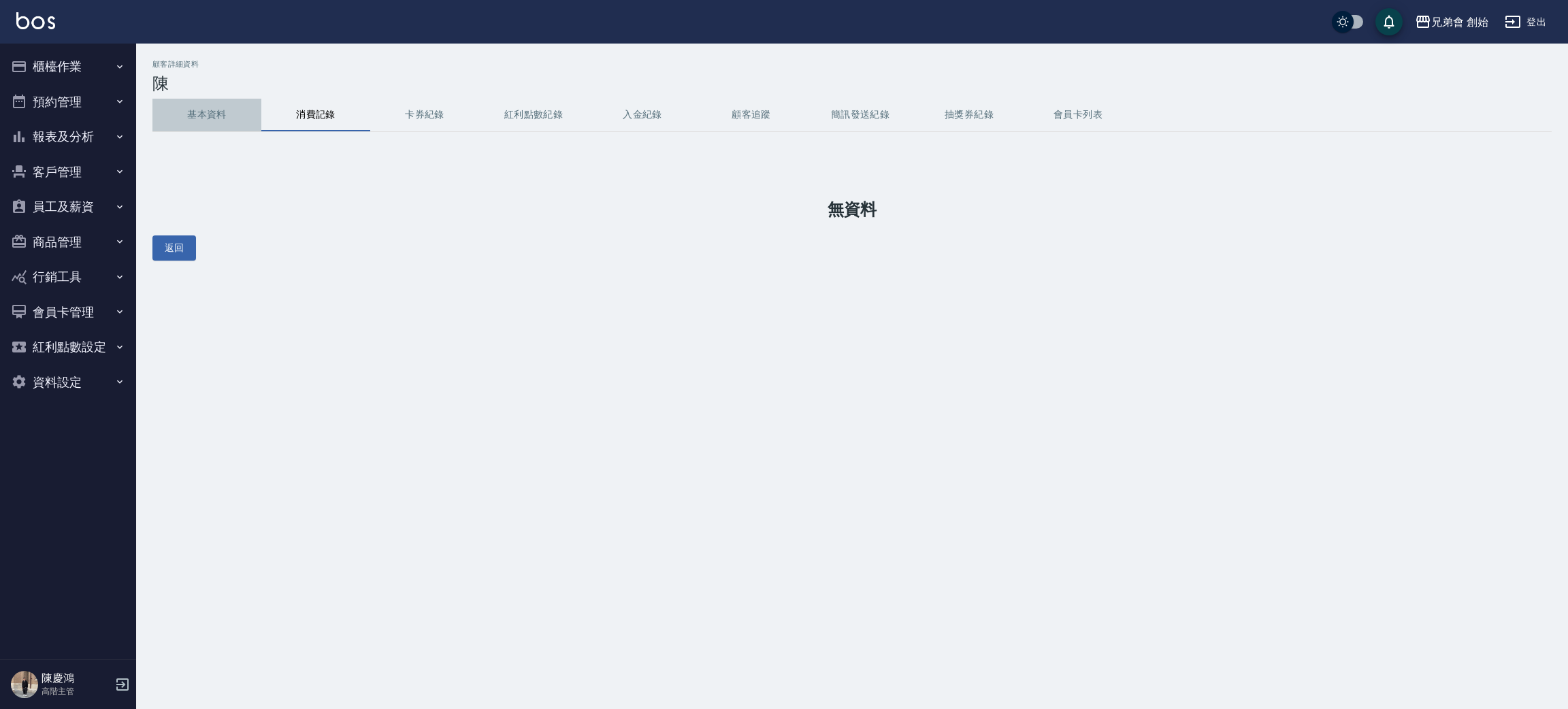
click at [180, 112] on button "基本資料" at bounding box center [207, 115] width 109 height 33
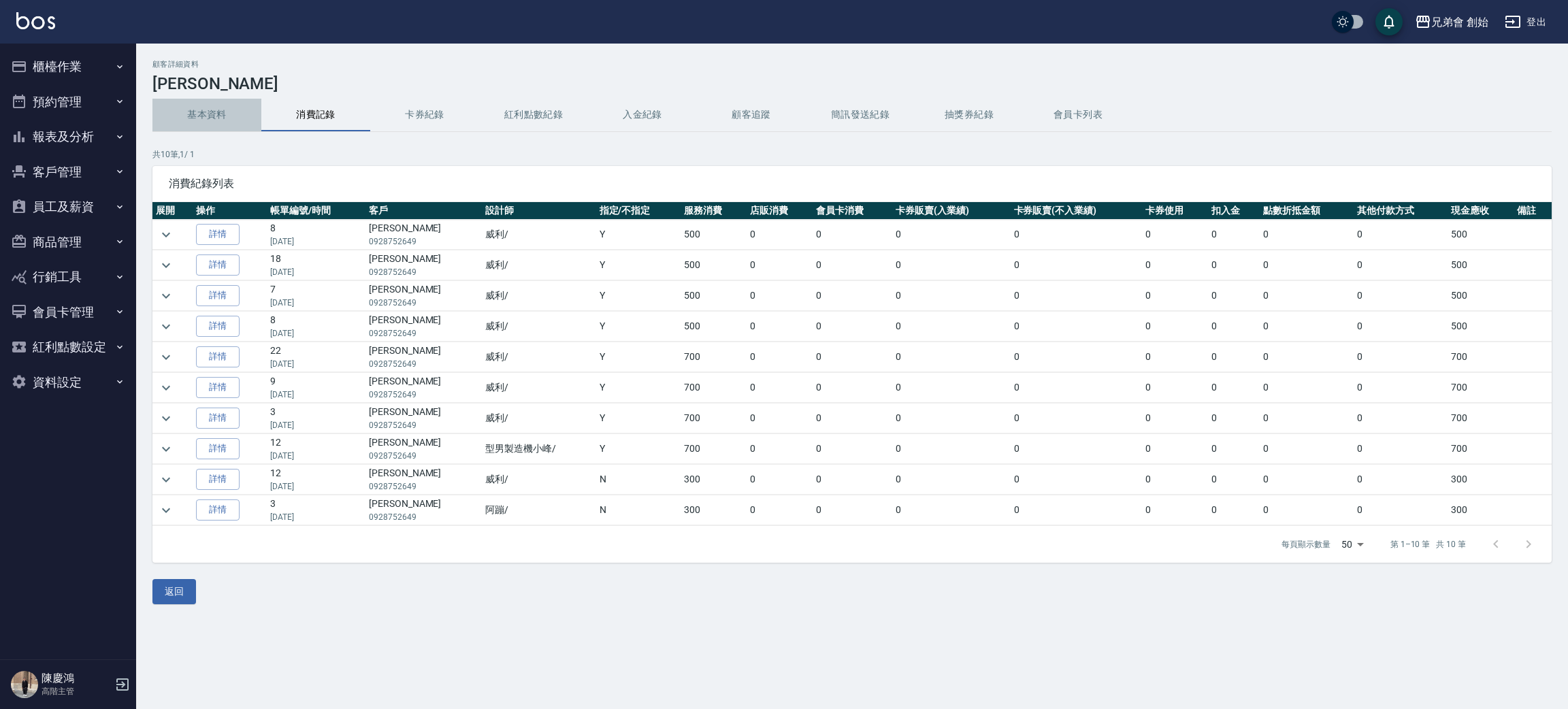
click at [181, 99] on button "基本資料" at bounding box center [207, 115] width 109 height 33
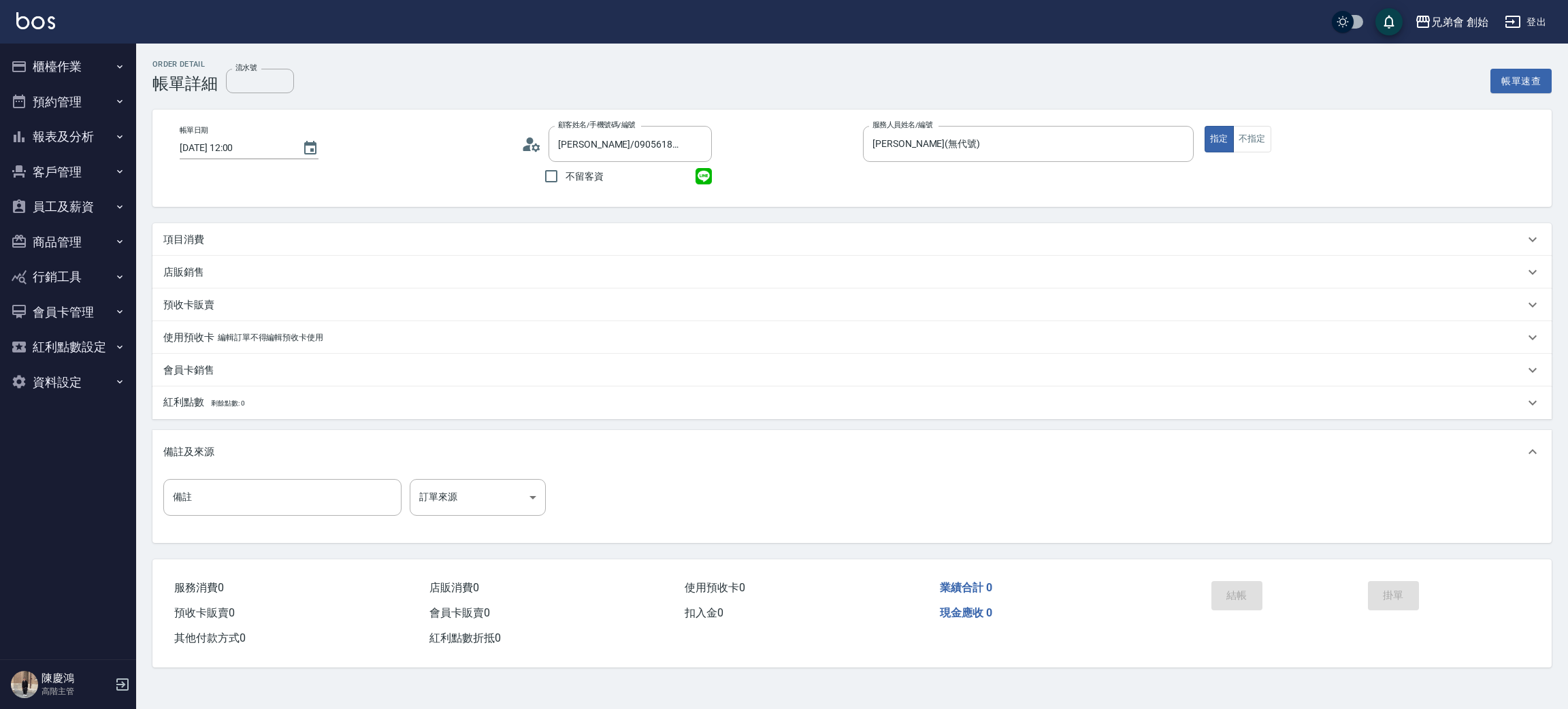
click at [353, 243] on div "項目消費" at bounding box center [844, 240] width 1361 height 14
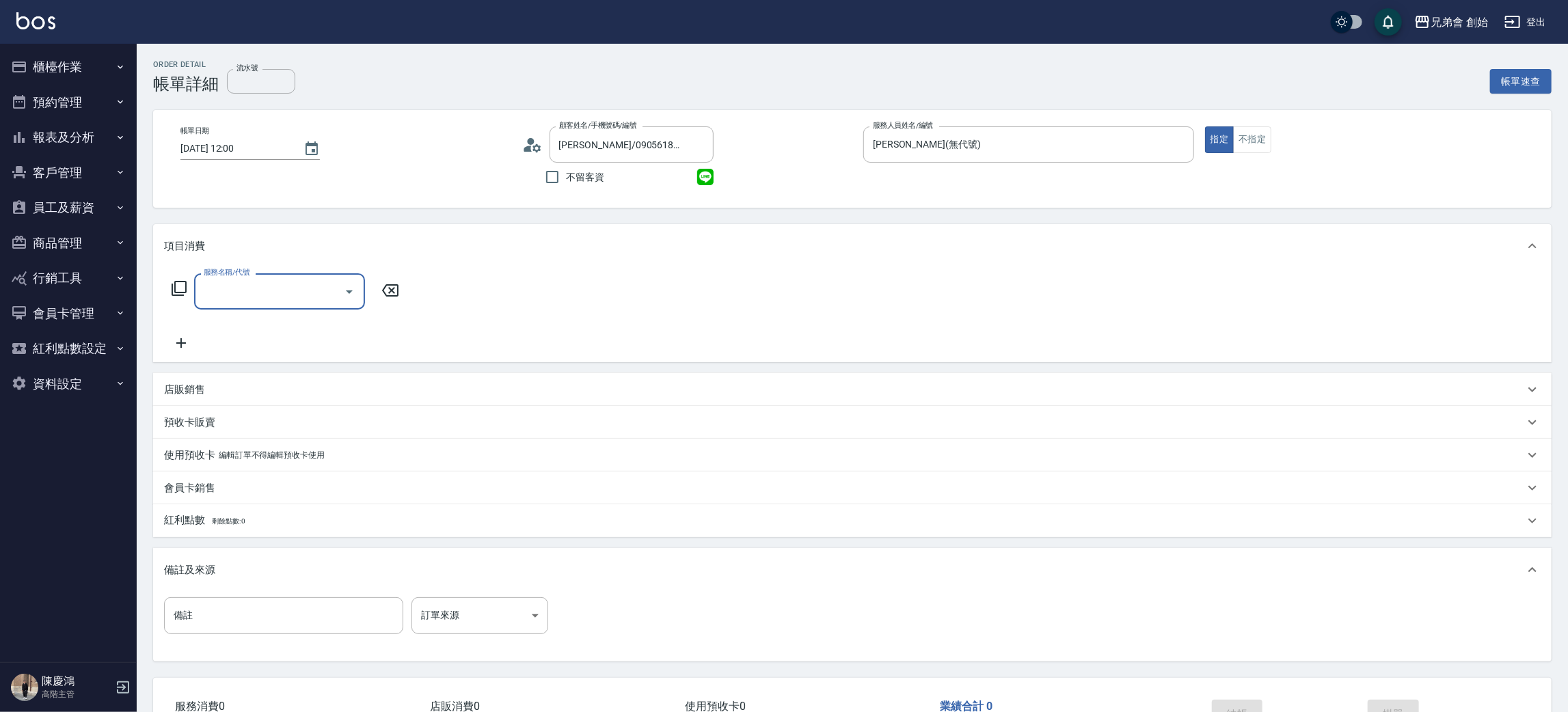
click at [279, 306] on div "服務名稱/代號" at bounding box center [279, 292] width 171 height 36
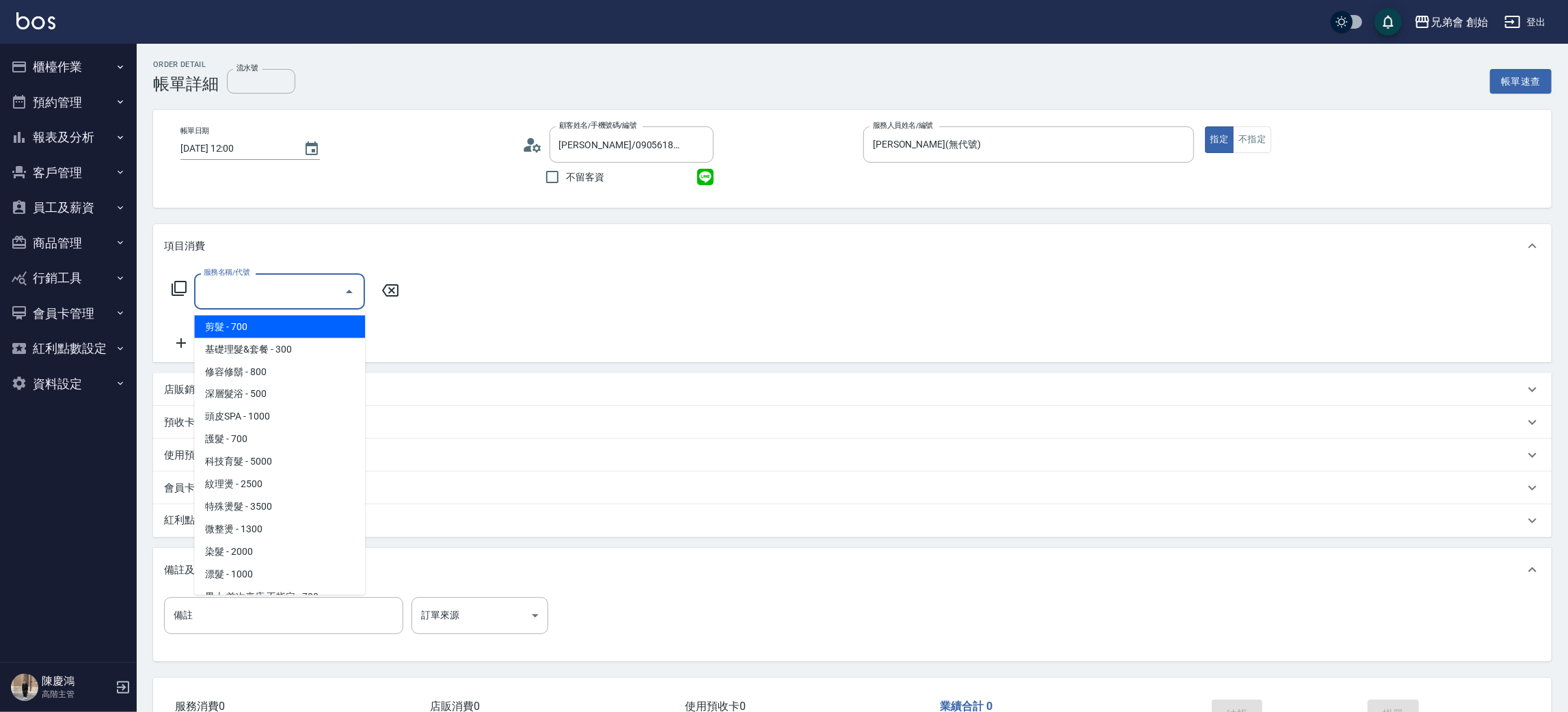
click at [273, 326] on span "剪髮 - 700" at bounding box center [279, 327] width 171 height 23
type input "剪髮(A01)"
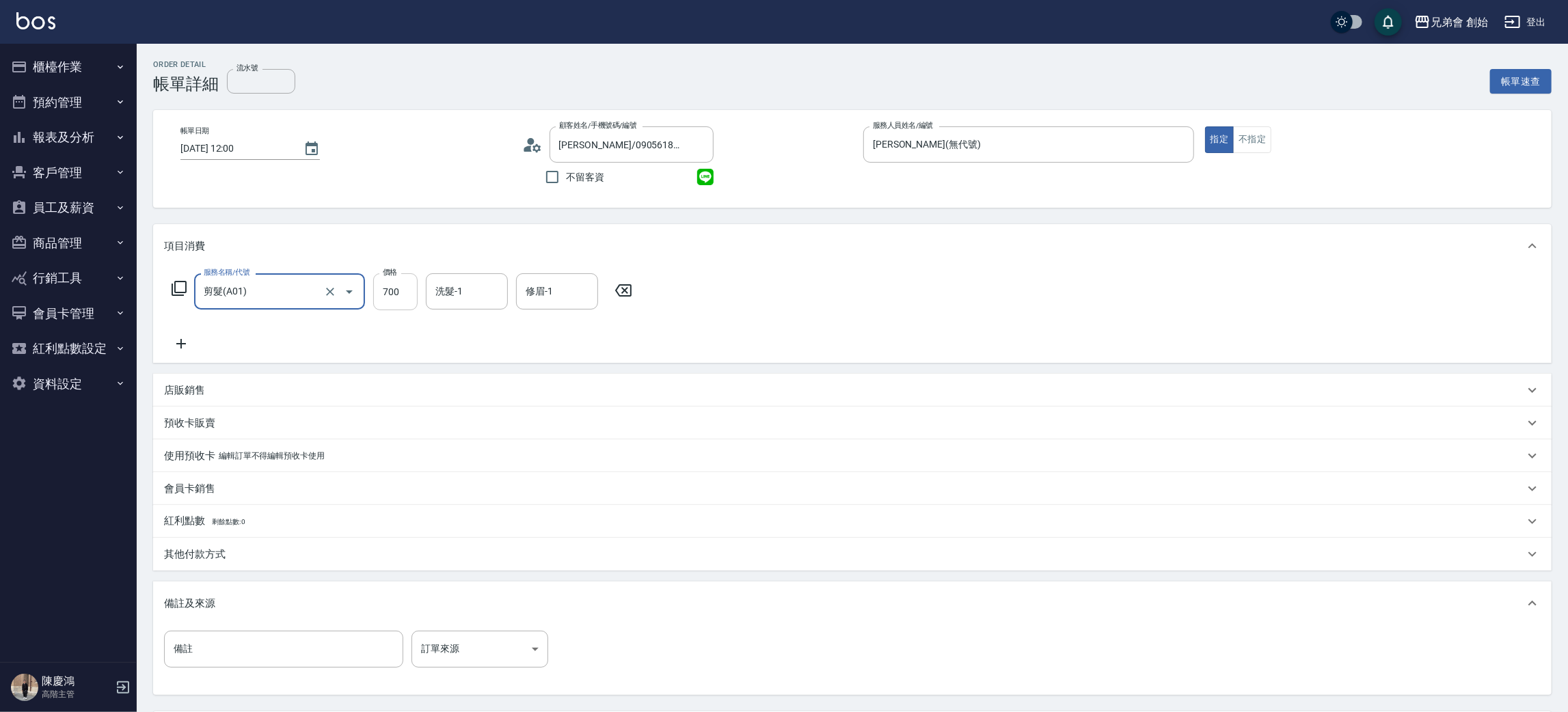
click at [412, 294] on input "700" at bounding box center [395, 292] width 44 height 37
type input "1000"
click at [184, 352] on div "服務名稱/代號 剪髮(A01) 服務名稱/代號 價格 1000 價格 洗髮-1 洗髮-1 修眉-1 修眉-1" at bounding box center [851, 315] width 1398 height 95
click at [194, 351] on icon at bounding box center [181, 343] width 34 height 16
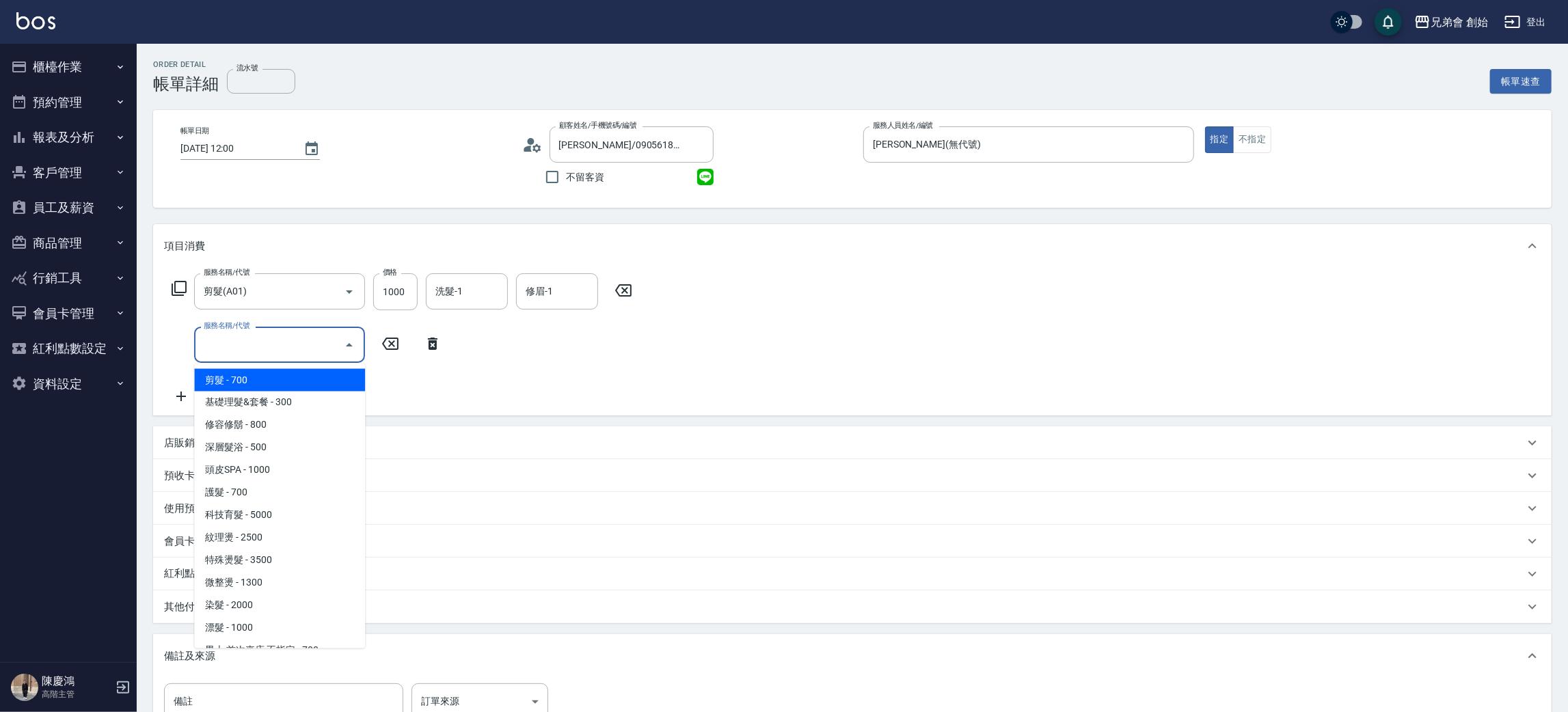
click at [328, 335] on input "服務名稱/代號" at bounding box center [269, 345] width 138 height 24
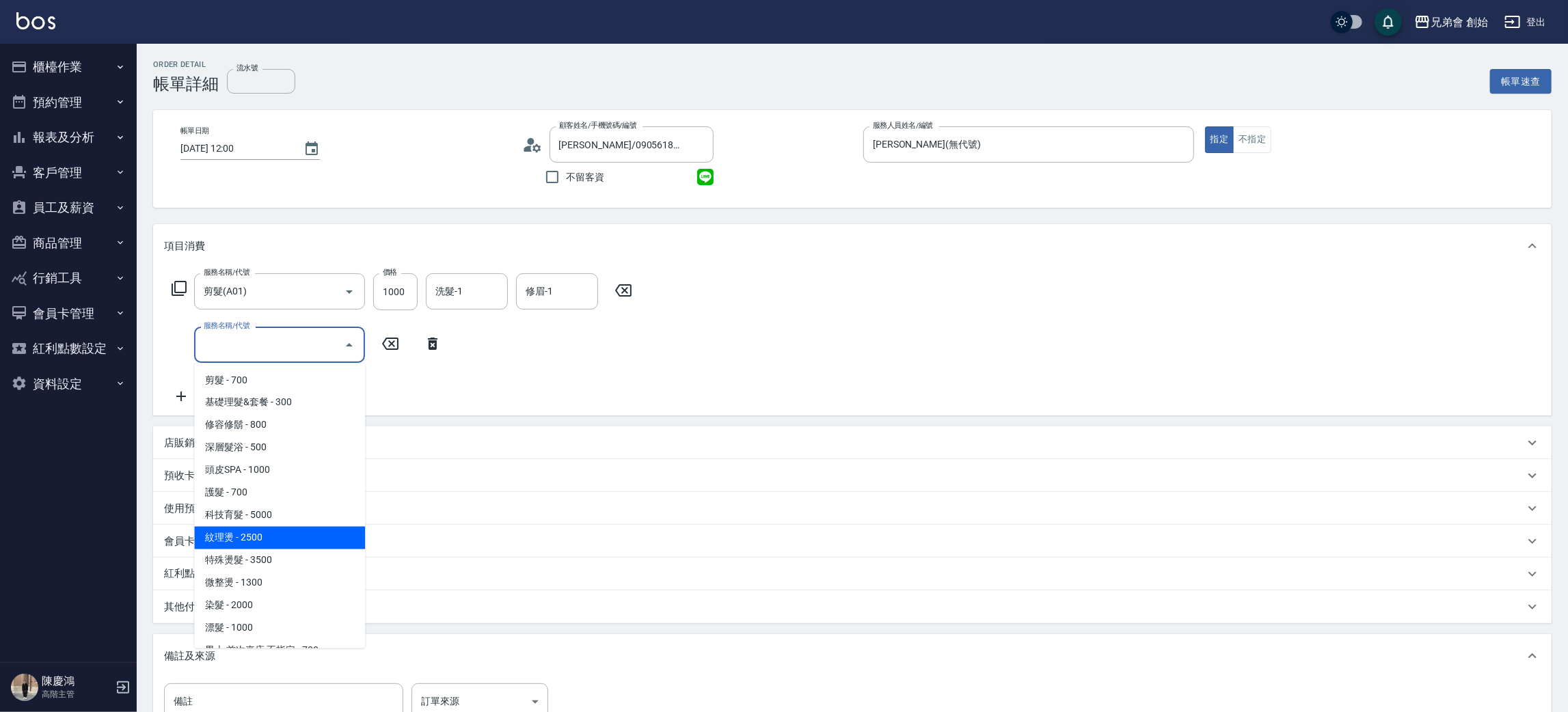
click at [298, 536] on span "紋理燙 - 2500" at bounding box center [279, 538] width 171 height 23
type input "紋理燙(D01)"
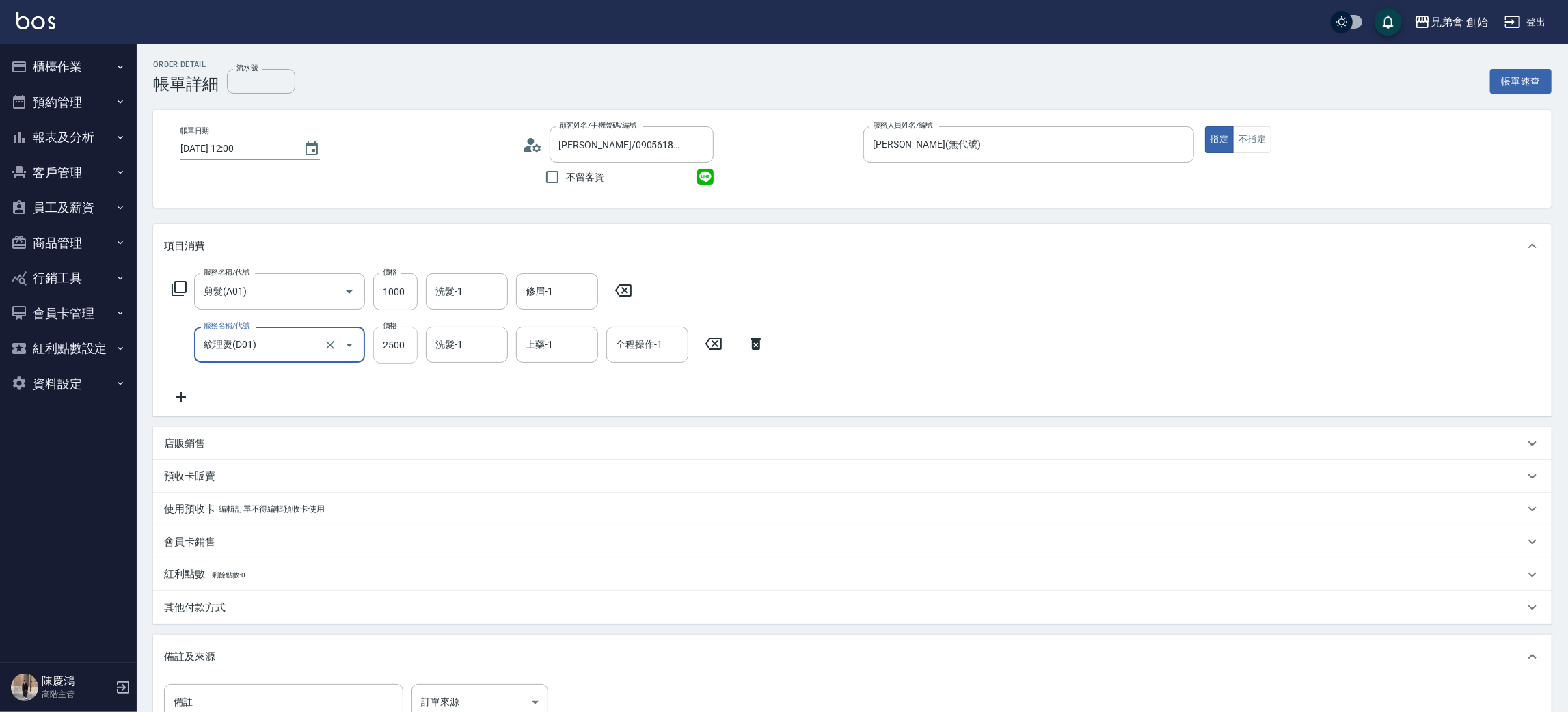
click at [408, 346] on input "2500" at bounding box center [395, 345] width 44 height 37
type input "1900"
click at [1237, 320] on div "服務名稱/代號 剪髮(A01) 服務名稱/代號 價格 1000 價格 洗髮-1 洗髮-1 修眉-1 修眉-1 服務名稱/代號 紋理燙(D01) 服務名稱/代號…" at bounding box center [851, 342] width 1398 height 148
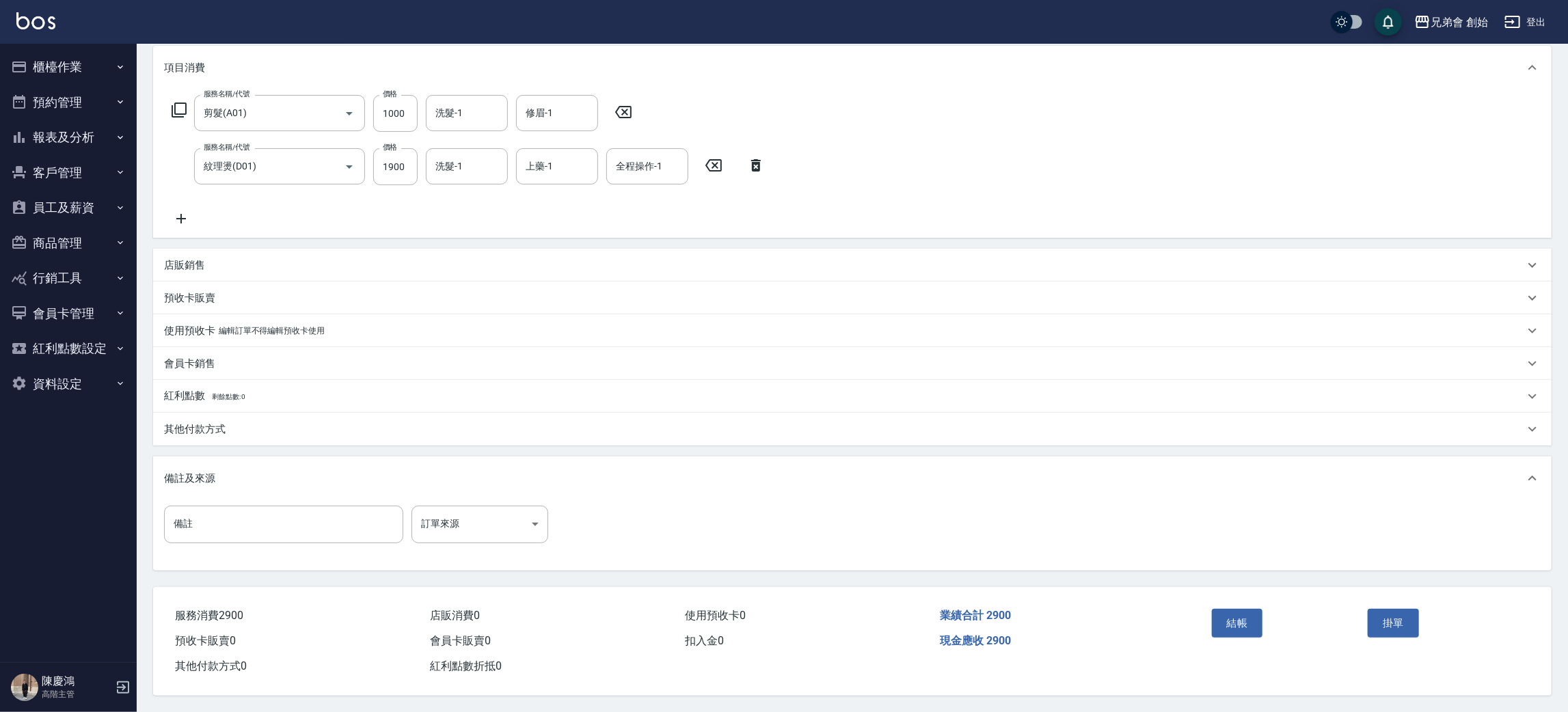
click at [230, 417] on div "其他付款方式" at bounding box center [851, 429] width 1398 height 33
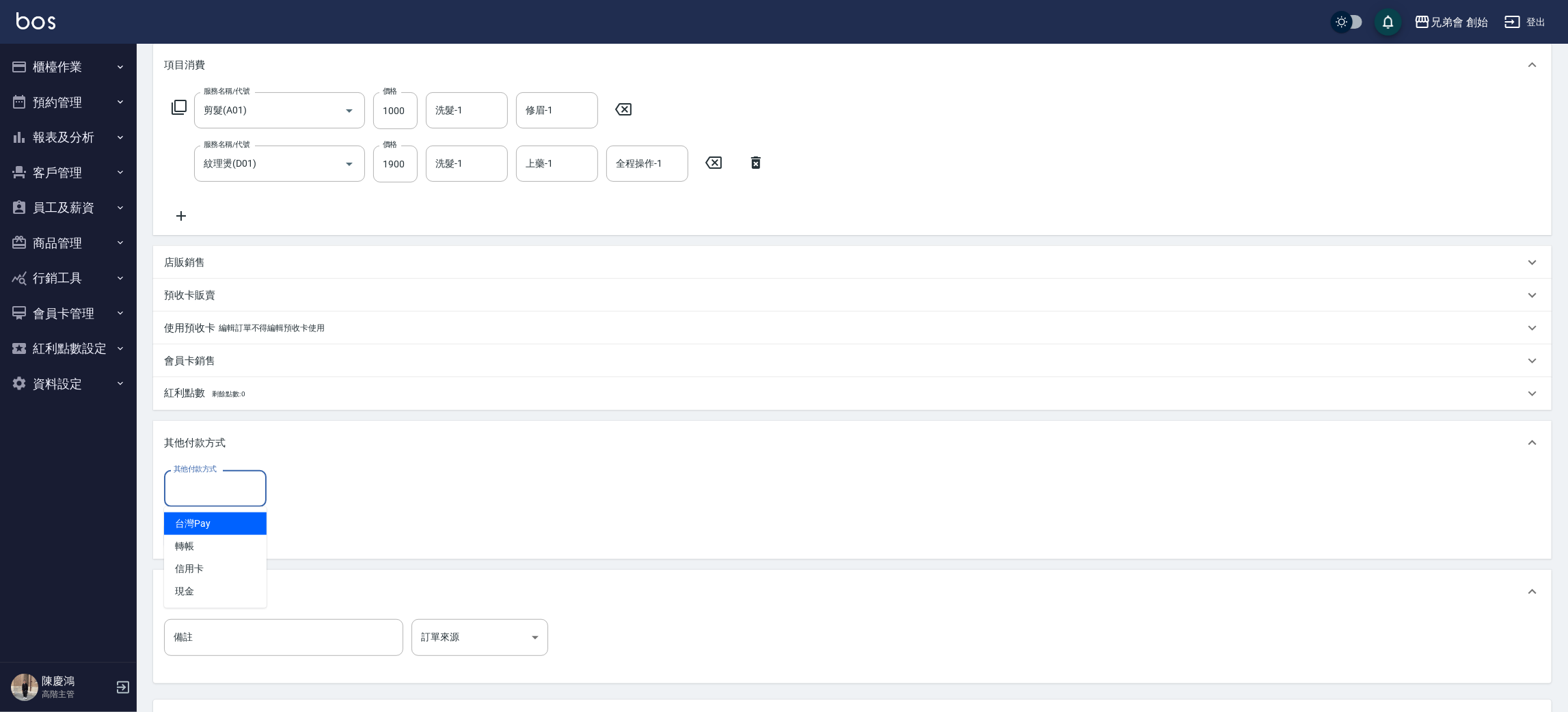
click at [207, 478] on div "其他付款方式 其他付款方式" at bounding box center [215, 488] width 103 height 36
click at [207, 544] on span "轉帳" at bounding box center [215, 547] width 103 height 23
type input "轉帳"
click at [302, 478] on input "0" at bounding box center [326, 488] width 103 height 37
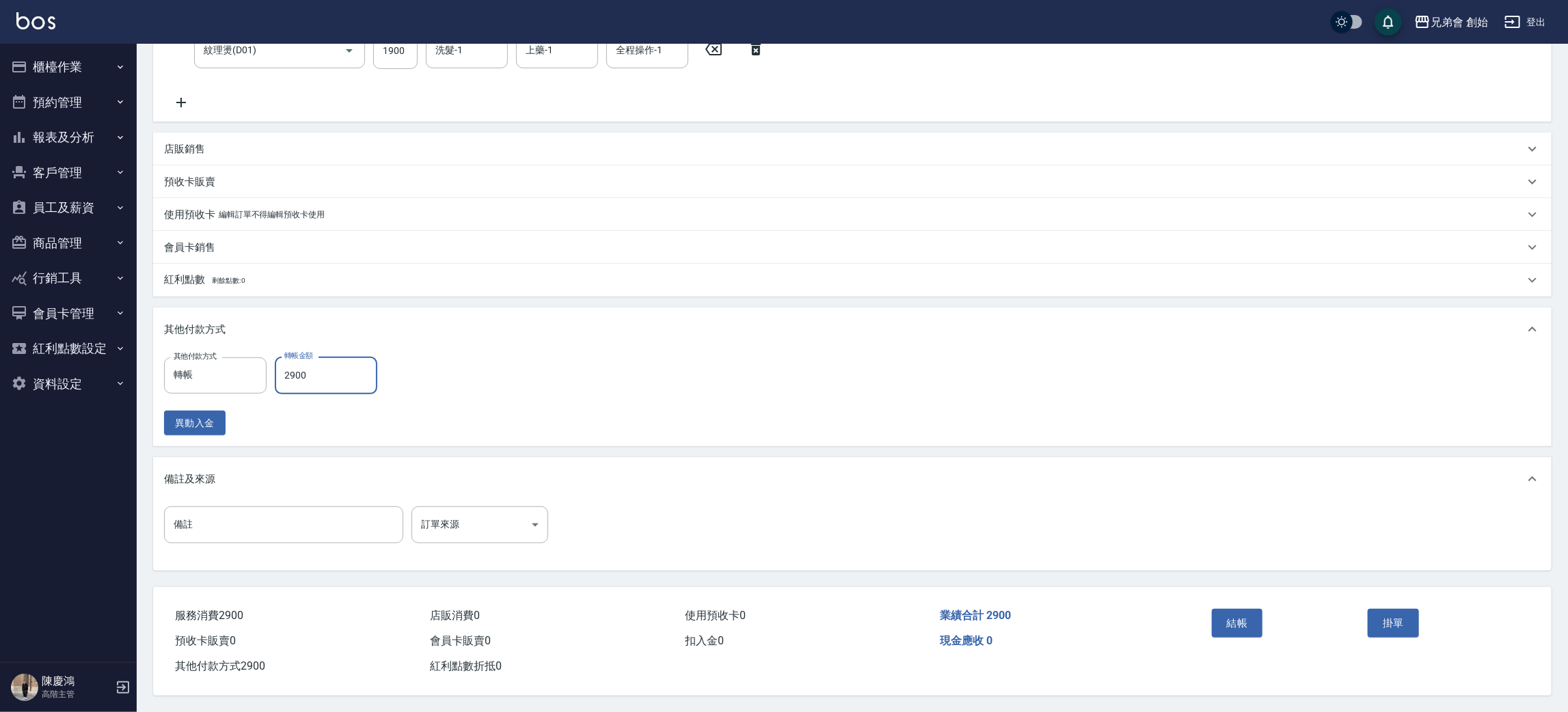
type input "2900"
click at [1162, 629] on div "現金應收 0" at bounding box center [1062, 641] width 255 height 25
click at [1231, 610] on button "結帳" at bounding box center [1237, 623] width 51 height 28
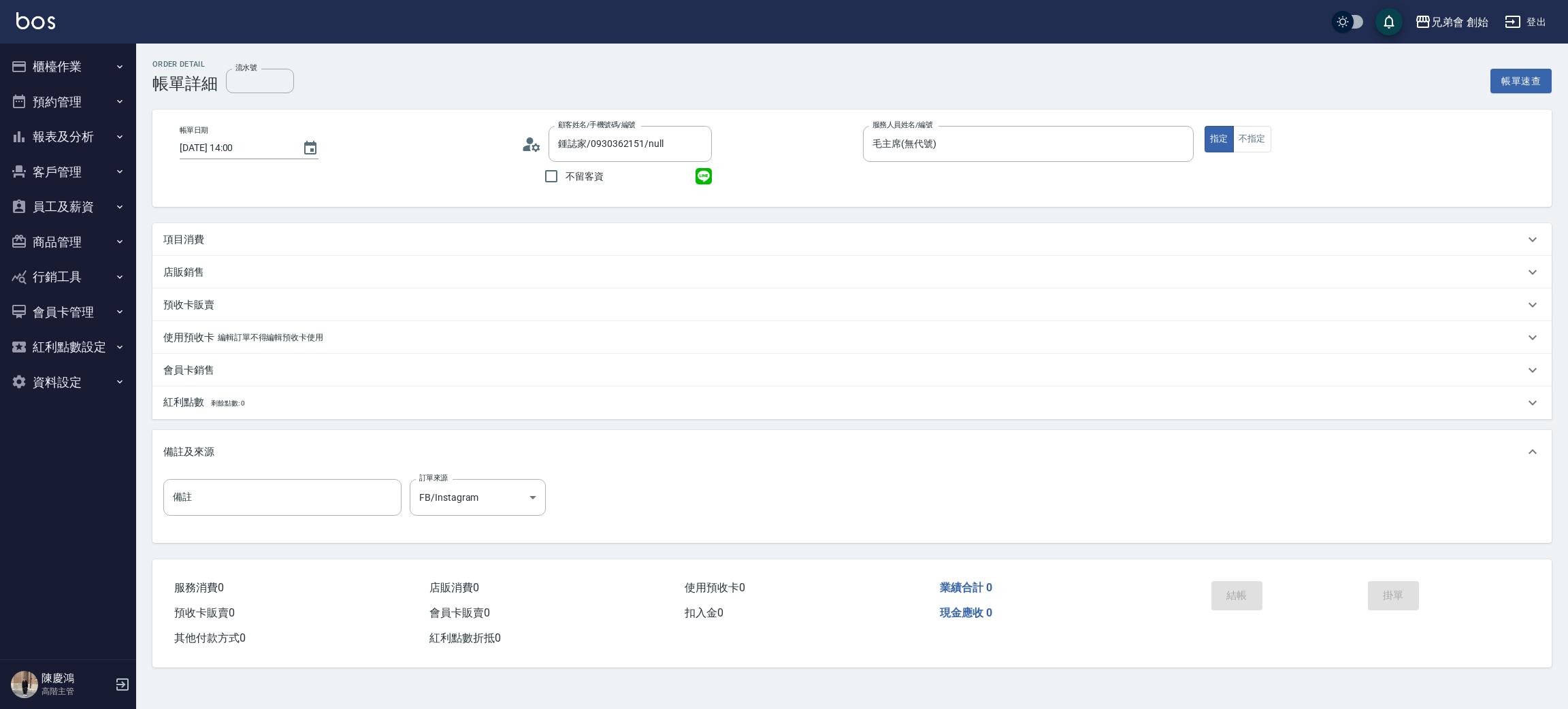
click at [190, 230] on div "項目消費" at bounding box center [852, 239] width 1399 height 33
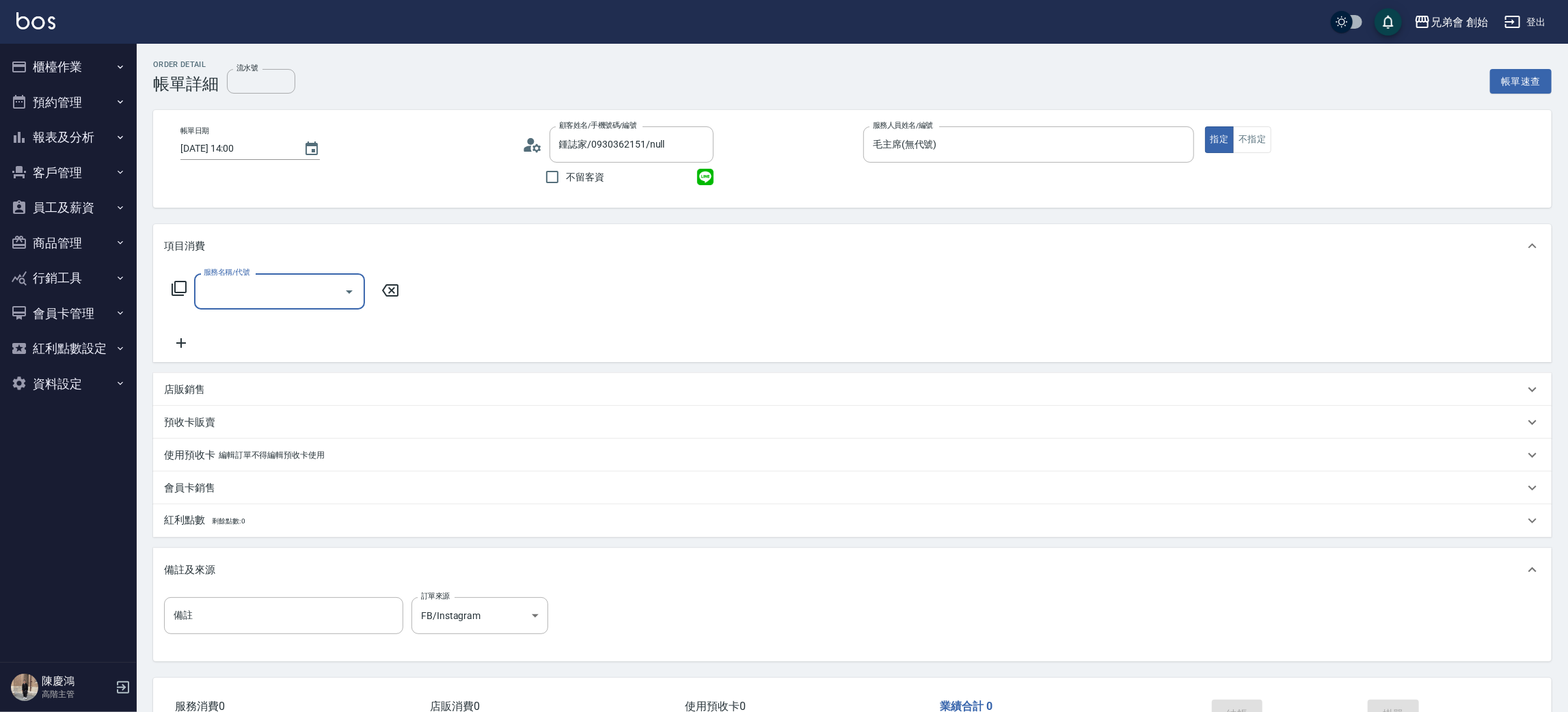
click at [276, 275] on div "服務名稱/代號" at bounding box center [279, 292] width 171 height 36
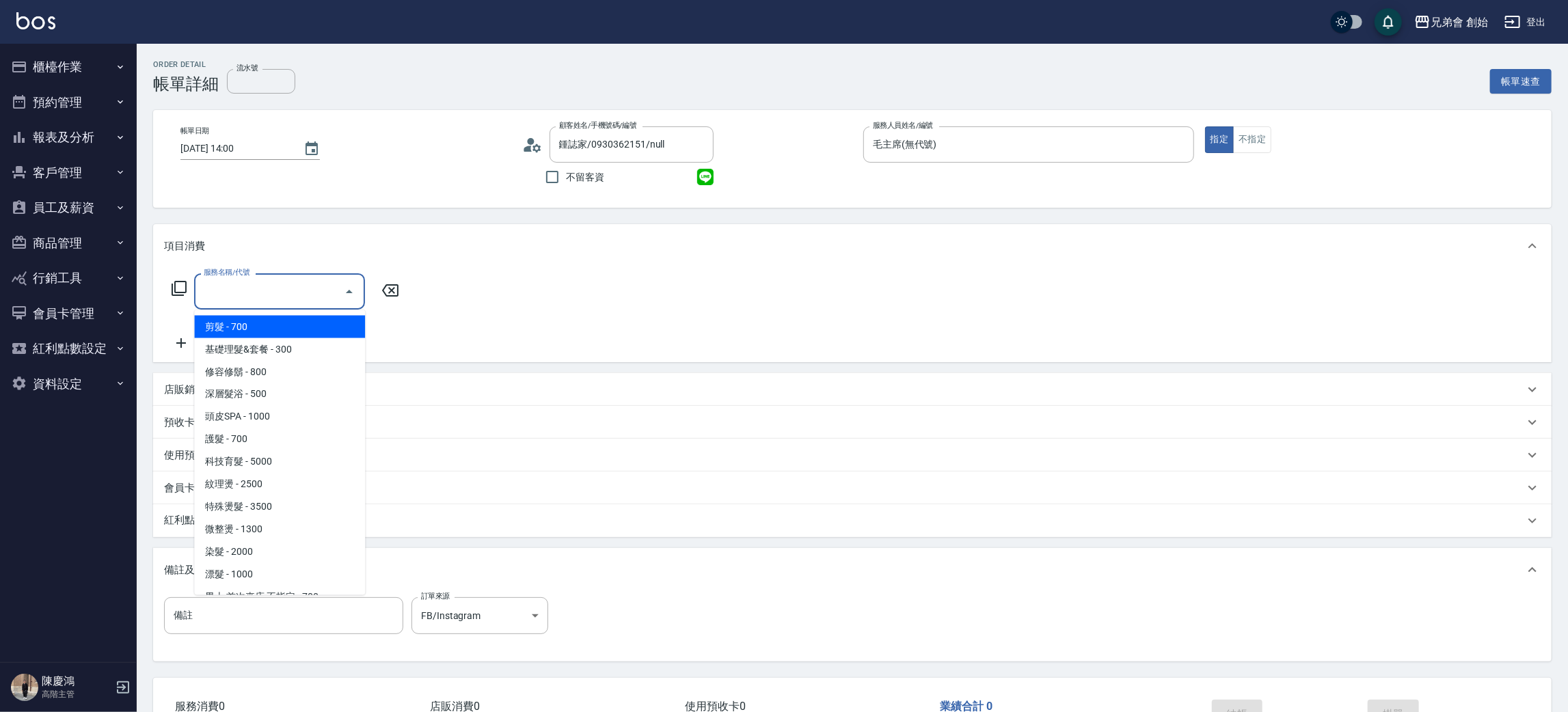
click at [277, 321] on span "剪髮 - 700" at bounding box center [279, 327] width 171 height 23
type input "剪髮(A01)"
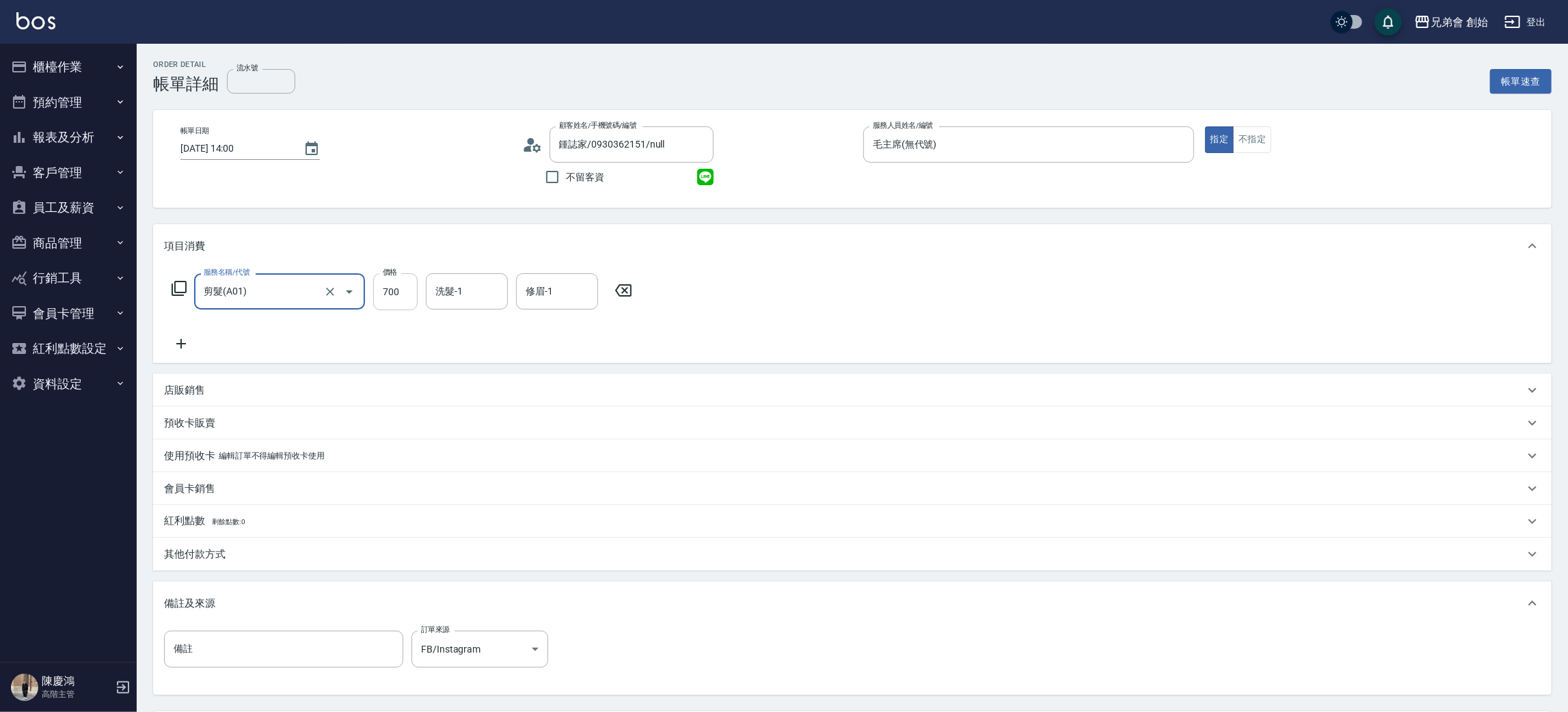
click at [413, 294] on input "700" at bounding box center [395, 292] width 44 height 37
type input "1000"
drag, startPoint x: 203, startPoint y: 563, endPoint x: 216, endPoint y: 561, distance: 13.2
click at [204, 563] on div "其他付款方式" at bounding box center [851, 554] width 1398 height 33
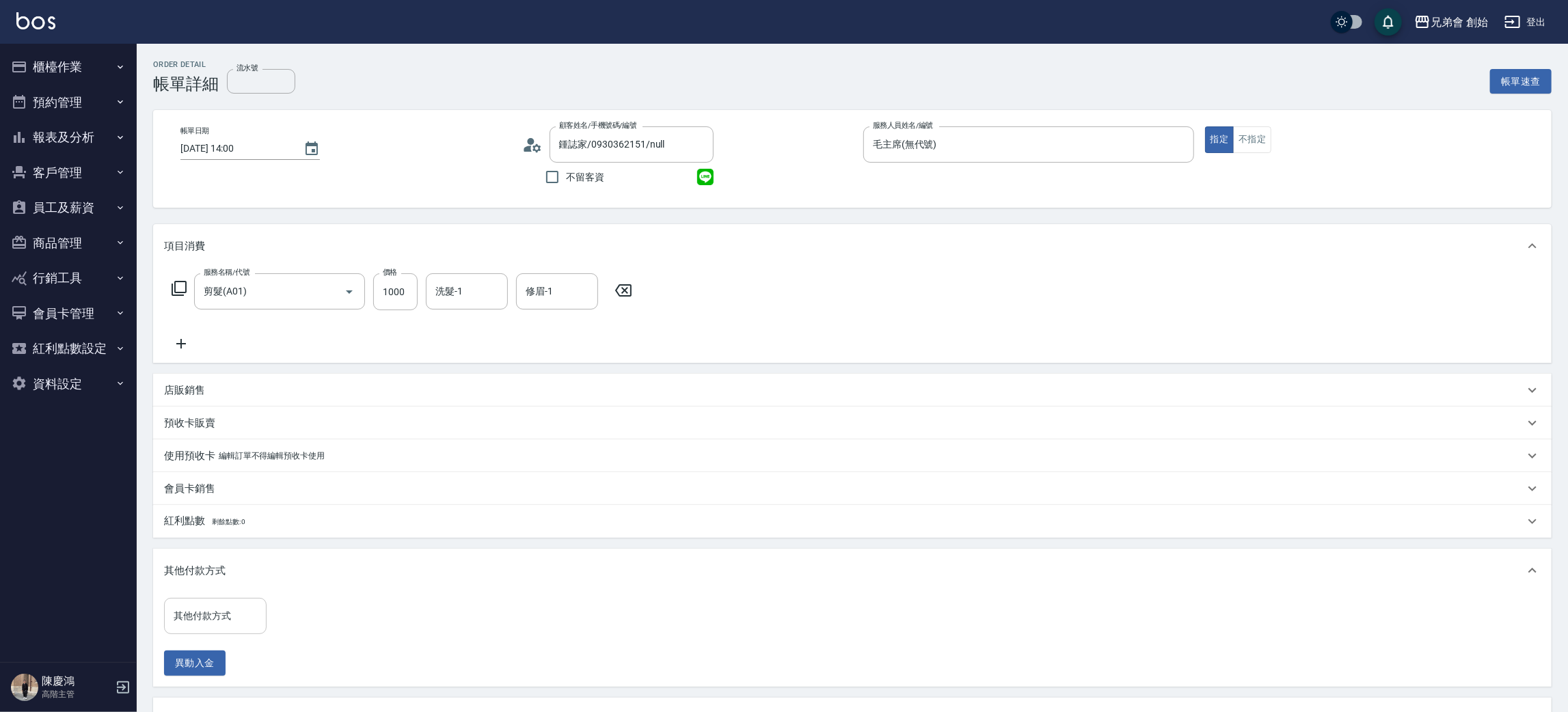
click at [212, 610] on input "其他付款方式" at bounding box center [215, 616] width 91 height 24
click at [224, 539] on span "轉帳" at bounding box center [215, 536] width 103 height 23
type input "轉帳"
drag, startPoint x: 316, startPoint y: 622, endPoint x: 304, endPoint y: 602, distance: 23.3
click at [315, 622] on input "0" at bounding box center [326, 616] width 103 height 37
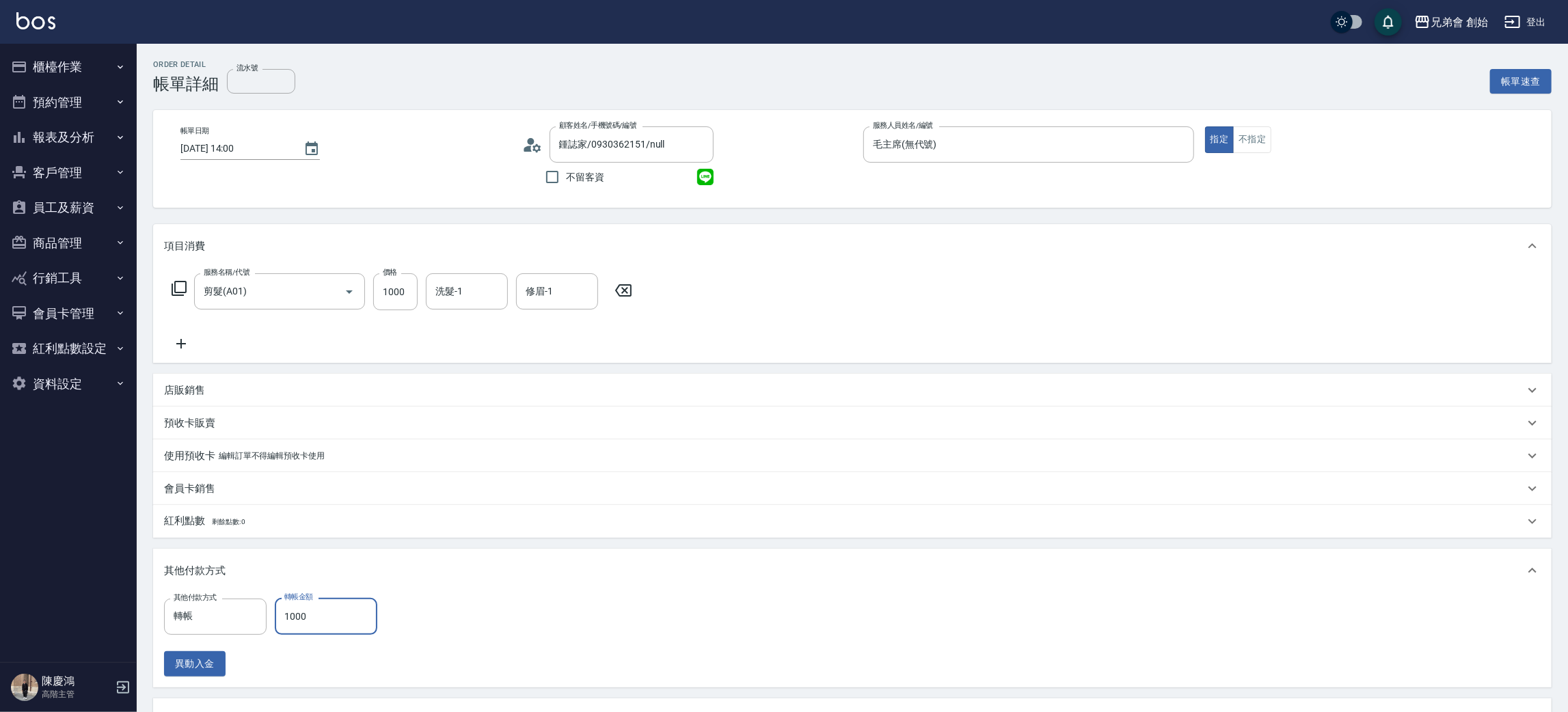
scroll to position [244, 0]
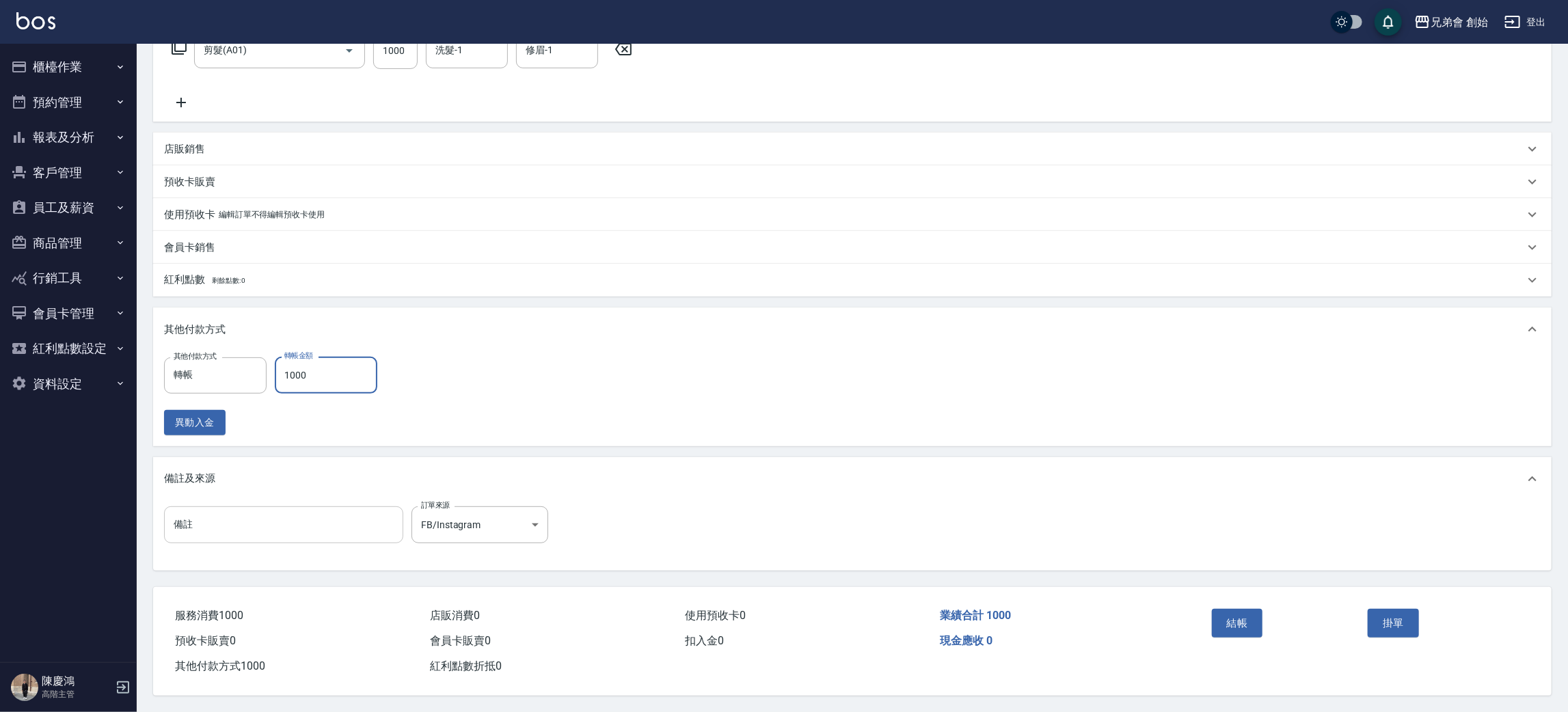
type input "1000"
click at [288, 523] on input "備註" at bounding box center [283, 524] width 239 height 37
click at [1235, 618] on button "結帳" at bounding box center [1237, 623] width 51 height 28
